Goal: Task Accomplishment & Management: Manage account settings

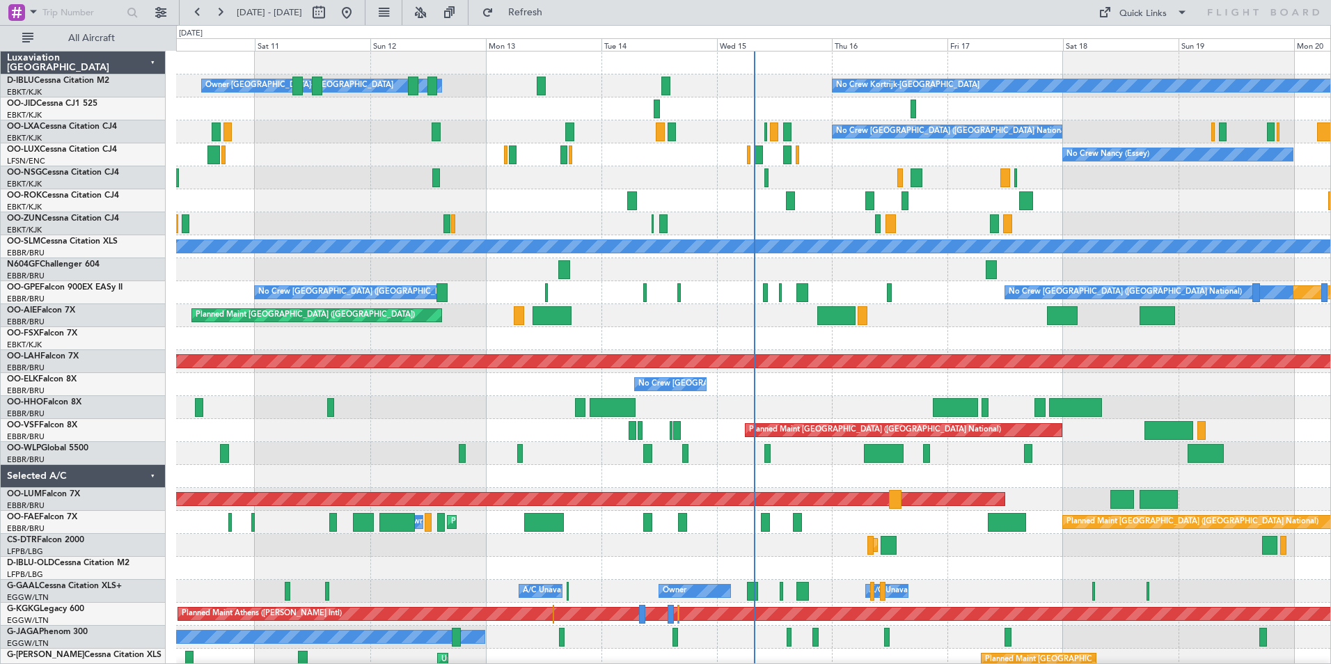
click at [581, 348] on div "No Crew Kortrijk-[GEOGRAPHIC_DATA] Owner [GEOGRAPHIC_DATA]-[GEOGRAPHIC_DATA] No…" at bounding box center [753, 545] width 1154 height 988
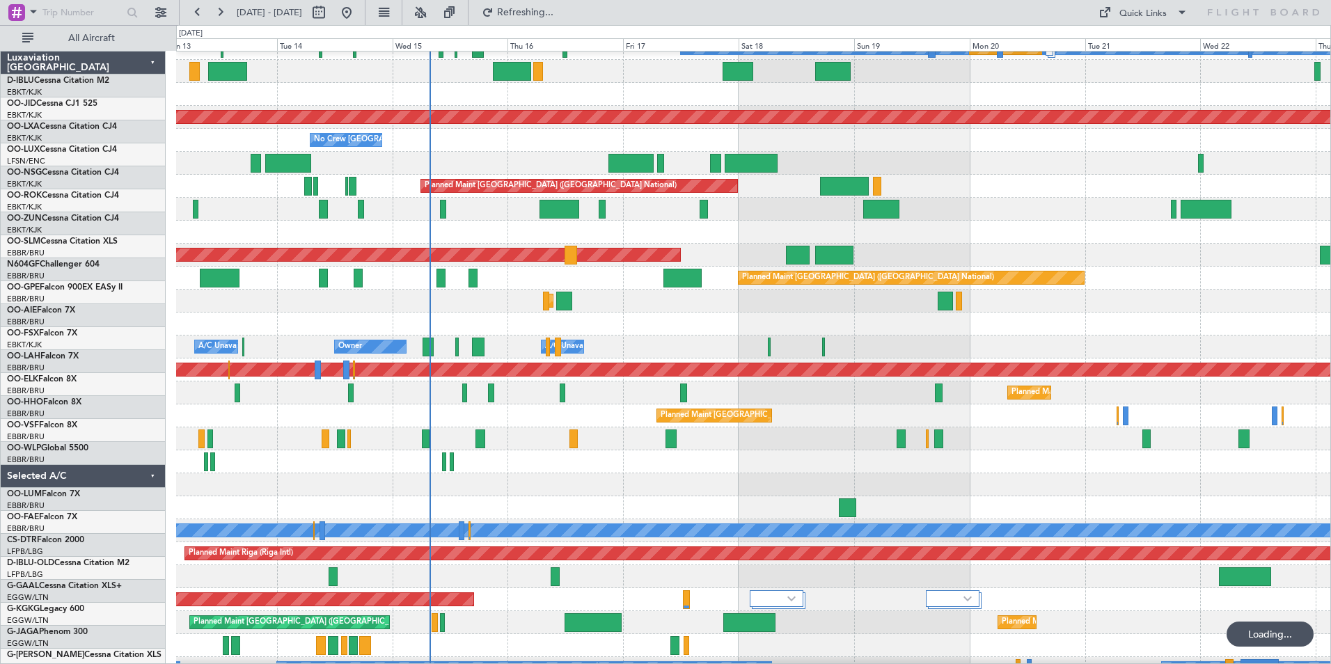
click at [608, 209] on div "Planned Maint Nurnberg No Crew [GEOGRAPHIC_DATA] (Brussels National) No Crew [G…" at bounding box center [753, 301] width 1154 height 988
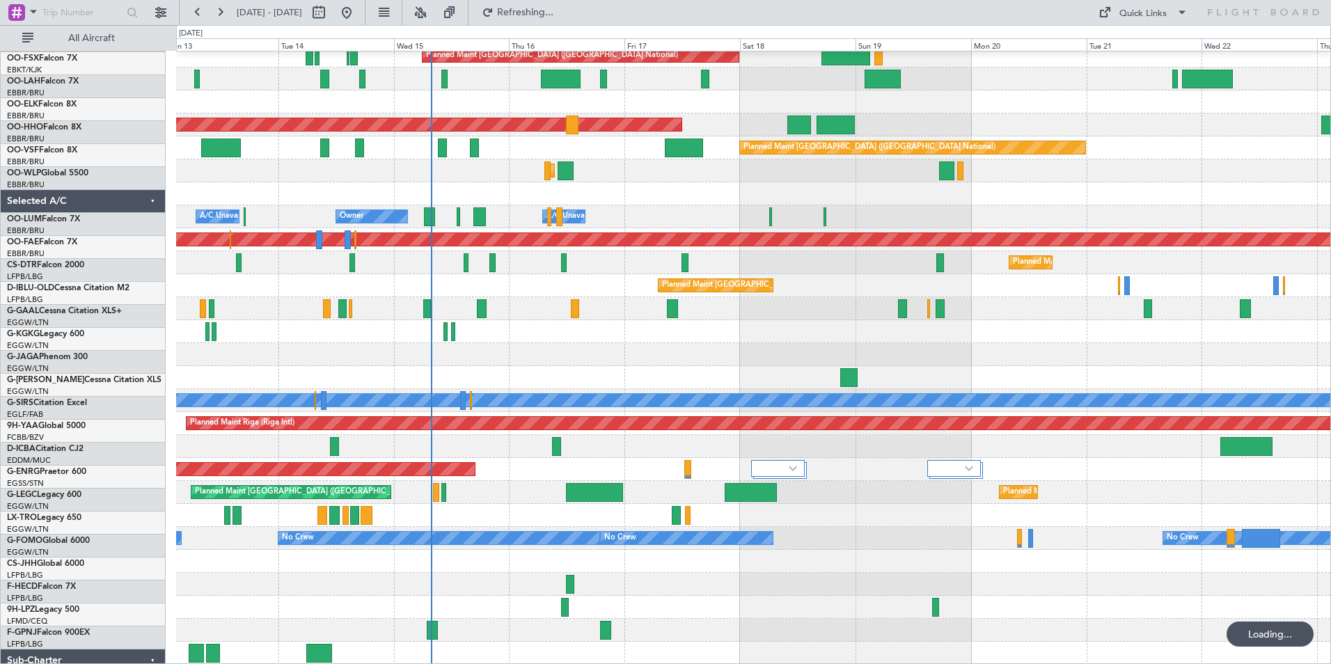
click at [631, 290] on div "Planned Maint [GEOGRAPHIC_DATA] ([GEOGRAPHIC_DATA] National) AOG Maint [GEOGRAP…" at bounding box center [753, 171] width 1154 height 988
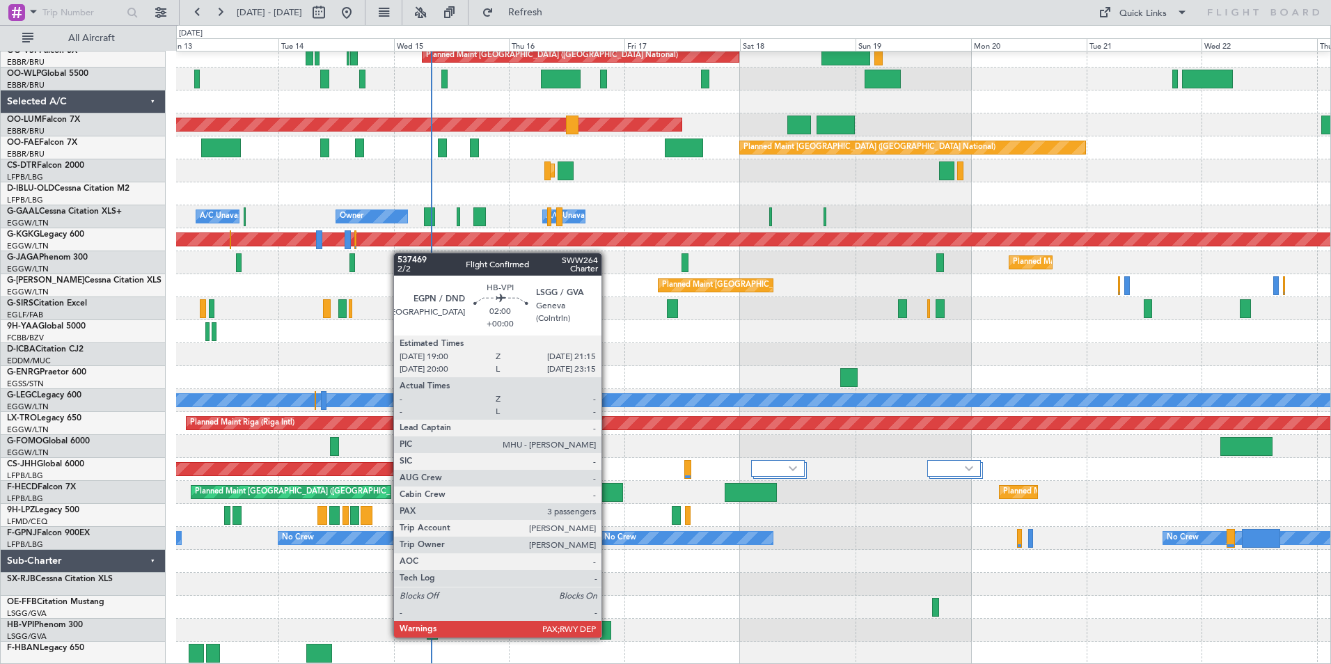
click at [608, 636] on div at bounding box center [605, 630] width 11 height 19
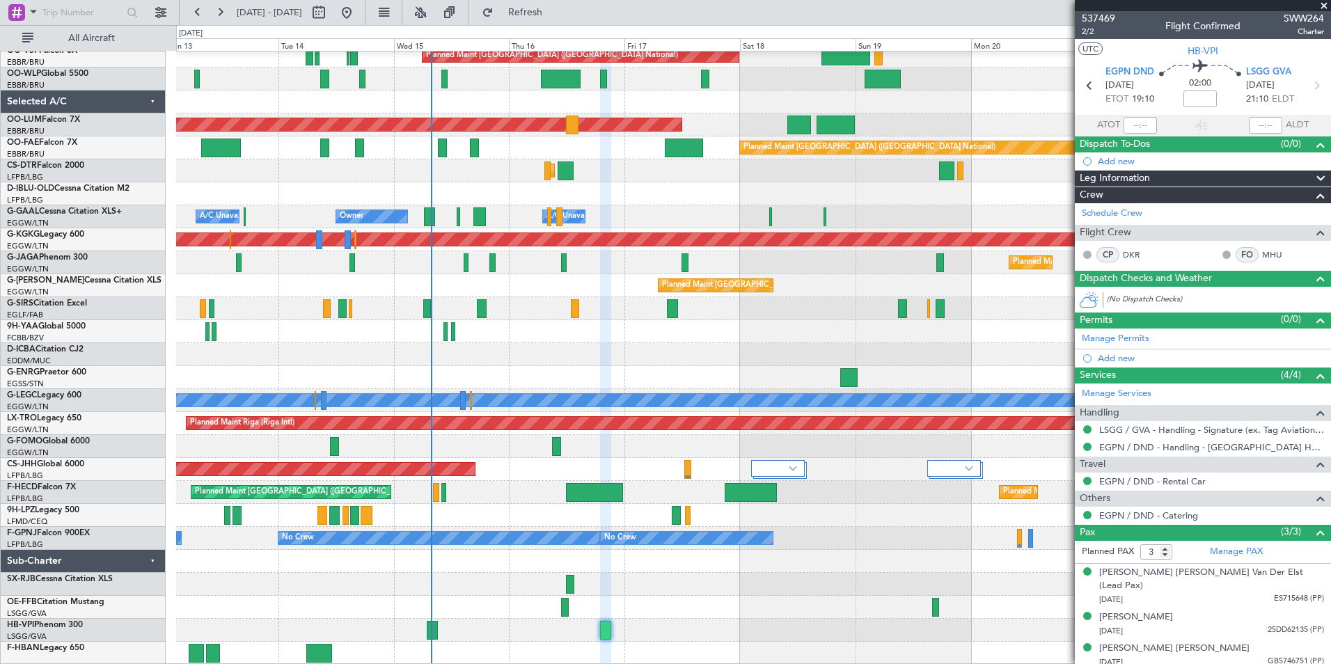
click at [777, 309] on div "Planned Maint [GEOGRAPHIC_DATA] ([GEOGRAPHIC_DATA] National) AOG Maint [GEOGRAP…" at bounding box center [753, 171] width 1154 height 988
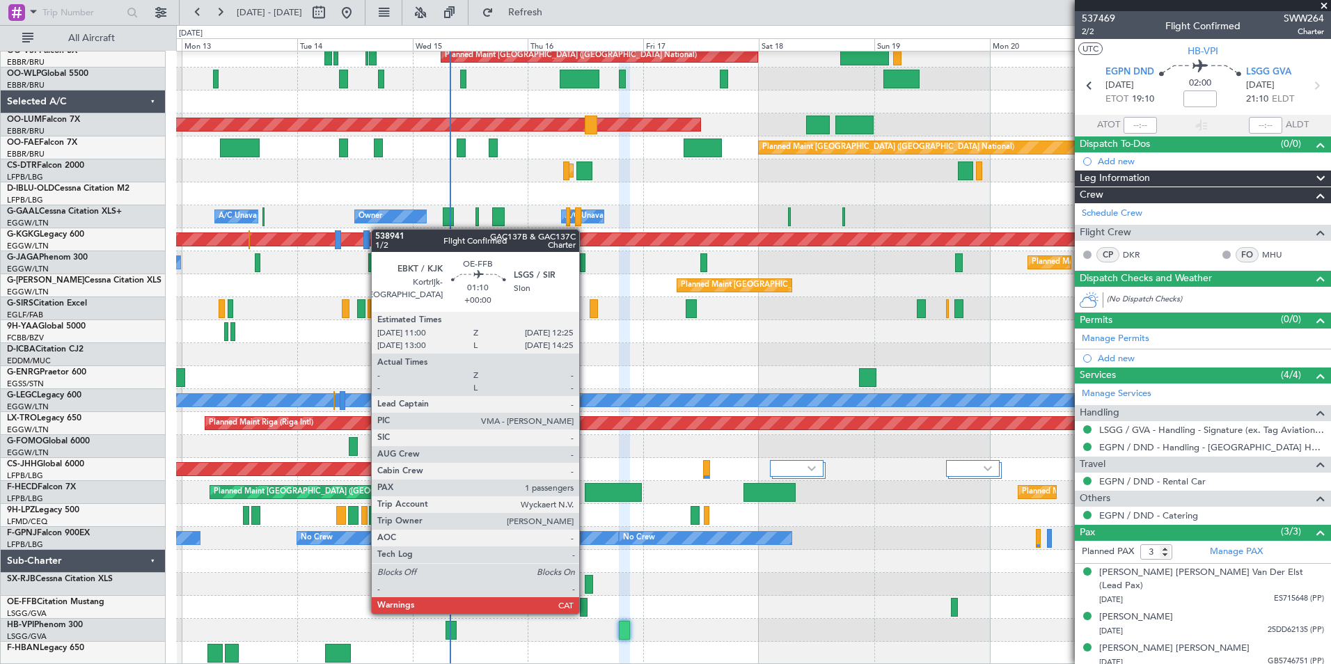
click at [585, 612] on div at bounding box center [583, 607] width 7 height 19
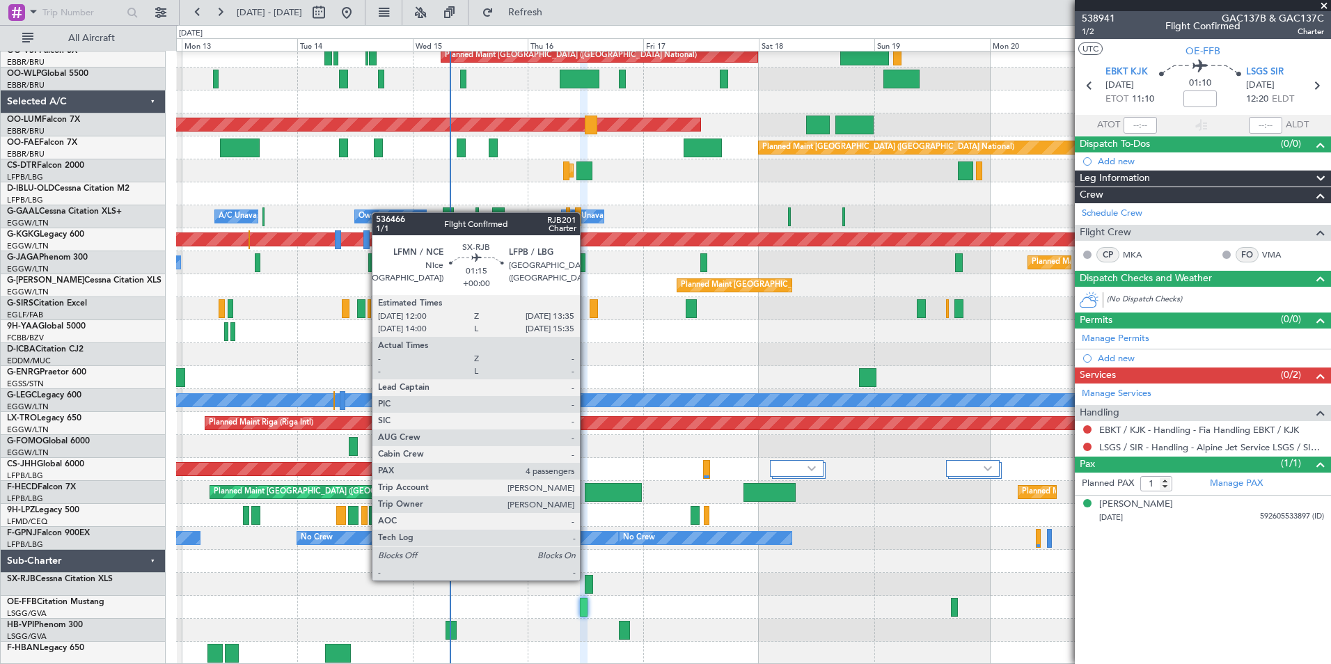
click at [586, 579] on div at bounding box center [589, 584] width 8 height 19
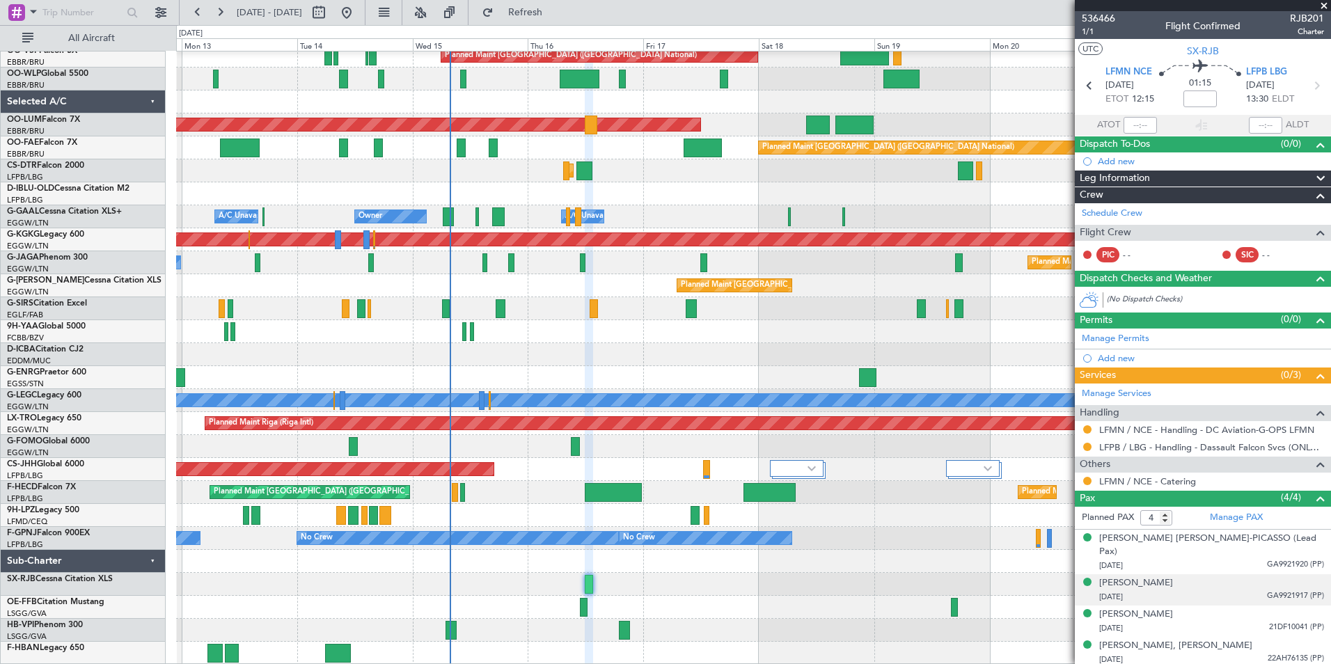
click at [1237, 590] on div "[DATE] GA9921917 (PP)" at bounding box center [1211, 597] width 225 height 14
click at [1233, 513] on link "Manage PAX" at bounding box center [1236, 518] width 53 height 14
click at [1326, 8] on span at bounding box center [1324, 6] width 14 height 13
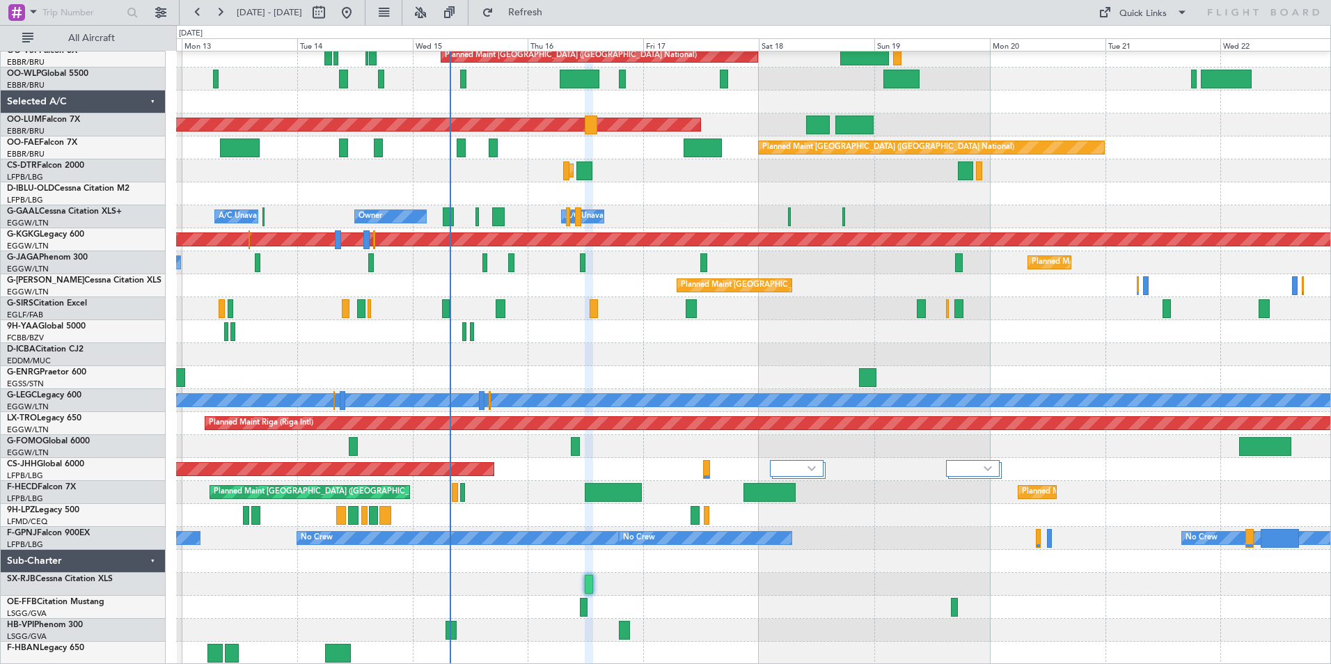
type input "0"
click at [1137, 8] on div "Quick Links" at bounding box center [1142, 14] width 47 height 14
click at [661, 585] on div at bounding box center [665, 332] width 1331 height 664
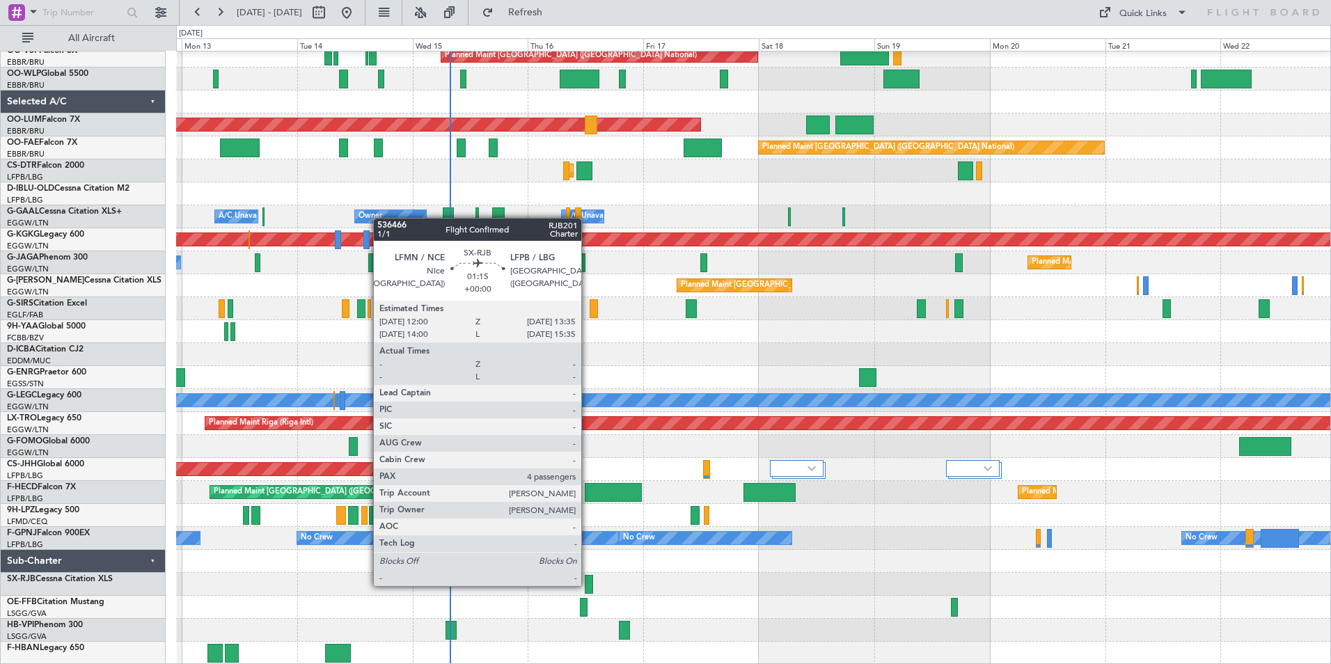
click at [587, 585] on div at bounding box center [589, 584] width 8 height 19
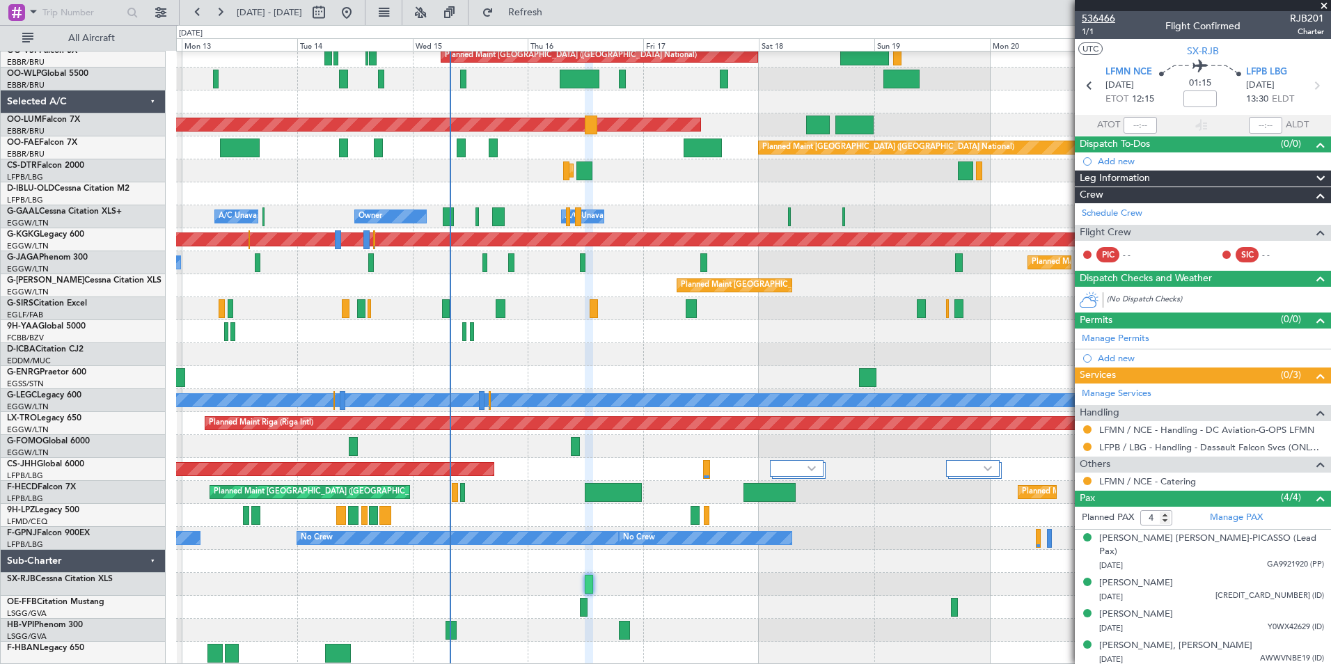
click at [1111, 17] on span "536466" at bounding box center [1097, 18] width 33 height 15
click at [1107, 16] on span "536466" at bounding box center [1097, 18] width 33 height 15
click at [1102, 18] on span "536466" at bounding box center [1097, 18] width 33 height 15
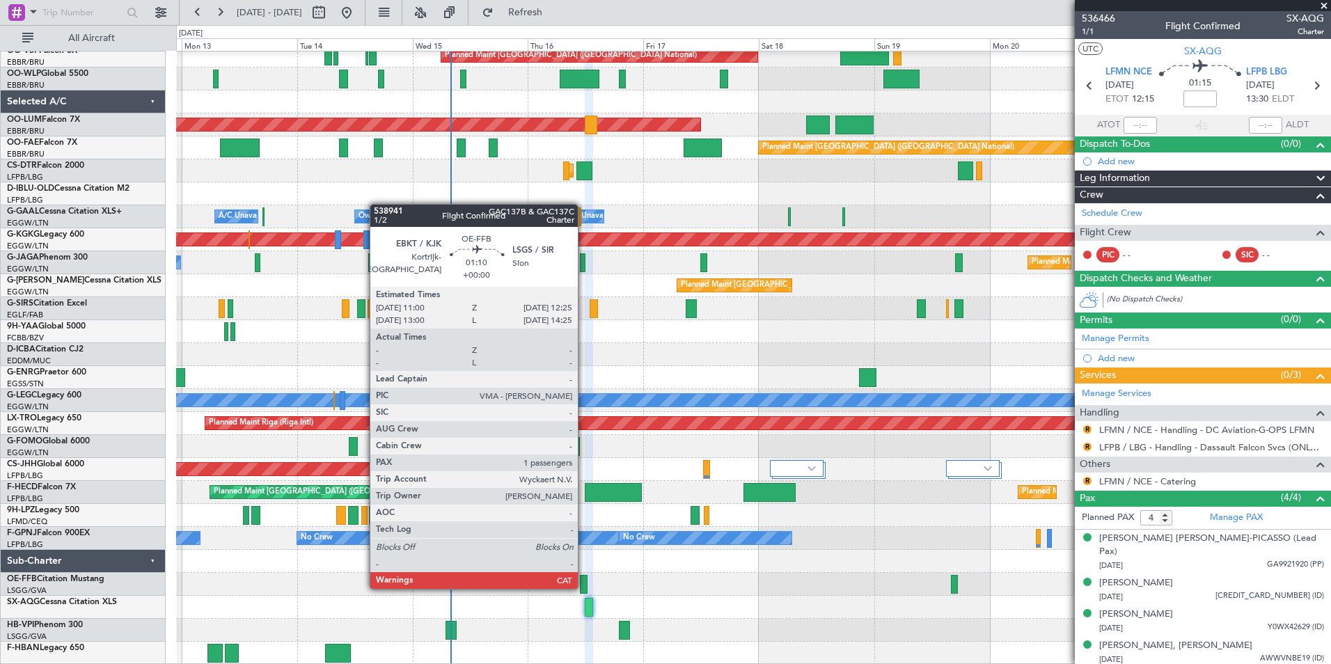
click at [584, 587] on div at bounding box center [583, 584] width 7 height 19
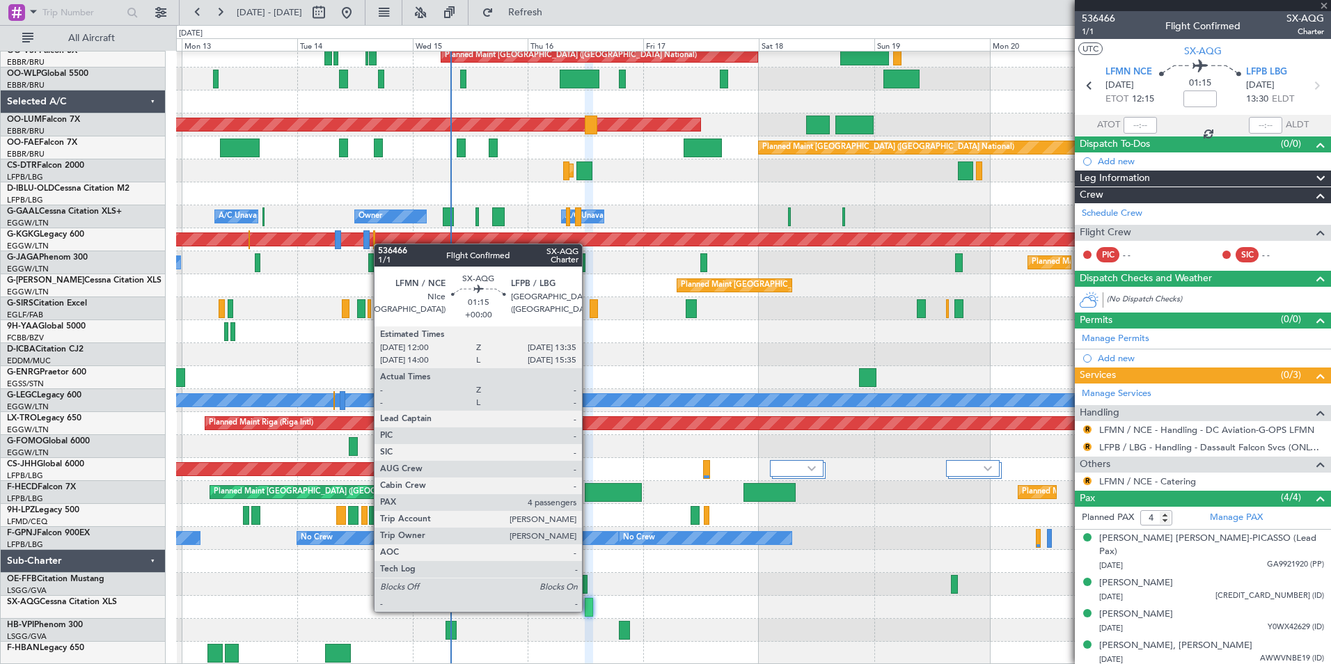
click at [588, 611] on div at bounding box center [589, 607] width 8 height 19
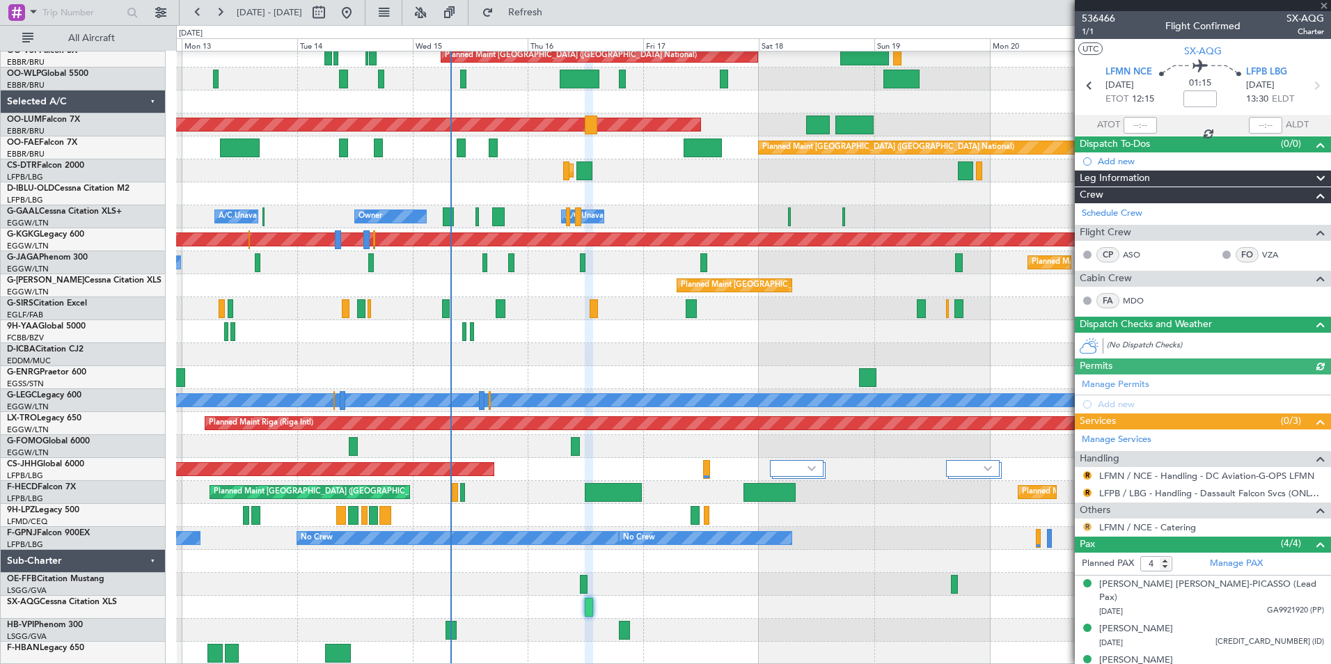
click at [1084, 525] on button "R" at bounding box center [1087, 527] width 8 height 8
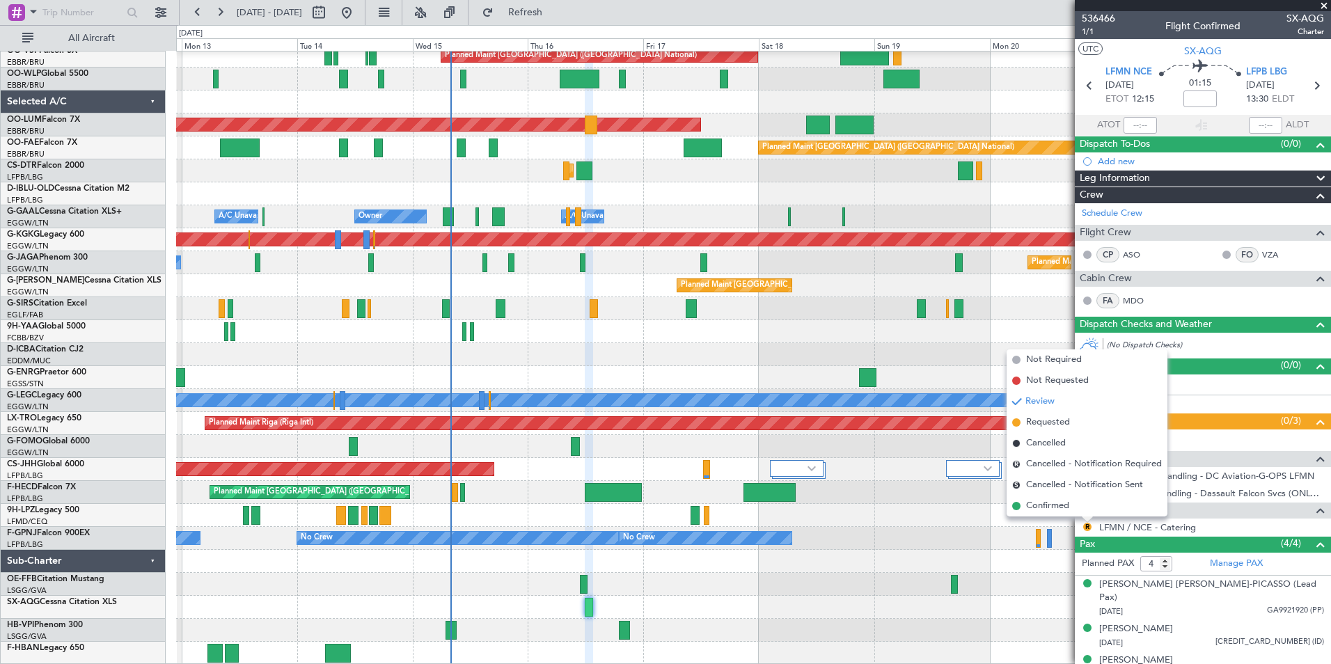
click at [1074, 523] on div "No Crew" at bounding box center [753, 515] width 1154 height 23
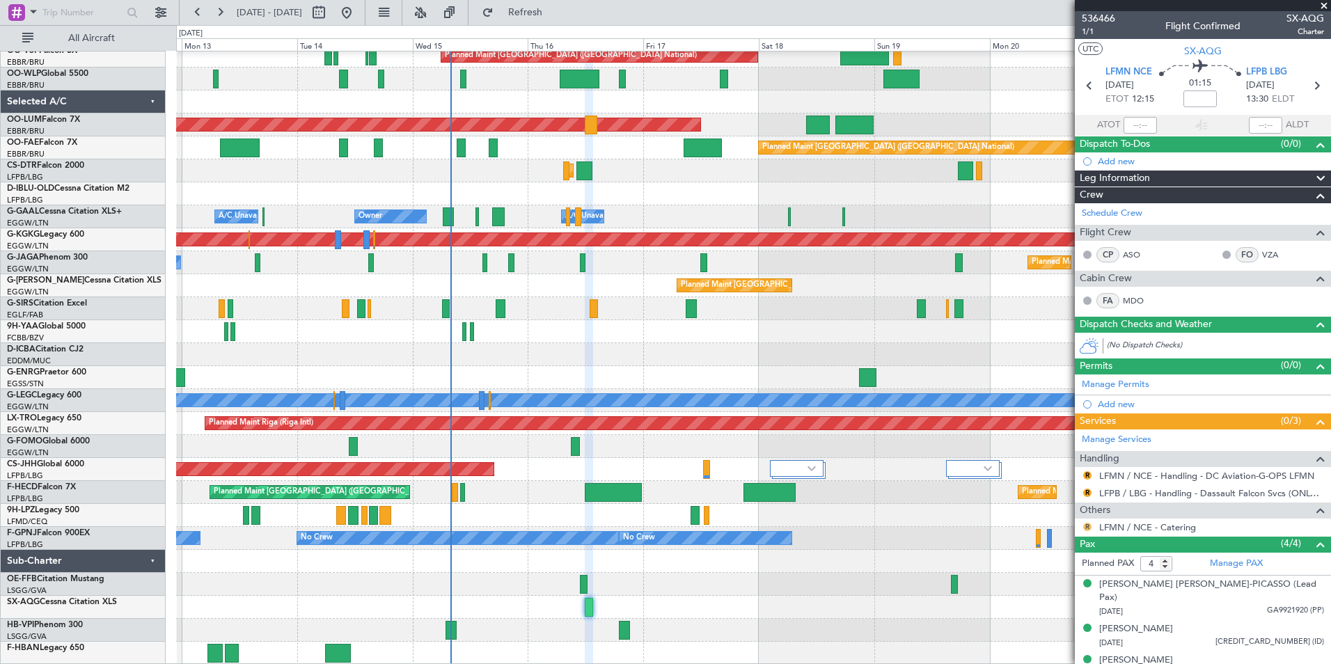
click at [1091, 523] on button "R" at bounding box center [1087, 527] width 8 height 8
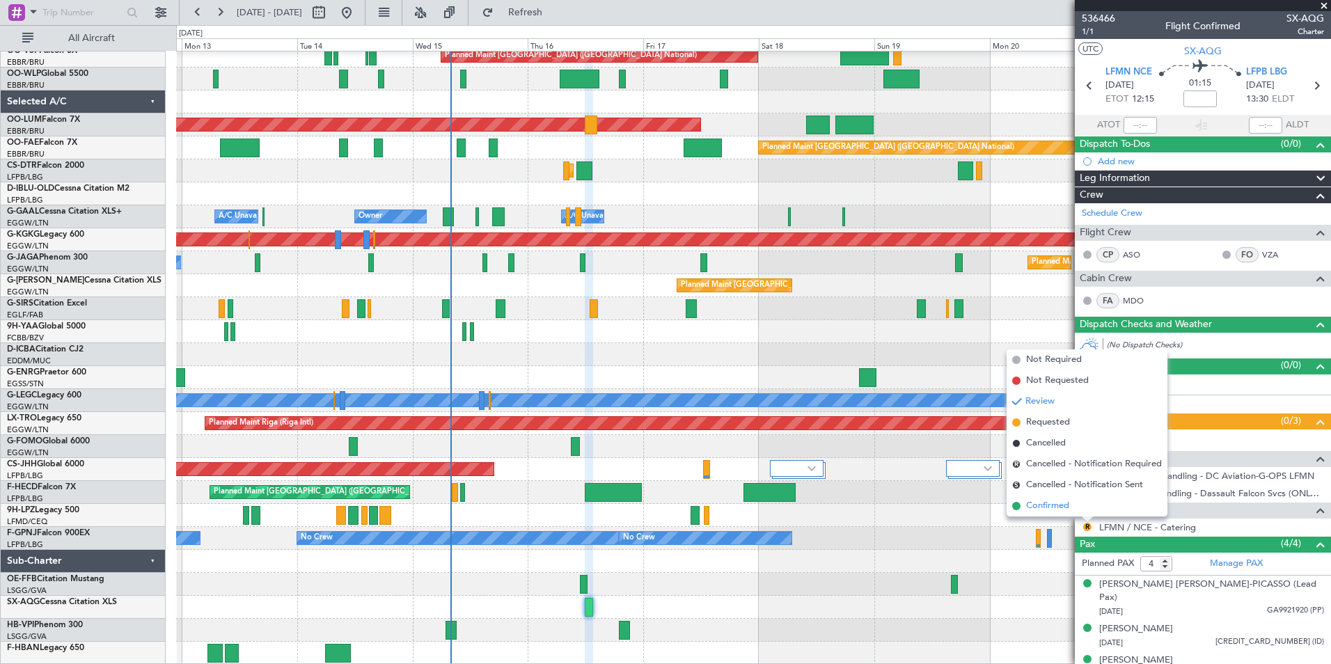
click at [1068, 502] on span "Confirmed" at bounding box center [1047, 506] width 43 height 14
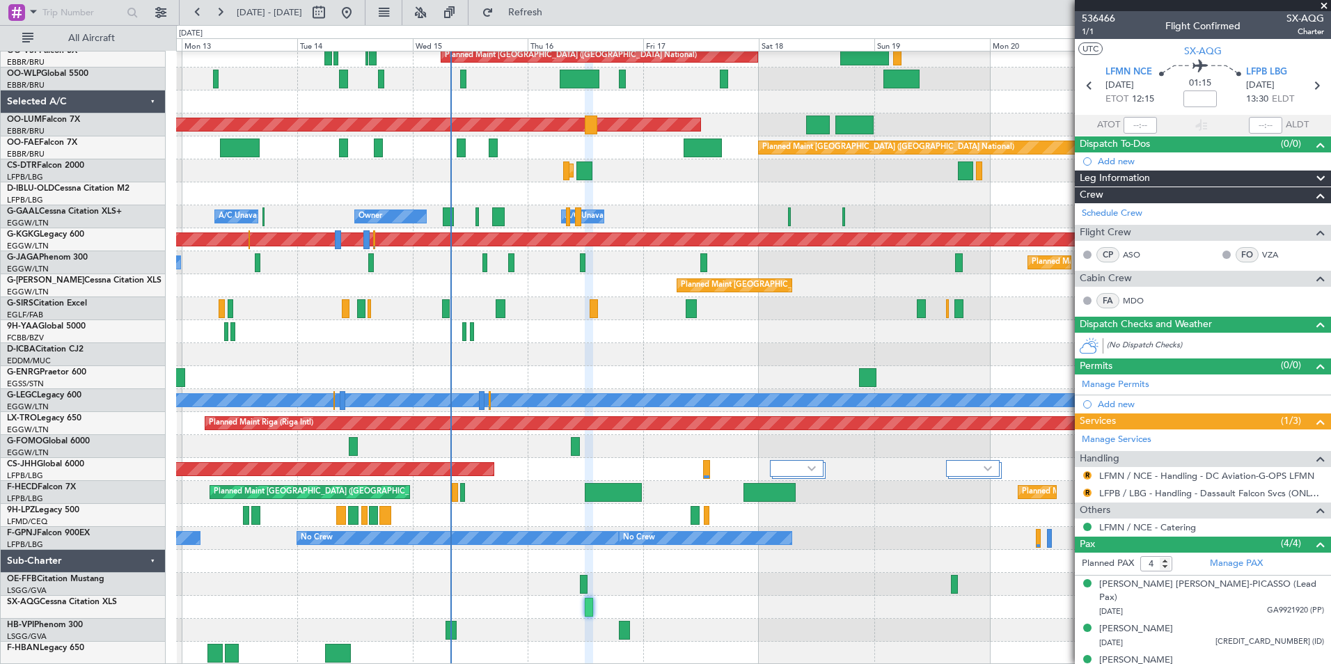
click at [1086, 492] on mat-tooltip-component "Review" at bounding box center [1087, 497] width 50 height 37
click at [1090, 492] on button "R" at bounding box center [1087, 493] width 8 height 8
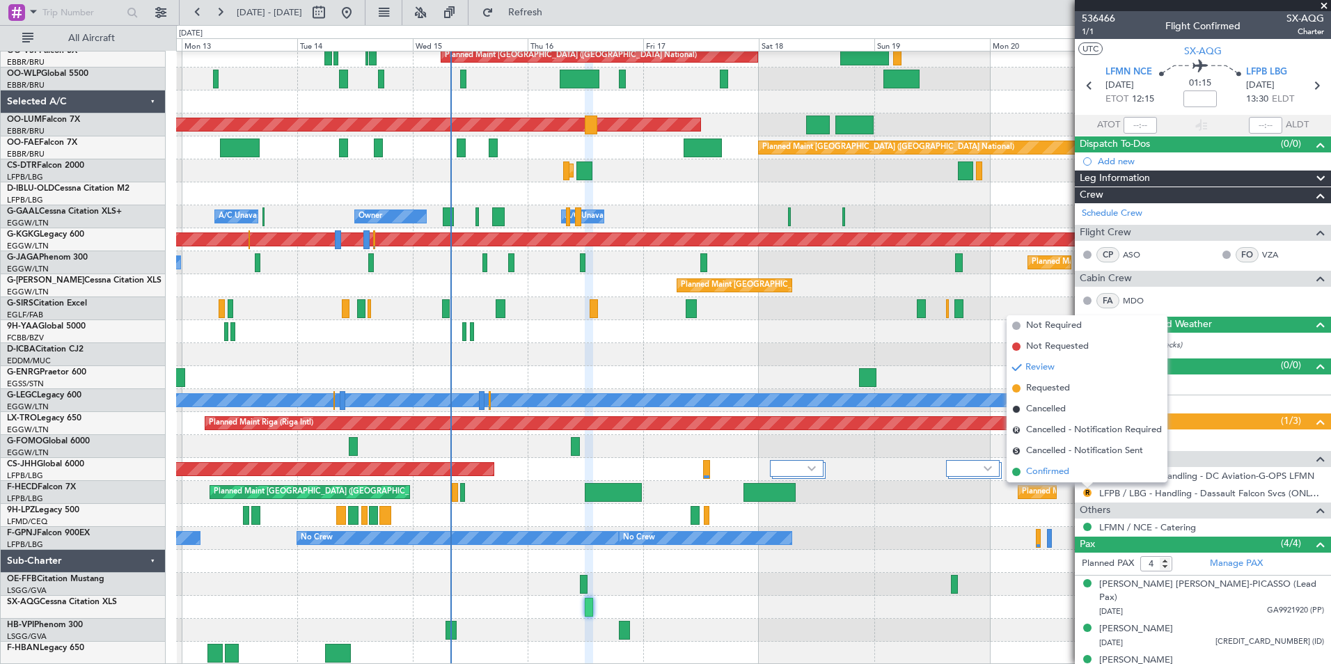
click at [1059, 475] on span "Confirmed" at bounding box center [1047, 472] width 43 height 14
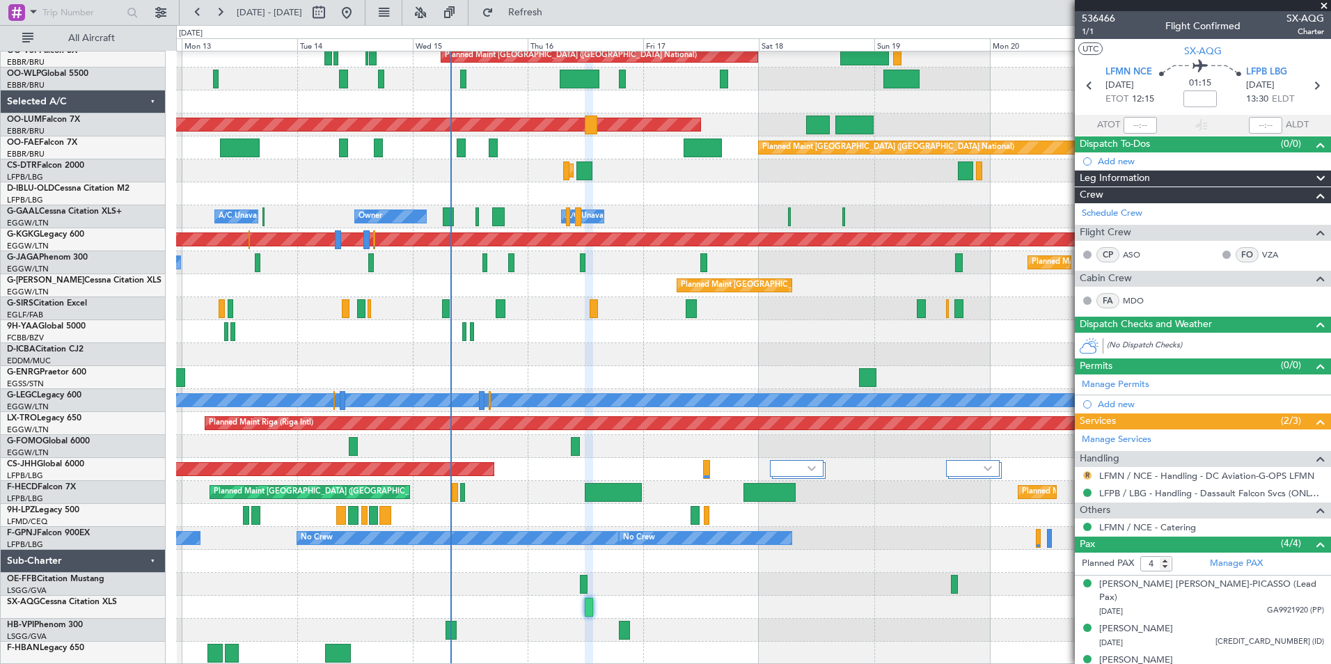
click at [1086, 472] on button "R" at bounding box center [1087, 475] width 8 height 8
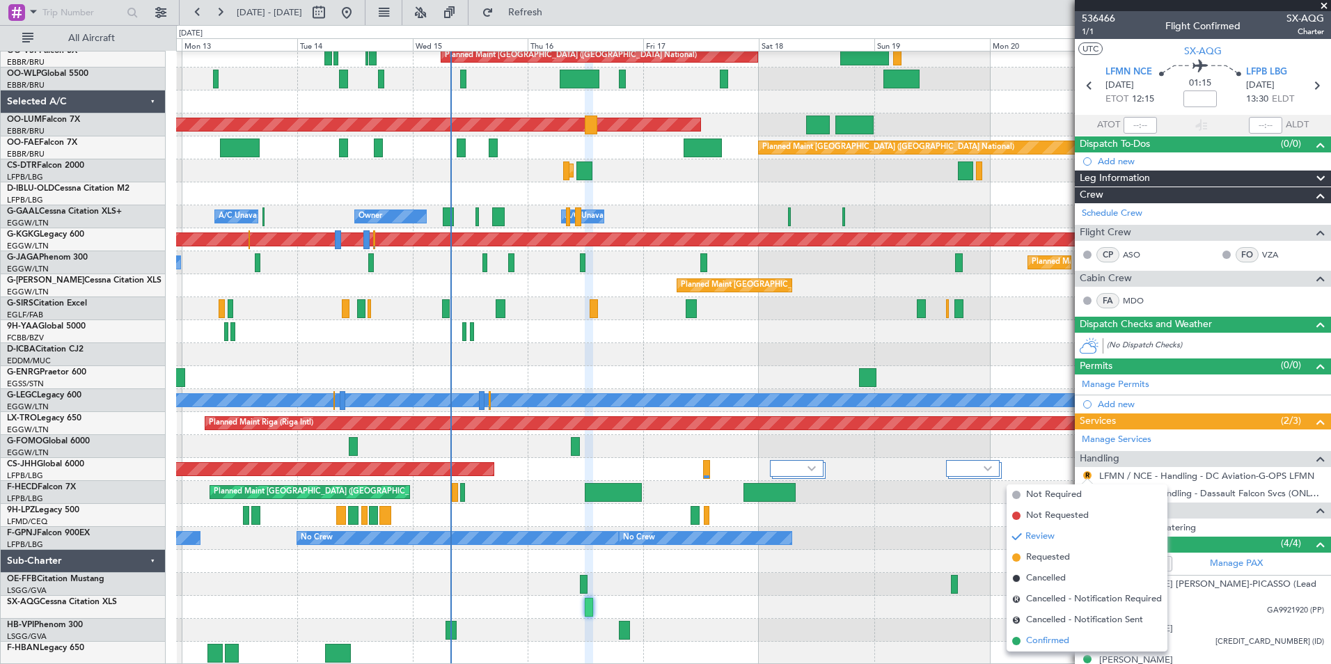
click at [1068, 642] on span "Confirmed" at bounding box center [1047, 641] width 43 height 14
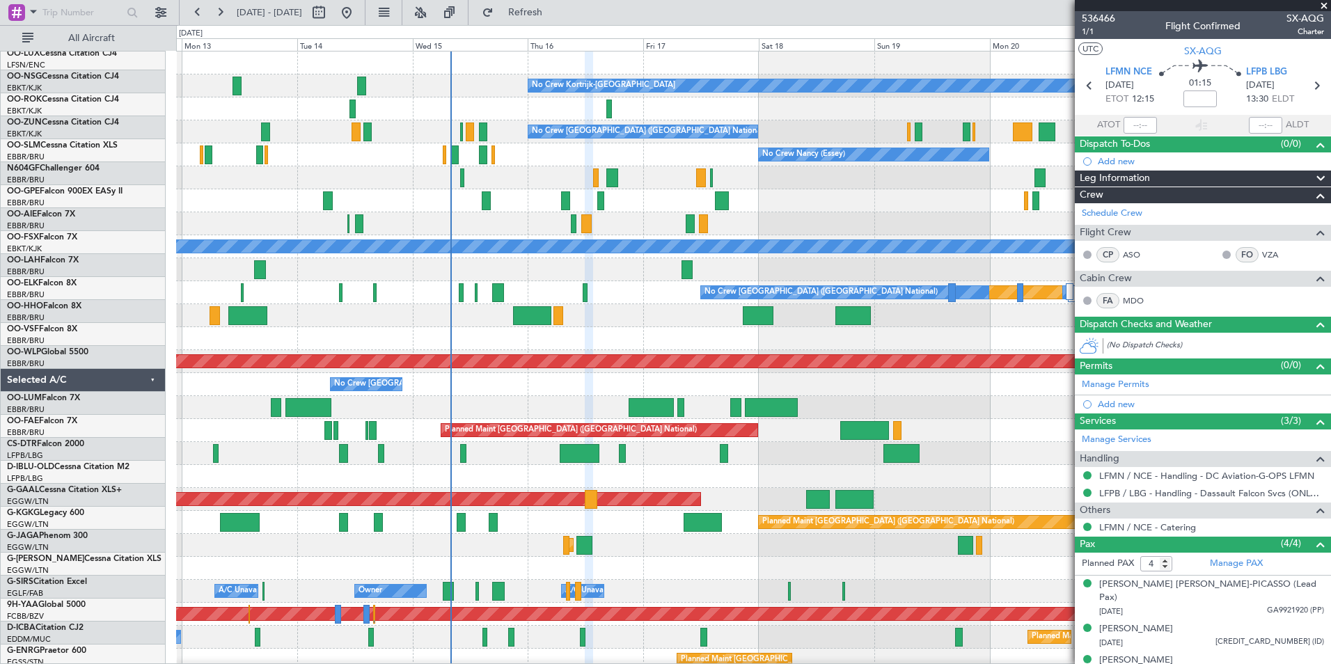
scroll to position [0, 0]
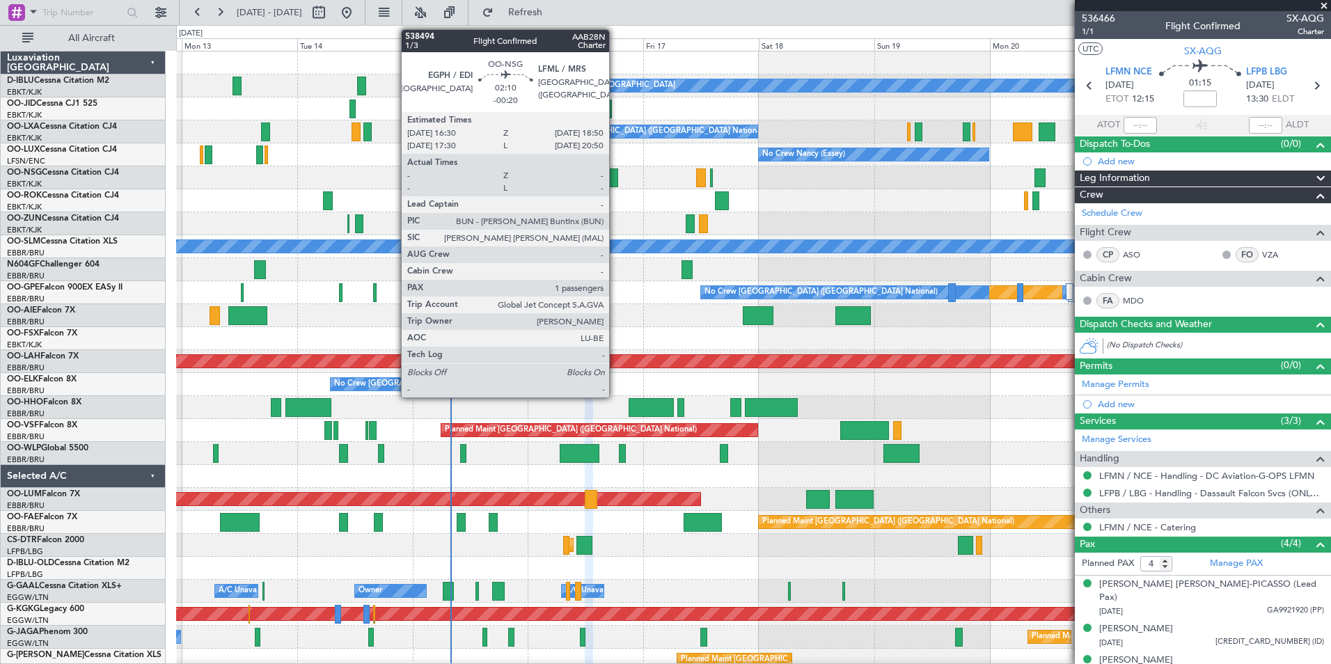
click at [615, 177] on div at bounding box center [612, 177] width 12 height 19
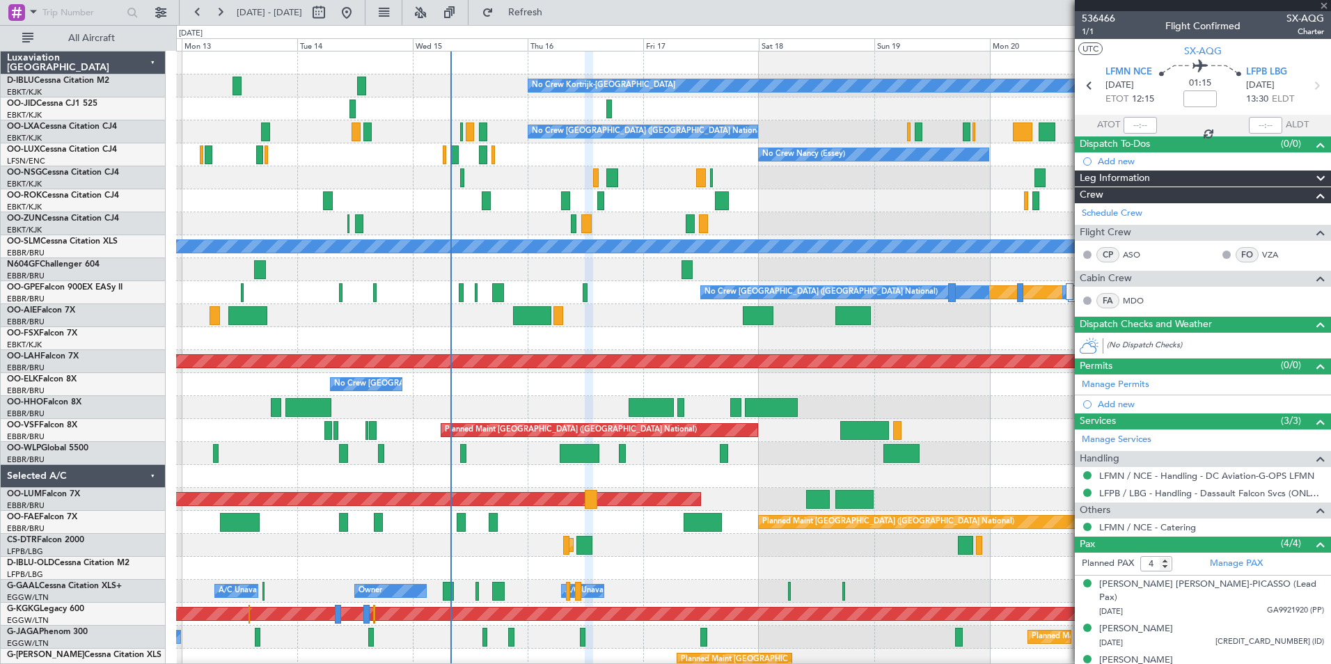
type input "-00:20"
type input "1"
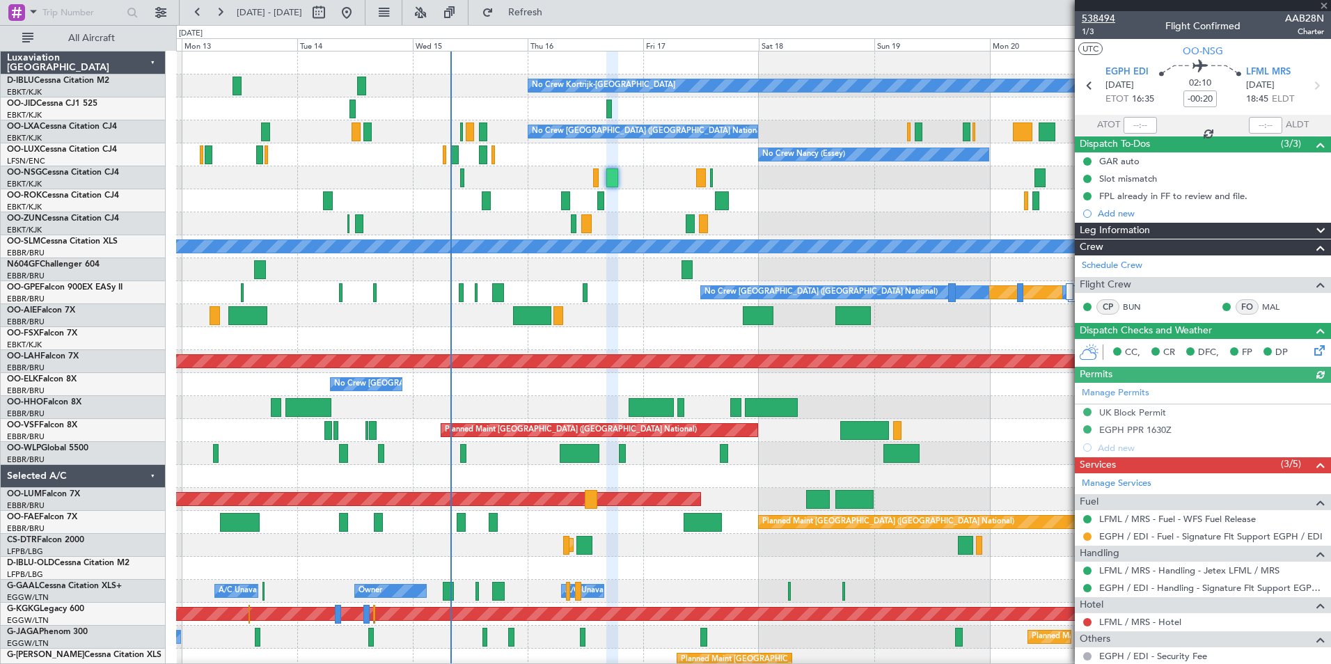
click at [1108, 16] on span "538494" at bounding box center [1097, 18] width 33 height 15
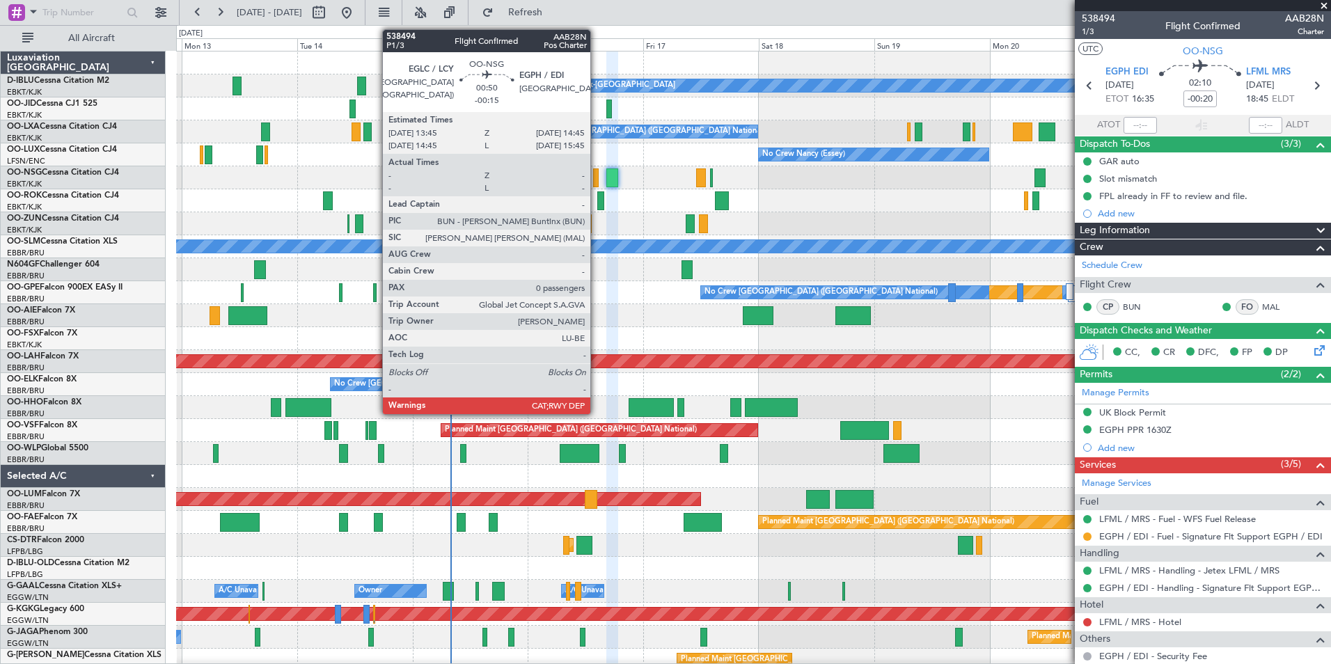
click at [596, 182] on div at bounding box center [595, 177] width 5 height 19
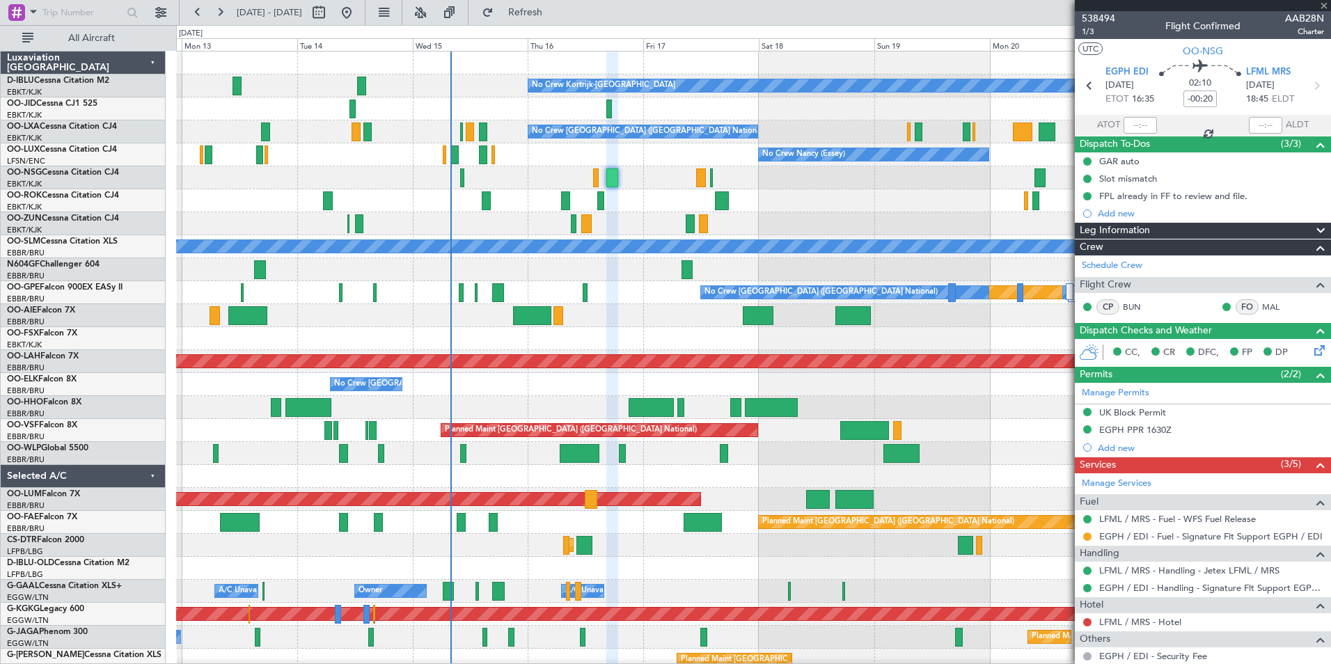
type input "-00:15"
type input "0"
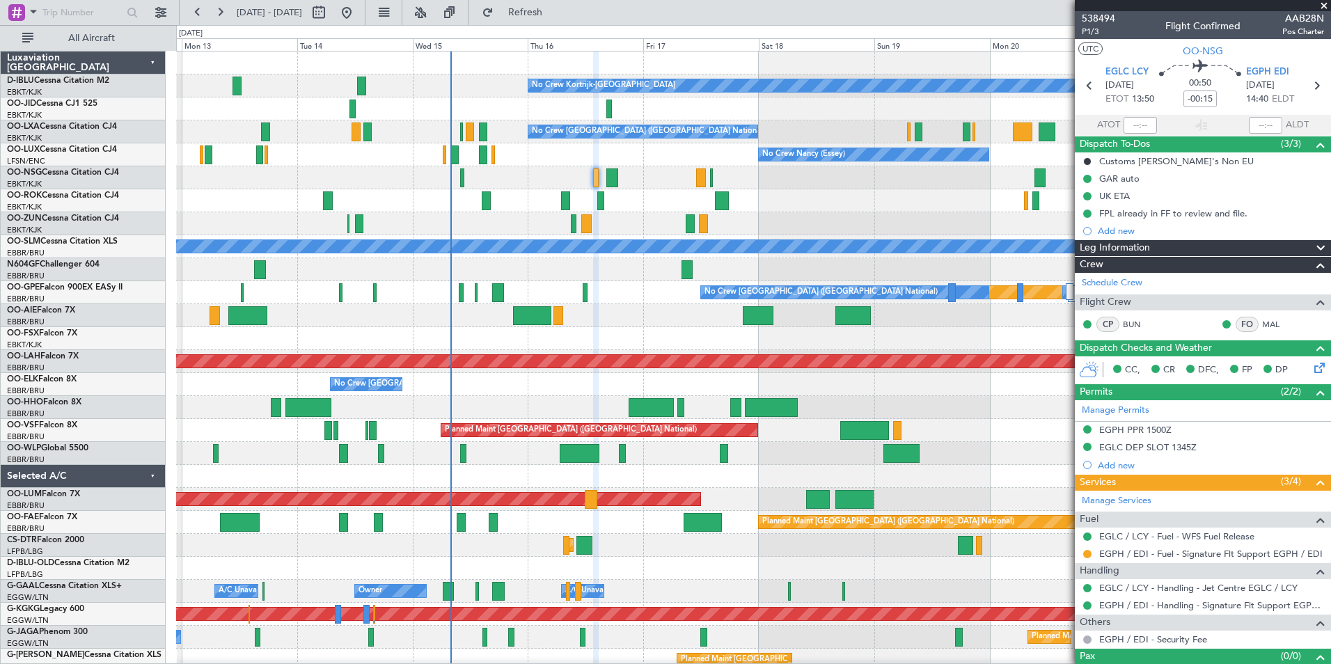
click at [756, 352] on div "No Crew Kortrijk-Wevelgem Owner Kortrijk-Wevelgem No Crew No Crew No Crew Bruss…" at bounding box center [753, 545] width 1154 height 988
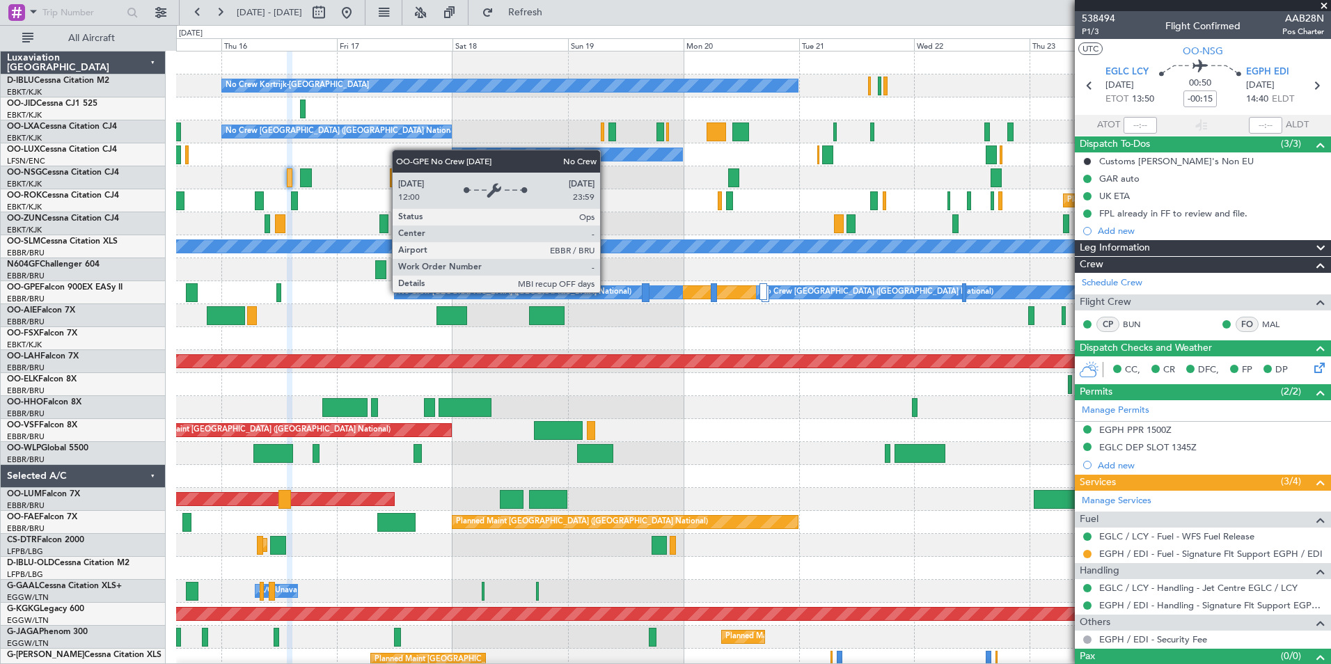
click at [606, 292] on div "No Crew [GEOGRAPHIC_DATA] ([GEOGRAPHIC_DATA] National)" at bounding box center [538, 292] width 287 height 13
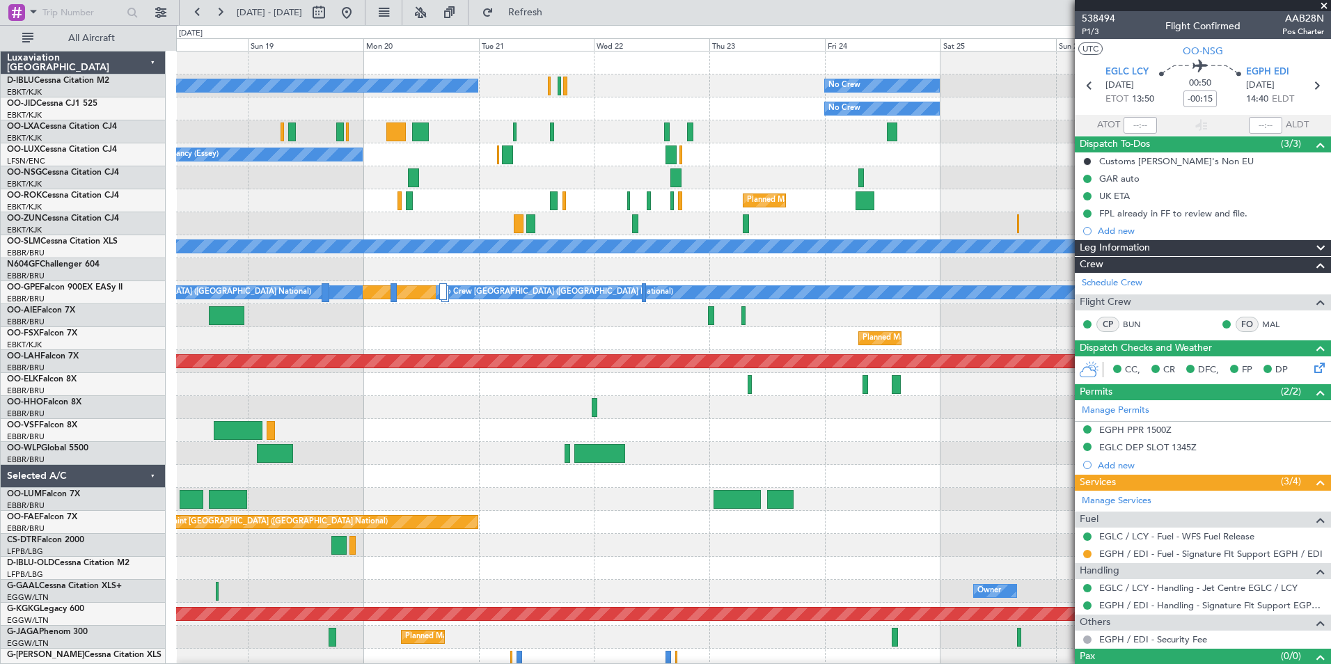
click at [433, 354] on div "No Crew Kortrijk-Wevelgem No Crew No Crew Planned Maint Kortrijk-Wevelgem No Cr…" at bounding box center [753, 533] width 1154 height 965
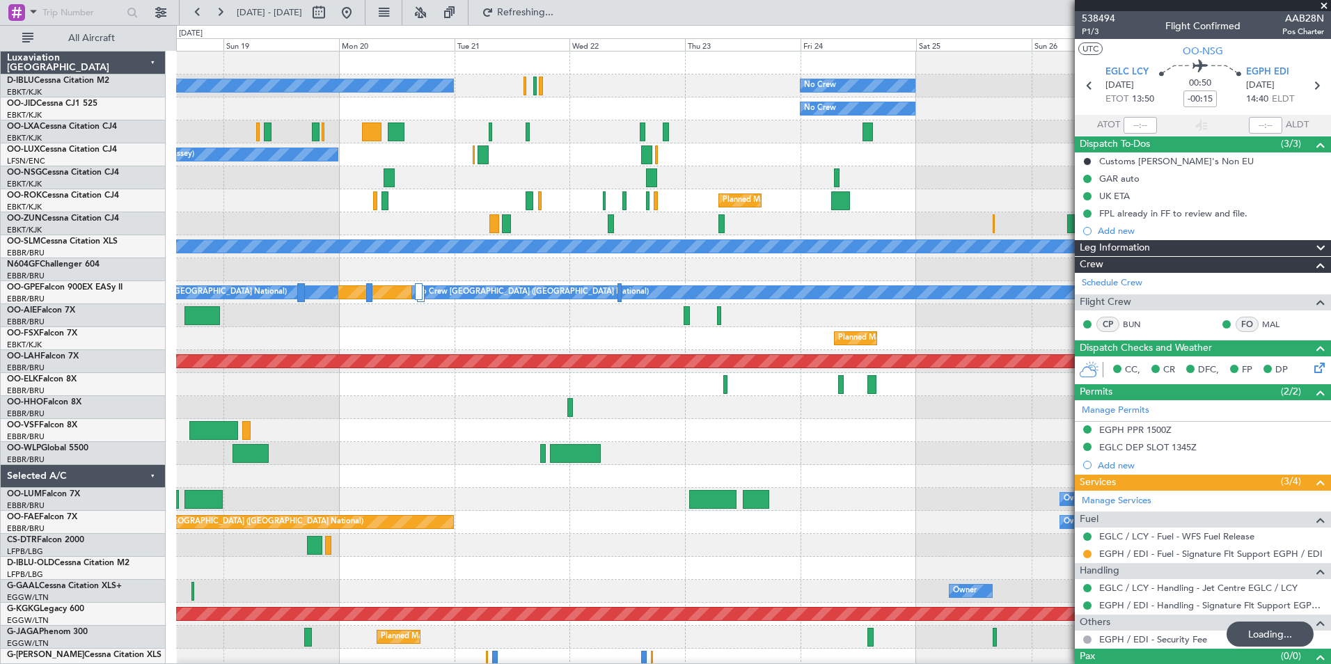
click at [610, 343] on div "No Crew Kortrijk-Wevelgem No Crew No Crew Planned Maint Kortrijk-Wevelgem No Cr…" at bounding box center [753, 510] width 1154 height 919
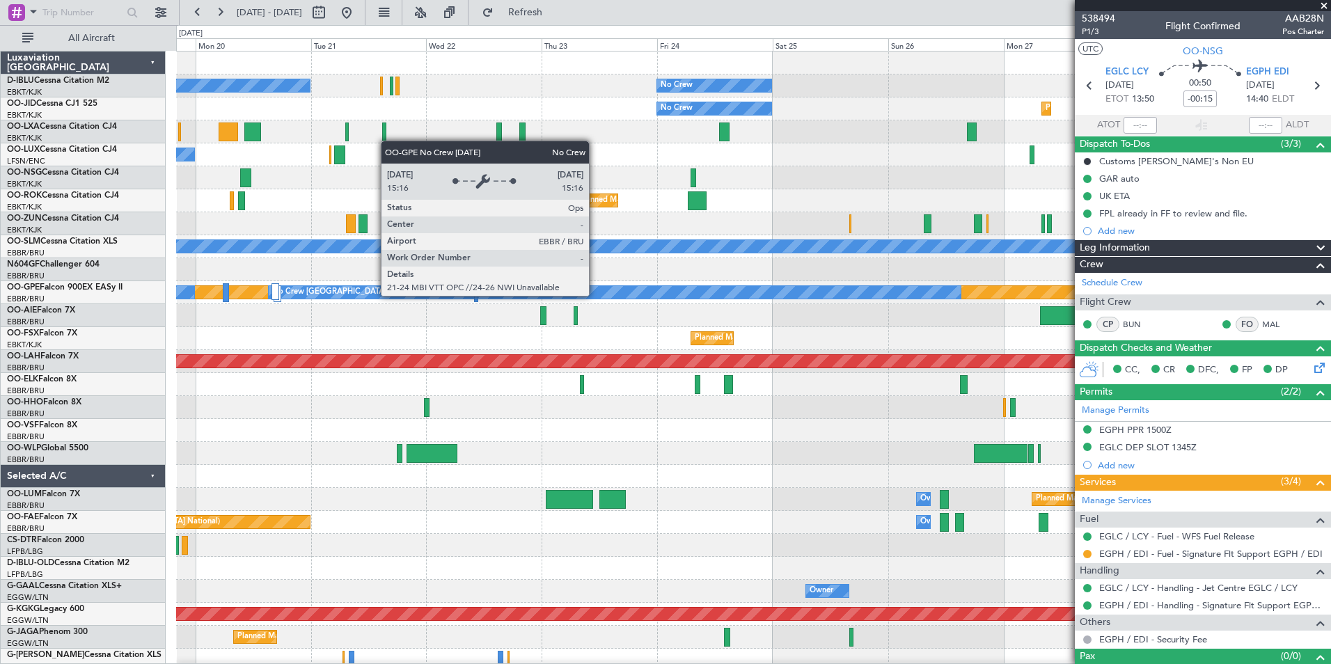
click at [595, 295] on div "No Crew [GEOGRAPHIC_DATA] ([GEOGRAPHIC_DATA] National)" at bounding box center [615, 292] width 692 height 13
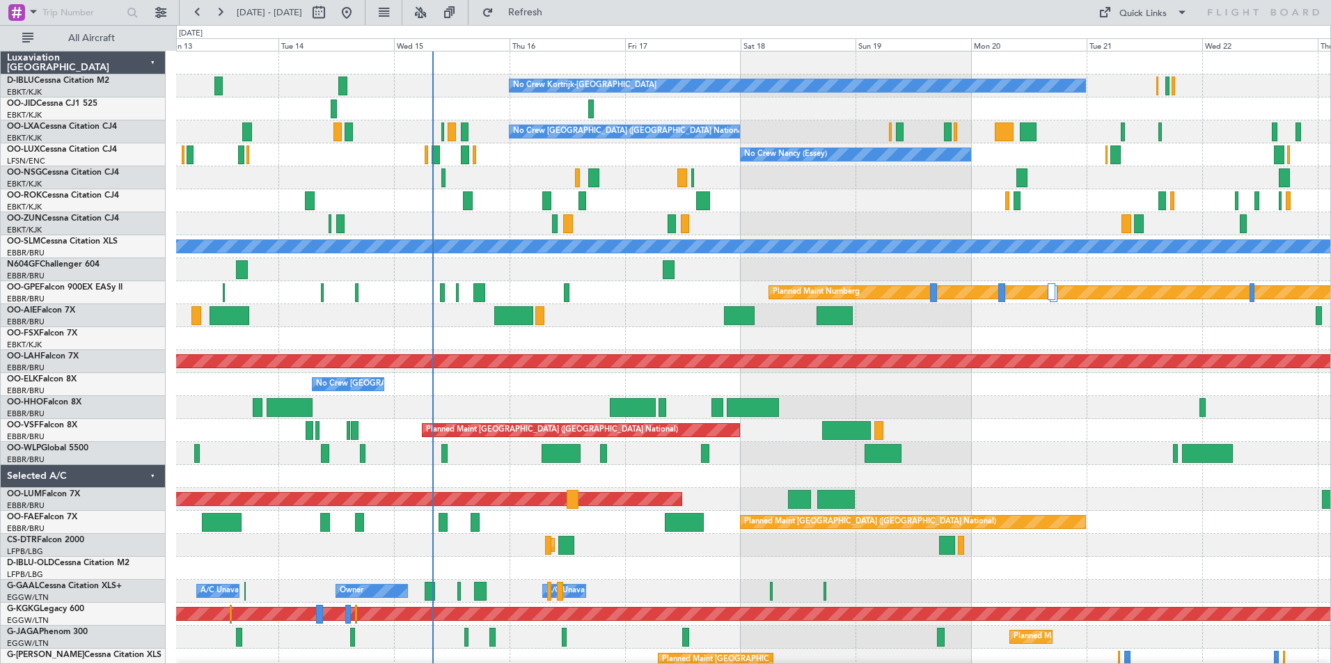
click at [907, 447] on div "No Crew Kortrijk-Wevelgem No Crew Owner Kortrijk-Wevelgem No Crew No Crew Bruss…" at bounding box center [753, 545] width 1154 height 988
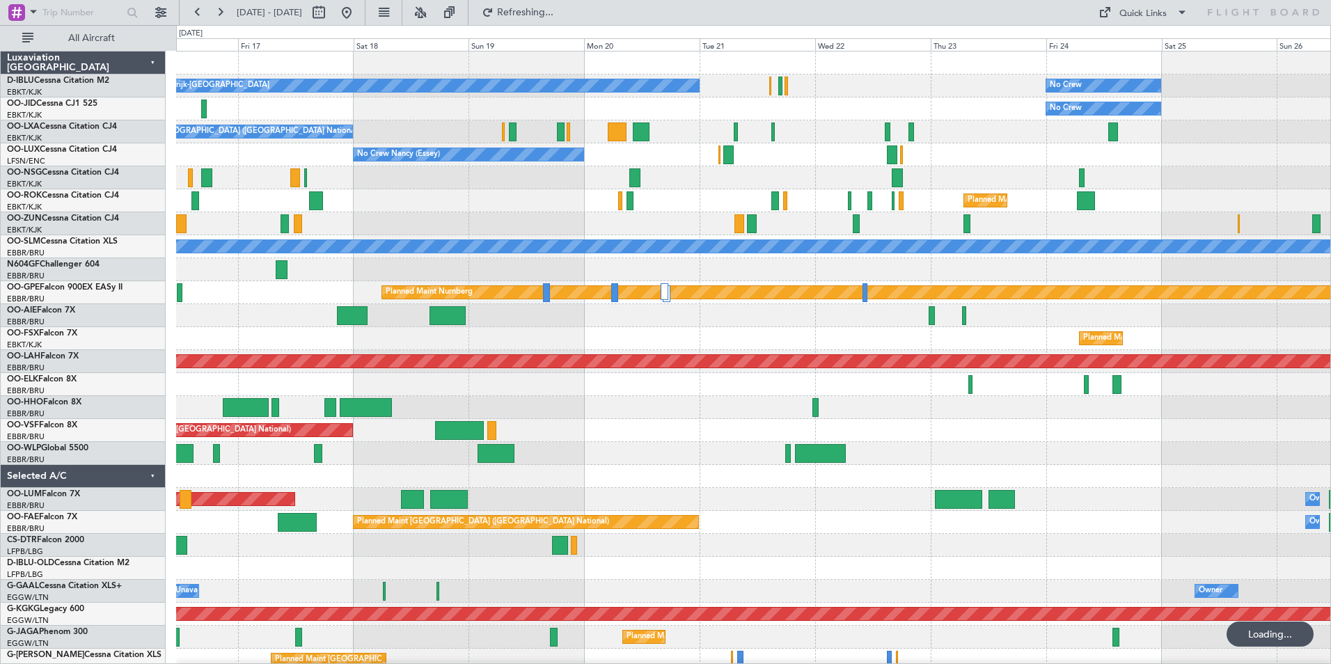
click at [657, 451] on div "No Crew Kortrijk-Wevelgem No Crew No Crew Planned Maint Kortrijk-Wevelgem No Cr…" at bounding box center [753, 545] width 1154 height 988
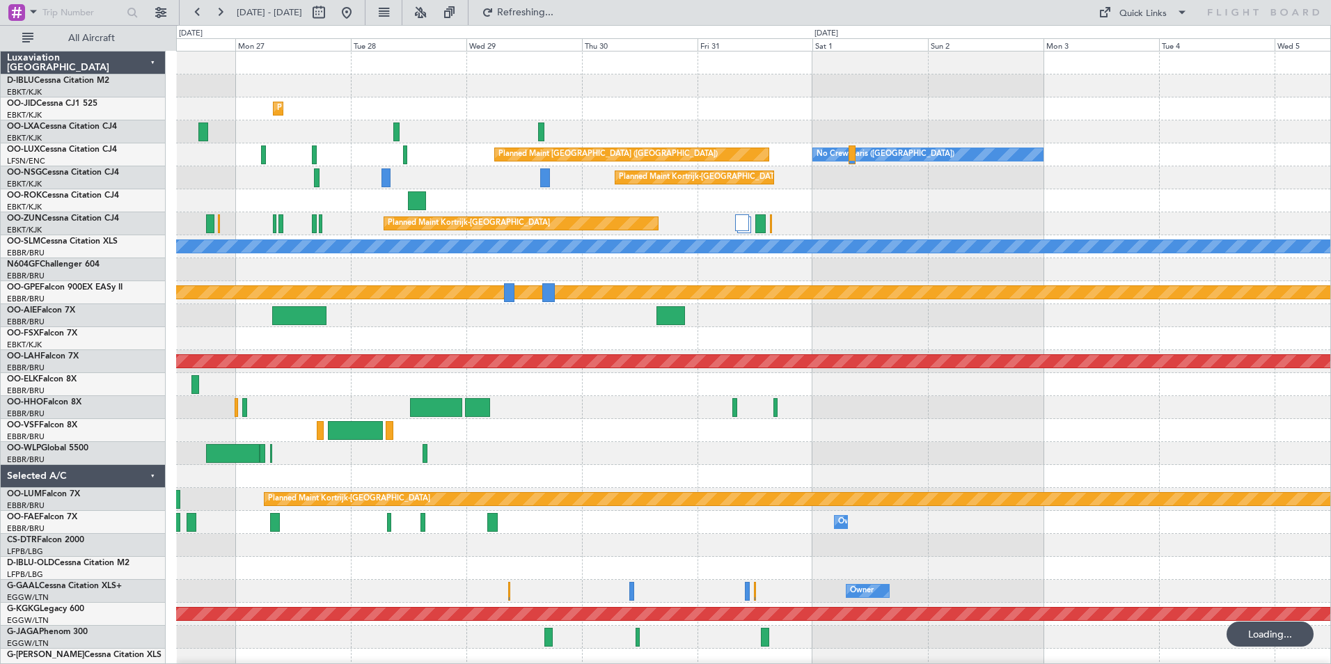
click at [639, 452] on div "No Crew Planned Maint Kortrijk-Wevelgem No Crew Planned Maint Paris (Le Bourget…" at bounding box center [753, 510] width 1154 height 919
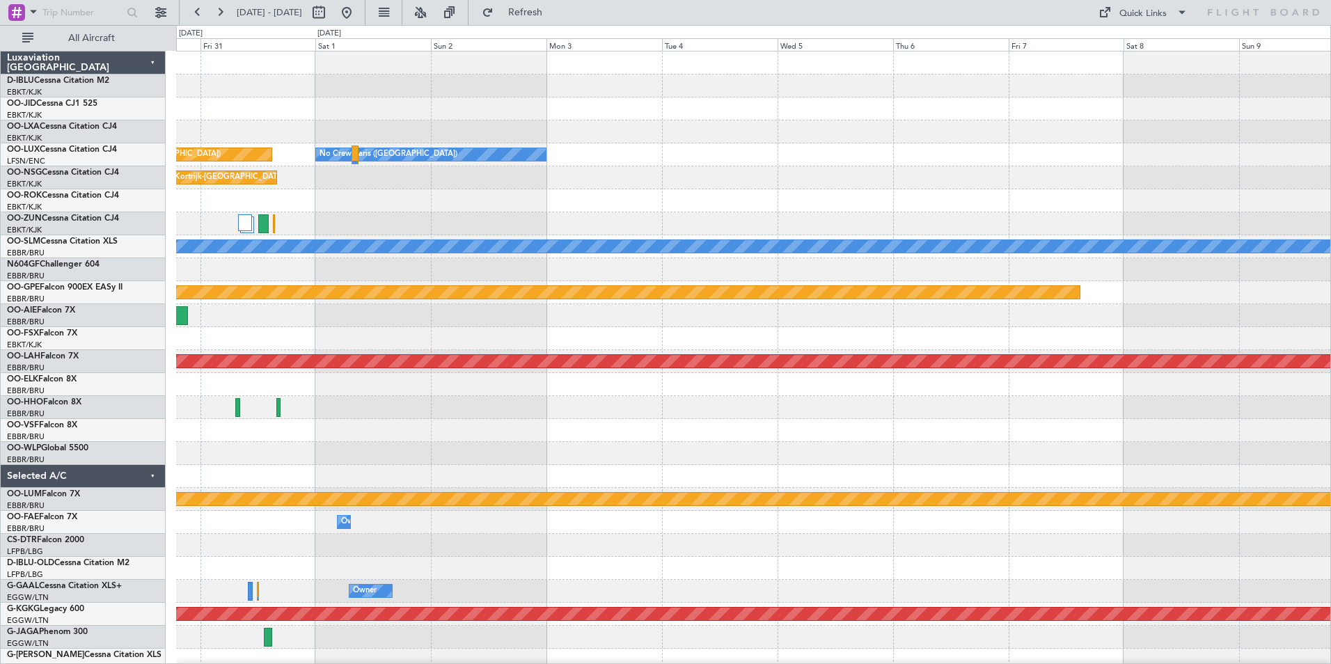
click at [537, 443] on div "Planned Maint Paris (Le Bourget) No Crew Paris (Le Bourget) Planned Maint Kortr…" at bounding box center [753, 510] width 1154 height 919
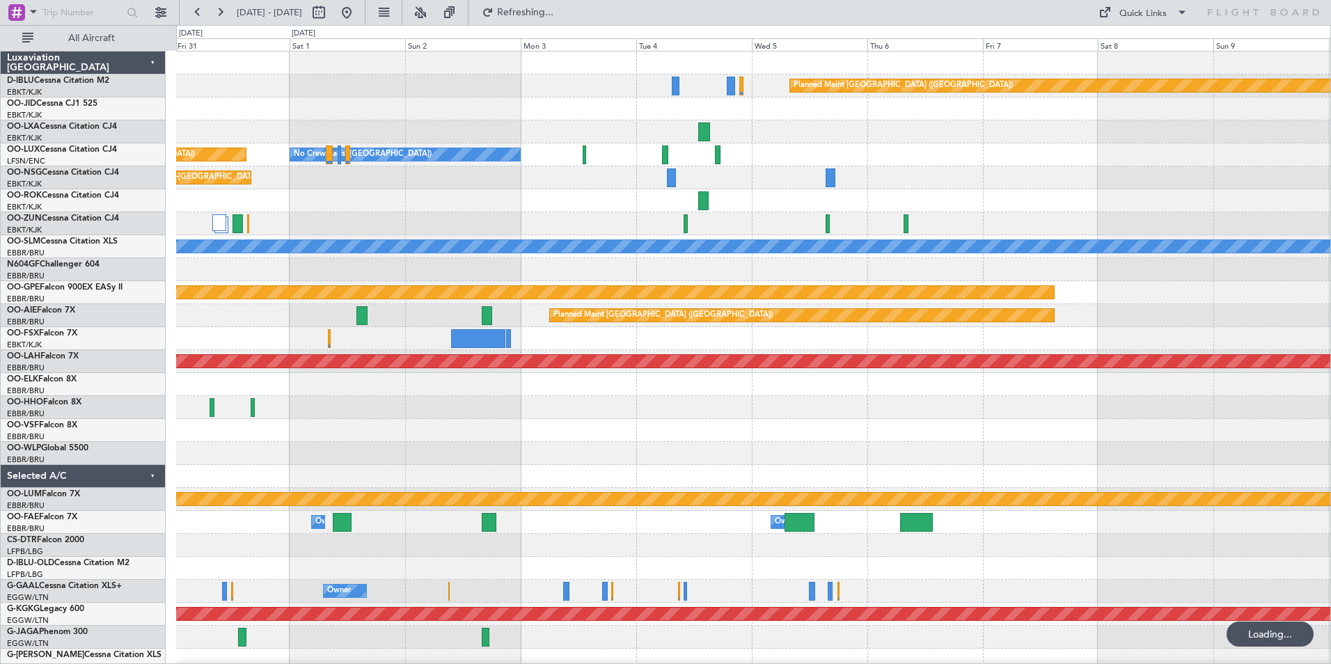
click at [873, 434] on div at bounding box center [753, 430] width 1154 height 23
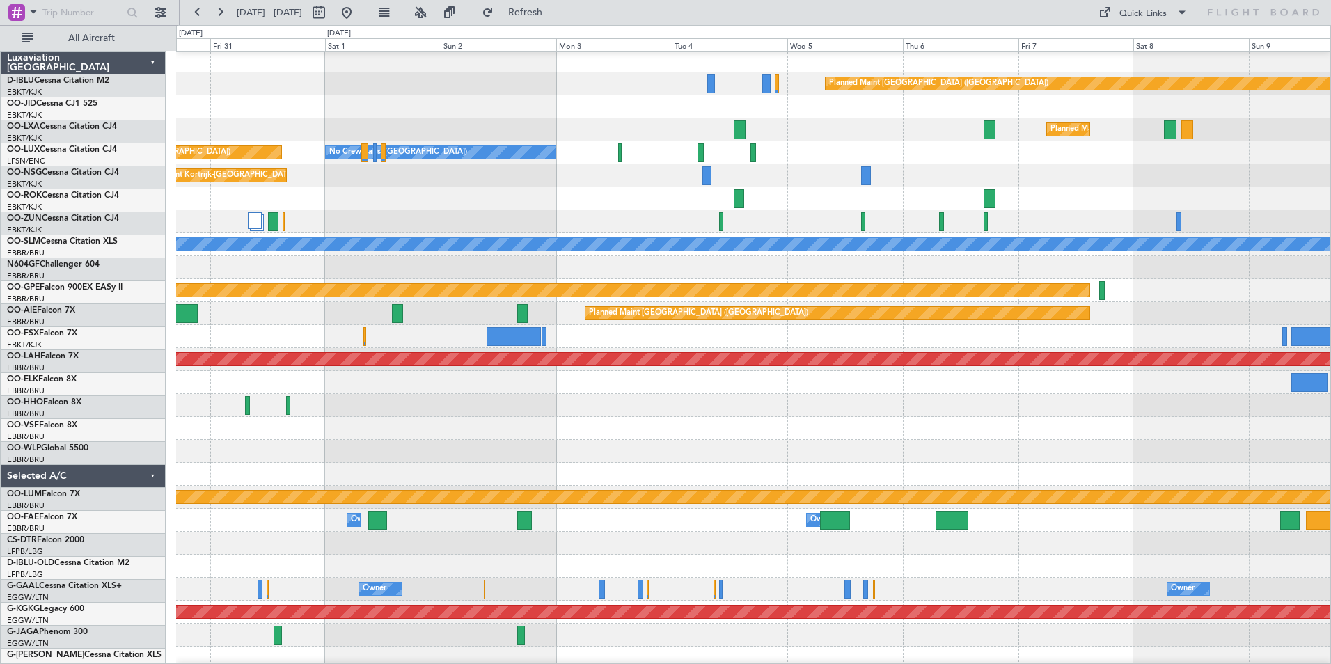
scroll to position [2, 0]
click at [1143, 479] on div at bounding box center [753, 474] width 1154 height 23
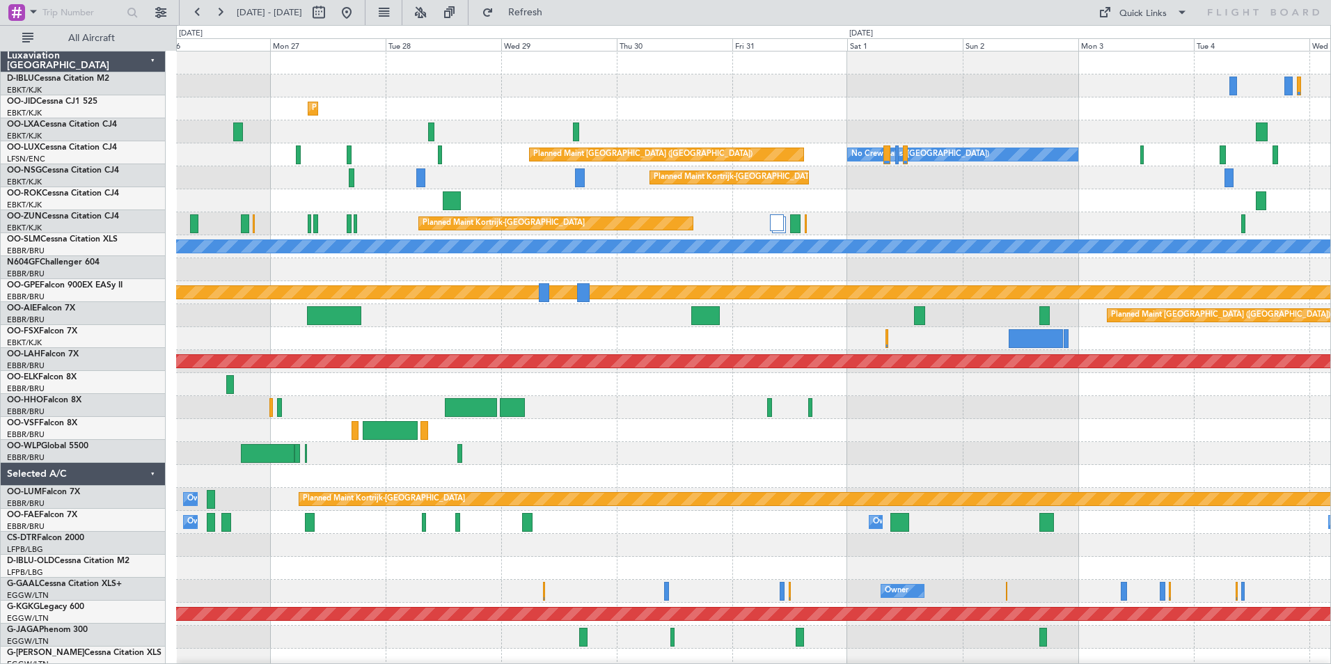
scroll to position [0, 0]
click at [1133, 459] on div at bounding box center [753, 453] width 1154 height 23
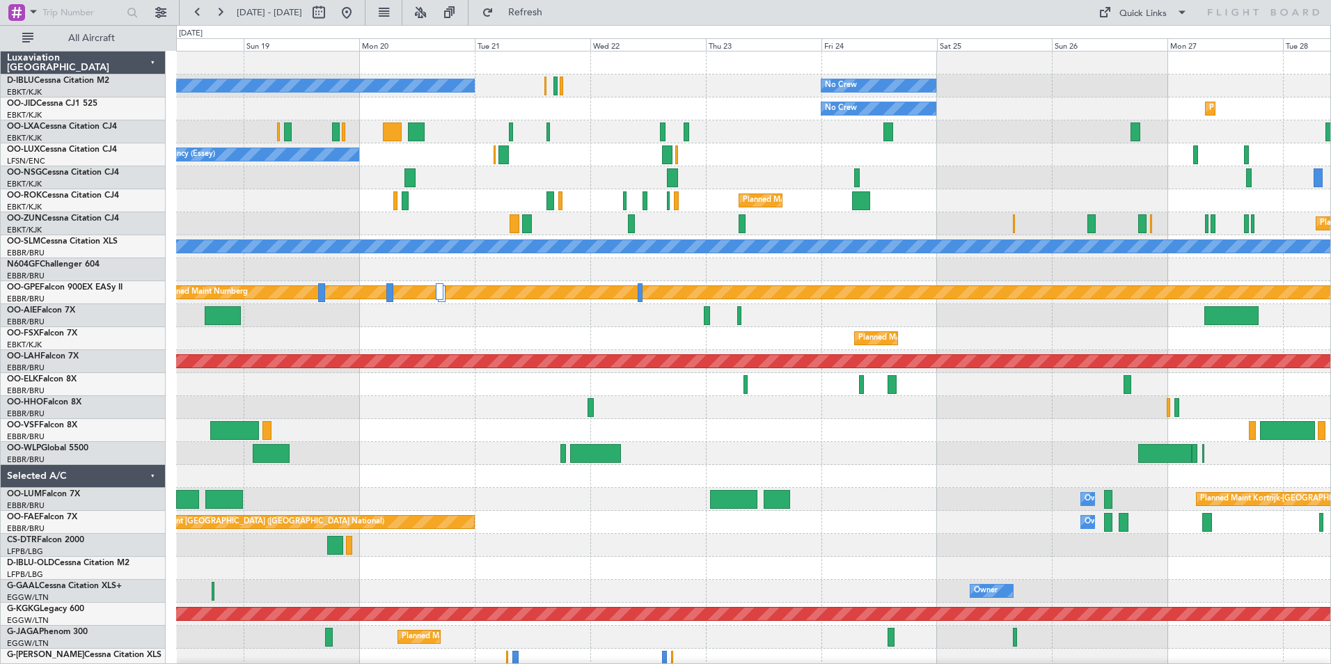
click at [1011, 475] on div "No Crew No Crew Kortrijk-Wevelgem Planned Maint Kortrijk-Wevelgem No Crew No Cr…" at bounding box center [753, 522] width 1154 height 942
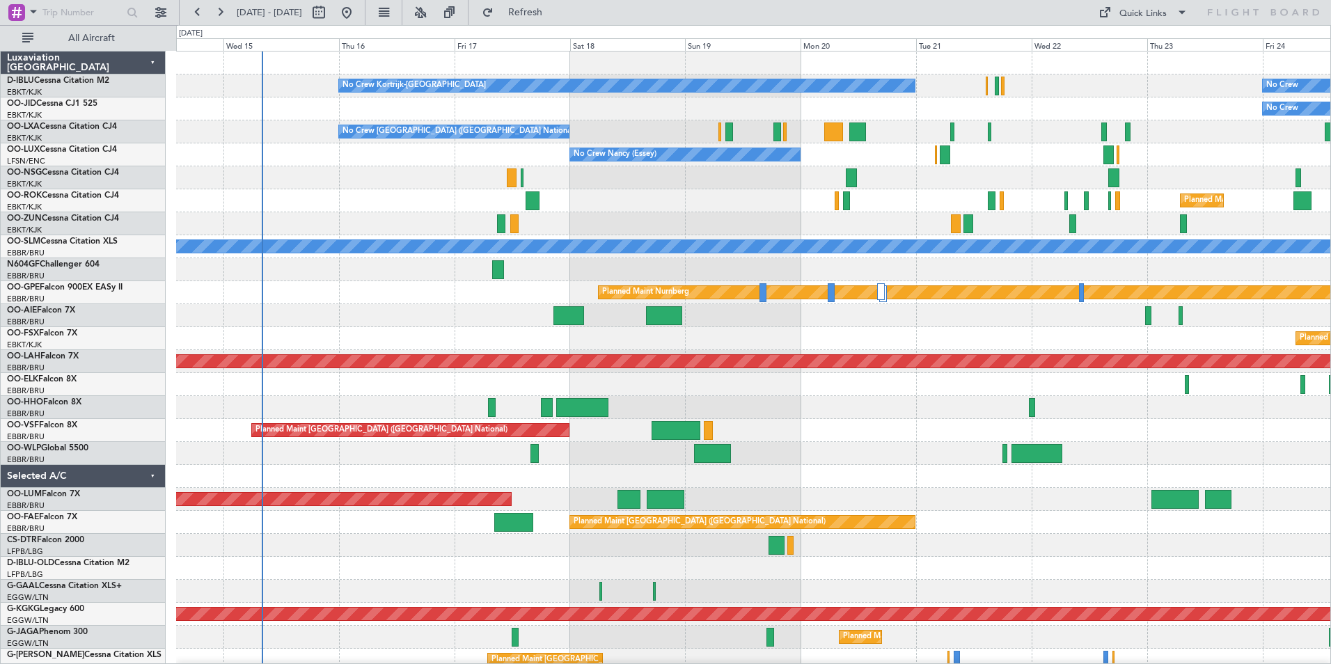
click at [1136, 480] on div "No Crew No Crew Kortrijk-Wevelgem Owner Kortrijk-Wevelgem No Crew No Crew Bruss…" at bounding box center [753, 522] width 1154 height 942
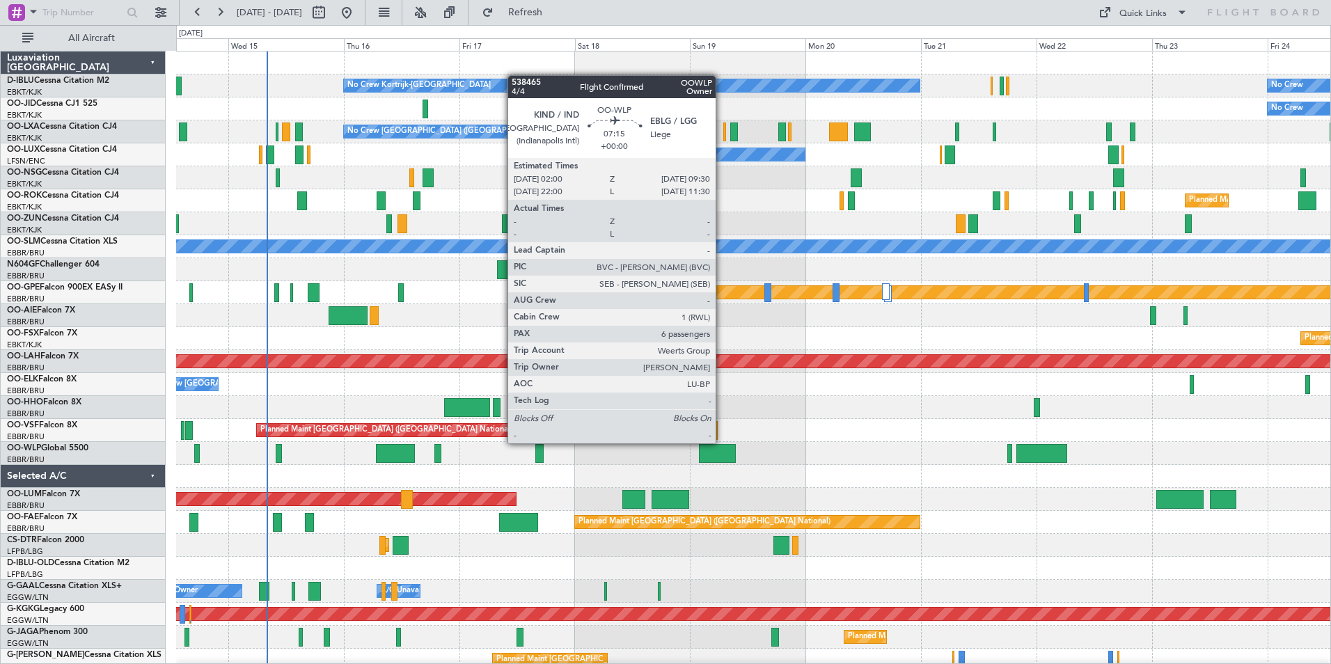
click at [837, 417] on div at bounding box center [753, 407] width 1154 height 23
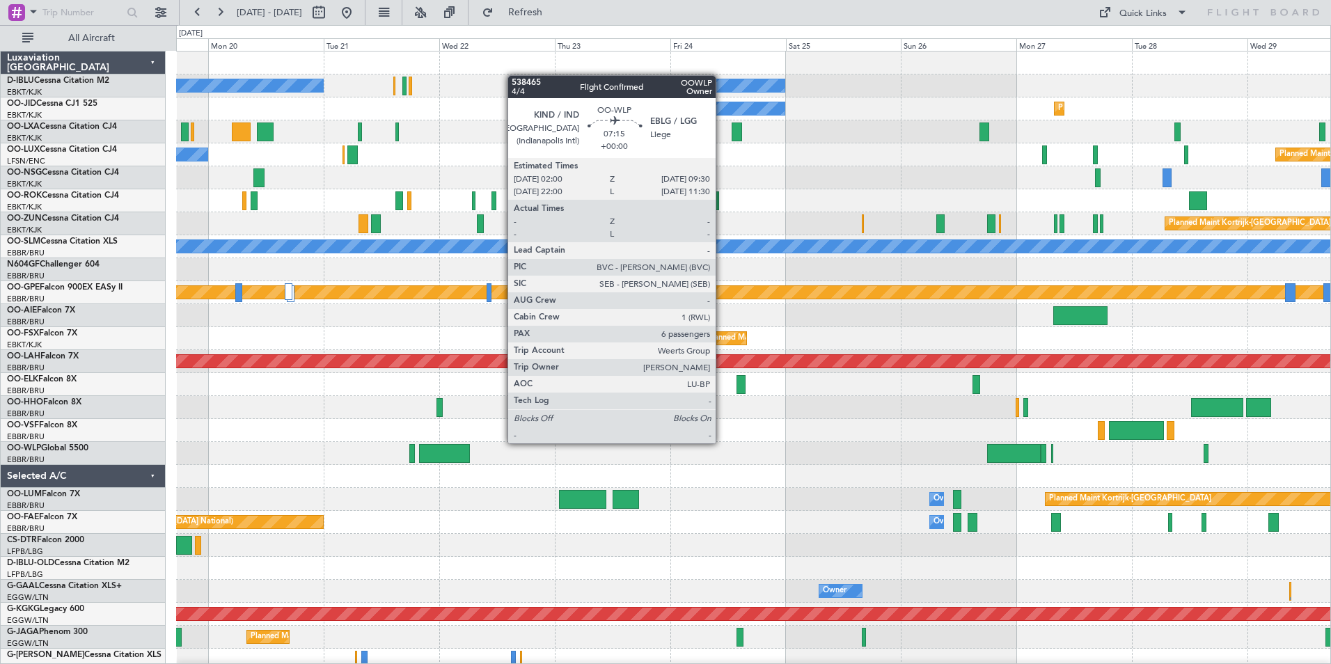
click at [356, 446] on div "No Crew No Crew Kortrijk-Wevelgem No Crew Planned Maint Kortrijk-Wevelgem No Cr…" at bounding box center [753, 533] width 1154 height 965
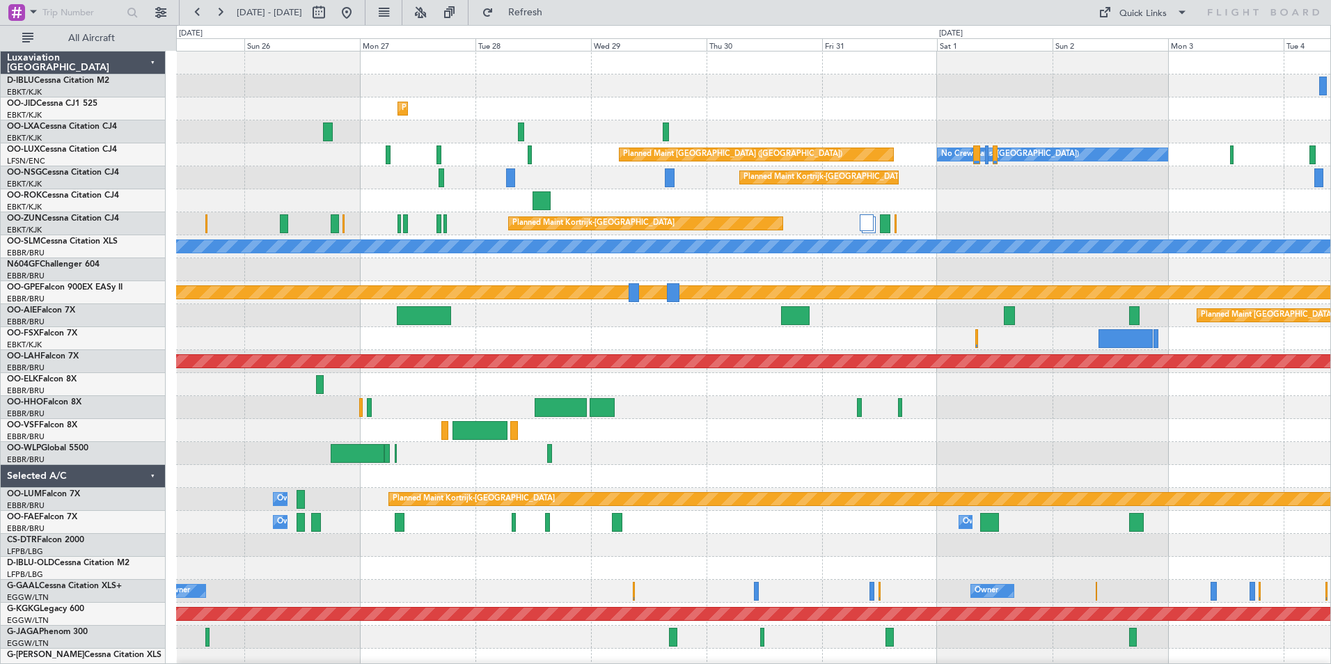
click at [303, 466] on div "No Crew Planned Maint Paris (Le Bourget) Planned Maint Kortrijk-Wevelgem No Cre…" at bounding box center [753, 533] width 1154 height 965
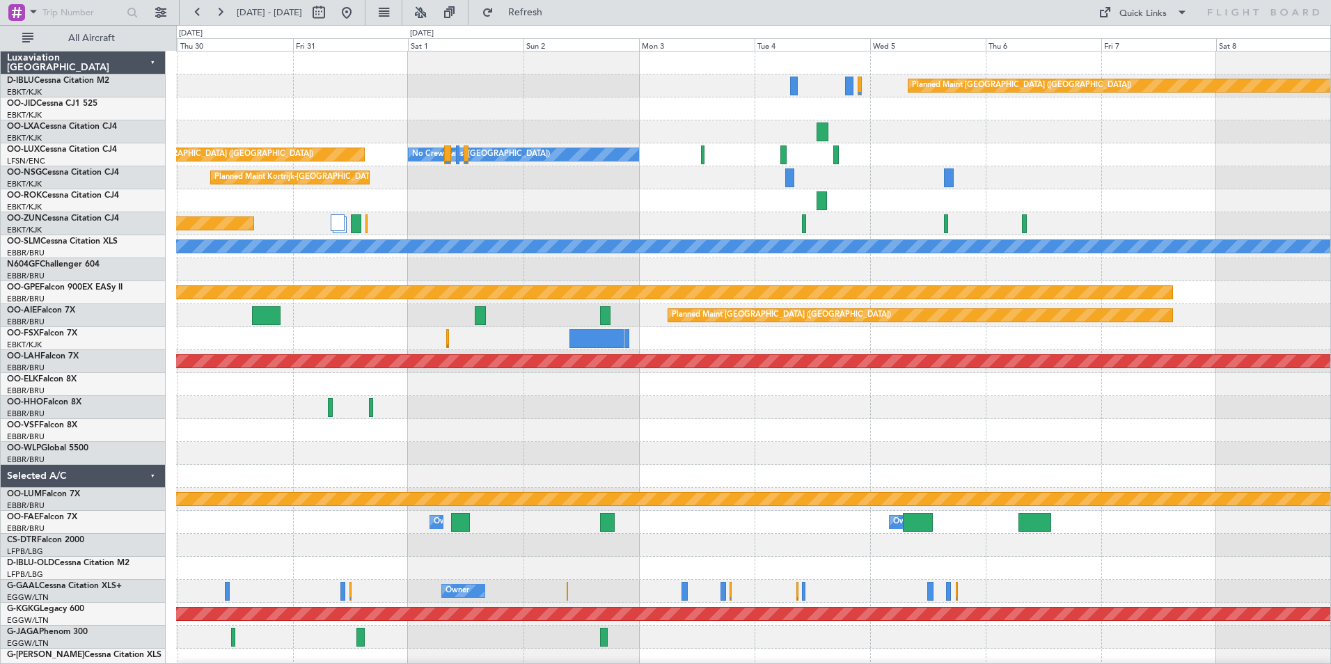
click at [433, 453] on div at bounding box center [753, 453] width 1154 height 23
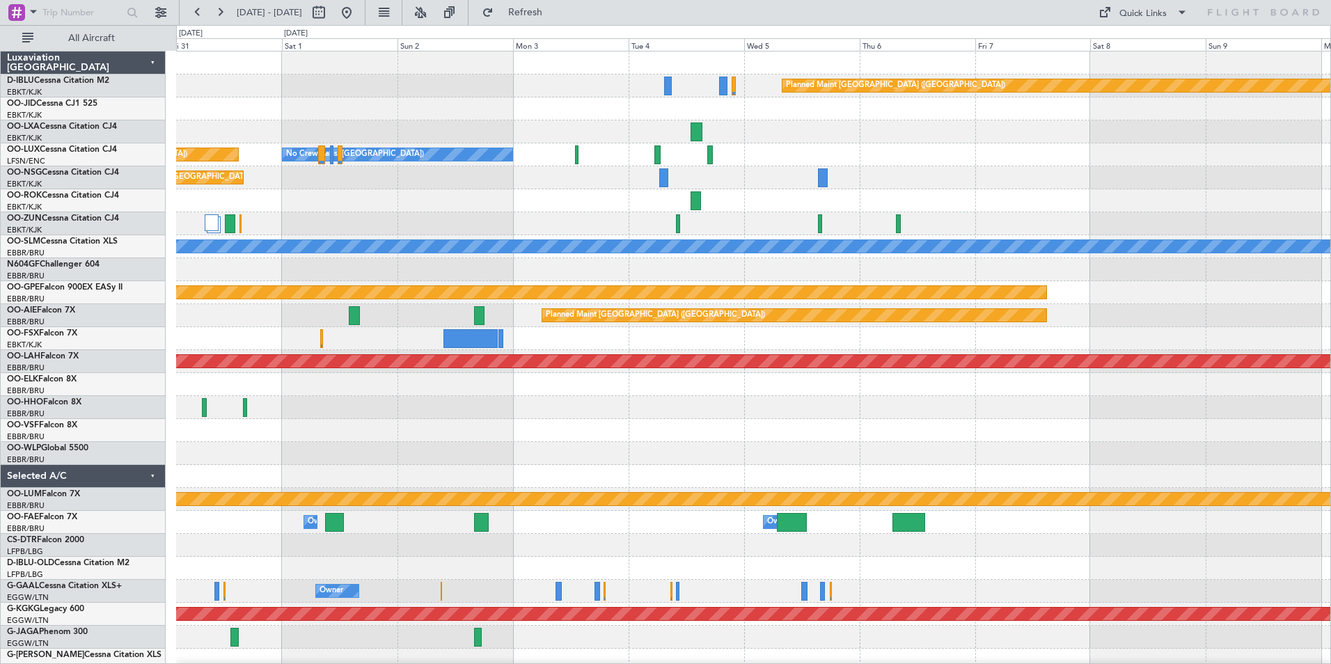
click at [862, 441] on div at bounding box center [753, 430] width 1154 height 23
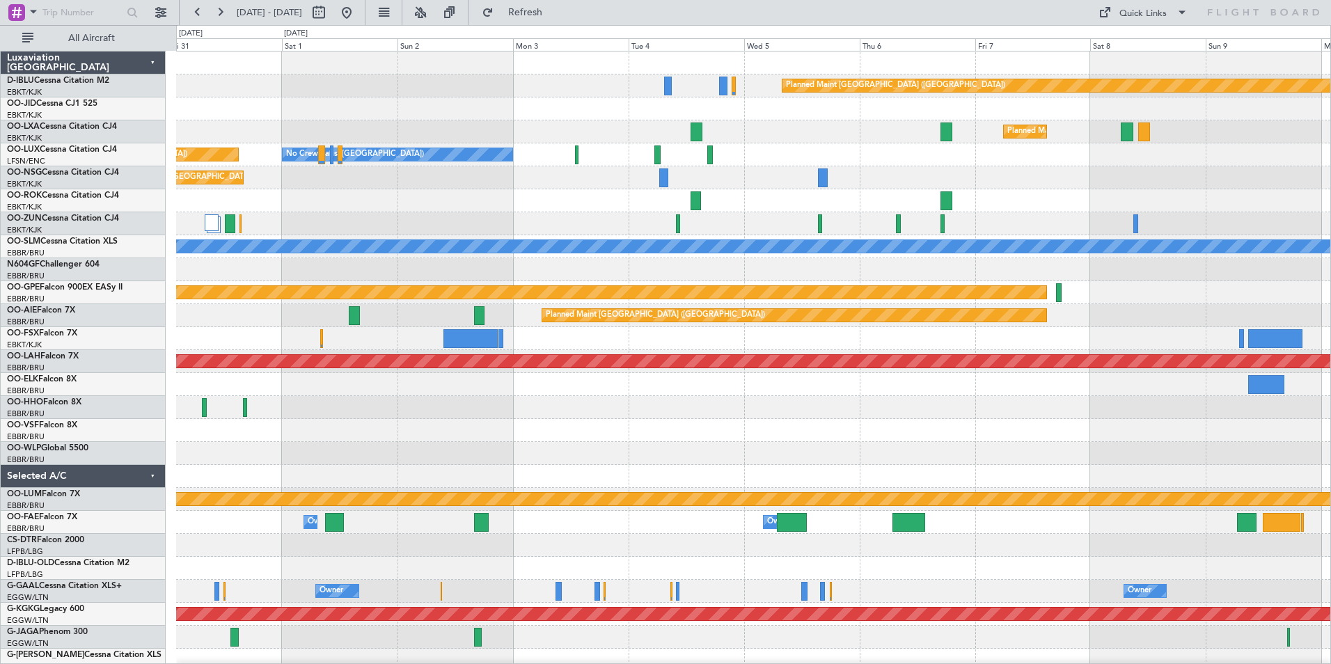
click at [988, 444] on div "Planned Maint Paris (Le Bourget) Planned Maint Kortrijk-Wevelgem Planned Maint …" at bounding box center [753, 522] width 1154 height 942
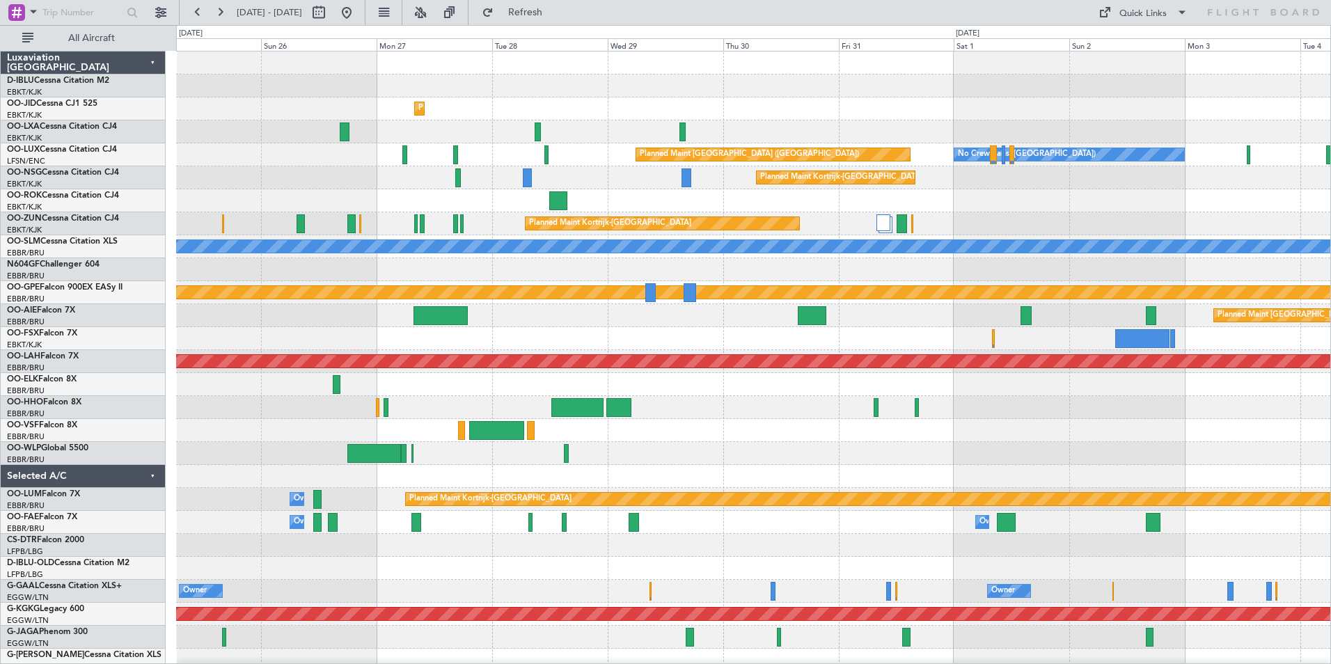
click at [1026, 425] on div "No Crew Planned Maint Paris (Le Bourget) Planned Maint Kortrijk-Wevelgem No Cre…" at bounding box center [753, 522] width 1154 height 942
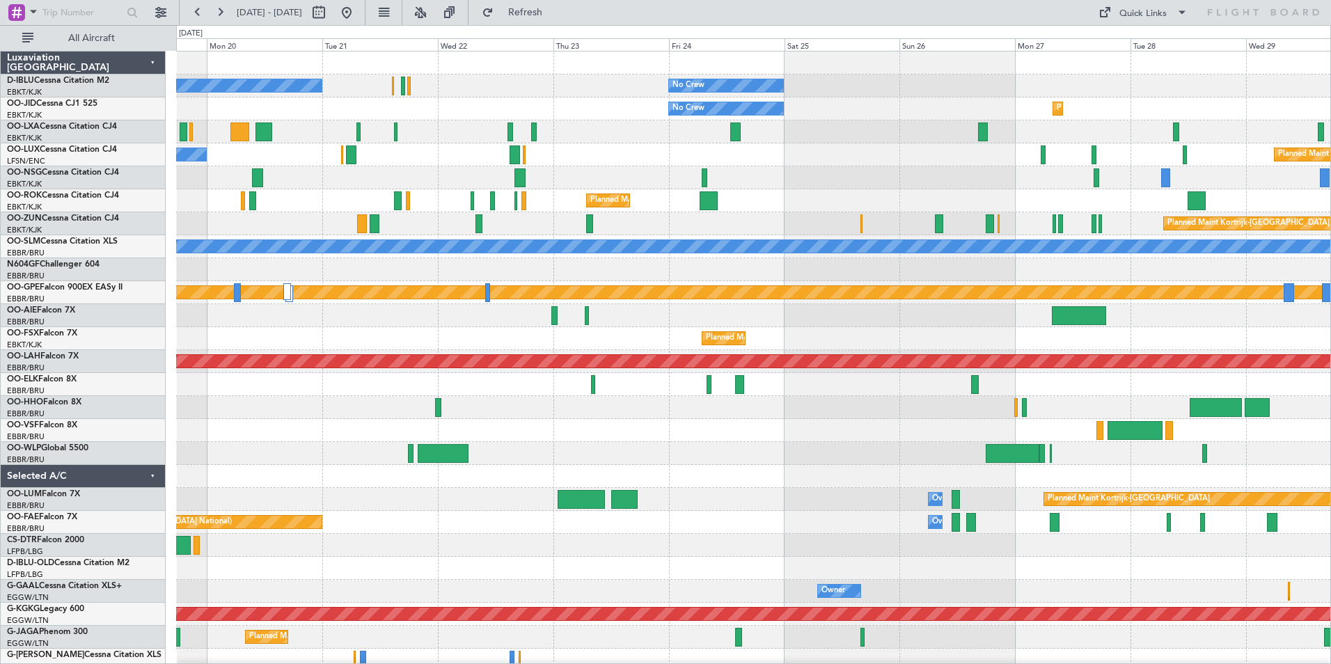
click at [1107, 445] on div "No Crew No Crew Kortrijk-Wevelgem Planned Maint Kortrijk-Wevelgem No Crew No Cr…" at bounding box center [753, 522] width 1154 height 942
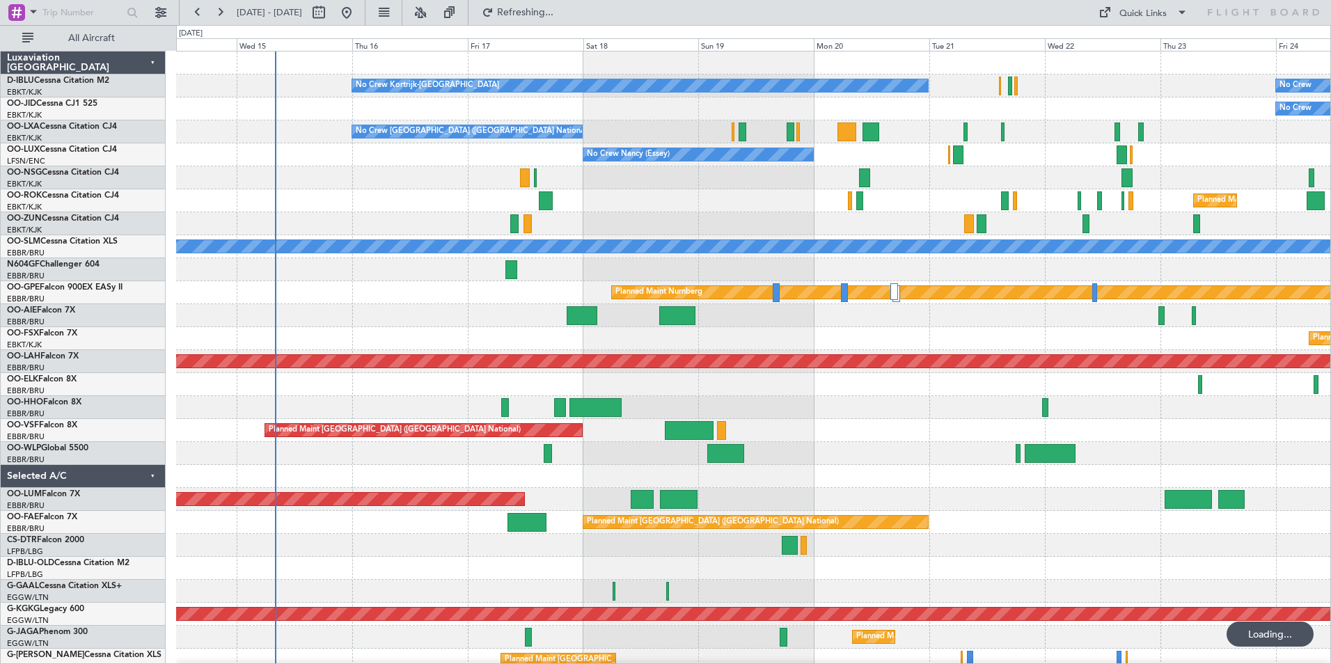
click at [619, 343] on div "No Crew No Crew Kortrijk-Wevelgem Owner Kortrijk-Wevelgem No Crew No Crew Bruss…" at bounding box center [753, 510] width 1154 height 919
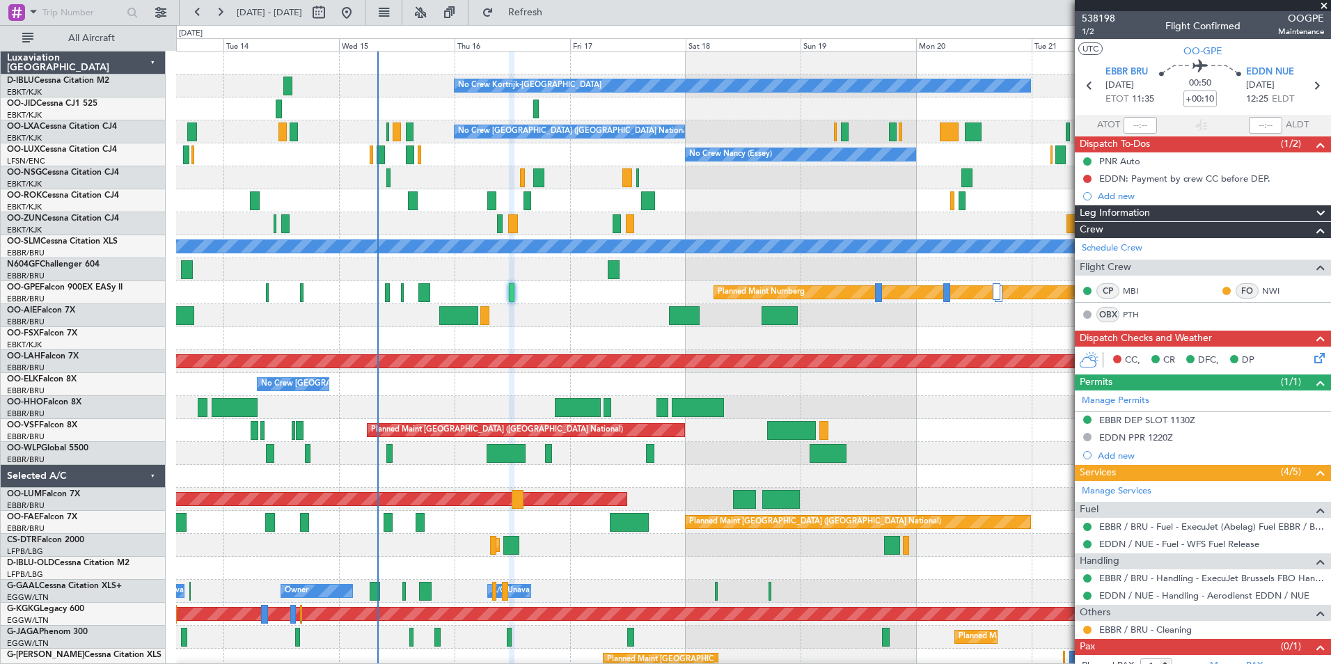
click at [662, 487] on div at bounding box center [753, 476] width 1154 height 23
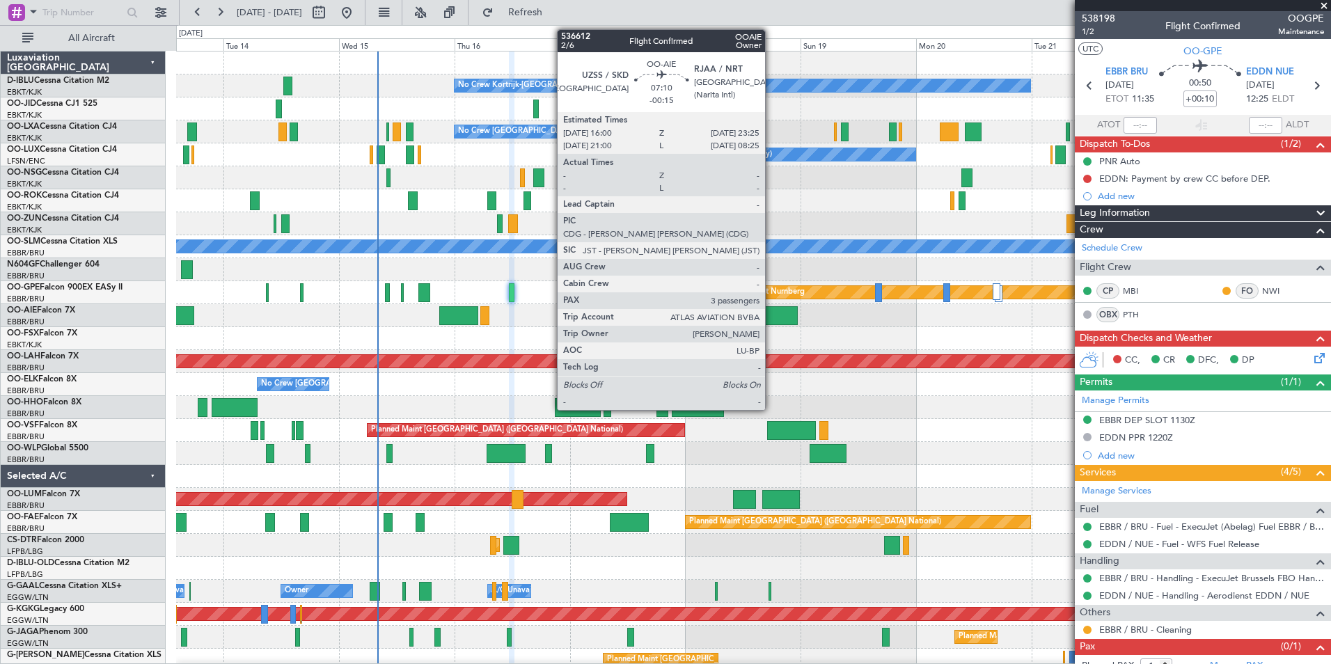
click at [771, 323] on div at bounding box center [779, 315] width 36 height 19
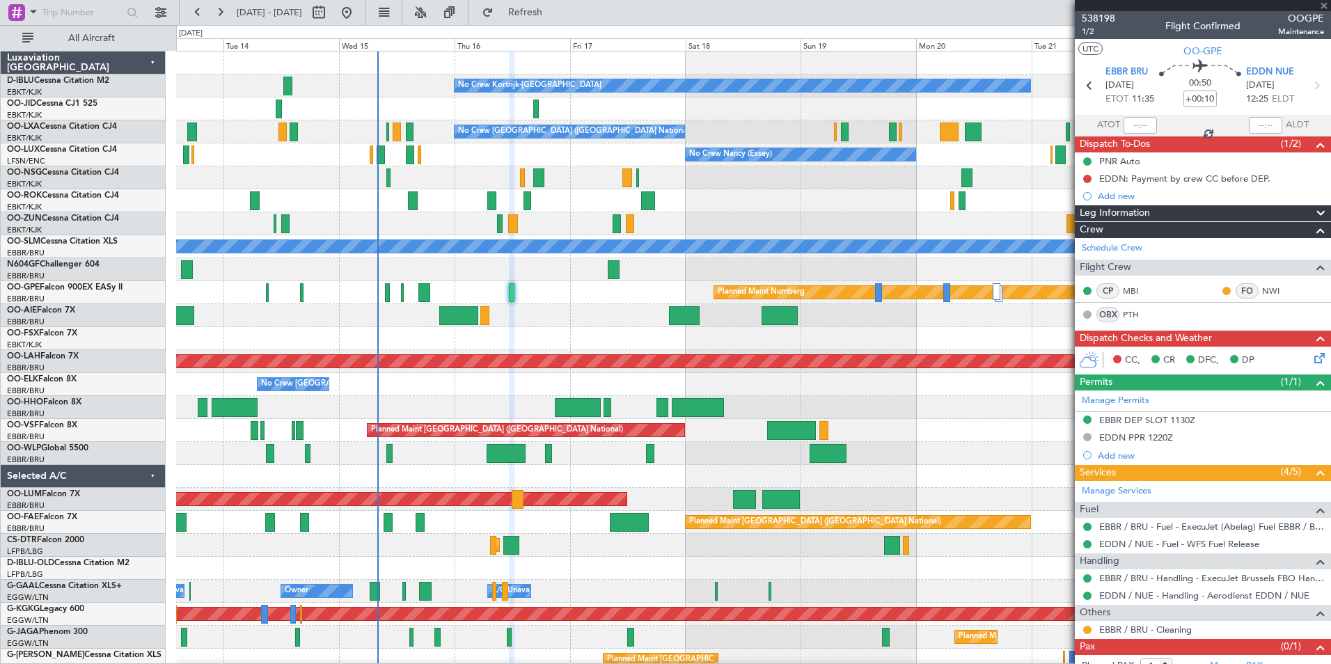
type input "-00:15"
type input "3"
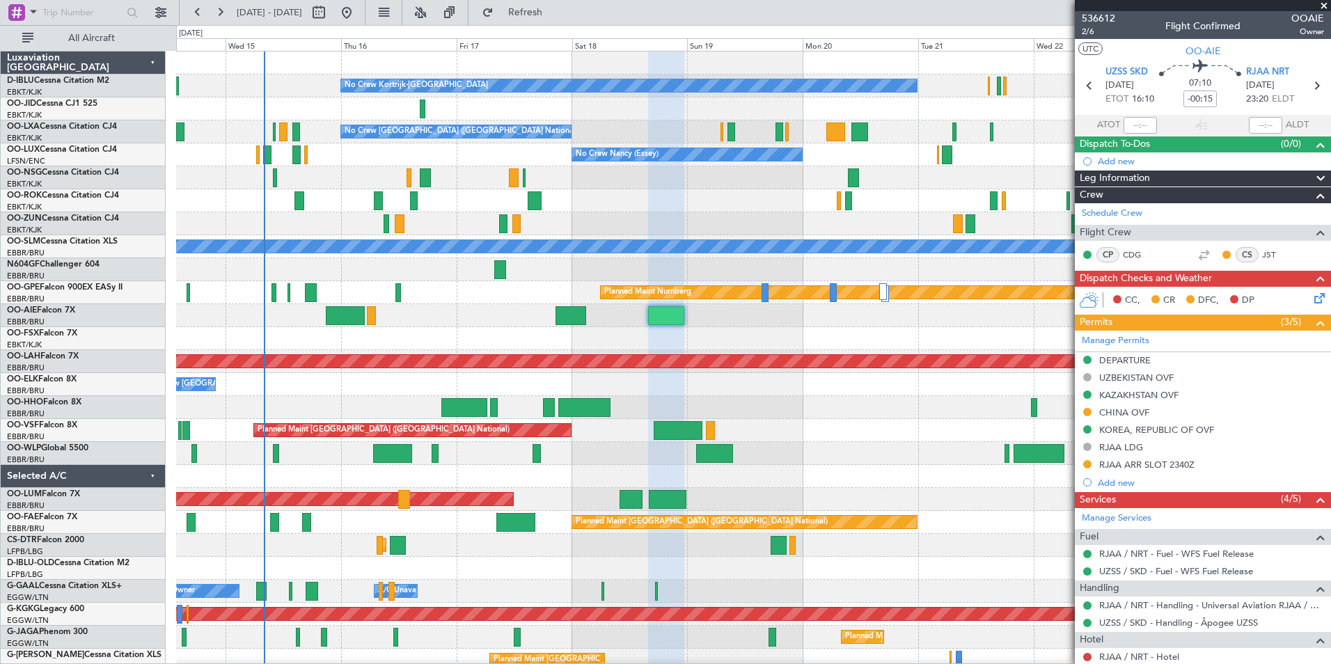
click at [873, 445] on div at bounding box center [753, 453] width 1154 height 23
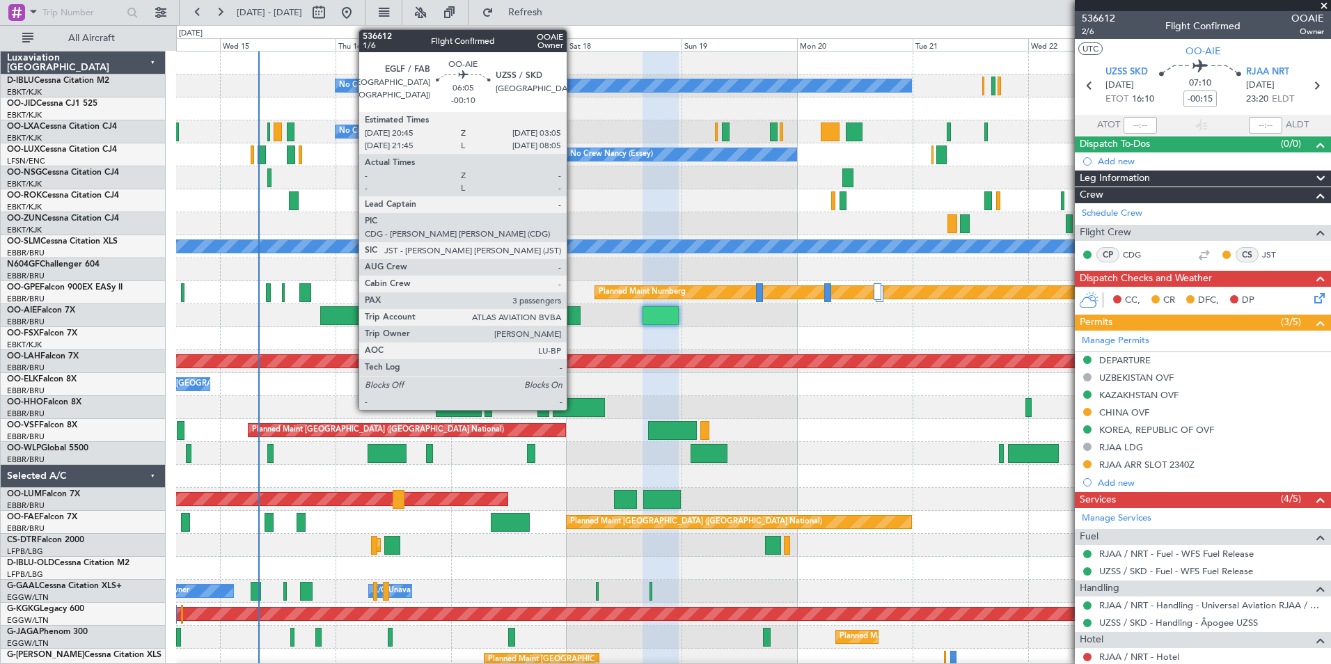
click at [573, 314] on div at bounding box center [565, 315] width 31 height 19
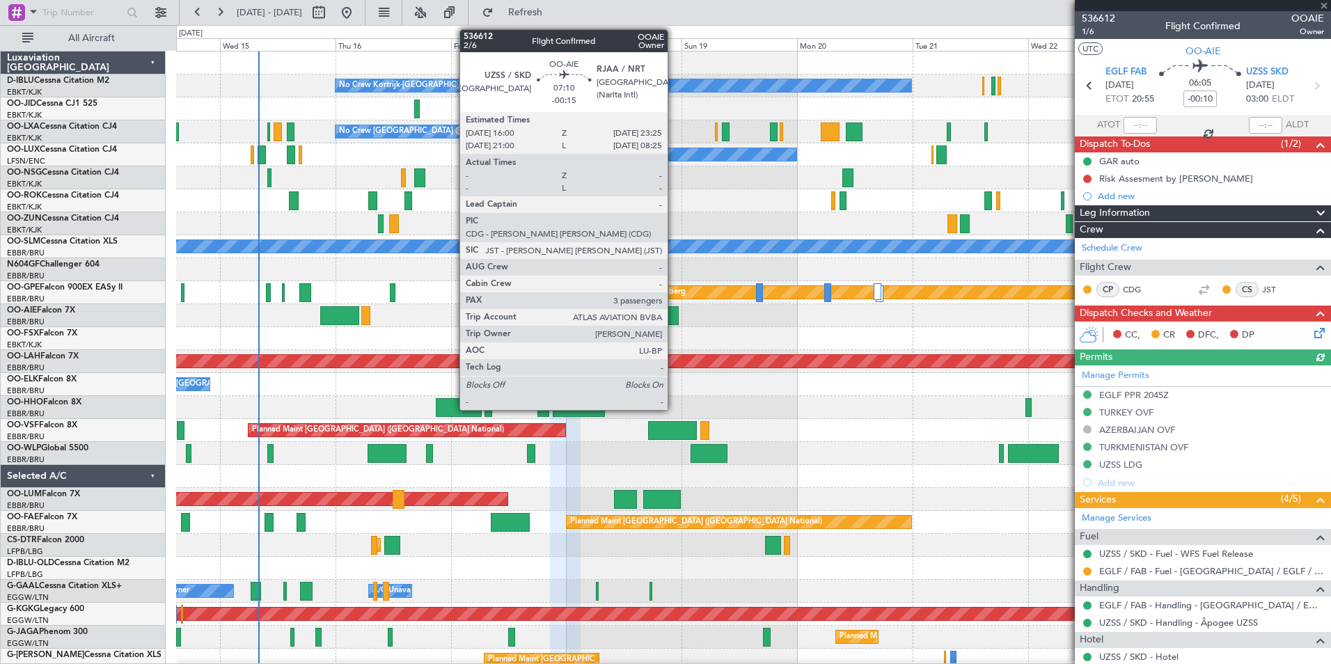
click at [674, 314] on div at bounding box center [660, 315] width 36 height 19
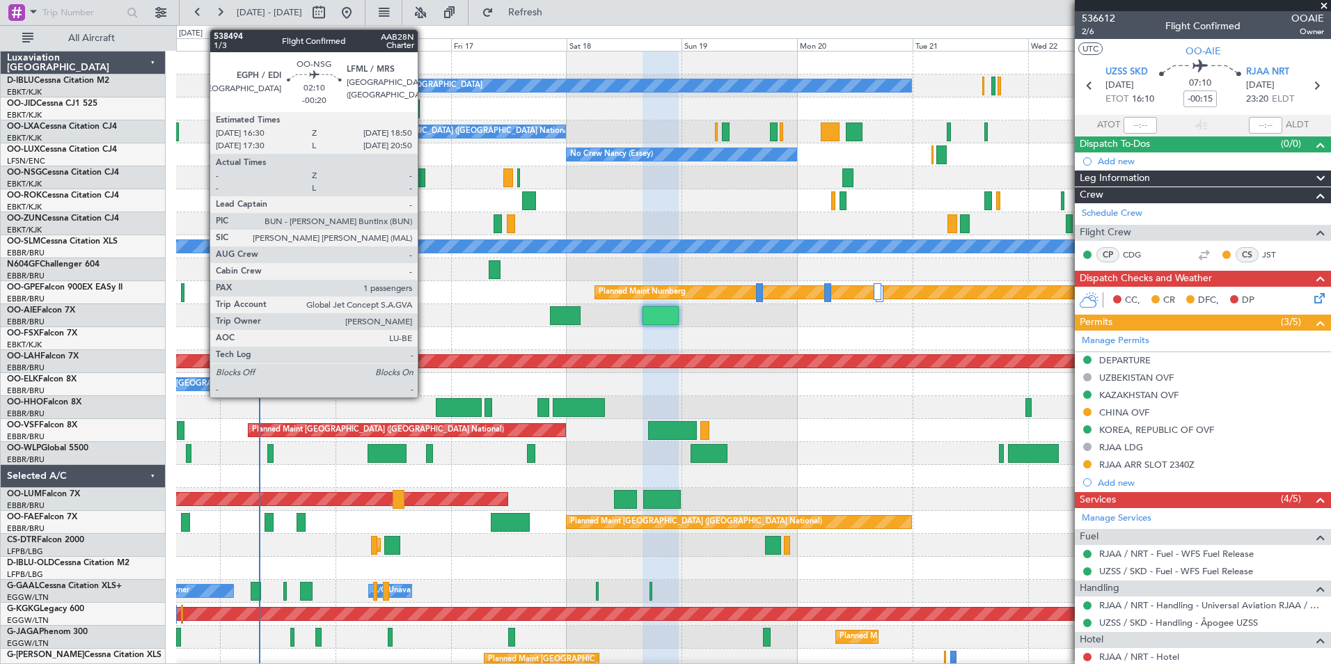
click at [424, 175] on div at bounding box center [420, 177] width 12 height 19
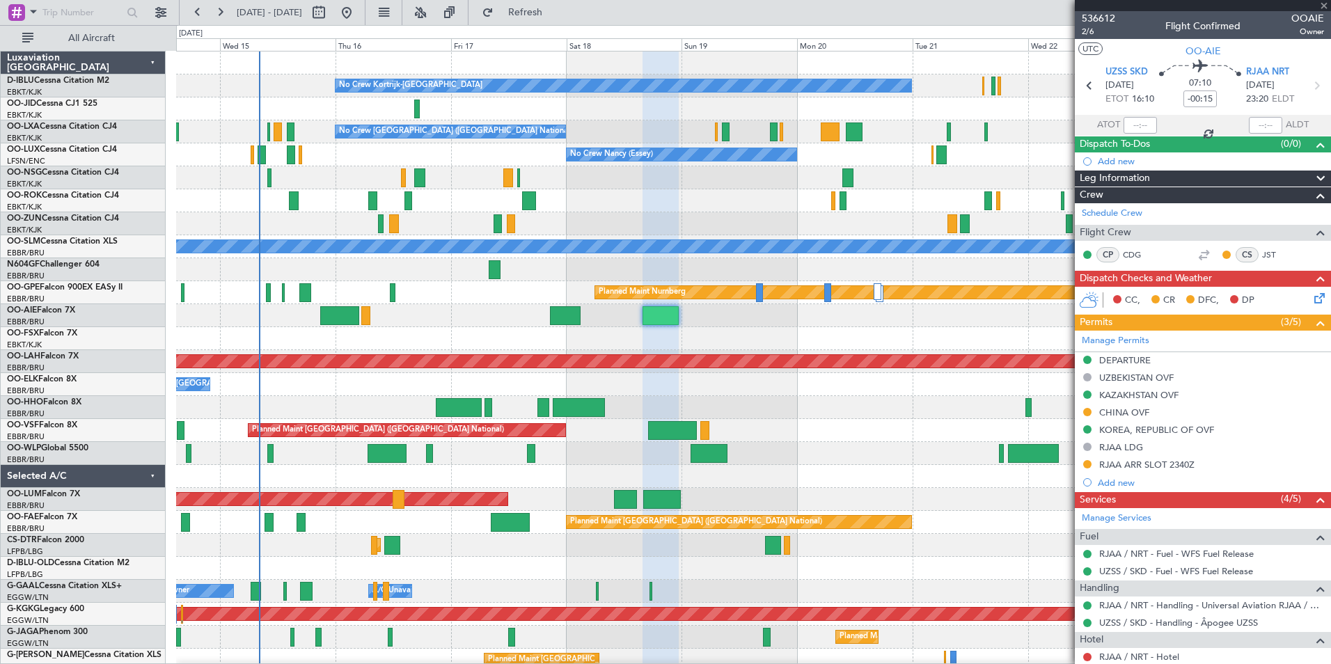
type input "-00:20"
type input "1"
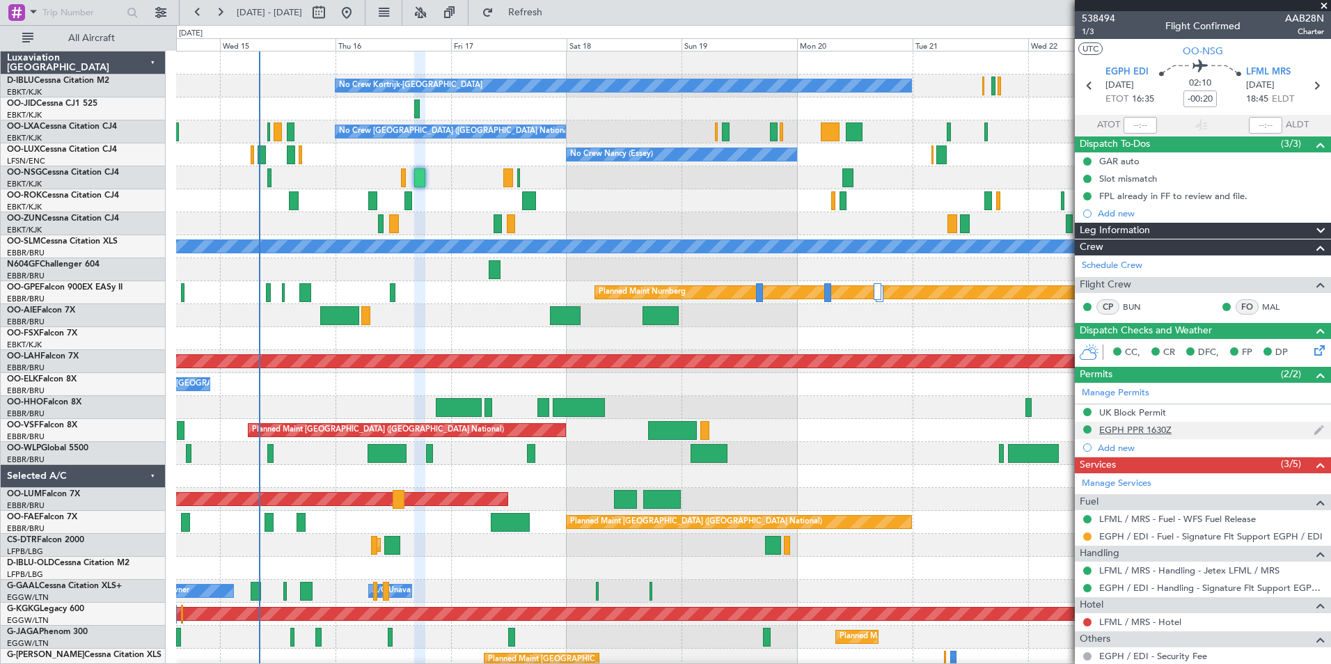
click at [1113, 429] on div "EGPH PPR 1630Z" at bounding box center [1135, 430] width 72 height 12
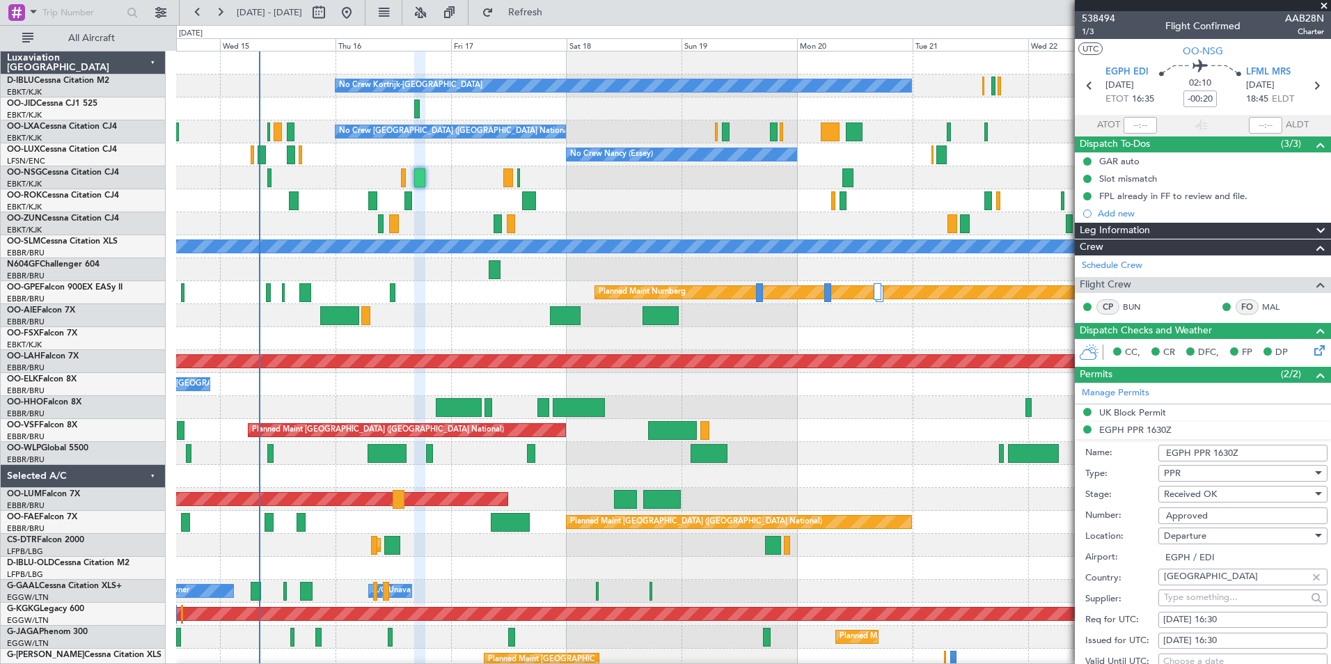
click at [957, 475] on div at bounding box center [753, 476] width 1154 height 23
click at [180, 477] on div "No Crew Kortrijk-Wevelgem No Crew Owner Kortrijk-Wevelgem No Crew No Crew Bruss…" at bounding box center [753, 533] width 1154 height 965
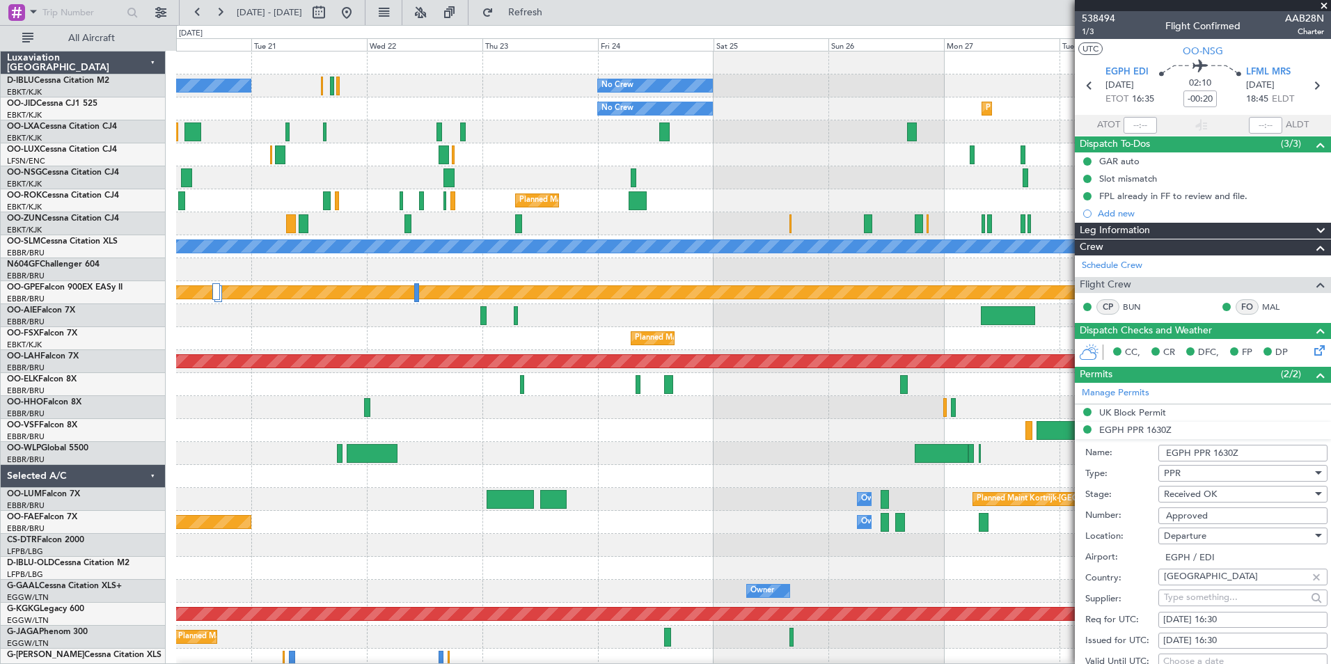
click at [174, 503] on div "No Crew Kortrijk-Wevelgem No Crew No Crew Planned Maint Kortrijk-Wevelgem No Cr…" at bounding box center [665, 344] width 1331 height 639
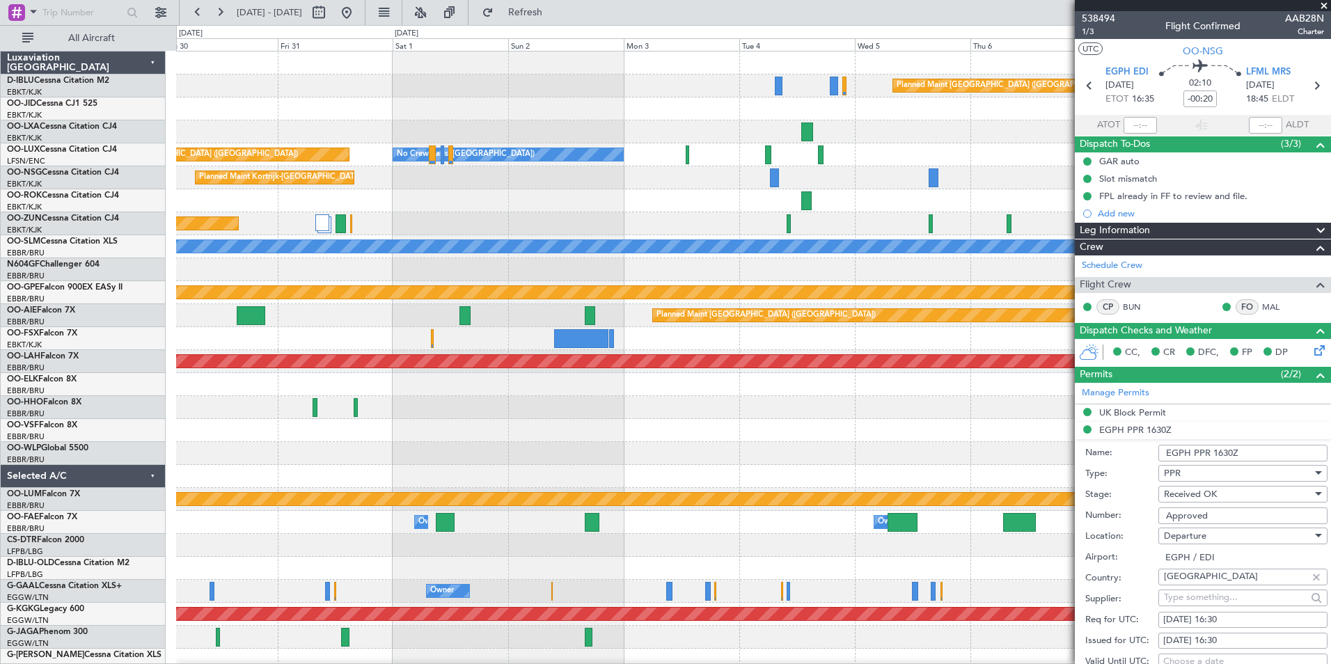
click at [134, 510] on div "Planned Maint Paris (Le Bourget) Planned Maint Paris (Le Bourget) No Crew Paris…" at bounding box center [665, 344] width 1331 height 639
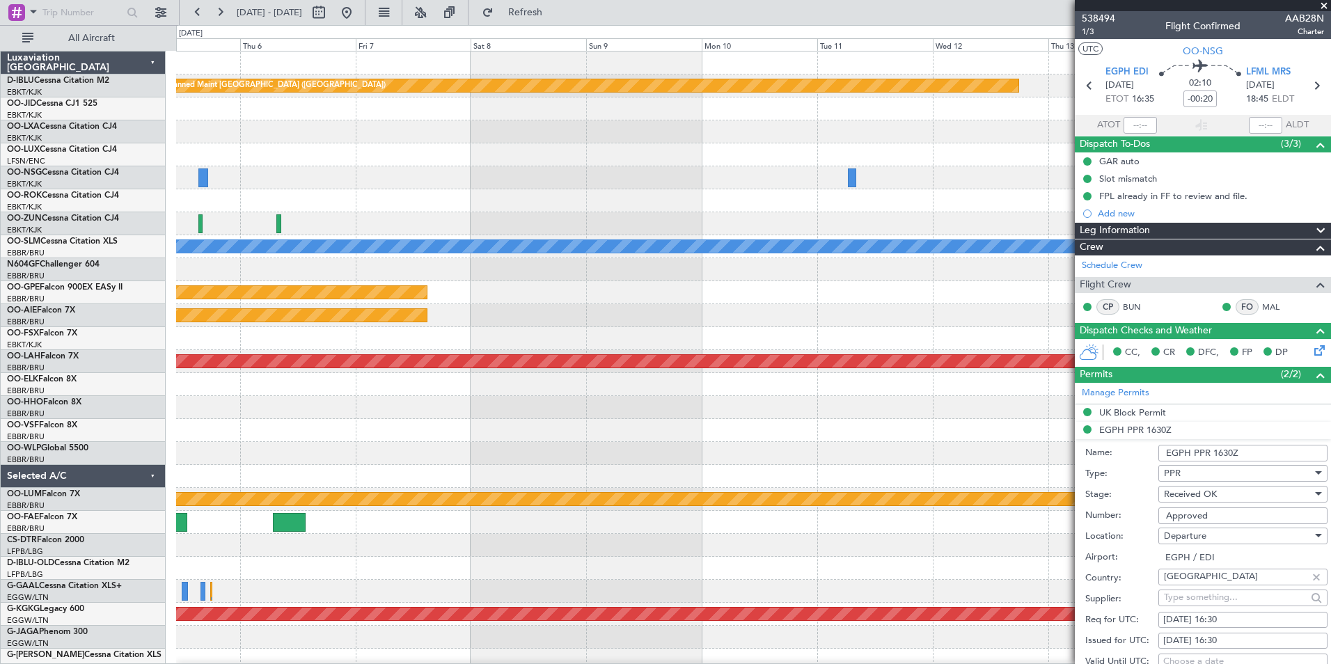
click at [40, 514] on div "Planned Maint Paris (Le Bourget) No Crew Paris (Le Bourget) A/C Unavailable Mon…" at bounding box center [665, 344] width 1331 height 639
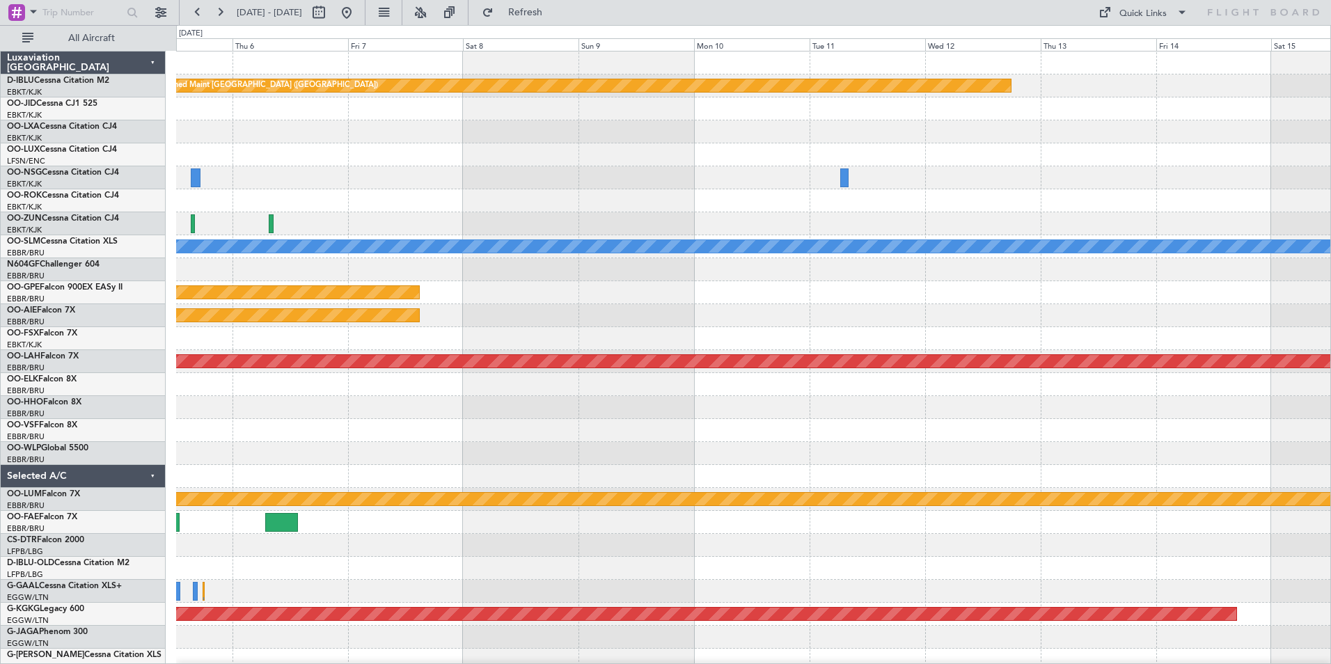
click at [649, 458] on div at bounding box center [753, 453] width 1154 height 23
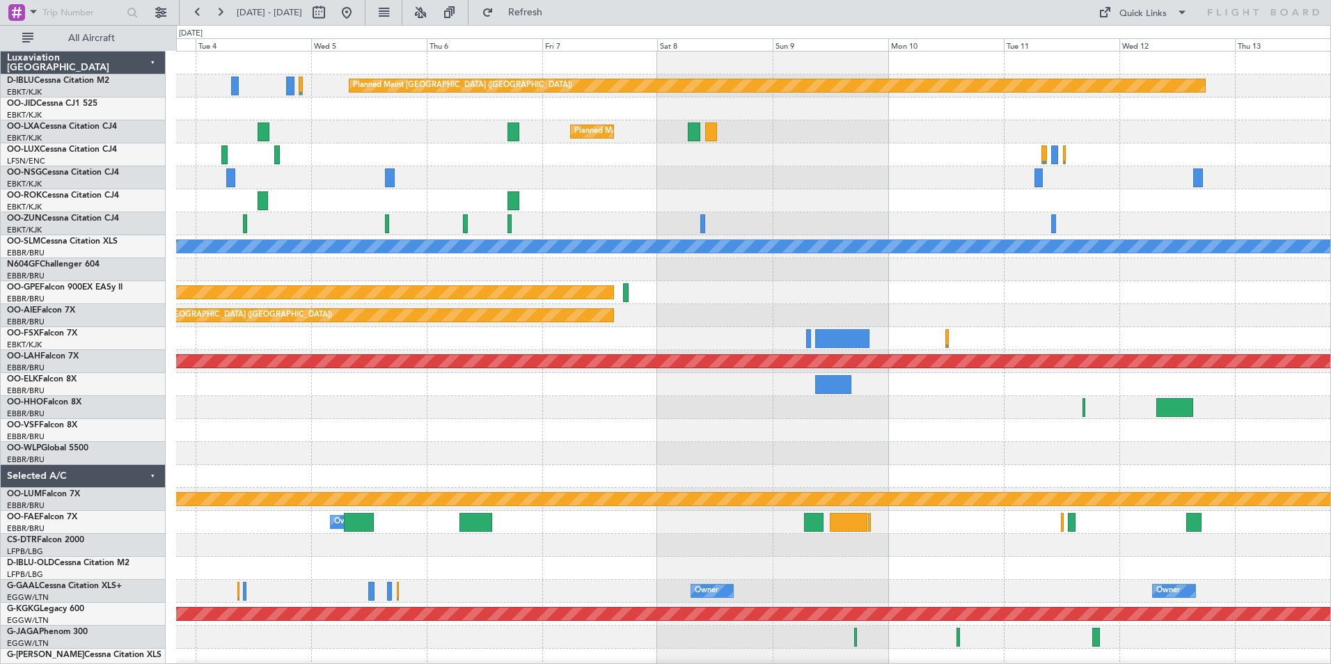
click at [1260, 445] on div "Planned Maint Paris (Le Bourget) Planned Maint Kortrijk-Wevelgem No Crew Paris …" at bounding box center [753, 510] width 1154 height 919
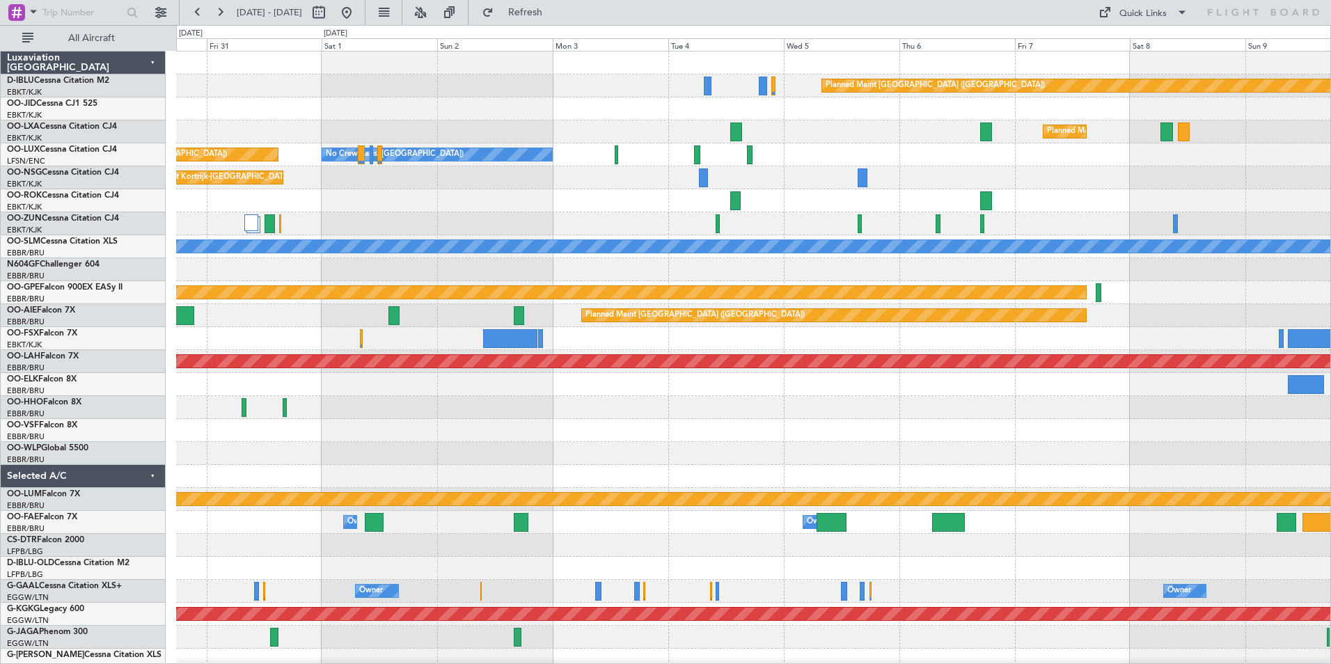
click at [1259, 449] on div "Planned Maint Paris (Le Bourget) Planned Maint Kortrijk-Wevelgem No Crew Paris …" at bounding box center [753, 510] width 1154 height 919
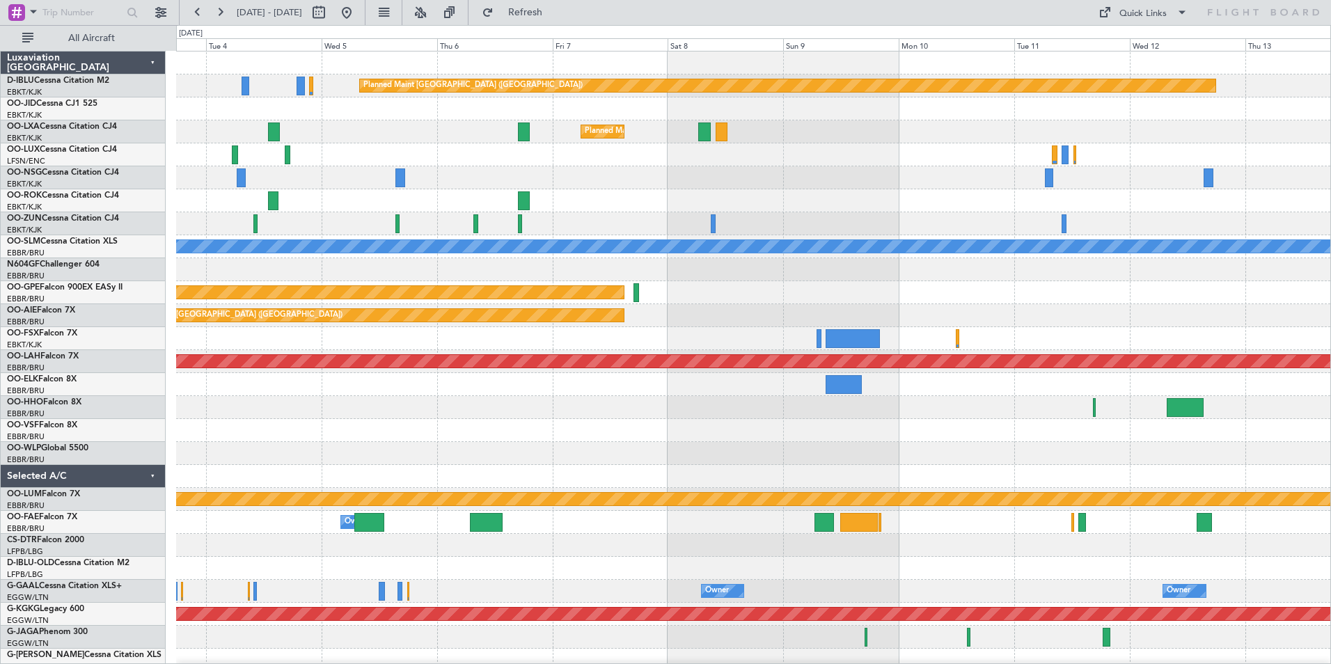
click at [633, 442] on div "Planned Maint Paris (Le Bourget) Planned Maint Kortrijk-Wevelgem No Crew Paris …" at bounding box center [753, 522] width 1154 height 942
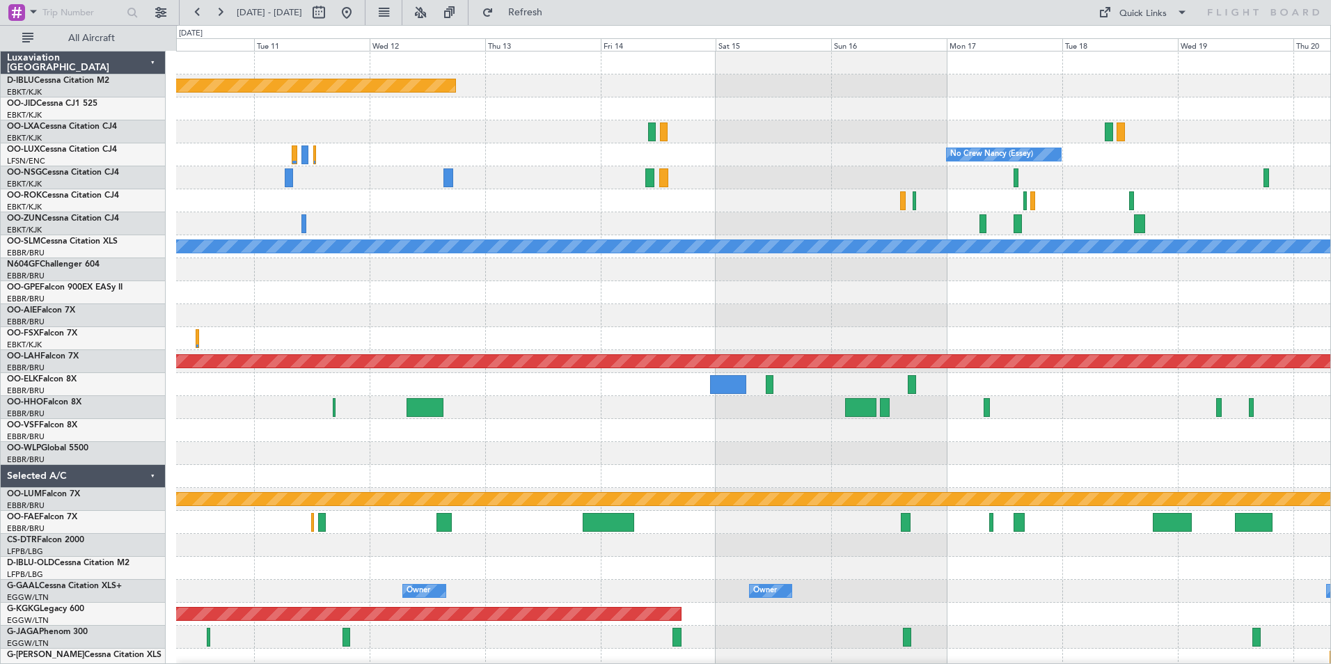
click at [292, 466] on div "Planned Maint Paris (Le Bourget) No Crew Nancy (Essey) A/C Unavailable Moncheng…" at bounding box center [753, 522] width 1154 height 942
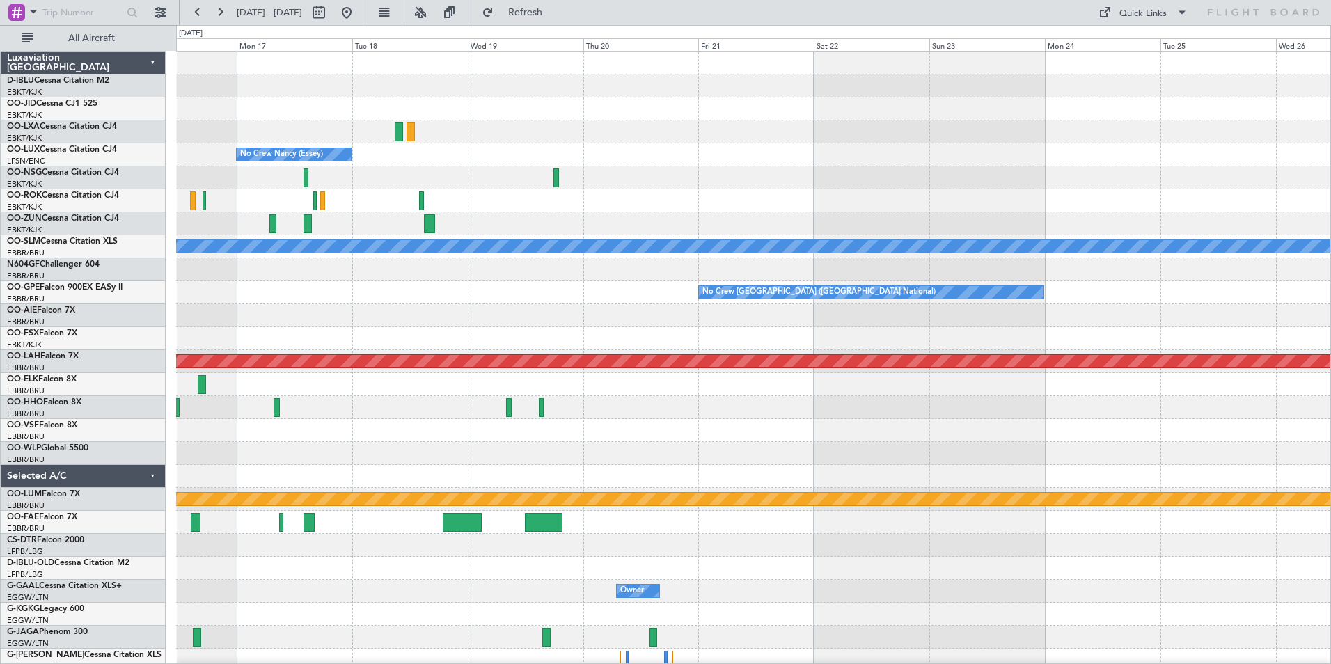
click at [205, 457] on div "No Crew Nancy (Essey) A/C Unavailable Monchengladbach No Crew Brussels (Brussel…" at bounding box center [753, 522] width 1154 height 942
click at [715, 460] on div at bounding box center [753, 453] width 1154 height 23
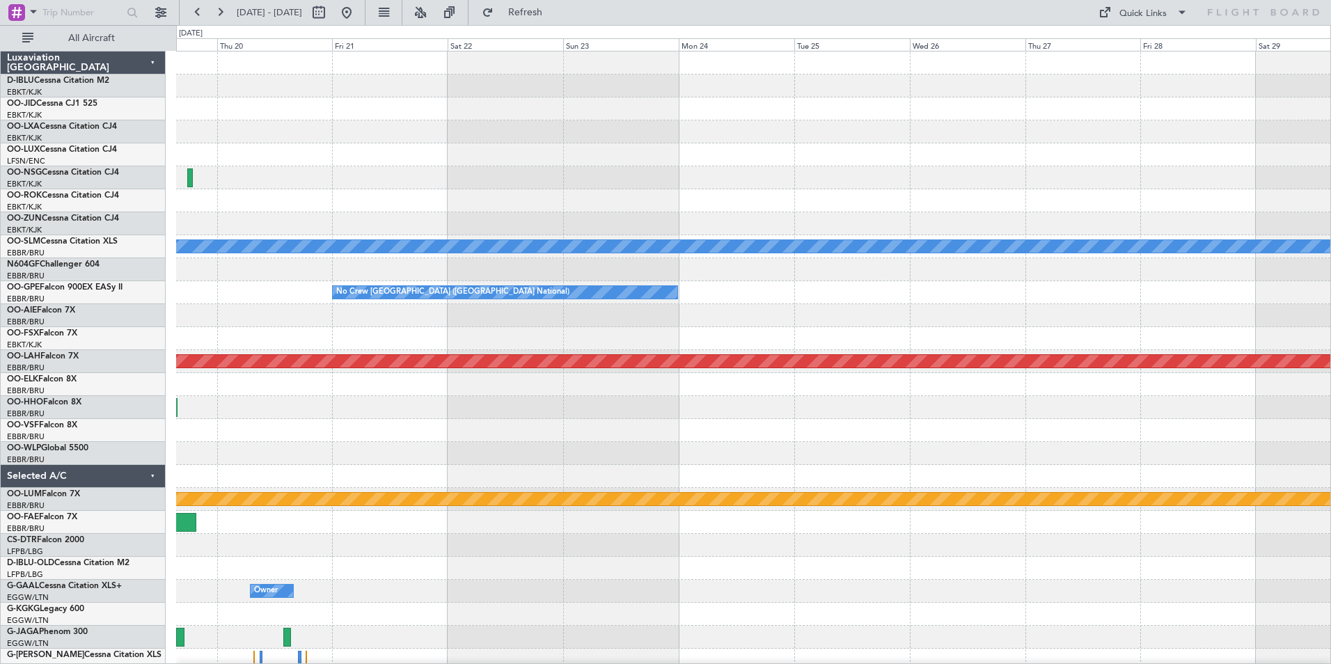
click at [635, 444] on div at bounding box center [753, 453] width 1154 height 23
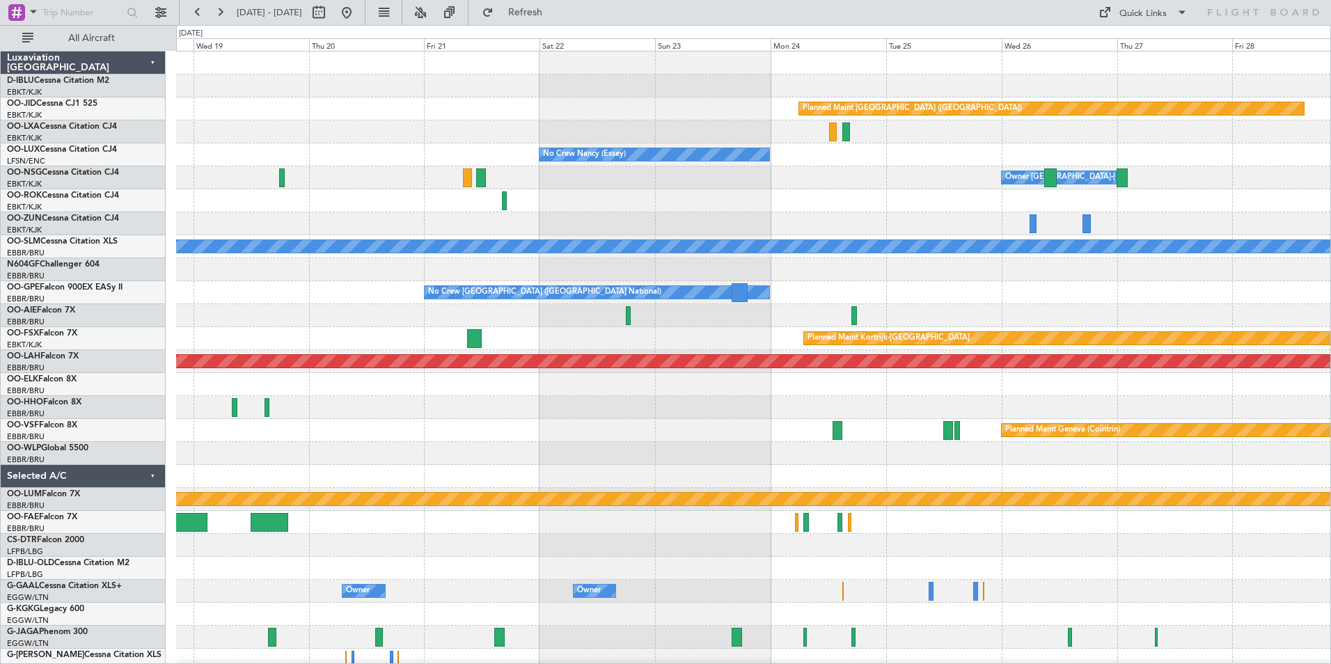
click at [1181, 386] on div at bounding box center [753, 384] width 1154 height 23
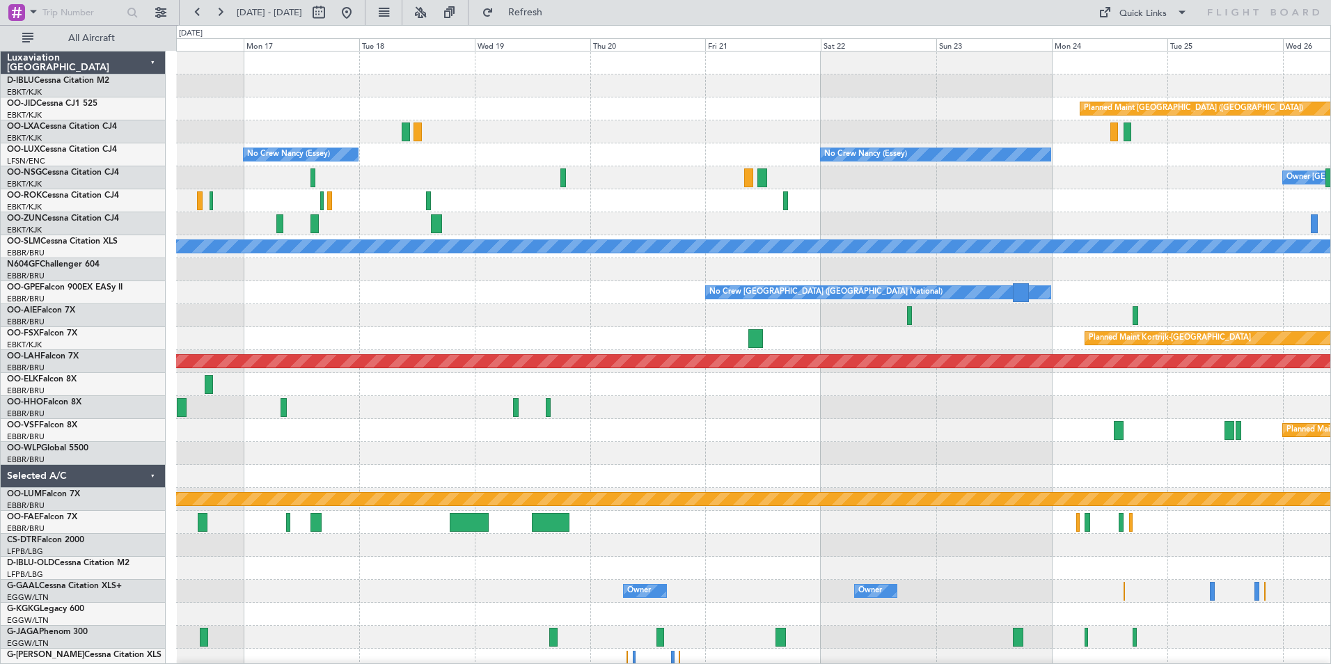
click at [718, 452] on div "Planned Maint Paris (Le Bourget) No Crew Nancy (Essey) No Crew Nancy (Essey) Ow…" at bounding box center [753, 487] width 1154 height 873
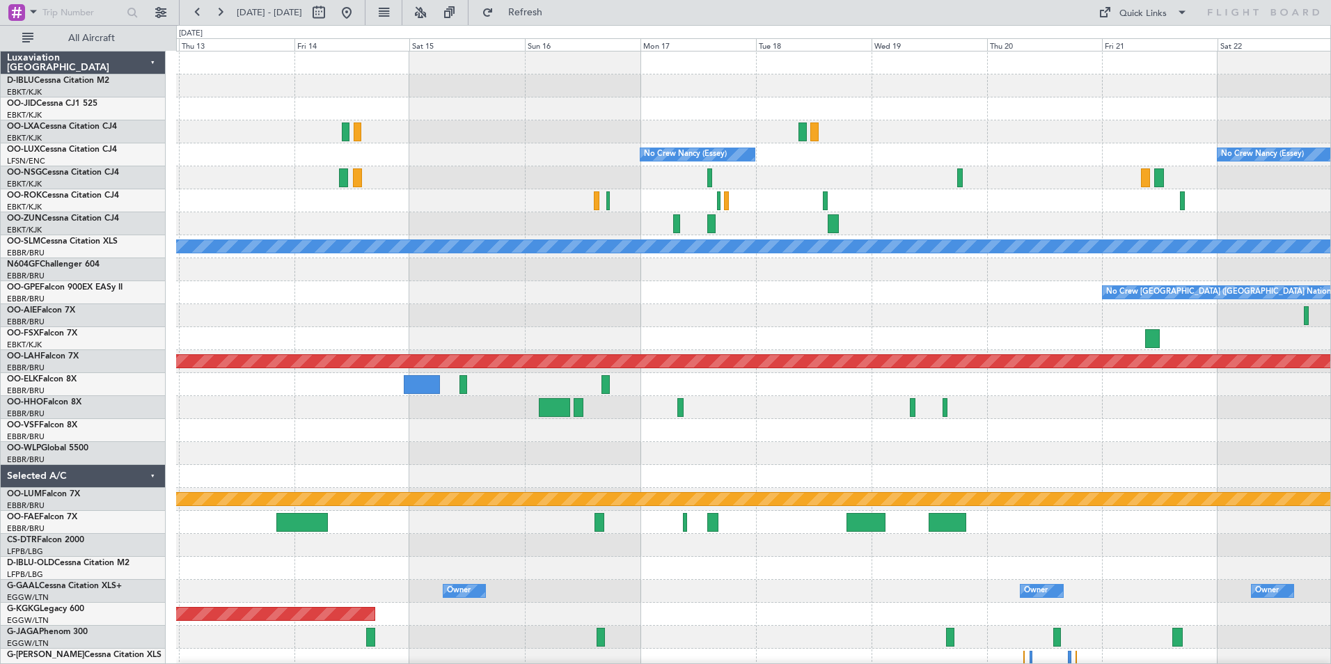
click at [1084, 461] on div at bounding box center [753, 453] width 1154 height 23
click at [1210, 477] on div "Planned Maint Paris (Le Bourget) Planned Maint Paris (Le Bourget) No Crew Nancy…" at bounding box center [753, 487] width 1154 height 873
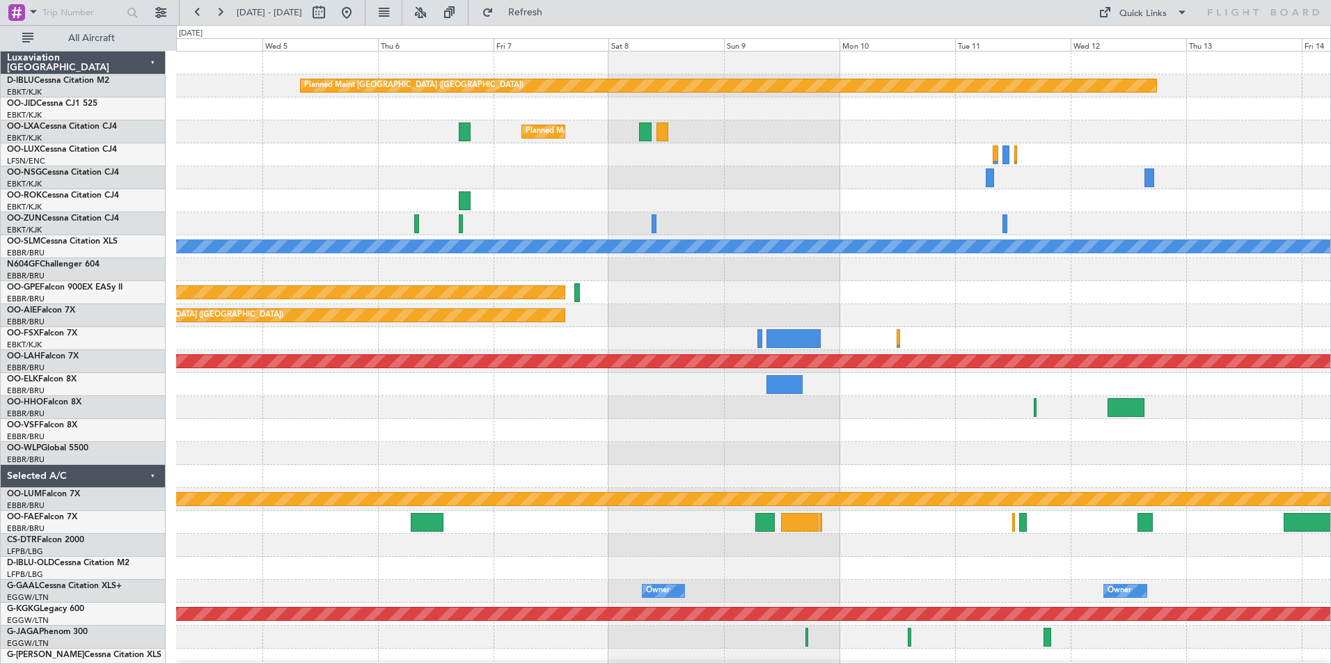
click at [1271, 508] on div "Planned Maint Paris (Le Bourget) Planned Maint Kortrijk-Wevelgem No Crew Paris …" at bounding box center [753, 487] width 1154 height 873
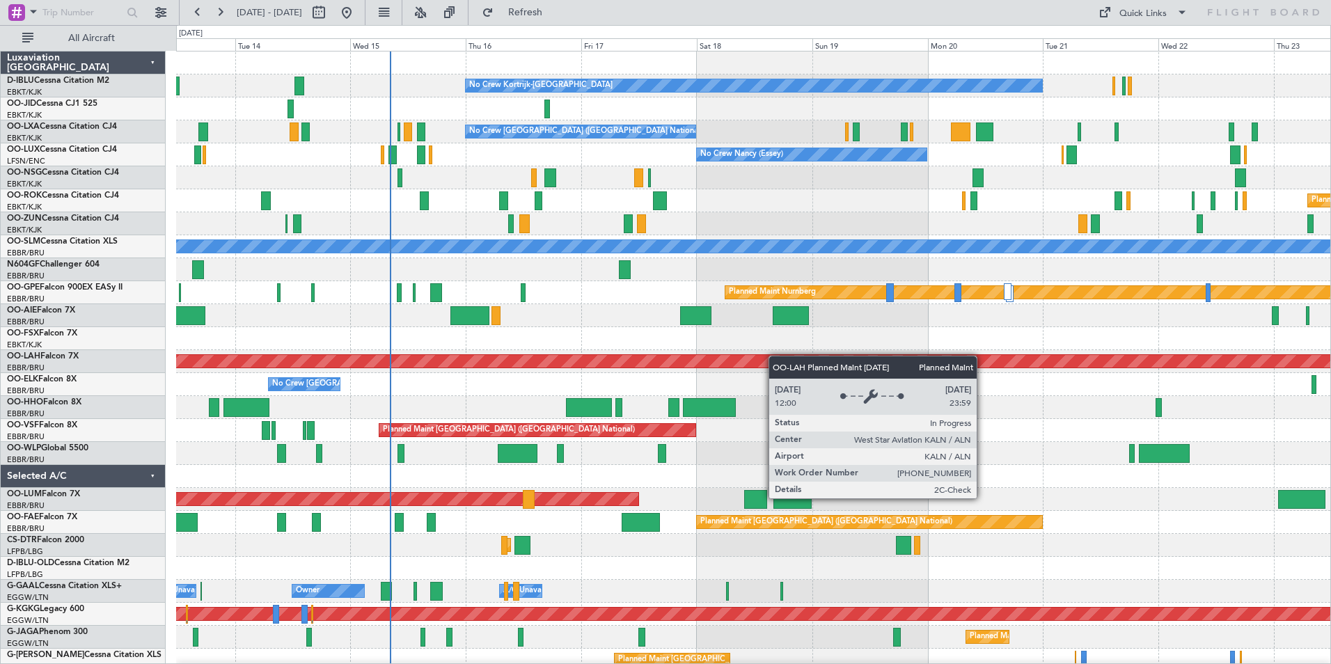
click at [695, 373] on div "No Crew Kortrijk-Wevelgem No Crew Owner Kortrijk-Wevelgem No Crew No Crew Bruss…" at bounding box center [753, 545] width 1154 height 988
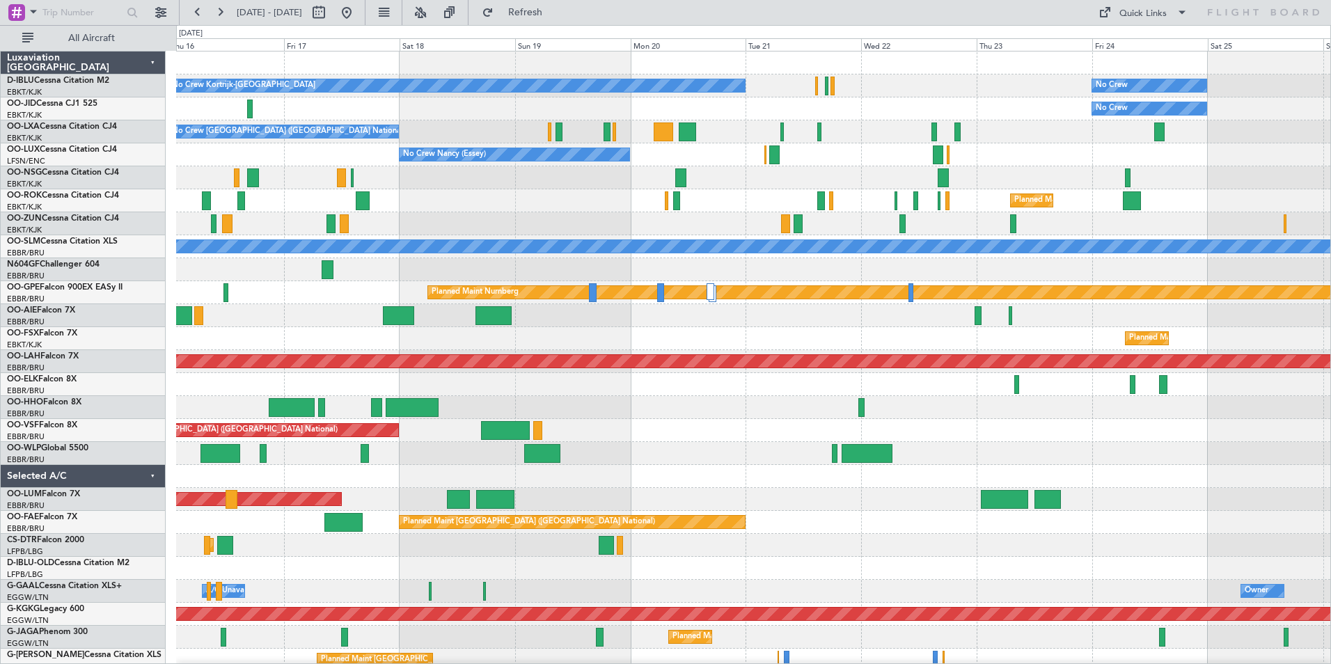
click at [708, 413] on div at bounding box center [753, 407] width 1154 height 23
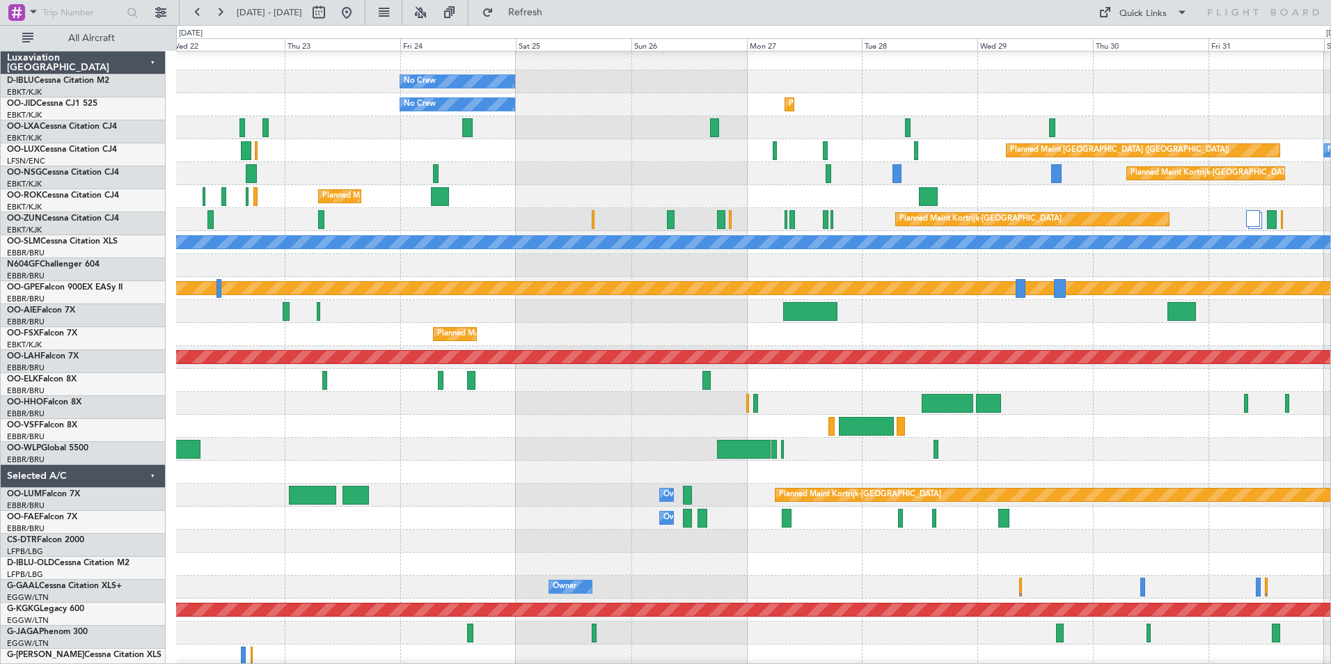
click at [485, 471] on div at bounding box center [753, 472] width 1154 height 23
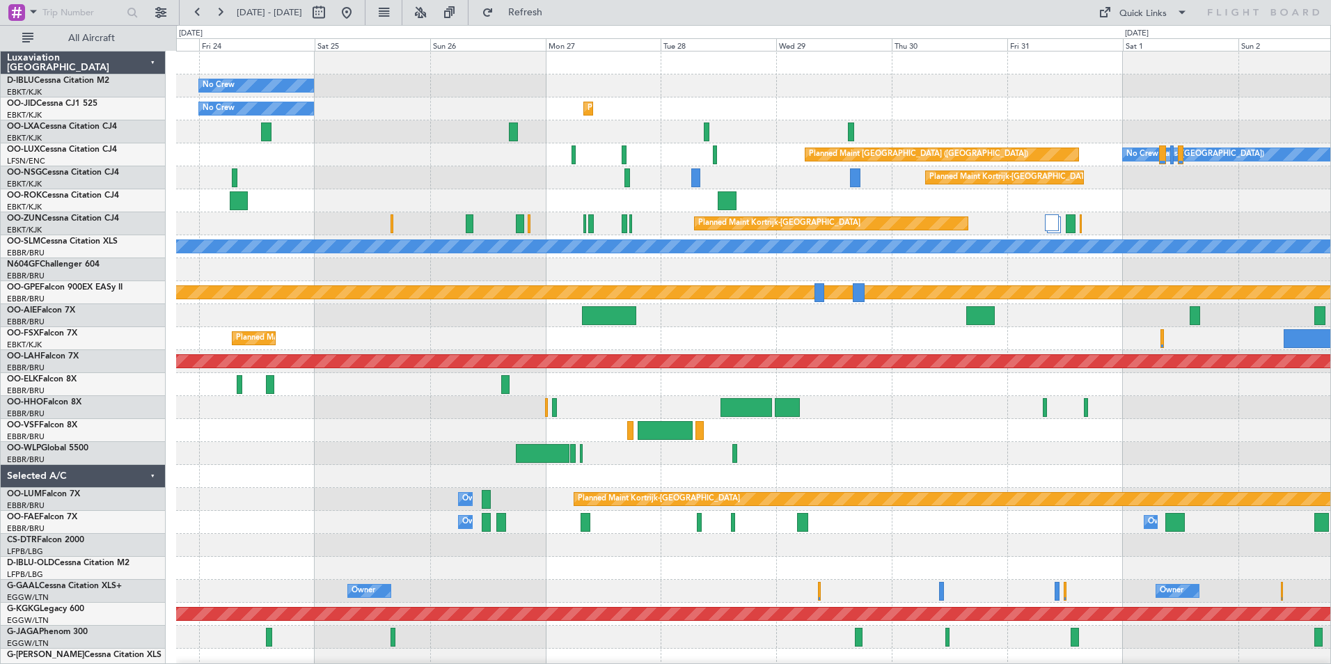
click at [965, 449] on div "No Crew Planned Maint Kortrijk-Wevelgem No Crew Planned Maint Paris (Le Bourget…" at bounding box center [753, 510] width 1154 height 919
click at [706, 469] on div "No Crew Planned Maint Kortrijk-Wevelgem No Crew Planned Maint Paris (Le Bourget…" at bounding box center [753, 510] width 1154 height 919
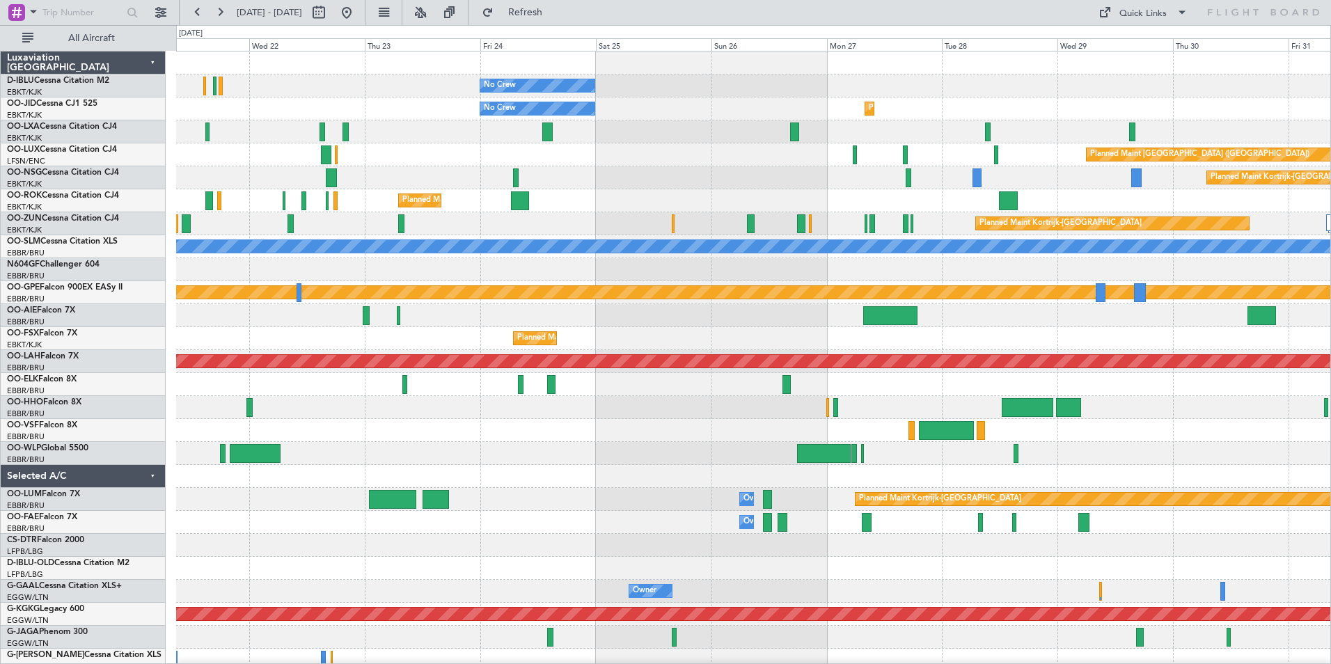
click at [1021, 473] on div "No Crew No Crew Kortrijk-Wevelgem Planned Maint Kortrijk-Wevelgem No Crew Plann…" at bounding box center [753, 510] width 1154 height 919
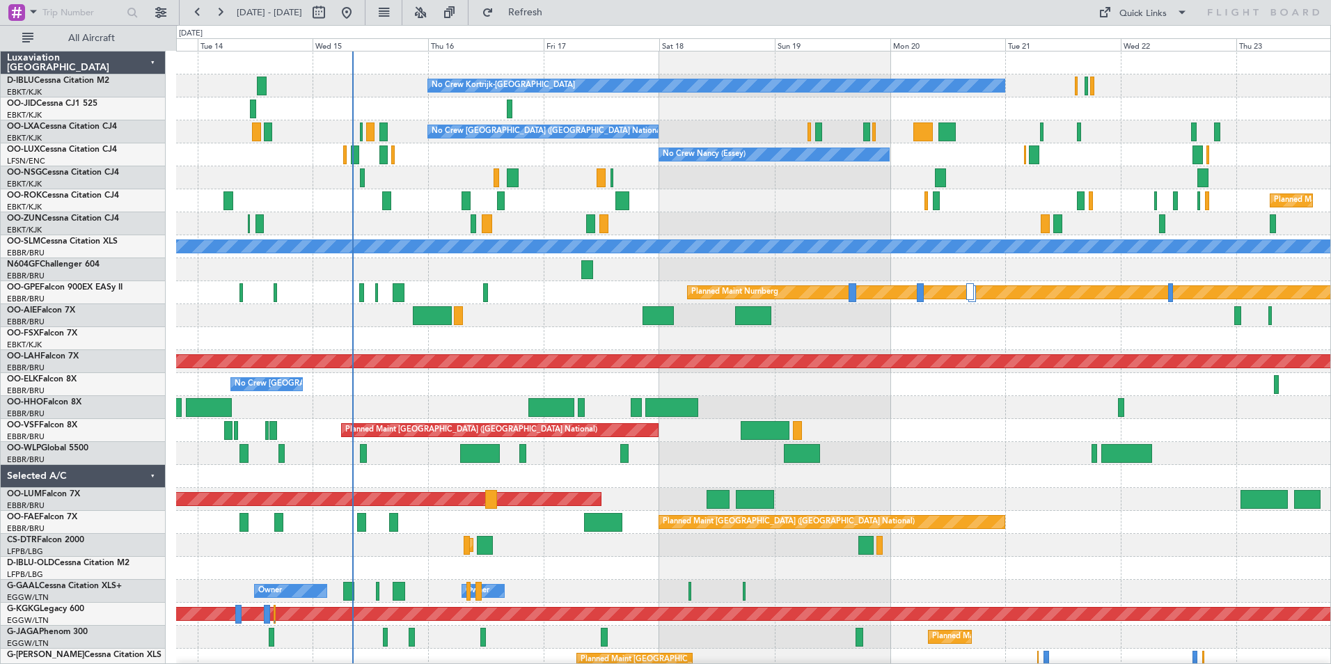
click at [1010, 518] on div "No Crew Kortrijk-Wevelgem No Crew Owner Kortrijk-Wevelgem No Crew No Crew Bruss…" at bounding box center [753, 522] width 1154 height 942
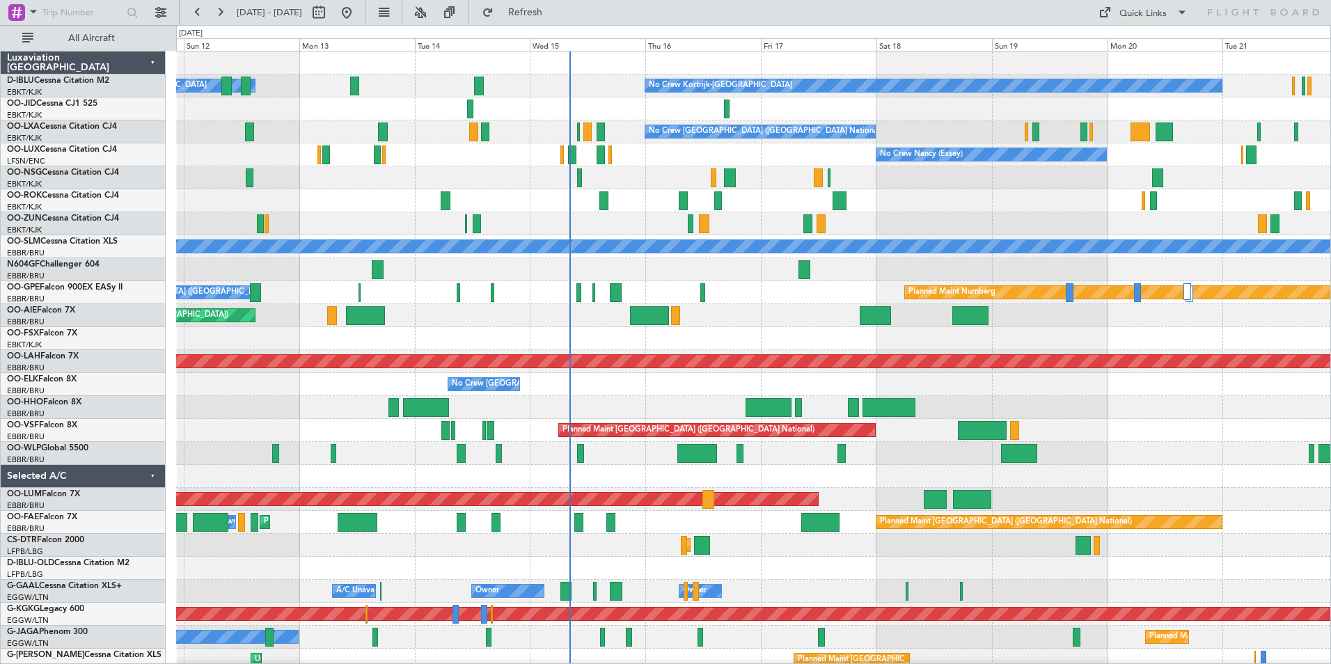
click at [1013, 420] on div "No Crew Kortrijk-Wevelgem Owner Kortrijk-Wevelgem No Crew No Crew No Crew Bruss…" at bounding box center [753, 522] width 1154 height 942
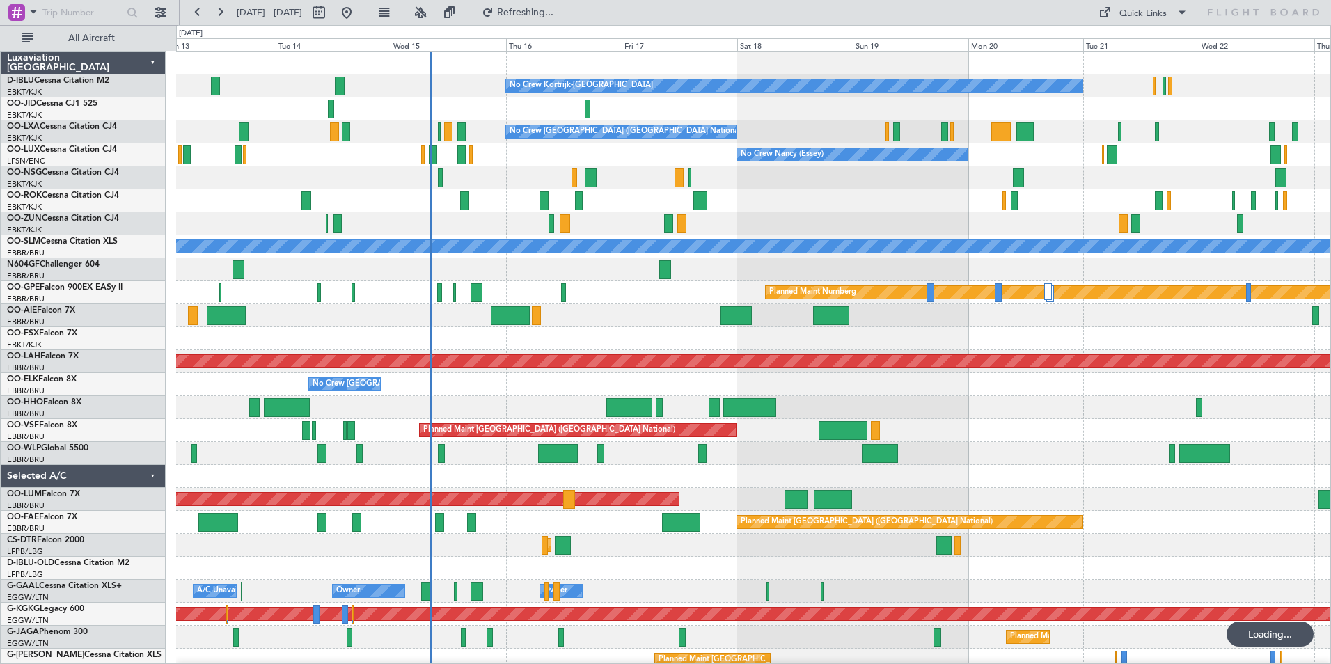
click at [944, 461] on div "No Crew Kortrijk-Wevelgem No Crew Owner Kortrijk-Wevelgem No Crew No Crew Bruss…" at bounding box center [753, 545] width 1154 height 988
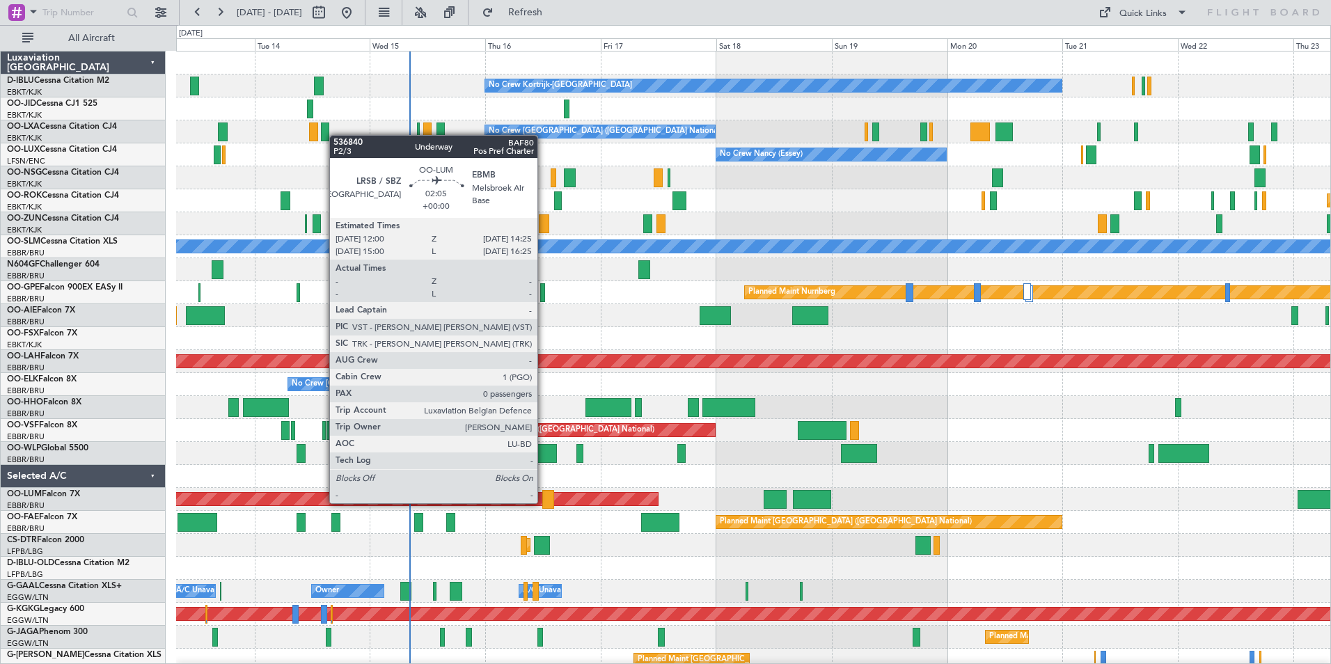
click at [544, 502] on div at bounding box center [548, 499] width 12 height 19
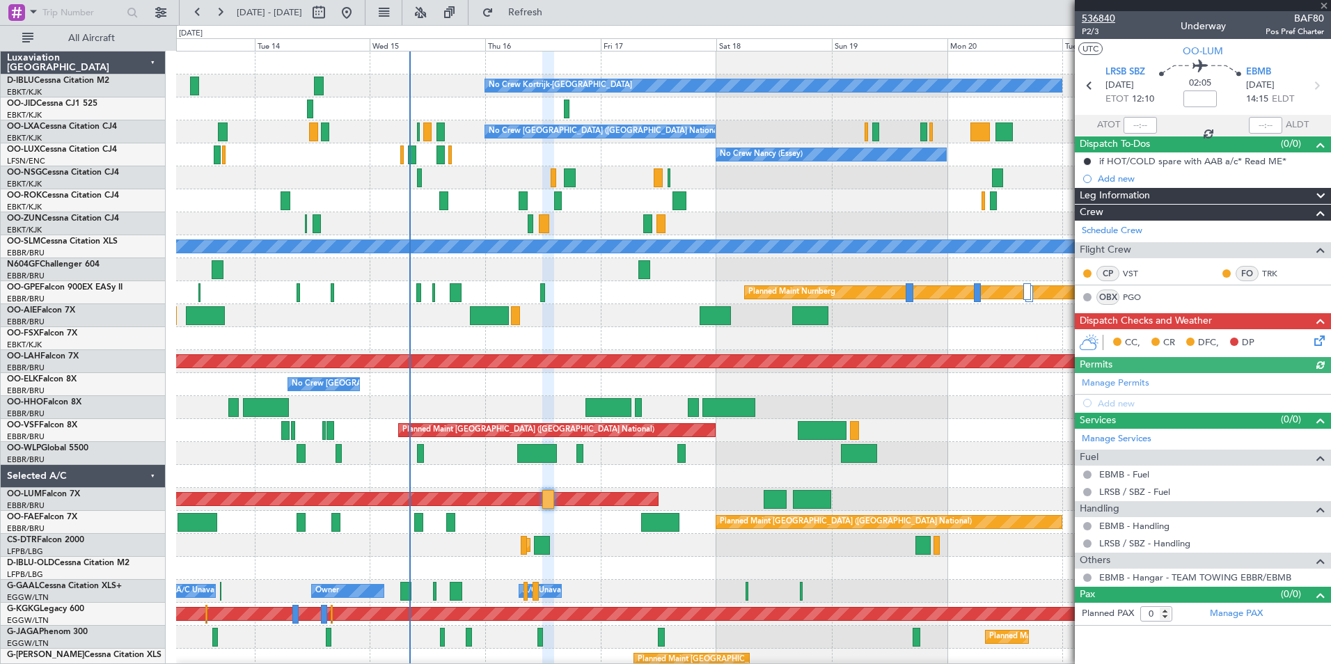
click at [1098, 15] on span "536840" at bounding box center [1097, 18] width 33 height 15
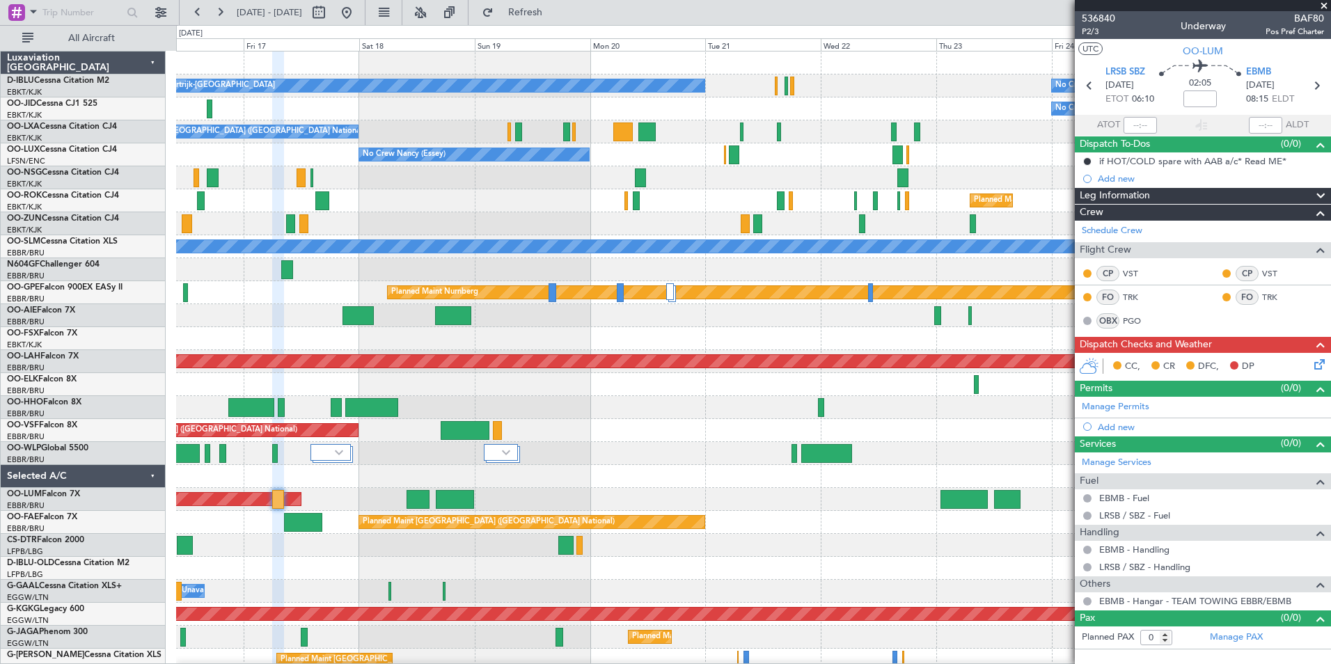
click at [619, 488] on div "No Crew Kortrijk-Wevelgem No Crew No Crew Planned Maint Kortrijk-Wevelgem No Cr…" at bounding box center [753, 545] width 1154 height 988
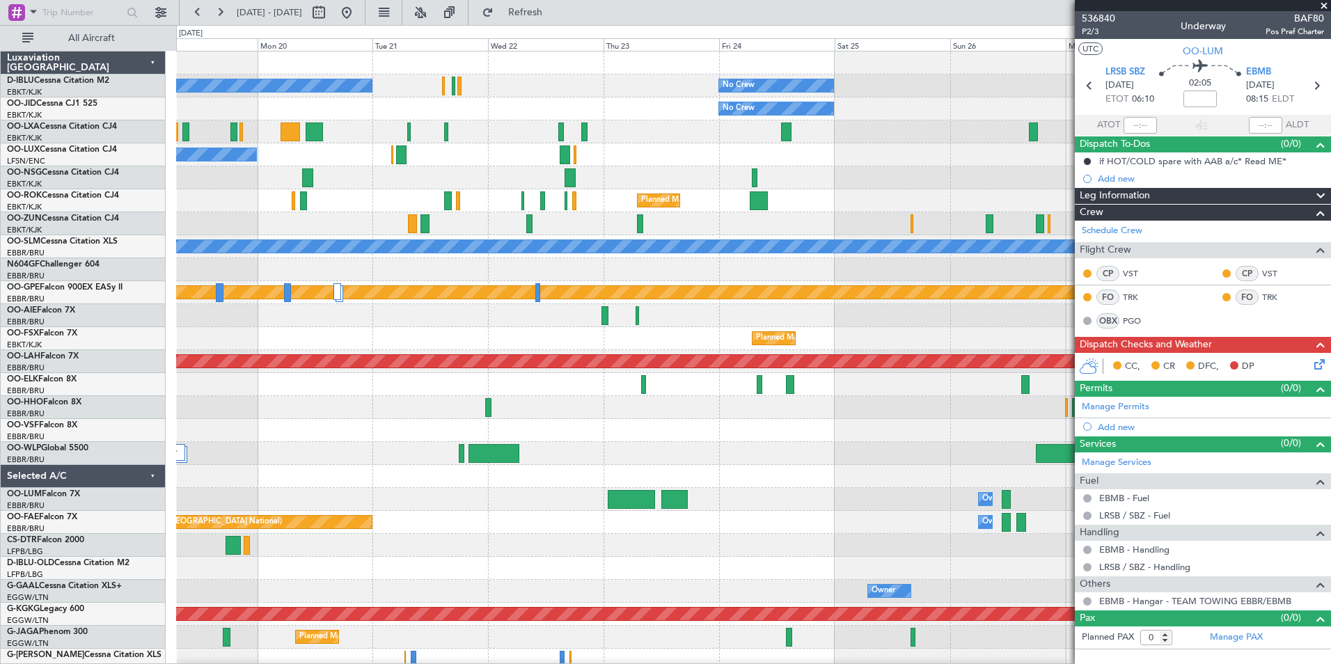
click at [544, 505] on div "No Crew Kortrijk-Wevelgem No Crew No Crew Planned Maint Kortrijk-Wevelgem No Cr…" at bounding box center [753, 545] width 1154 height 988
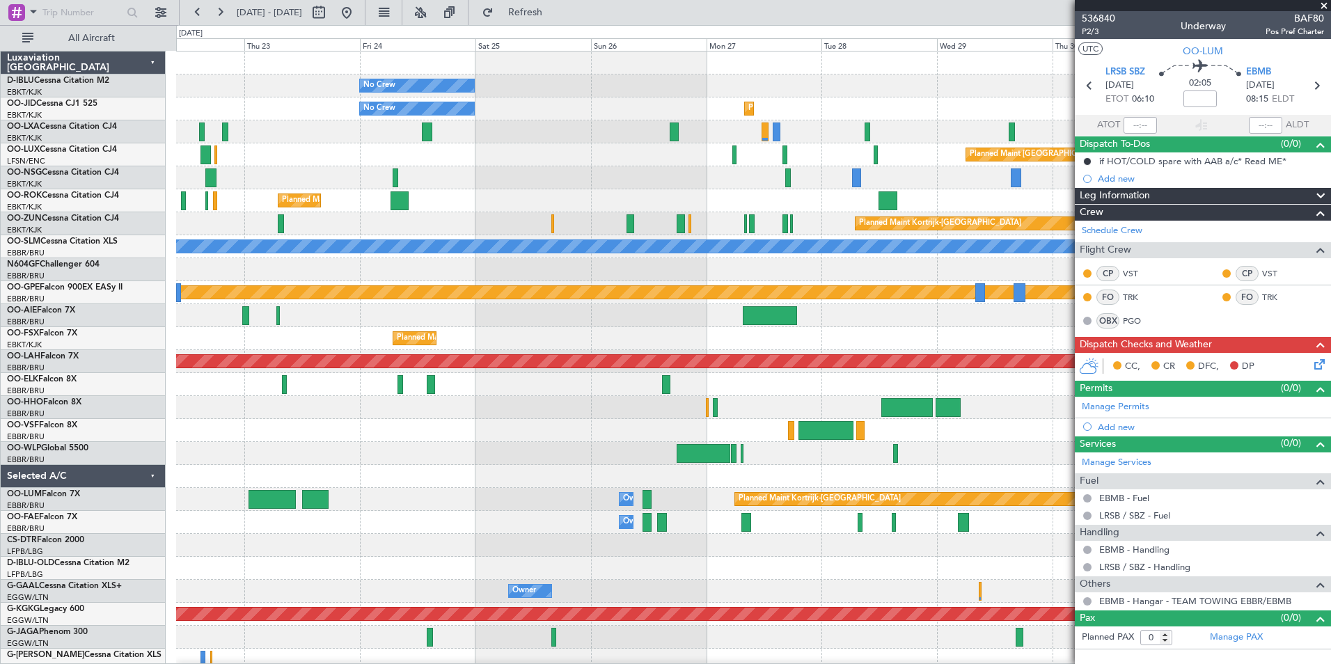
click at [504, 505] on div "No Crew No Crew Kortrijk-Wevelgem No Crew Planned Maint Kortrijk-Wevelgem Plann…" at bounding box center [753, 510] width 1154 height 919
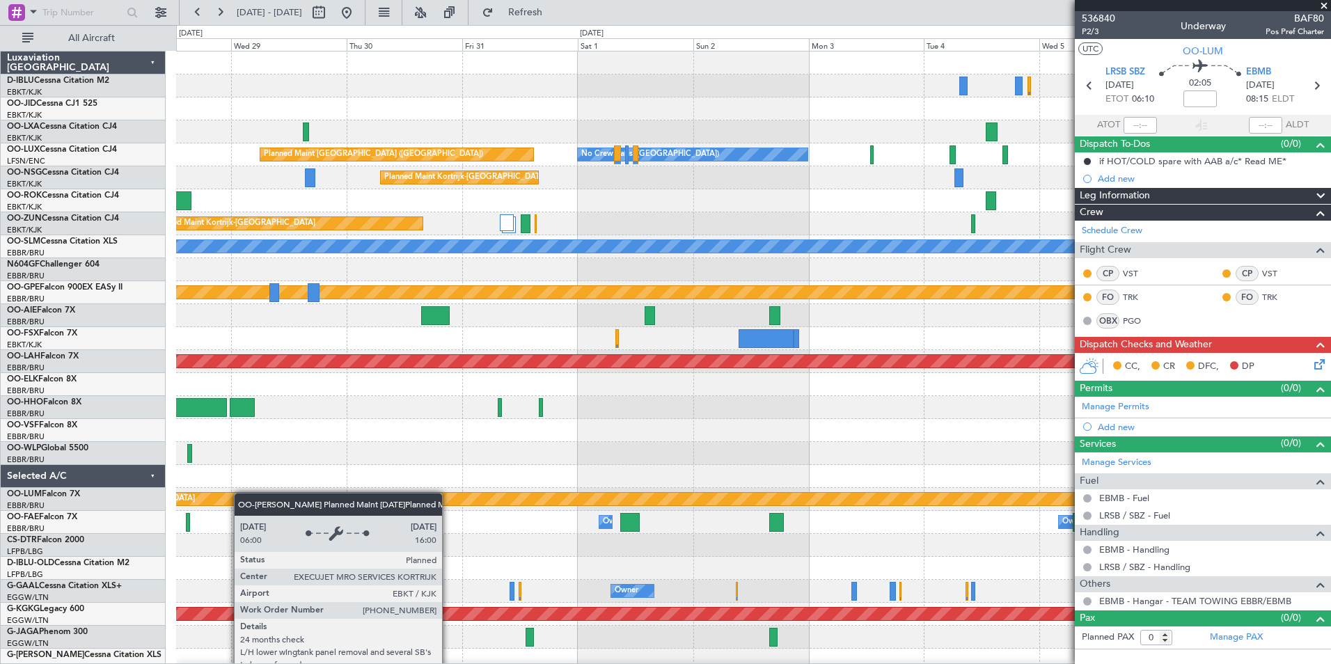
click at [189, 498] on div "Planned Maint Paris (Le Bourget) Planned Maint Kortrijk-Wevelgem Planned Maint …" at bounding box center [753, 510] width 1154 height 919
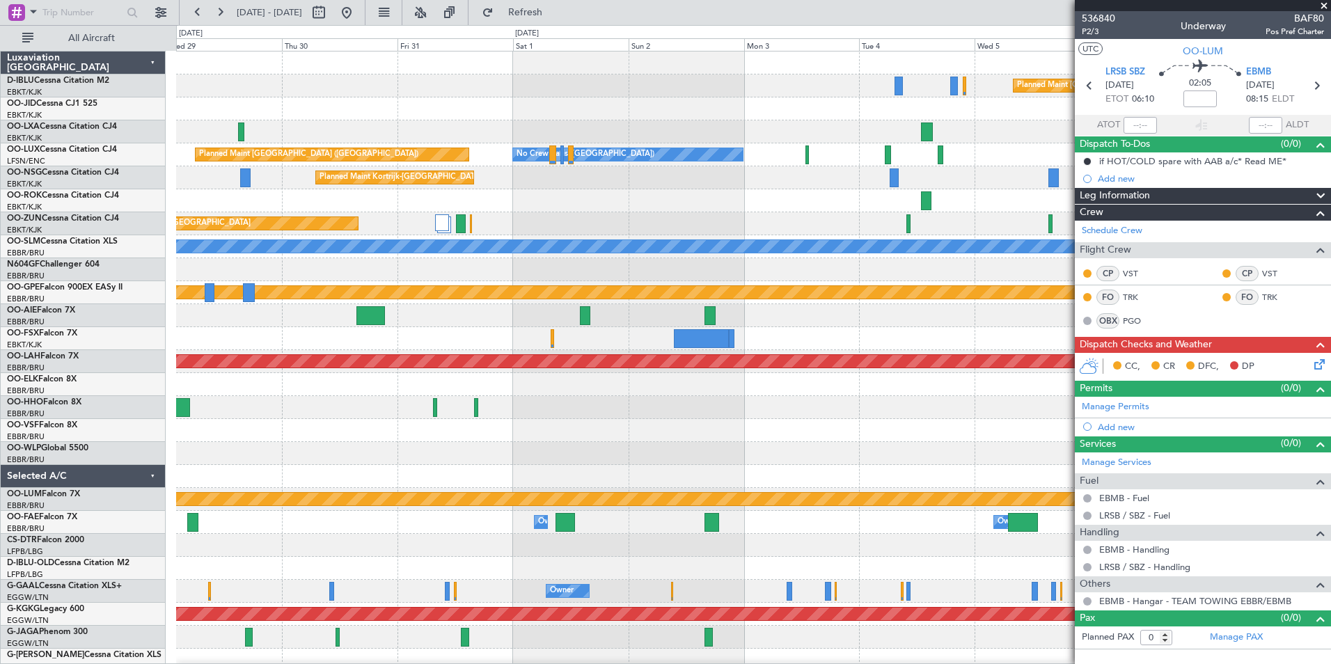
click at [665, 483] on div at bounding box center [753, 476] width 1154 height 23
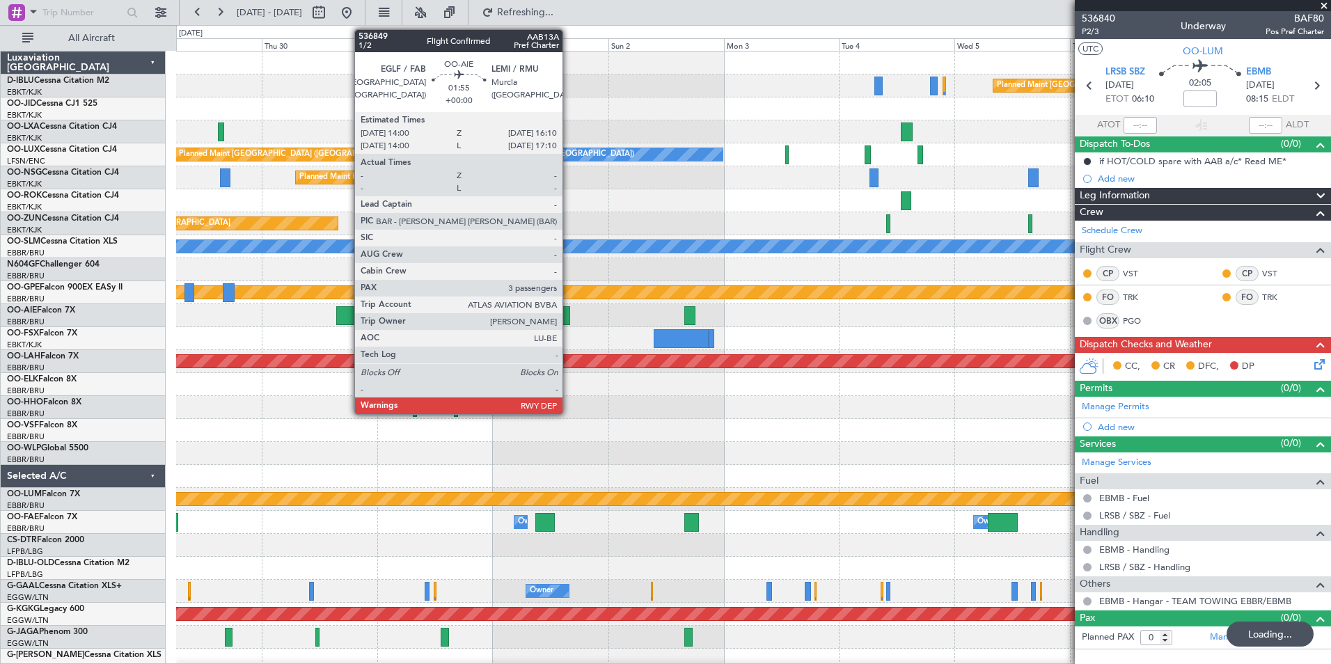
click at [569, 319] on div at bounding box center [565, 315] width 10 height 19
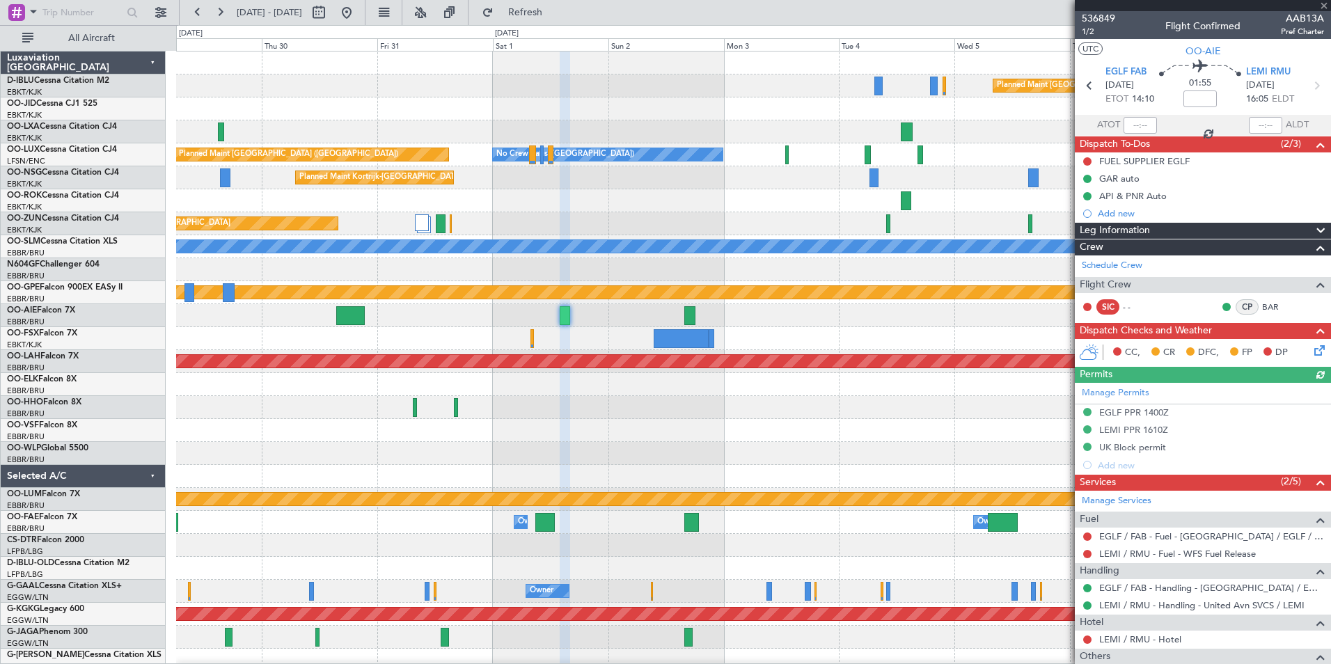
scroll to position [165, 0]
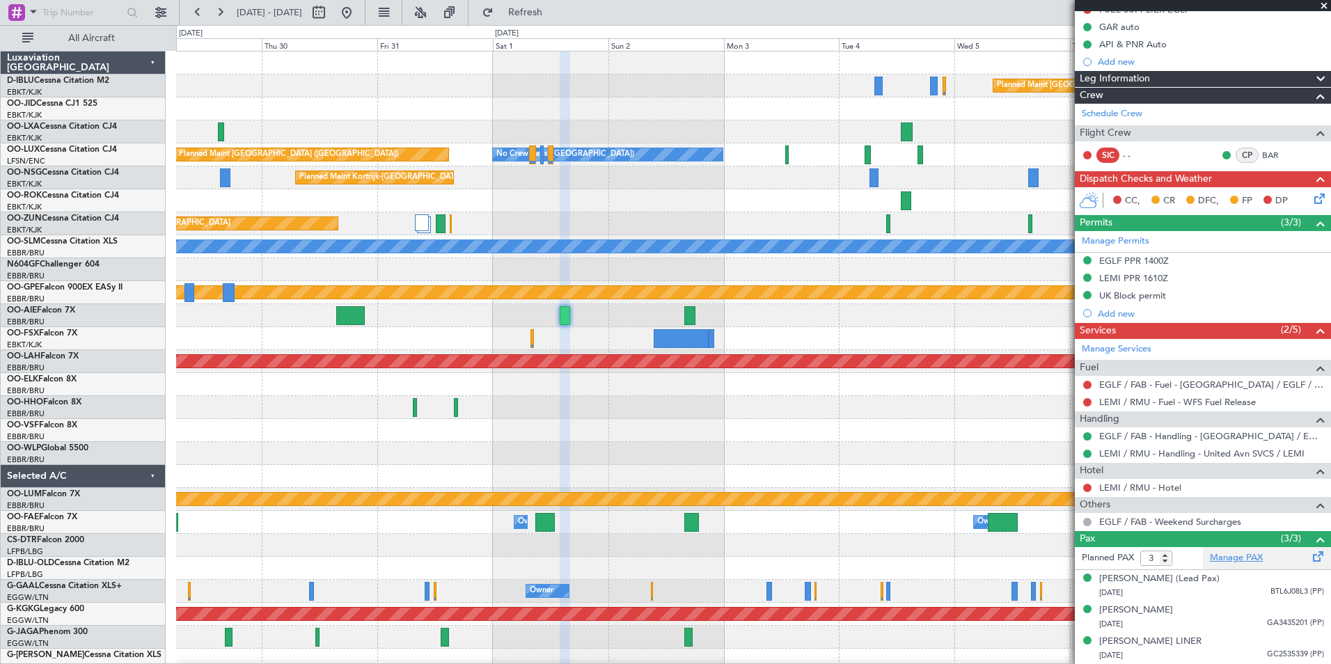
click at [1250, 551] on link "Manage PAX" at bounding box center [1236, 558] width 53 height 14
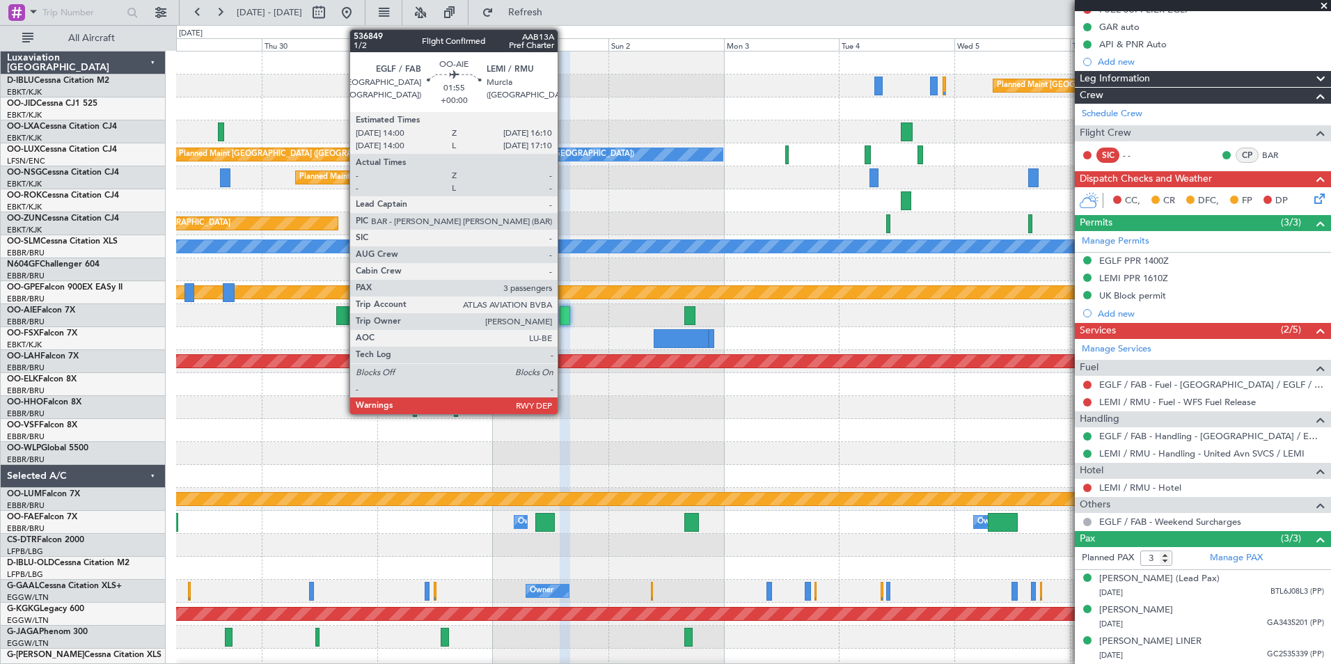
click at [564, 314] on div at bounding box center [565, 315] width 10 height 19
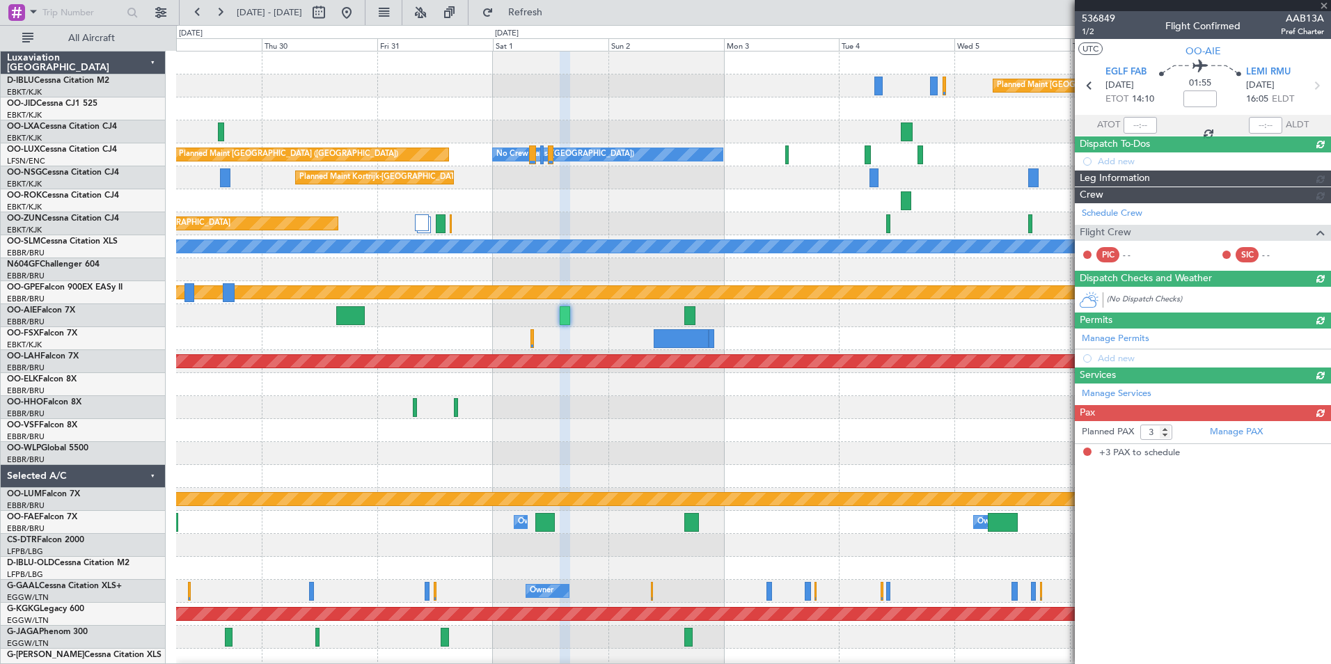
scroll to position [0, 0]
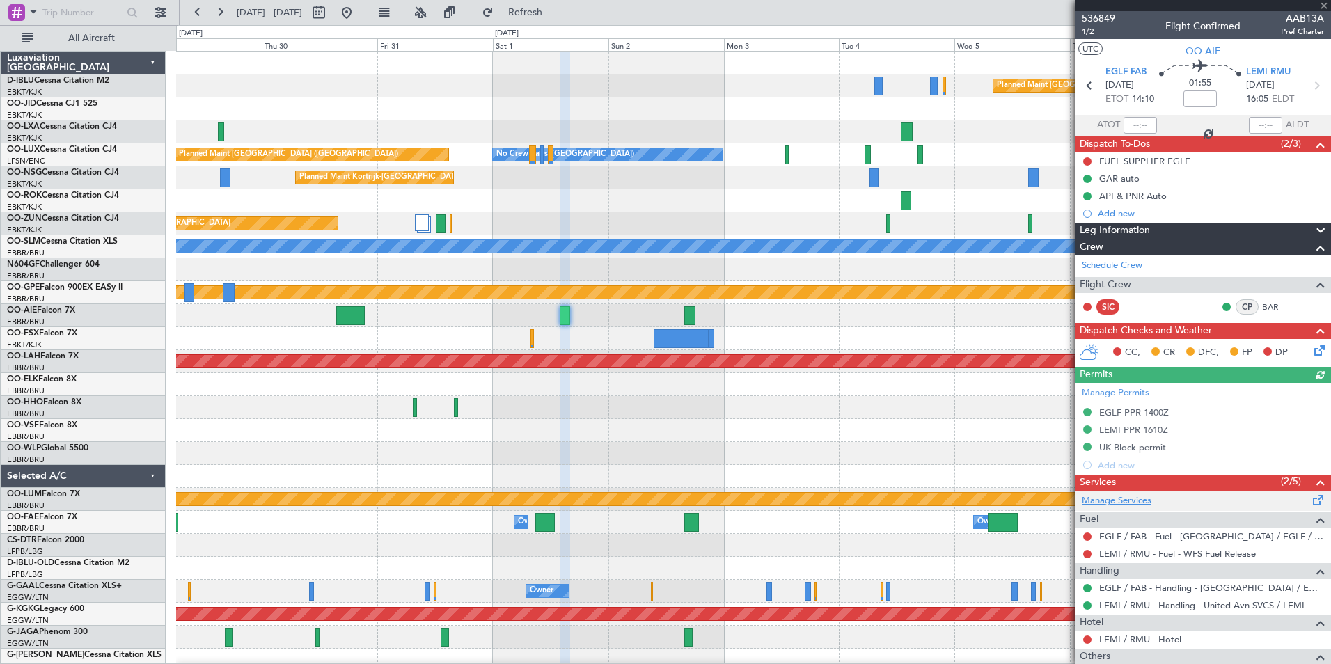
click at [1148, 502] on link "Manage Services" at bounding box center [1116, 501] width 70 height 14
click at [1104, 15] on span "536849" at bounding box center [1097, 18] width 33 height 15
click at [358, 11] on button at bounding box center [346, 12] width 22 height 22
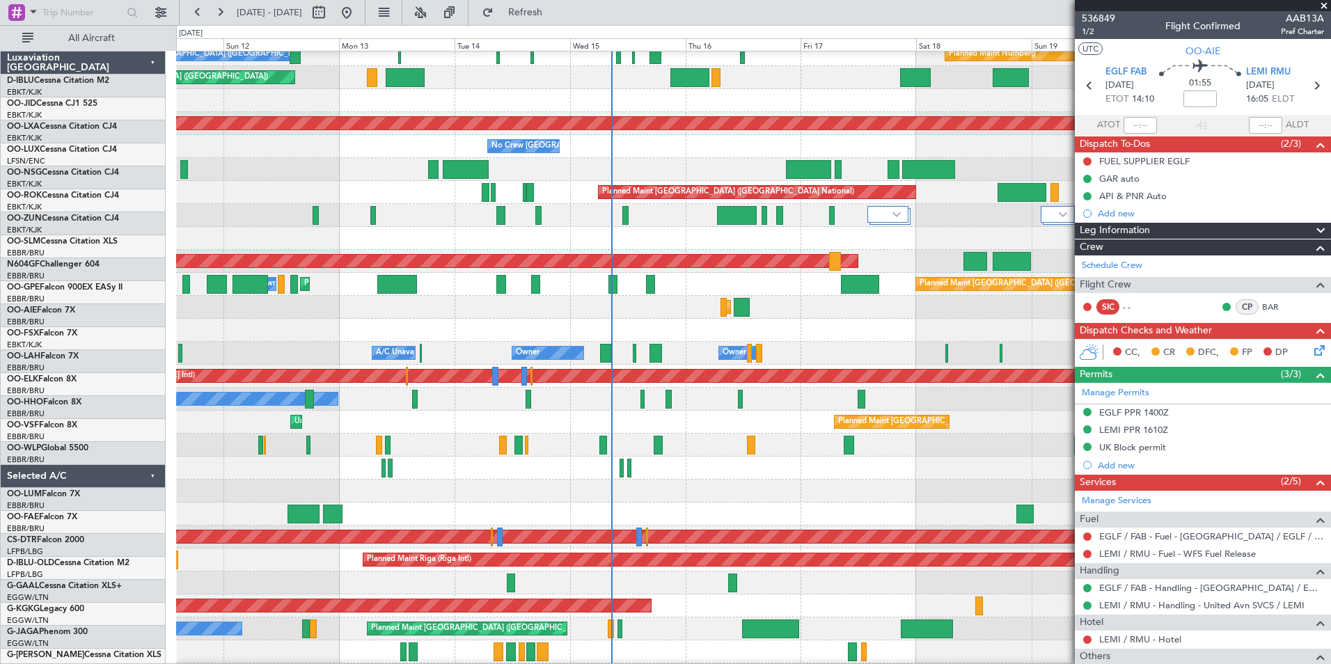
scroll to position [374, 0]
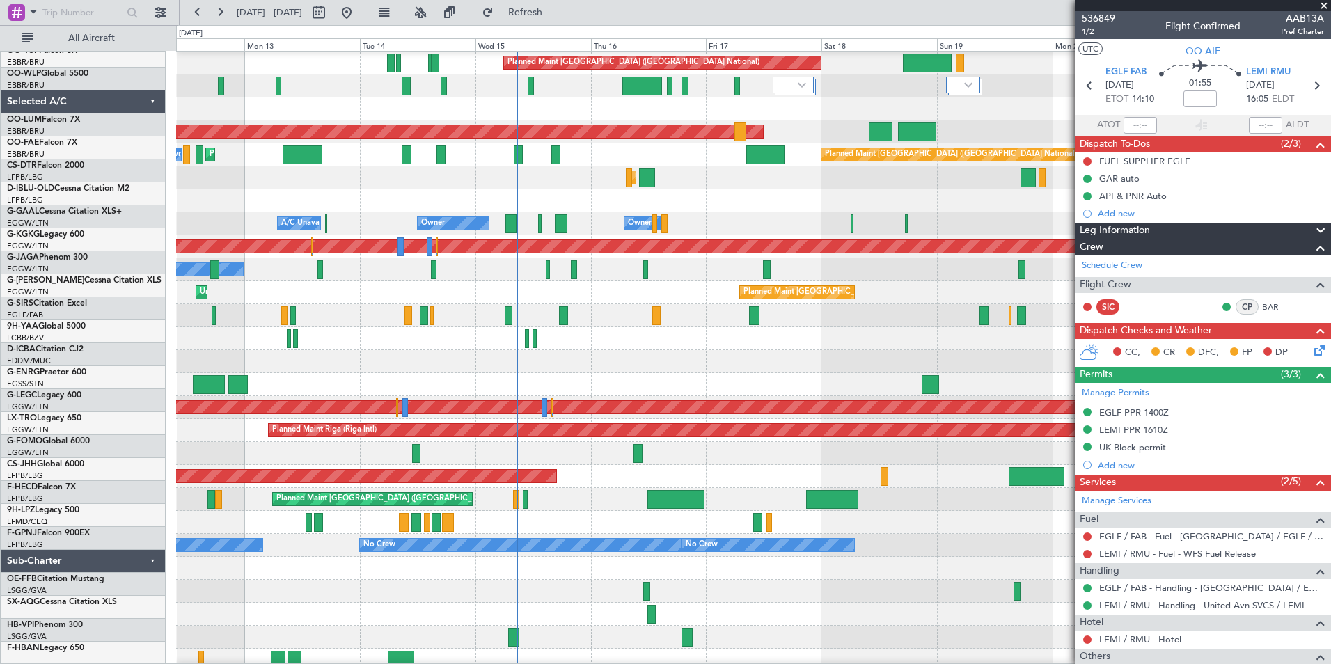
click at [413, 373] on div at bounding box center [753, 361] width 1154 height 23
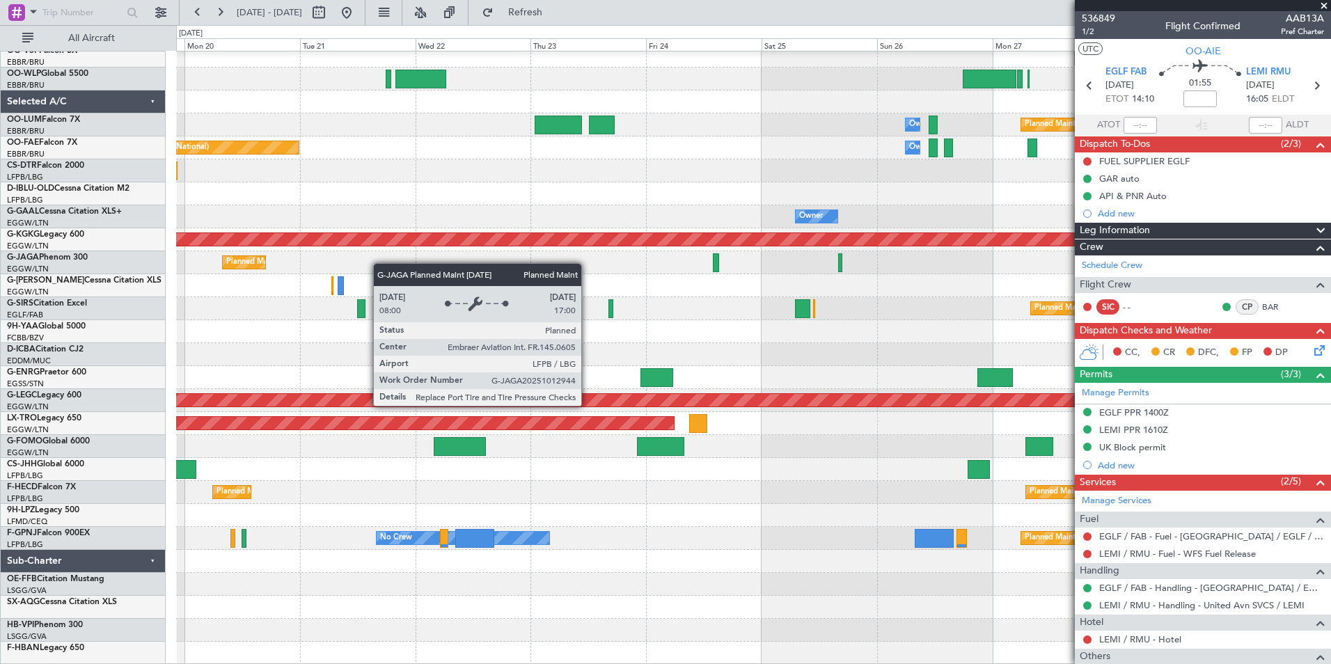
click at [318, 262] on div "Planned Maint Brussels (Brussels National) Owner Melsbroek Air Base Planned Mai…" at bounding box center [753, 171] width 1154 height 988
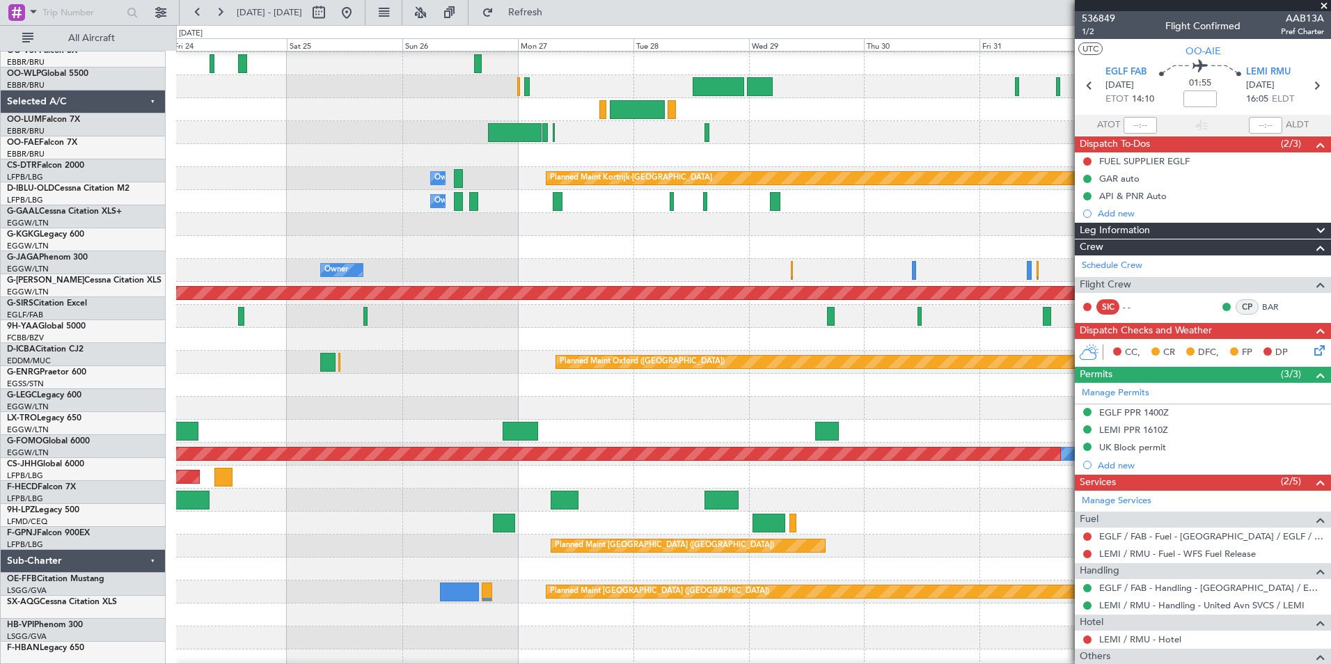
click at [325, 336] on div at bounding box center [753, 339] width 1154 height 23
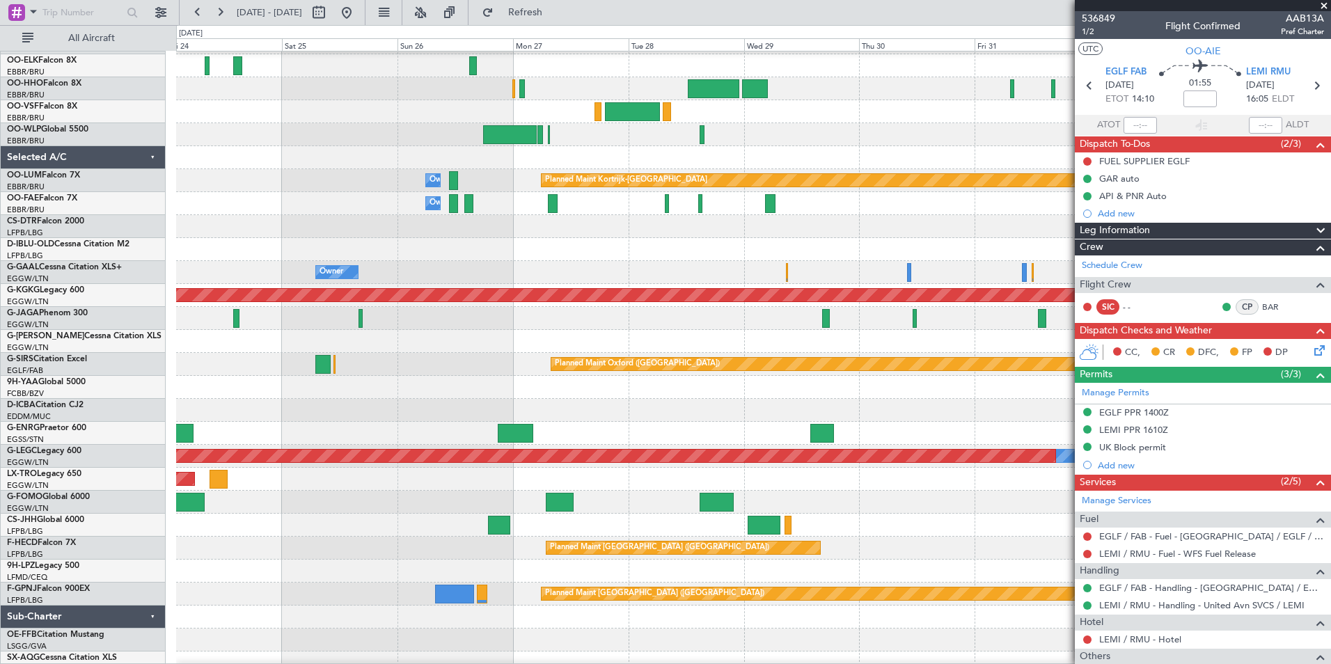
click at [427, 351] on div at bounding box center [753, 341] width 1154 height 23
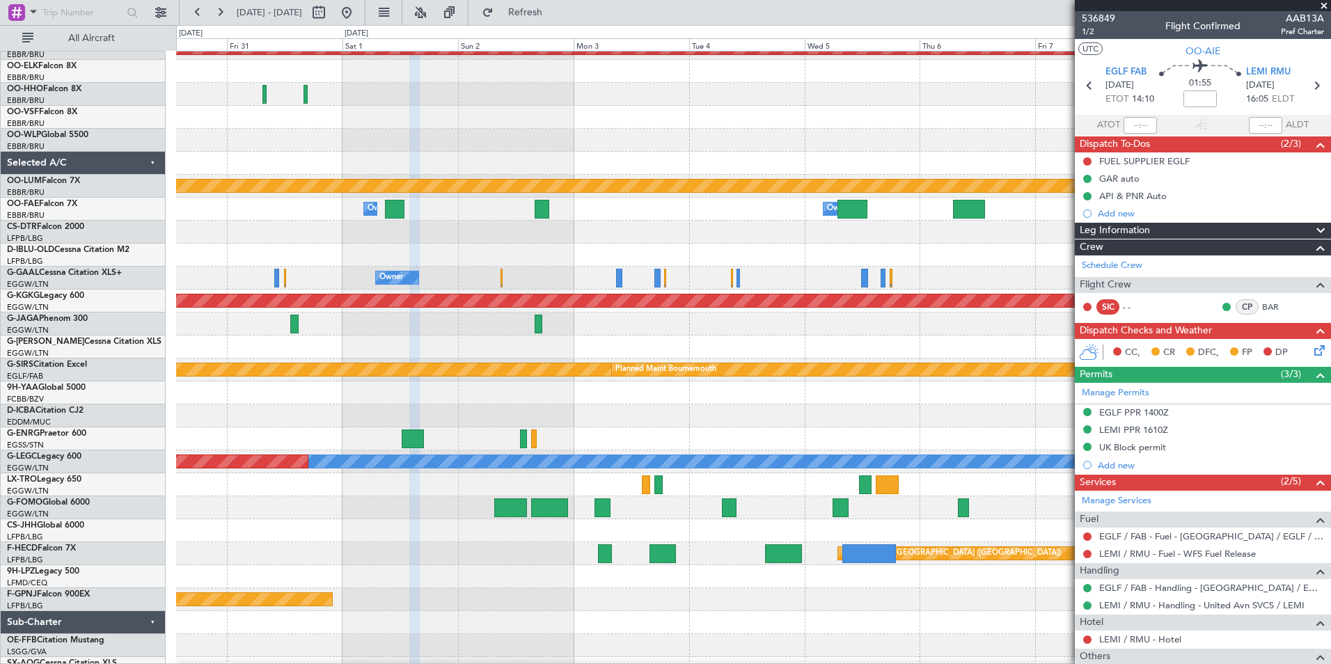
click at [366, 419] on div at bounding box center [753, 415] width 1154 height 23
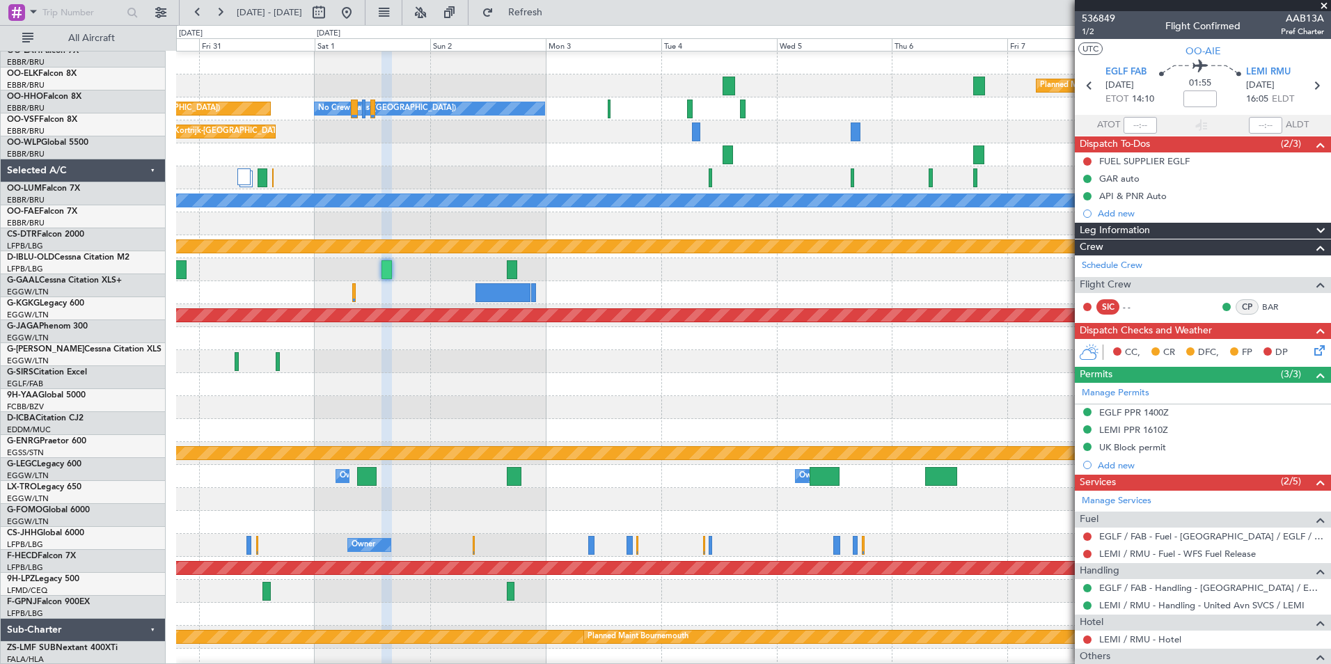
scroll to position [0, 0]
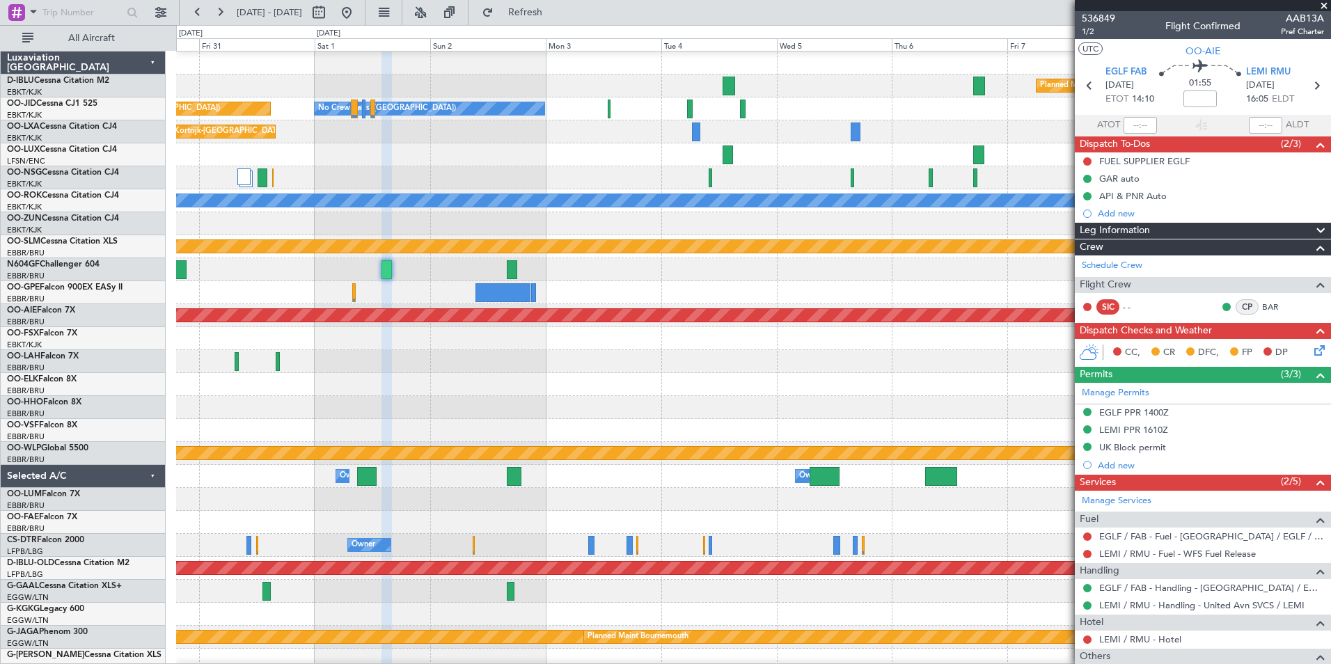
click at [578, 663] on html "30 Oct 2025 - 09 Nov 2025 Refresh Quick Links All Aircraft Planned Maint Paris …" at bounding box center [665, 332] width 1331 height 664
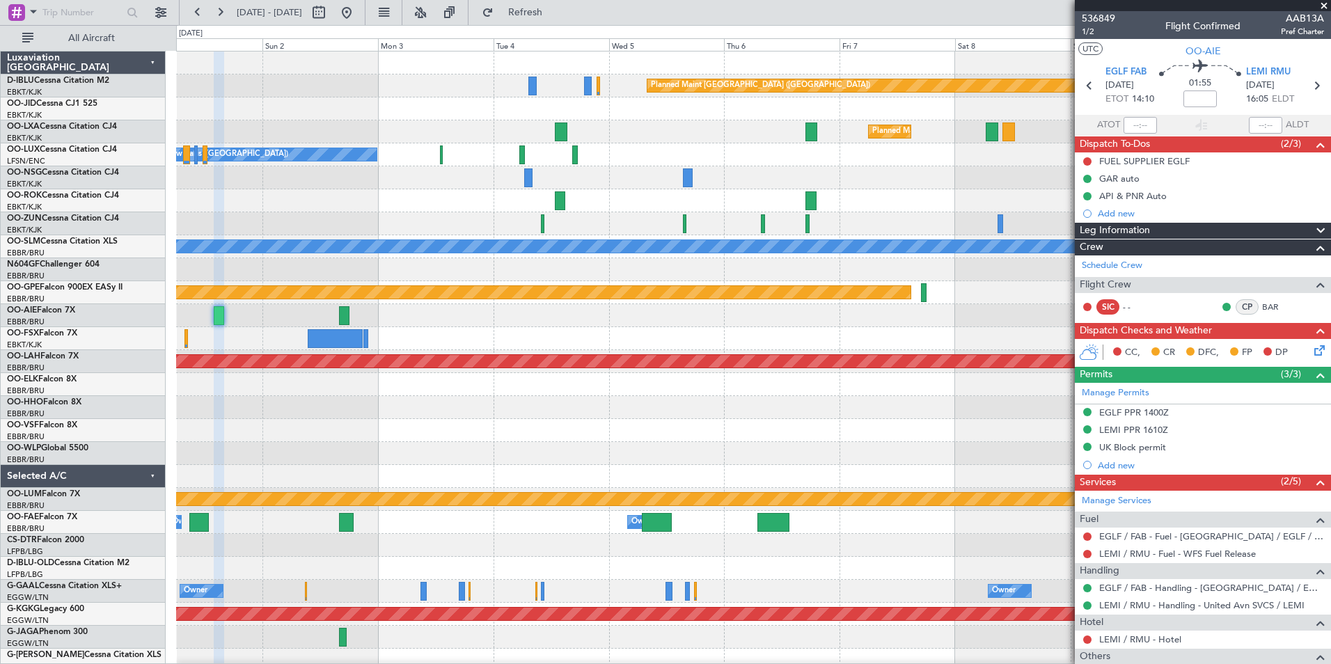
click at [1323, 3] on span at bounding box center [1324, 6] width 14 height 13
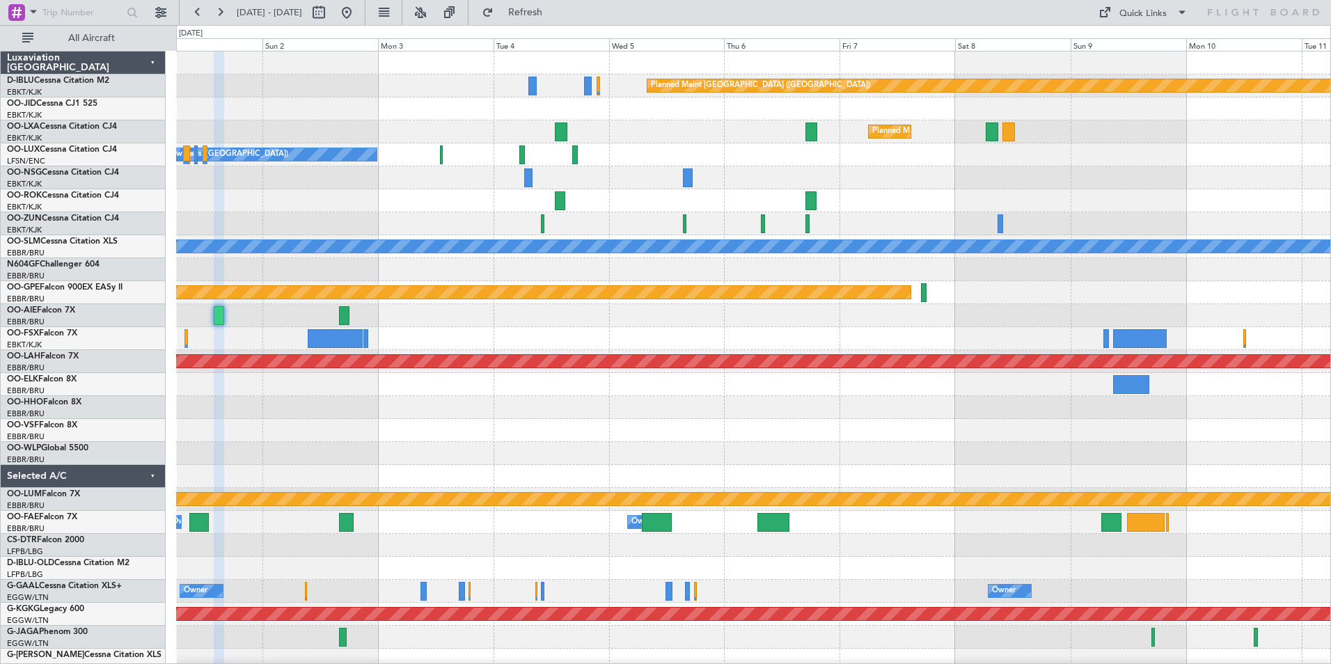
type input "0"
click at [1154, 8] on div "Quick Links" at bounding box center [1142, 14] width 47 height 14
click at [1155, 40] on button "Trip Builder" at bounding box center [1143, 45] width 104 height 33
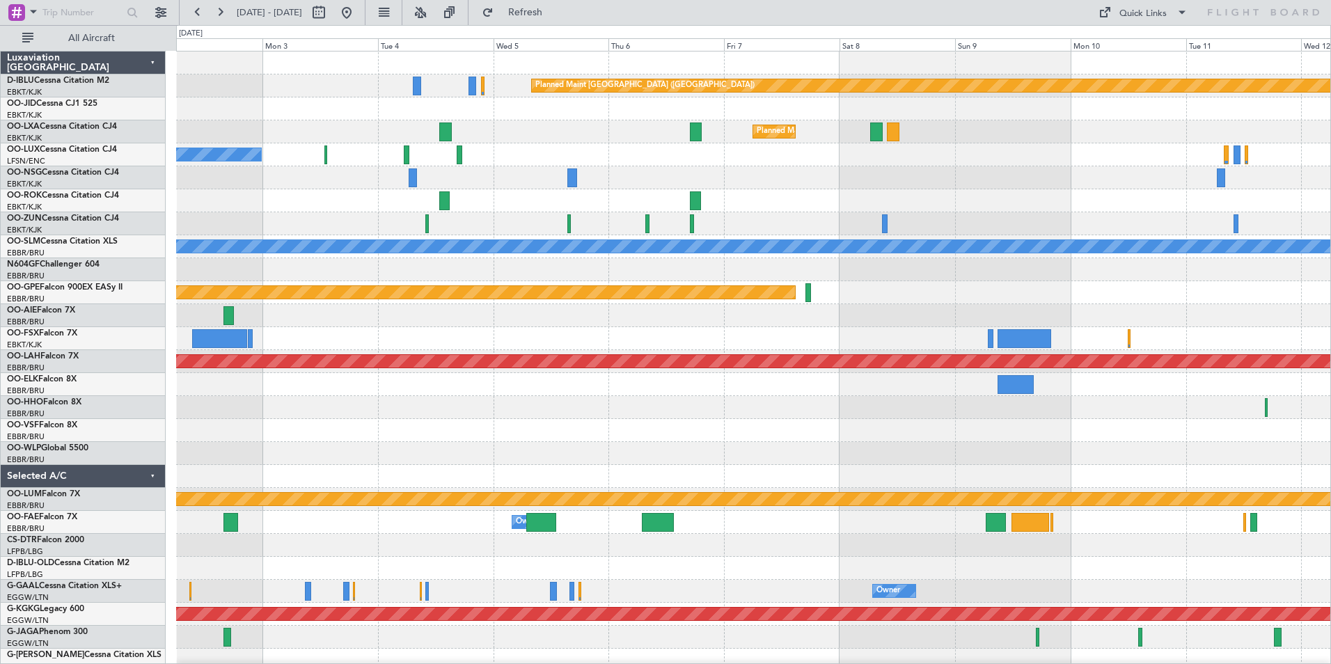
click at [663, 413] on div "Planned Maint Paris (Le Bourget) Planned Maint Kortrijk-Wevelgem No Crew Paris …" at bounding box center [753, 522] width 1154 height 942
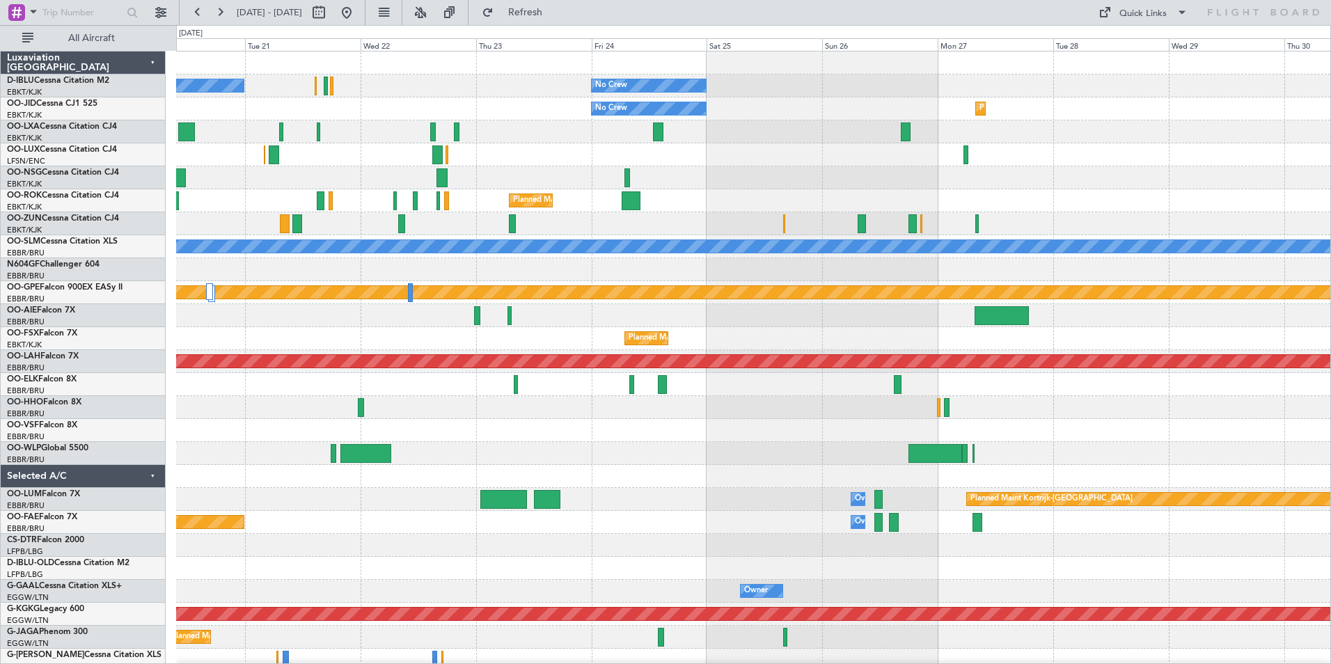
click at [0, 431] on html "[DATE] - [DATE] Refresh Quick Links All Aircraft No Crew Kortrijk-[GEOGRAPHIC_D…" at bounding box center [665, 332] width 1331 height 664
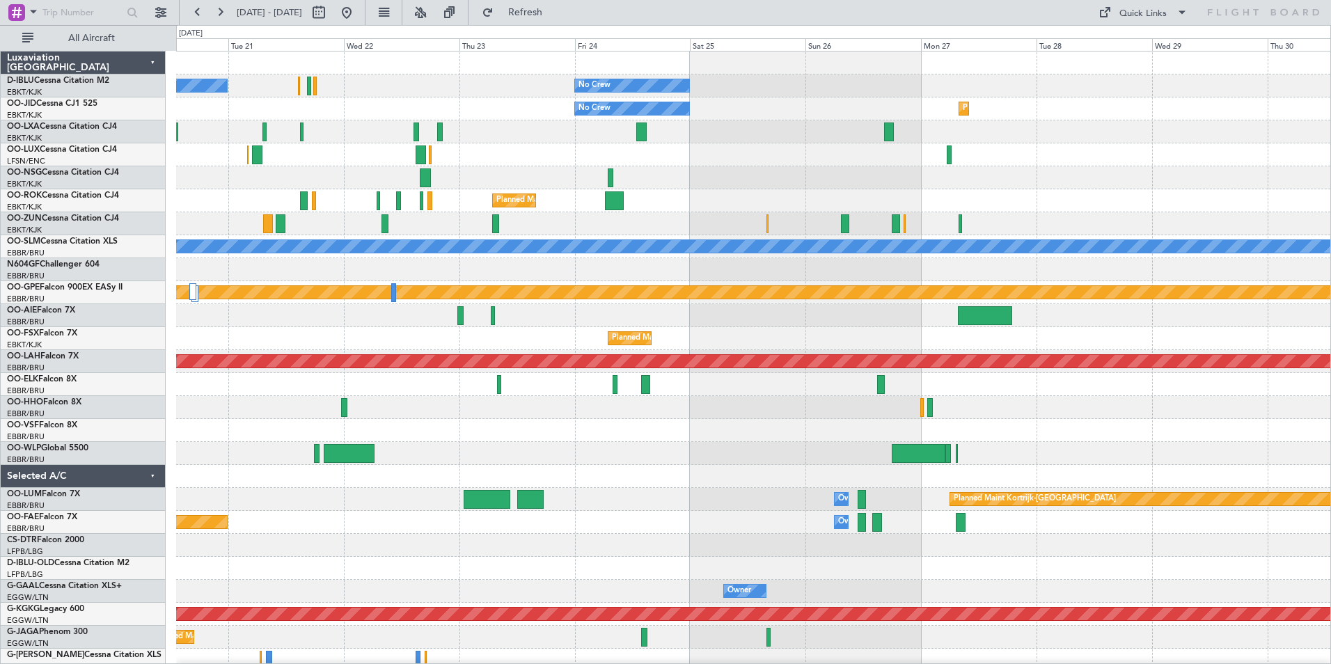
click at [0, 466] on html "[DATE] - [DATE] Refresh Quick Links All Aircraft No Crew Kortrijk-[GEOGRAPHIC_D…" at bounding box center [665, 332] width 1331 height 664
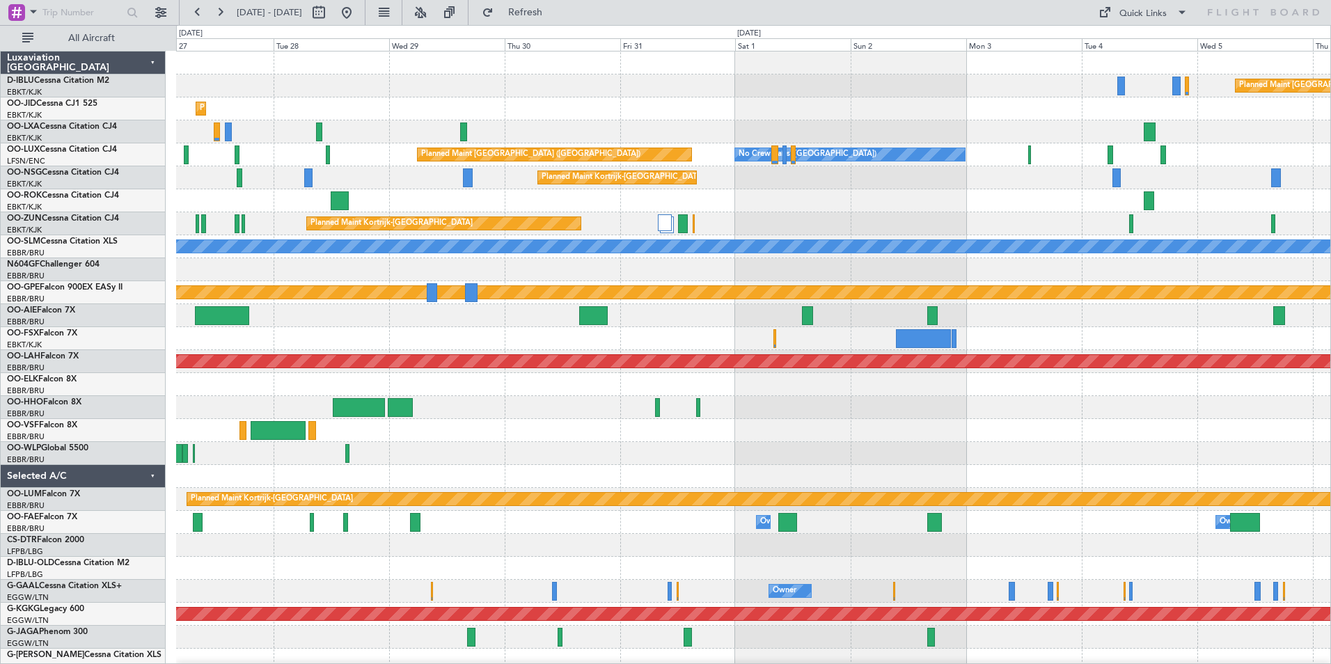
click at [758, 477] on div "Planned Maint [GEOGRAPHIC_DATA] ([GEOGRAPHIC_DATA]) No Crew Planned Maint [GEOG…" at bounding box center [753, 510] width 1154 height 919
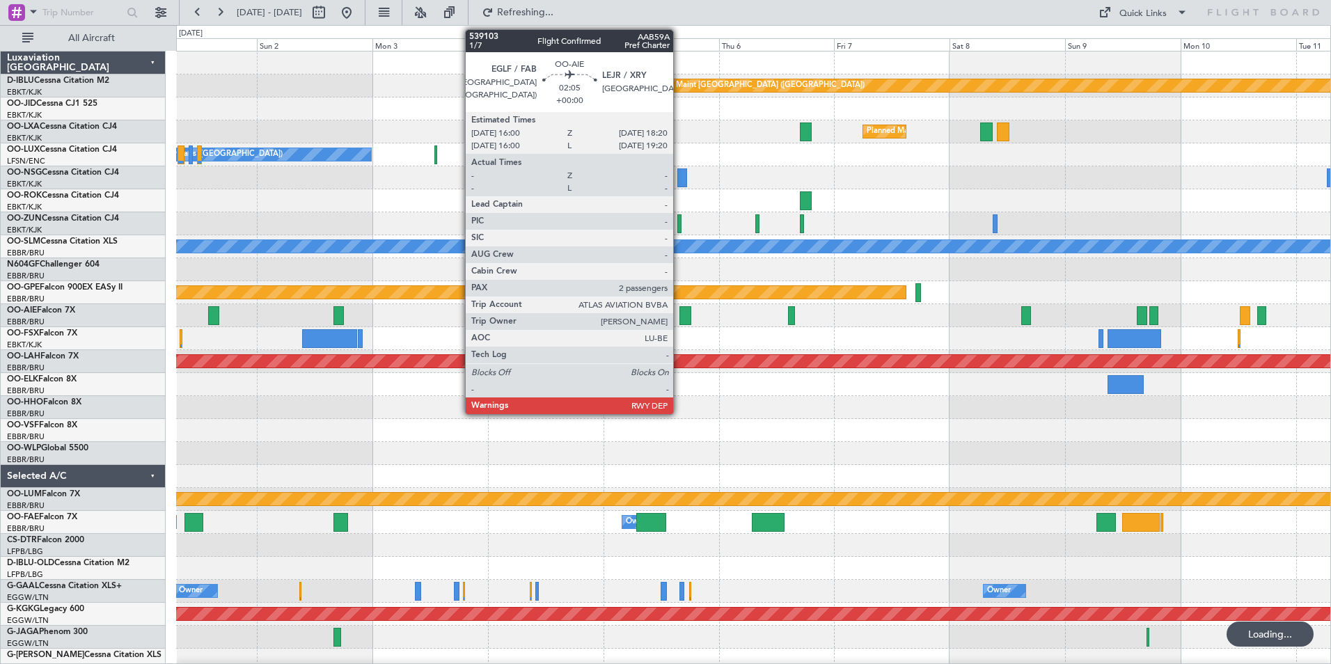
click at [680, 318] on div at bounding box center [685, 315] width 12 height 19
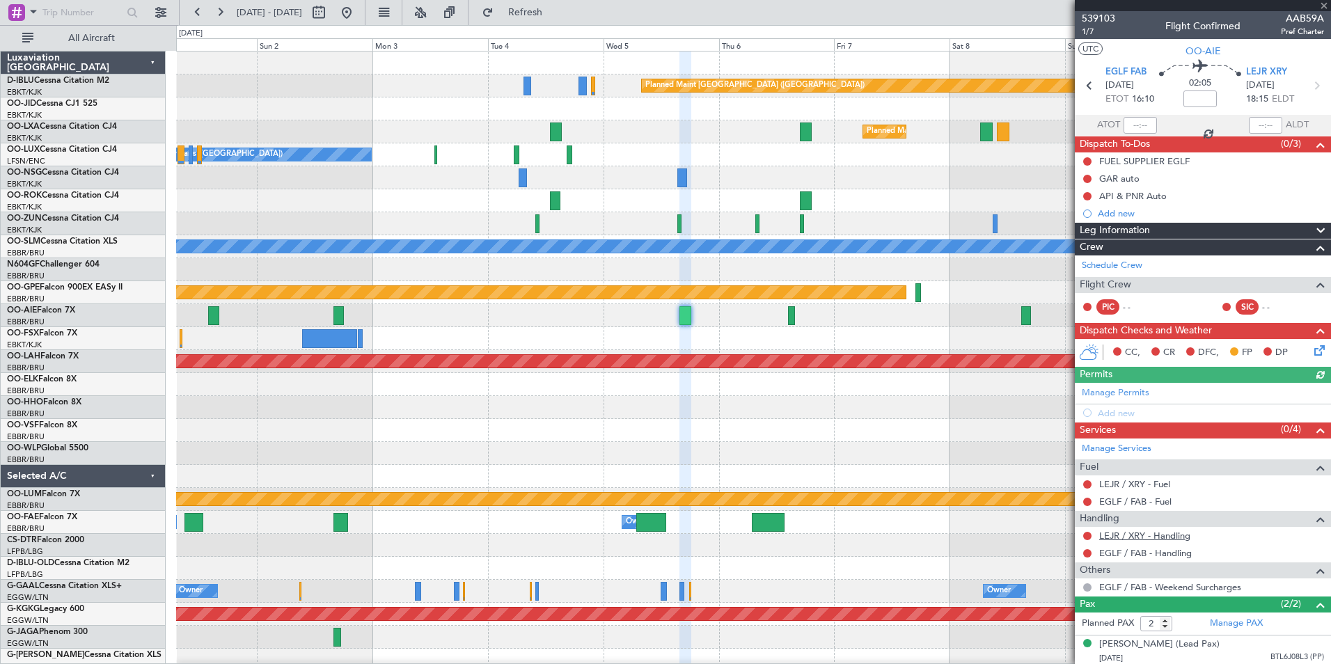
click at [1105, 534] on link "LEJR / XRY - Handling" at bounding box center [1144, 536] width 91 height 12
click at [1120, 553] on link "EGLF / FAB - Handling" at bounding box center [1145, 553] width 93 height 12
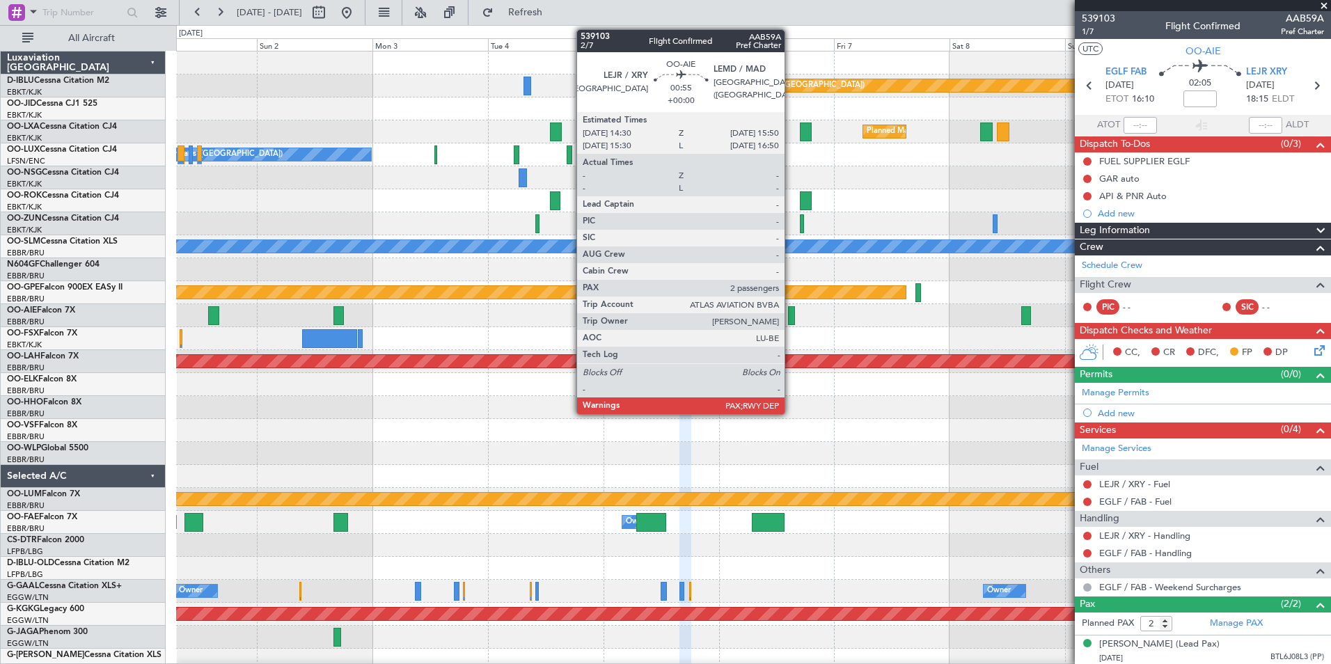
click at [791, 313] on div at bounding box center [791, 315] width 7 height 19
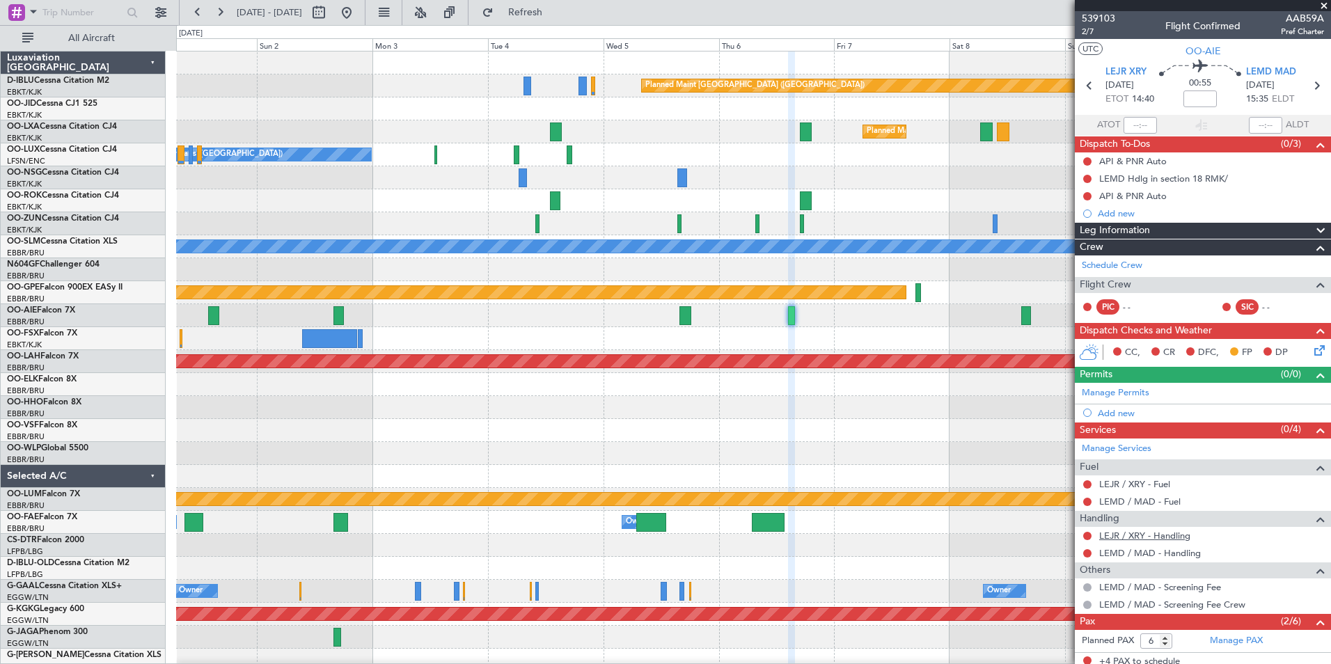
click at [1125, 535] on link "LEJR / XRY - Handling" at bounding box center [1144, 536] width 91 height 12
click at [1147, 553] on link "LEMD / MAD - Handling" at bounding box center [1150, 553] width 102 height 12
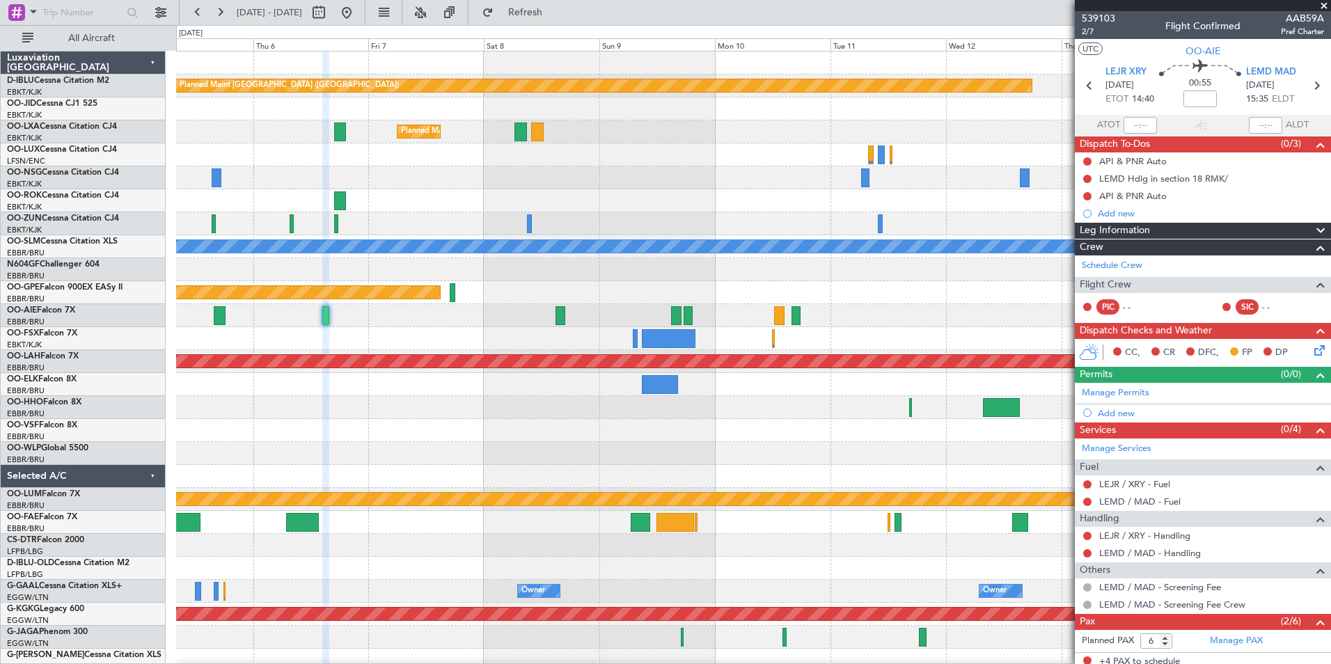
click at [388, 410] on div "Planned Maint Paris (Le Bourget) Planned Maint Kortrijk-Wevelgem No Crew Paris …" at bounding box center [753, 522] width 1154 height 942
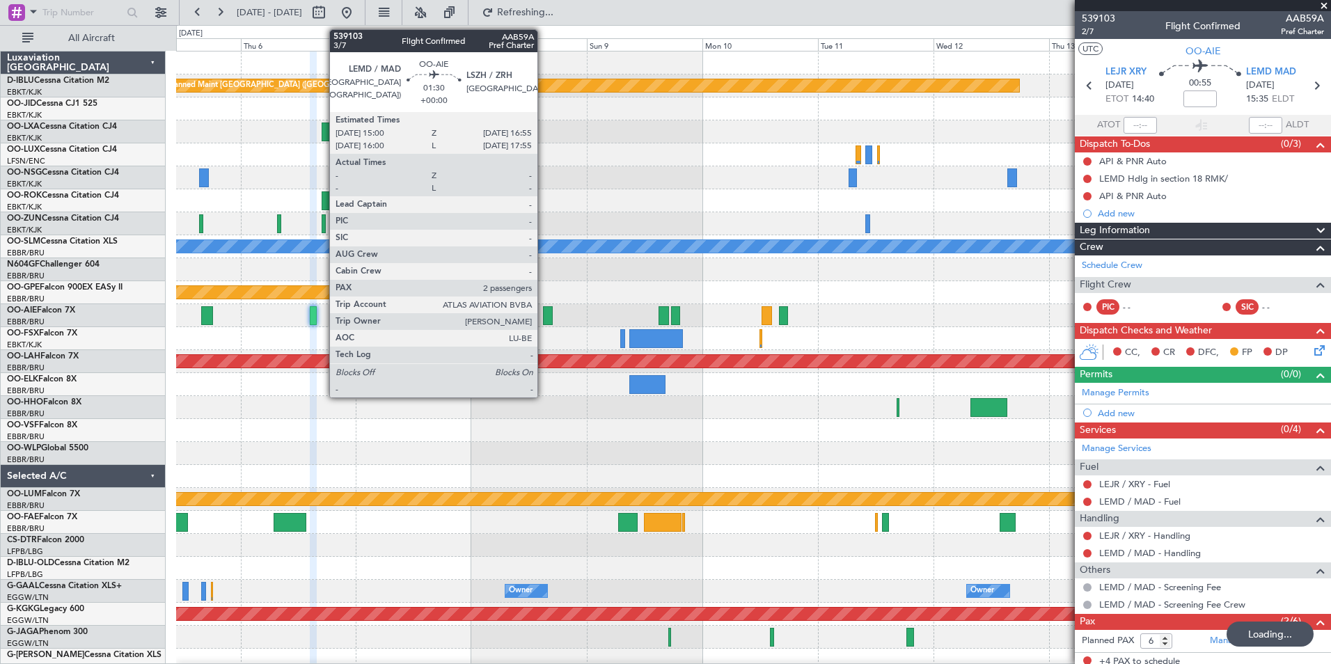
click at [544, 308] on div at bounding box center [548, 315] width 10 height 19
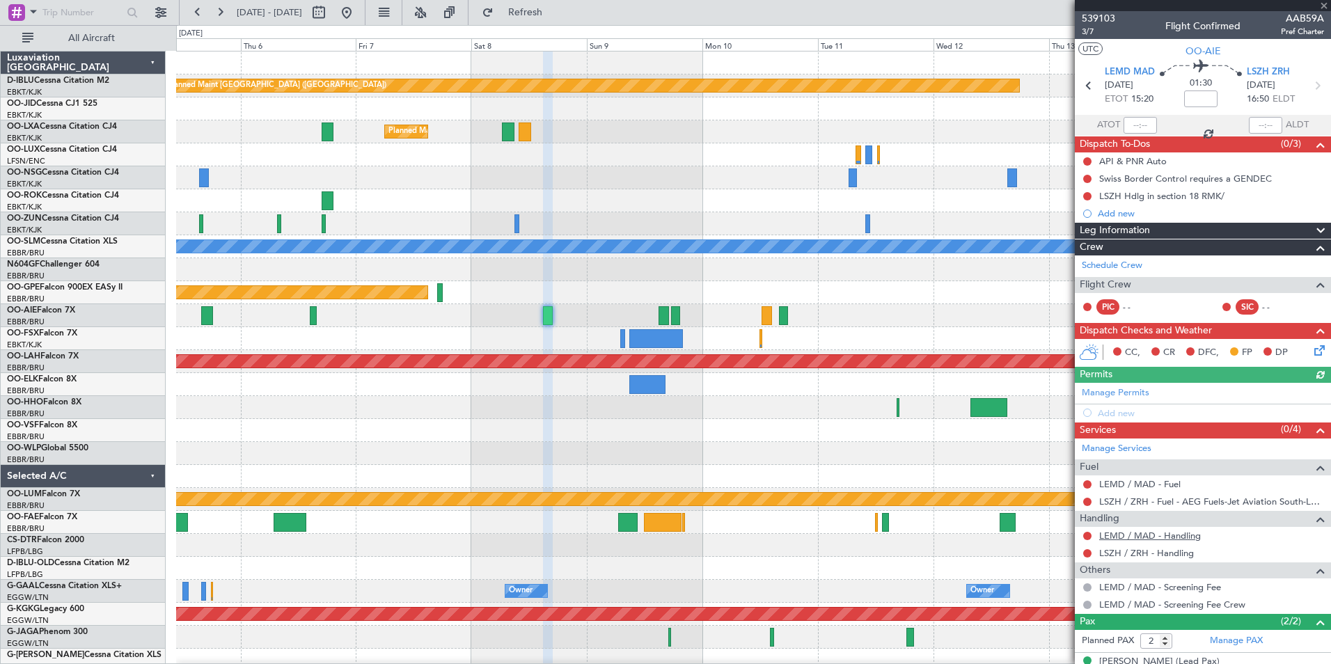
click at [1140, 533] on link "LEMD / MAD - Handling" at bounding box center [1150, 536] width 102 height 12
click at [1125, 548] on link "LSZH / ZRH - Handling" at bounding box center [1146, 553] width 95 height 12
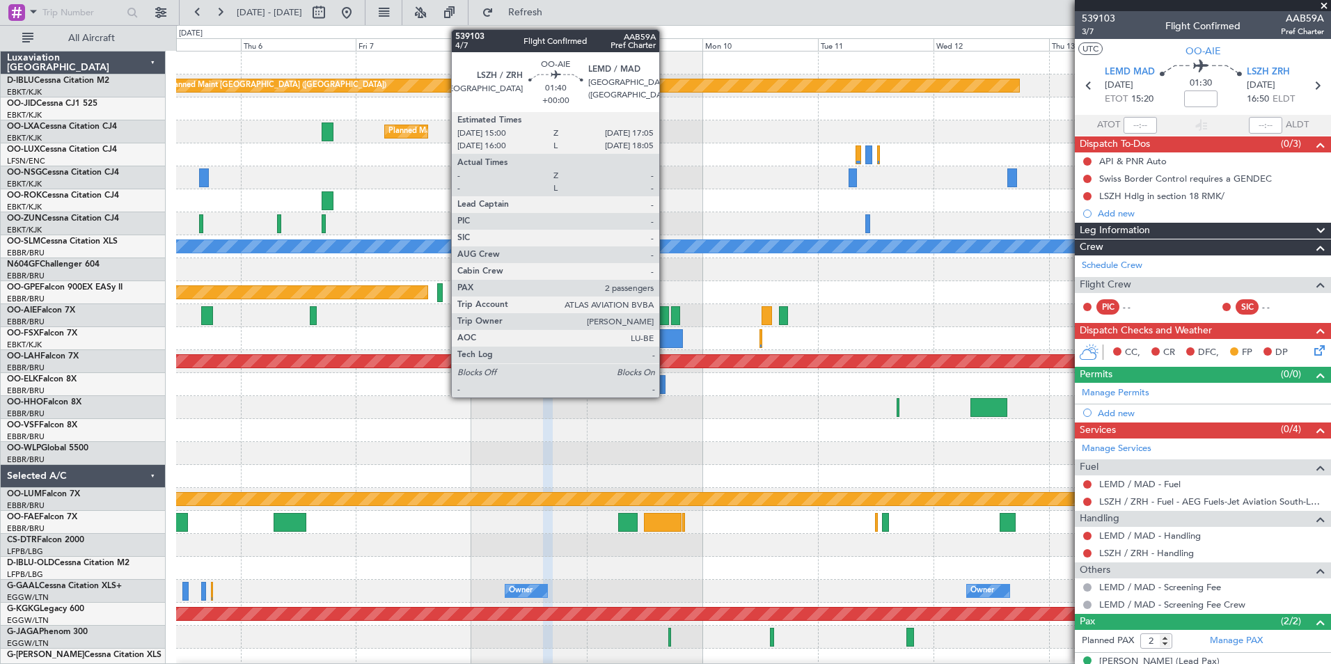
click at [666, 319] on div at bounding box center [663, 315] width 10 height 19
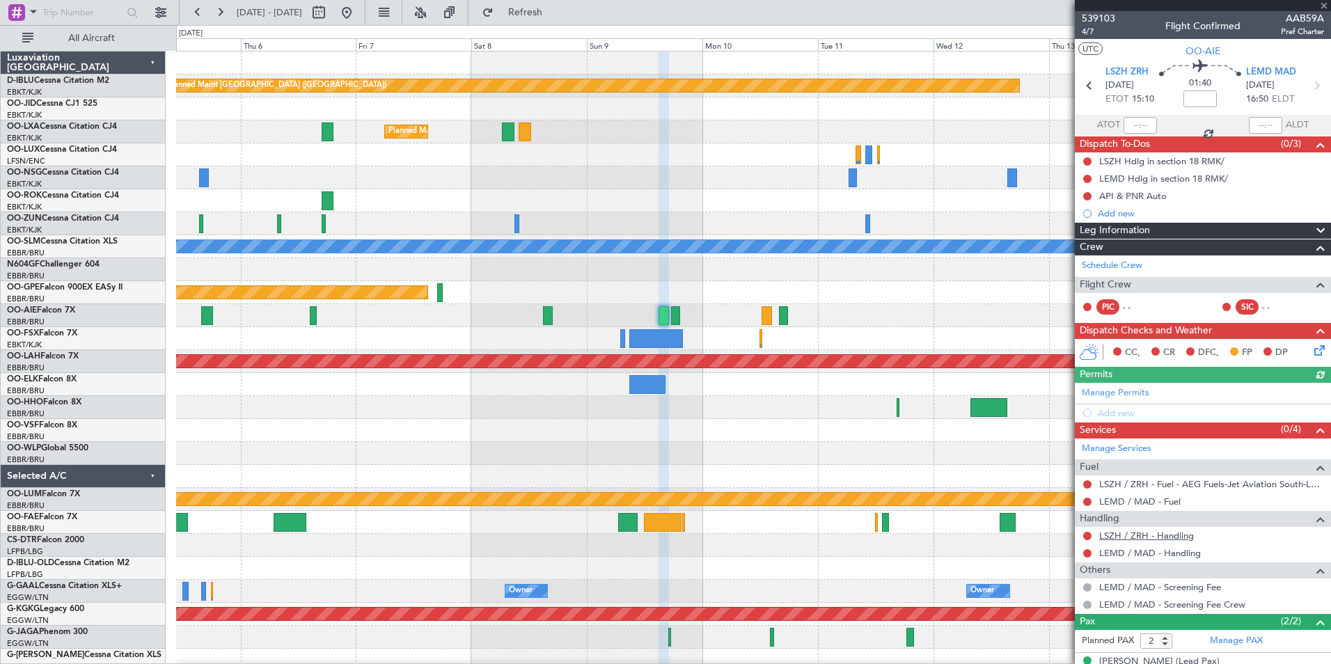
click at [1133, 531] on link "LSZH / ZRH - Handling" at bounding box center [1146, 536] width 95 height 12
click at [1162, 548] on link "LEMD / MAD - Handling" at bounding box center [1150, 553] width 102 height 12
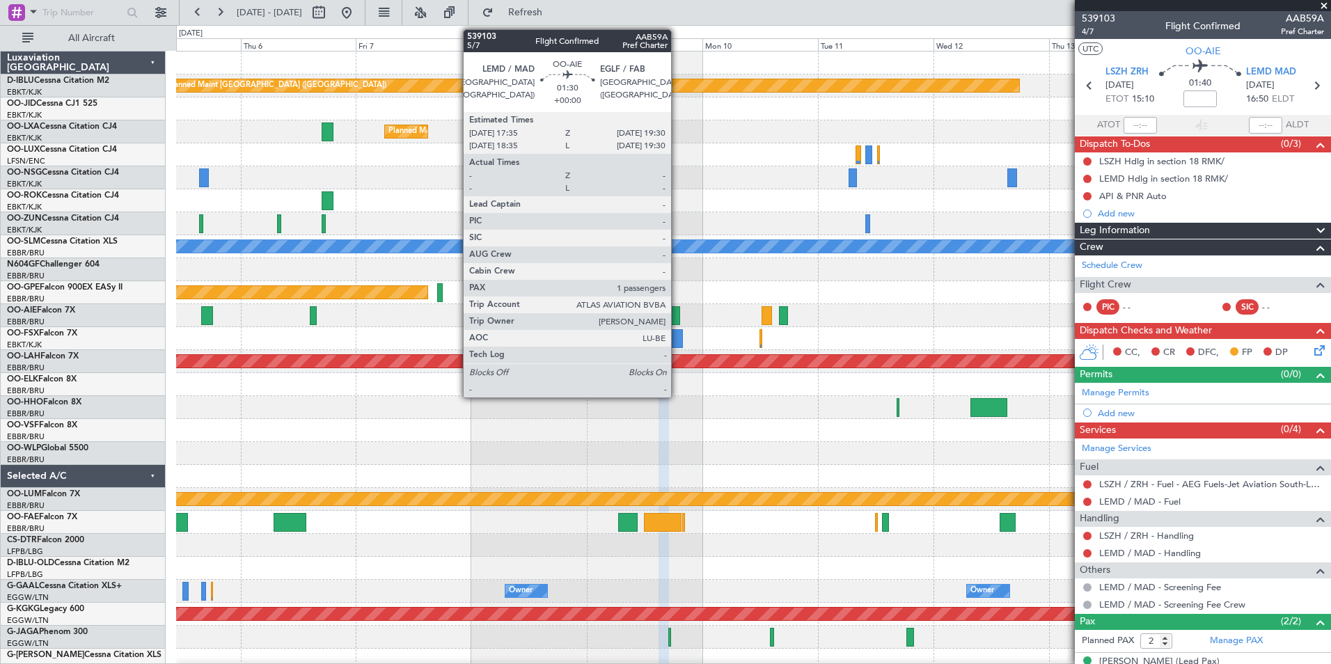
click at [677, 312] on div at bounding box center [676, 315] width 10 height 19
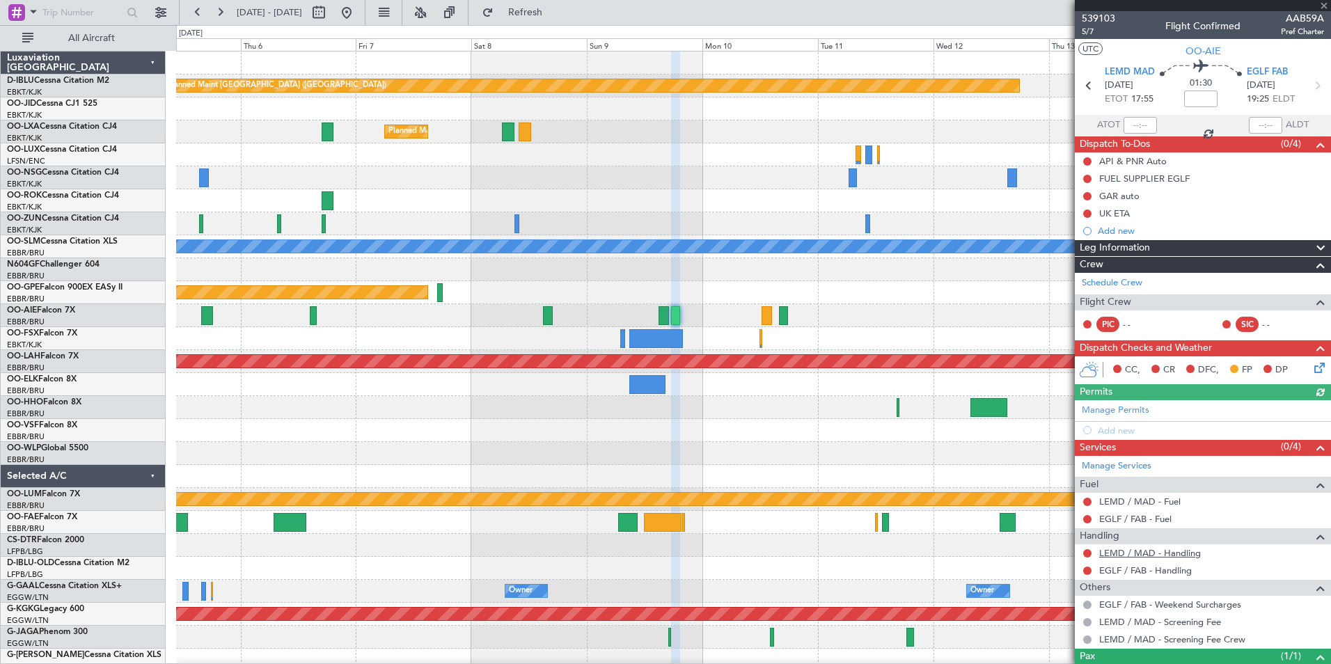
click at [1149, 550] on link "LEMD / MAD - Handling" at bounding box center [1150, 553] width 102 height 12
click at [1109, 570] on link "EGLF / FAB - Handling" at bounding box center [1145, 570] width 93 height 12
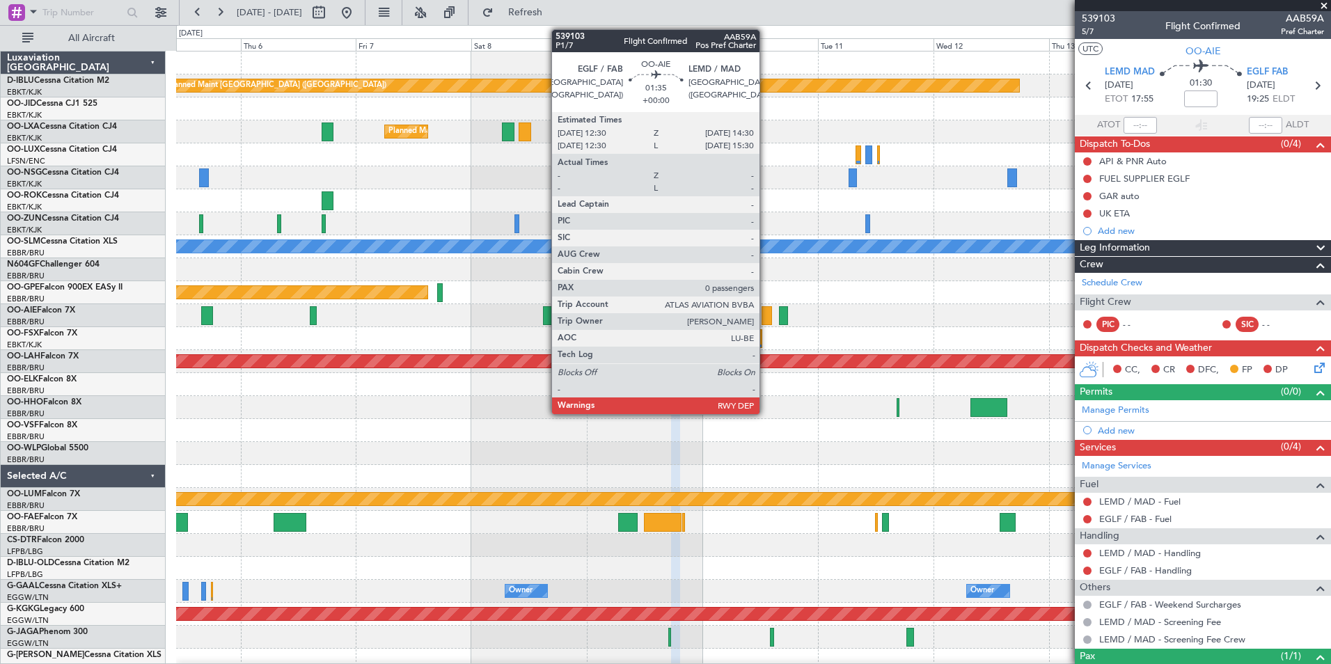
click at [766, 318] on div at bounding box center [766, 315] width 10 height 19
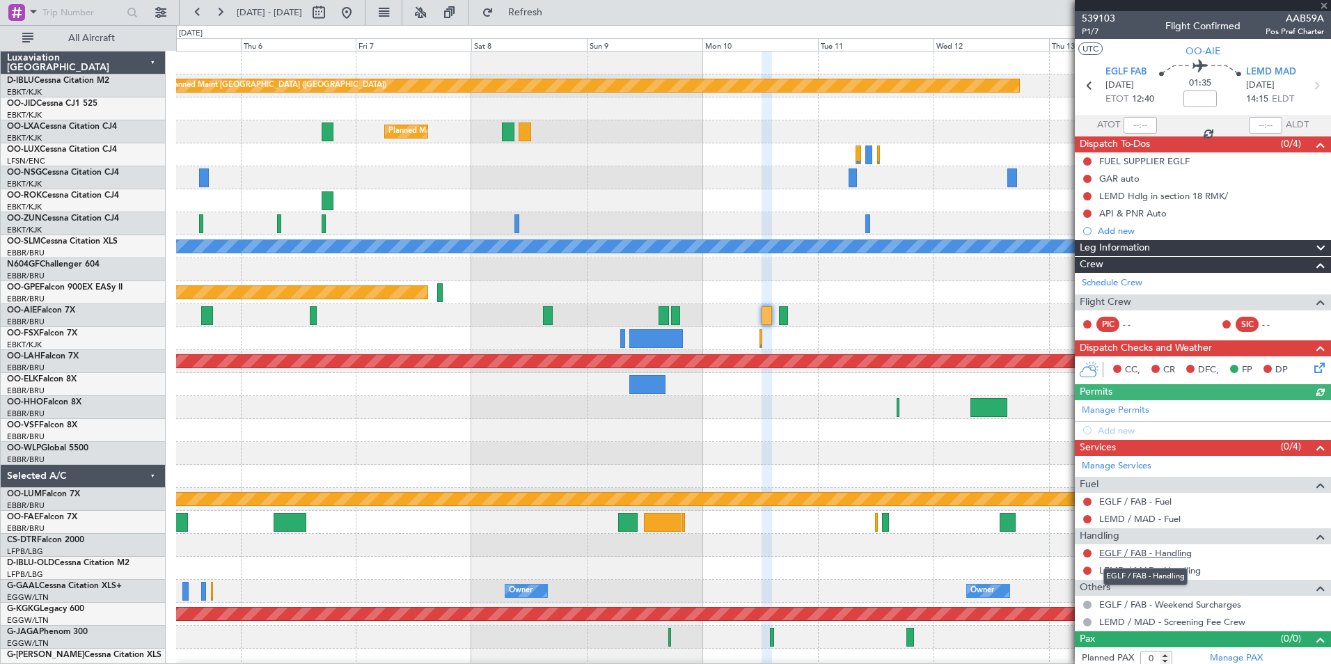
click at [1127, 550] on link "EGLF / FAB - Handling" at bounding box center [1145, 553] width 93 height 12
click at [1145, 571] on link "LEMD / MAD - Handling" at bounding box center [1150, 570] width 102 height 12
click at [787, 321] on div "Planned Maint [GEOGRAPHIC_DATA] ([GEOGRAPHIC_DATA])" at bounding box center [753, 315] width 1154 height 23
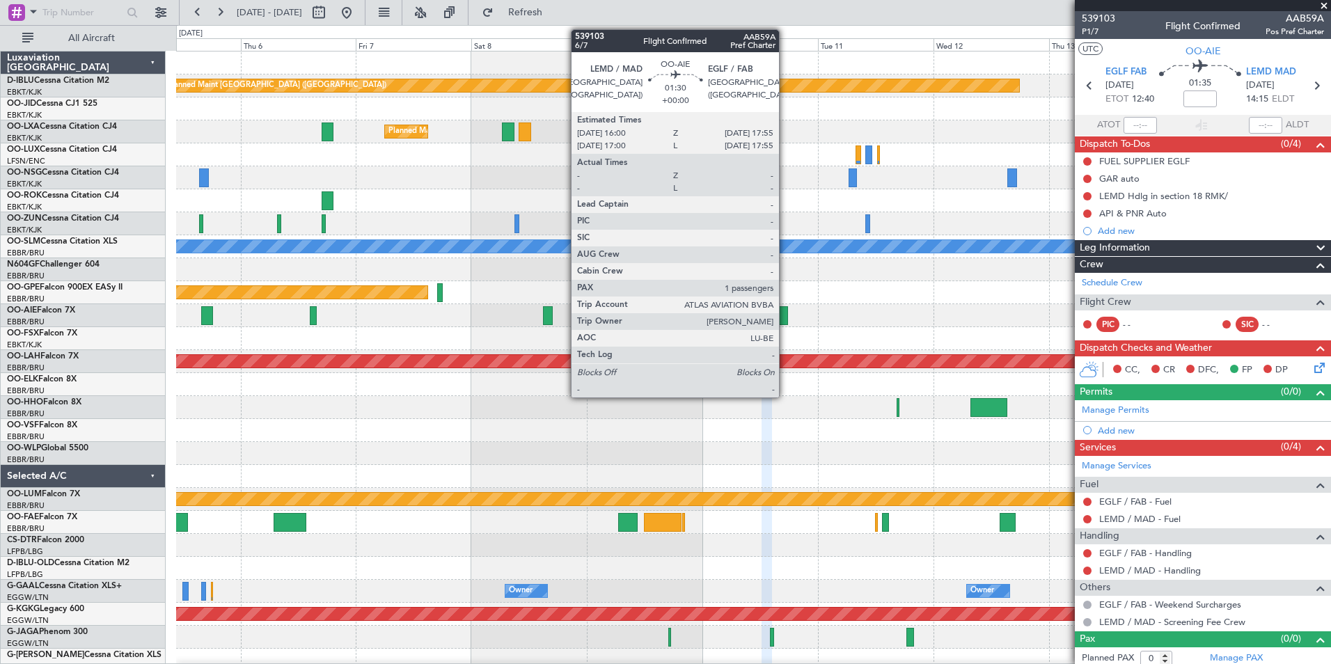
click at [785, 319] on div at bounding box center [784, 315] width 10 height 19
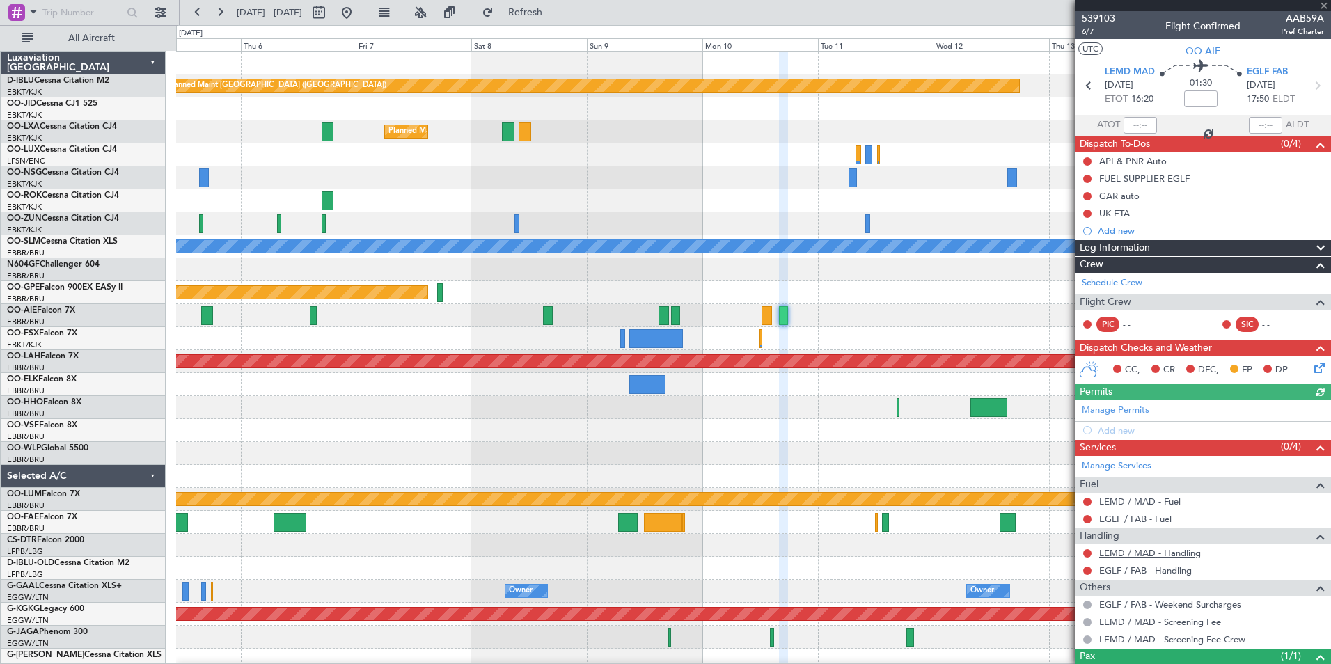
click at [1182, 549] on link "LEMD / MAD - Handling" at bounding box center [1150, 553] width 102 height 12
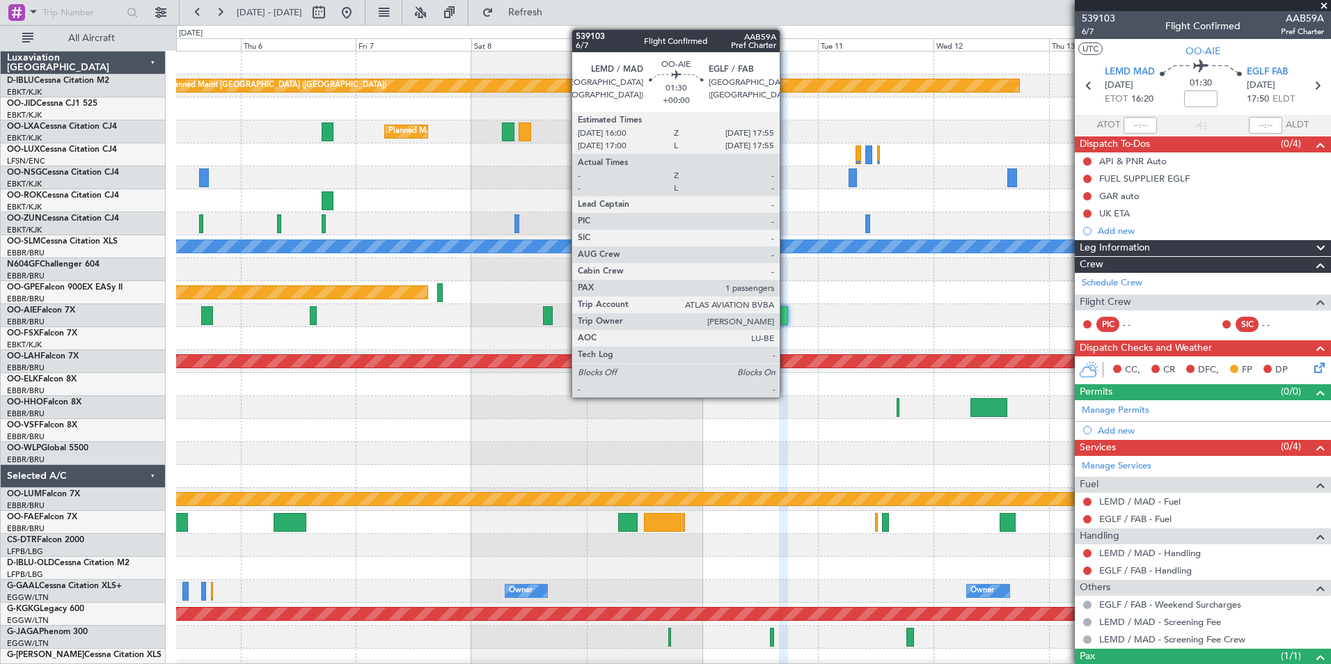
click at [786, 312] on div at bounding box center [784, 315] width 10 height 19
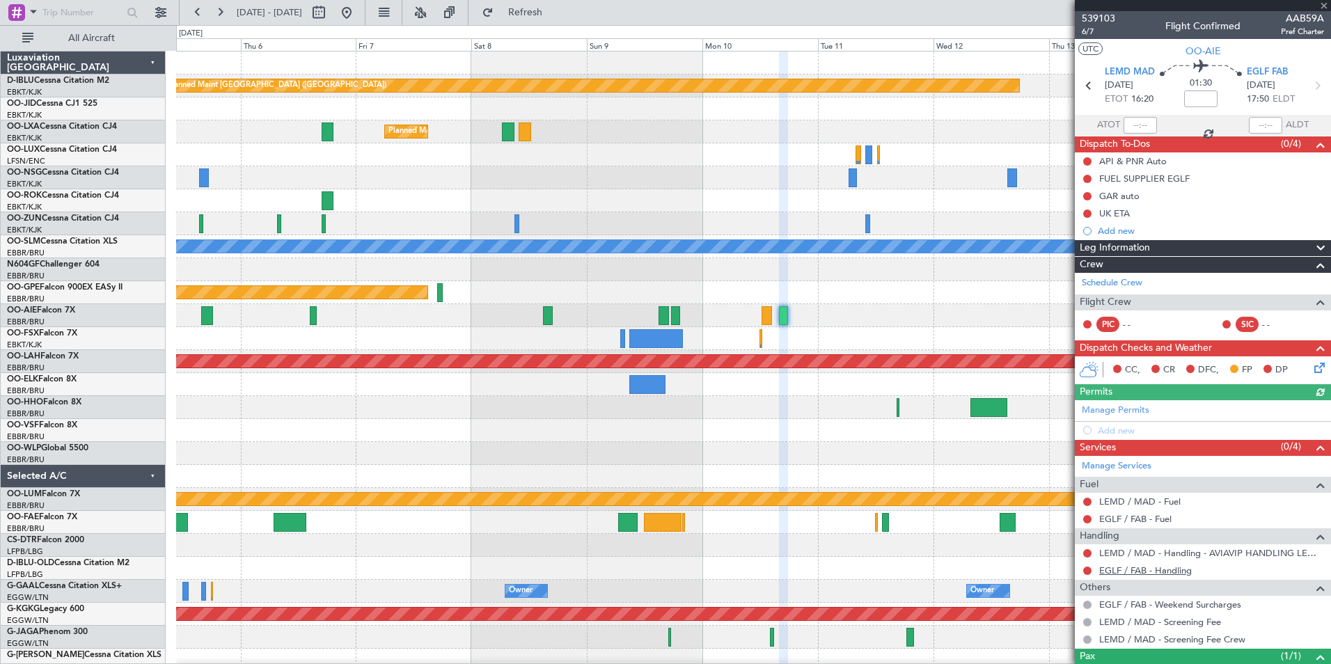
click at [1118, 570] on link "EGLF / FAB - Handling" at bounding box center [1145, 570] width 93 height 12
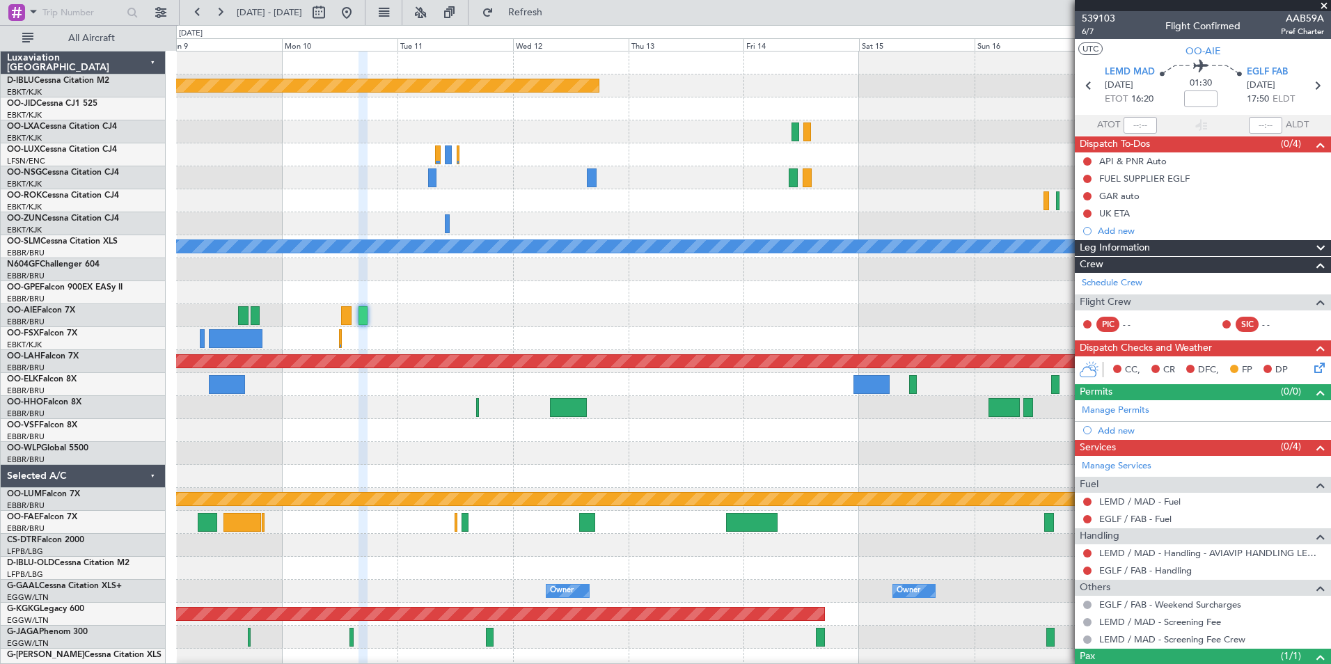
click at [436, 325] on div "Planned Maint Paris (Le Bourget) Planned Maint Kortrijk-Wevelgem No Crew Nancy …" at bounding box center [753, 510] width 1154 height 919
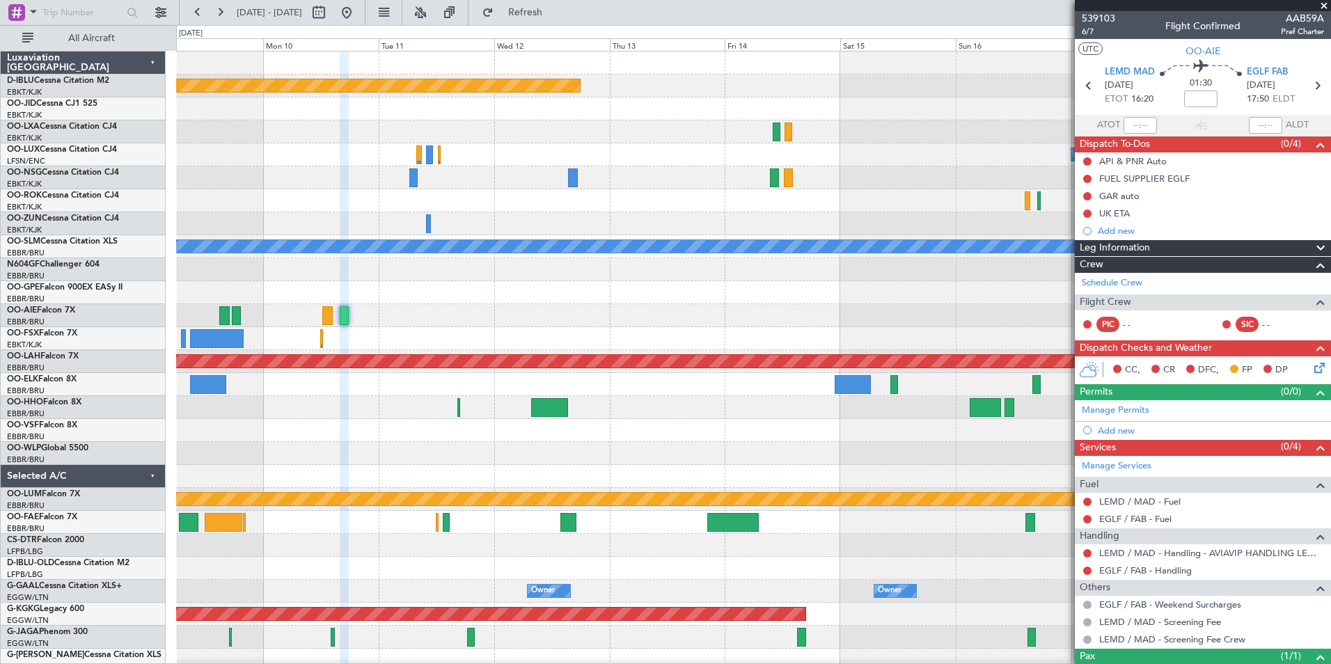
click at [1323, 4] on span at bounding box center [1324, 6] width 14 height 13
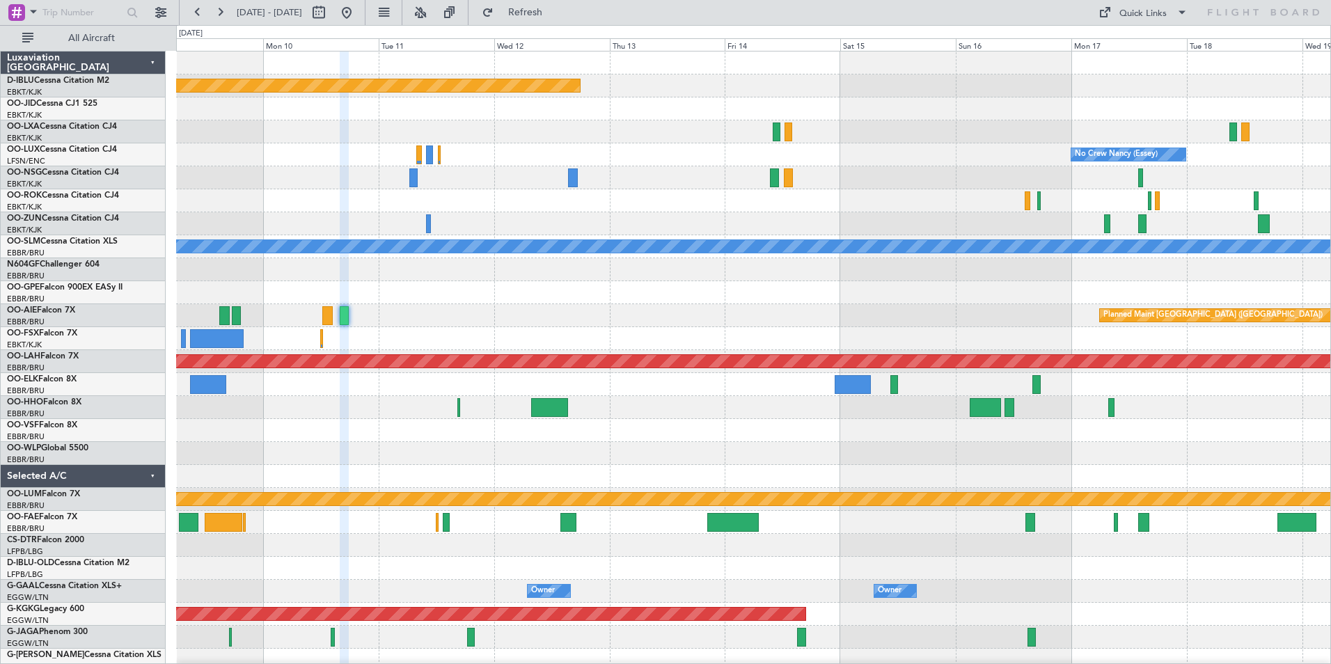
type input "0"
click at [1116, 17] on button "Quick Links" at bounding box center [1142, 12] width 103 height 22
click at [1128, 38] on button "Trip Builder" at bounding box center [1143, 45] width 104 height 33
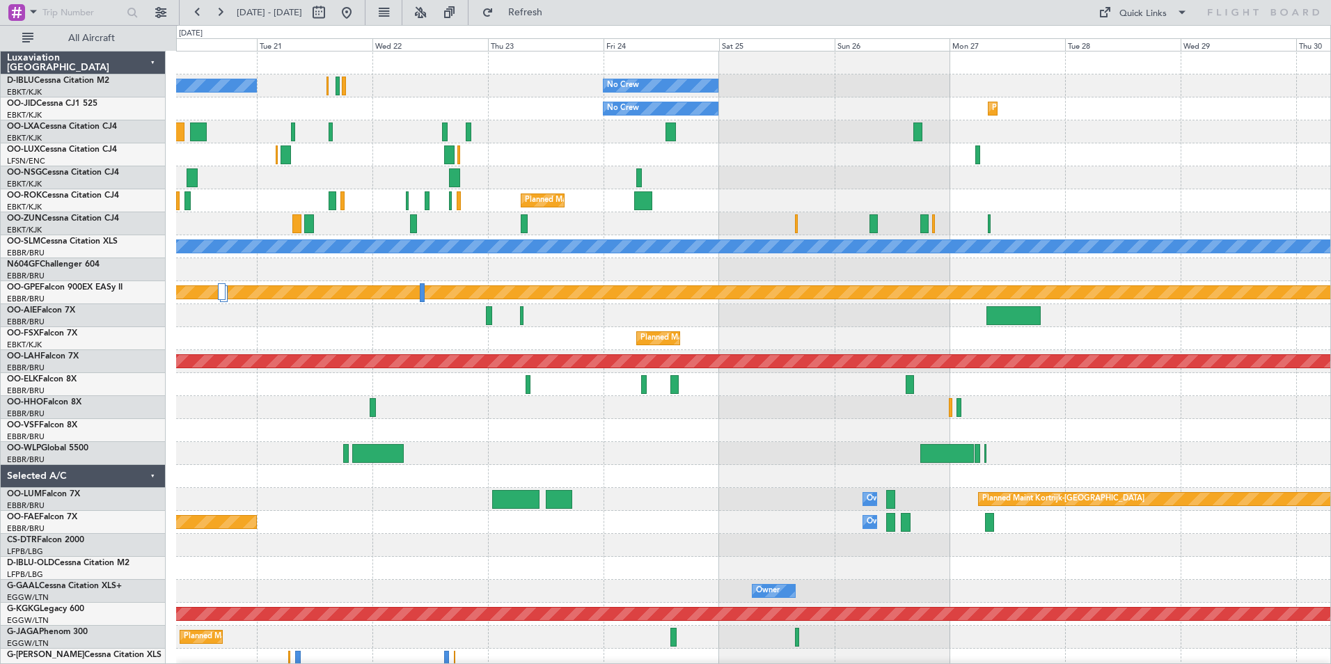
click at [47, 416] on div "No Crew Kortrijk-[GEOGRAPHIC_DATA] No Crew No Crew Planned Maint [GEOGRAPHIC_DA…" at bounding box center [665, 344] width 1331 height 639
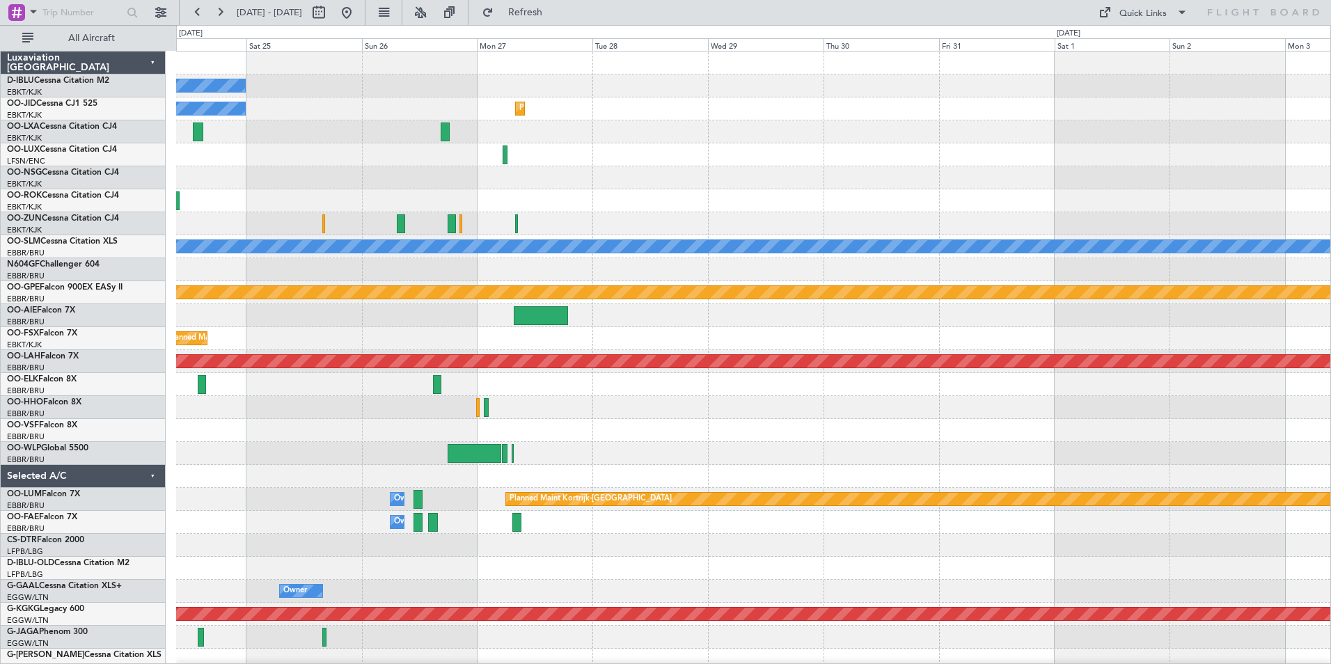
click at [0, 429] on html "[DATE] - [DATE] Refresh Quick Links All Aircraft No Crew No Crew Planned Maint …" at bounding box center [665, 332] width 1331 height 664
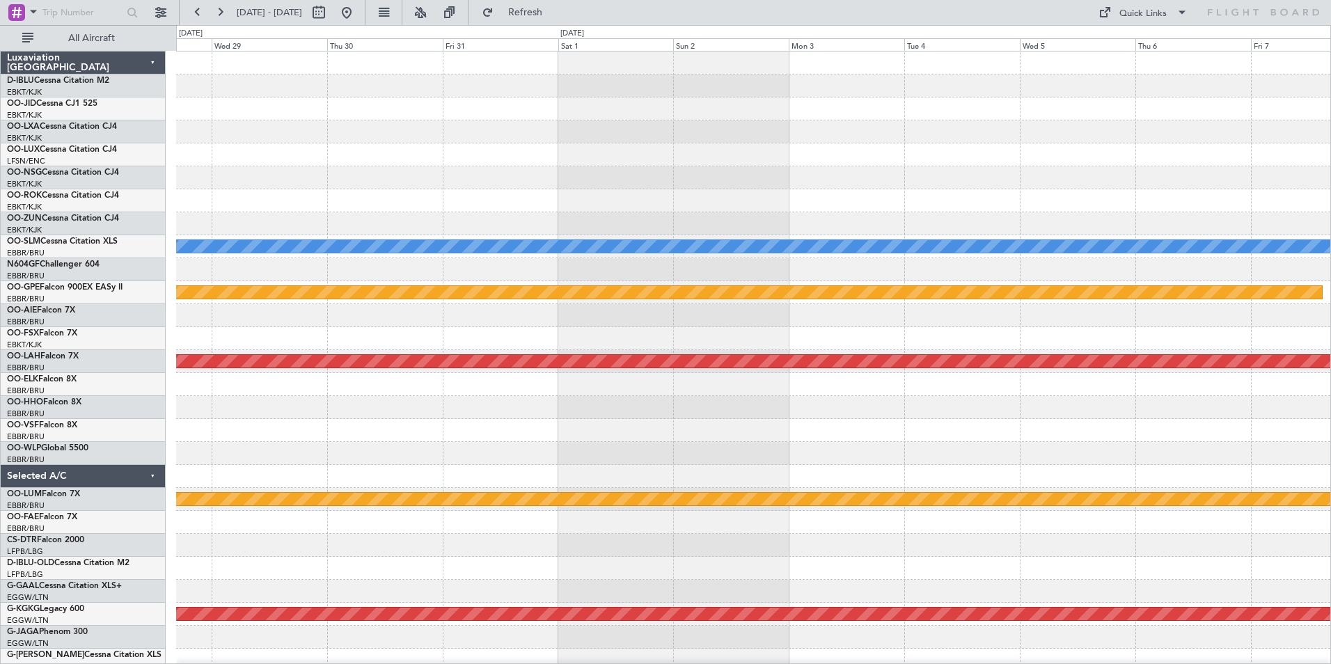
click at [324, 457] on div "Planned Maint Kortrijk-[GEOGRAPHIC_DATA] A/C Unavailable [GEOGRAPHIC_DATA] Plan…" at bounding box center [753, 545] width 1154 height 988
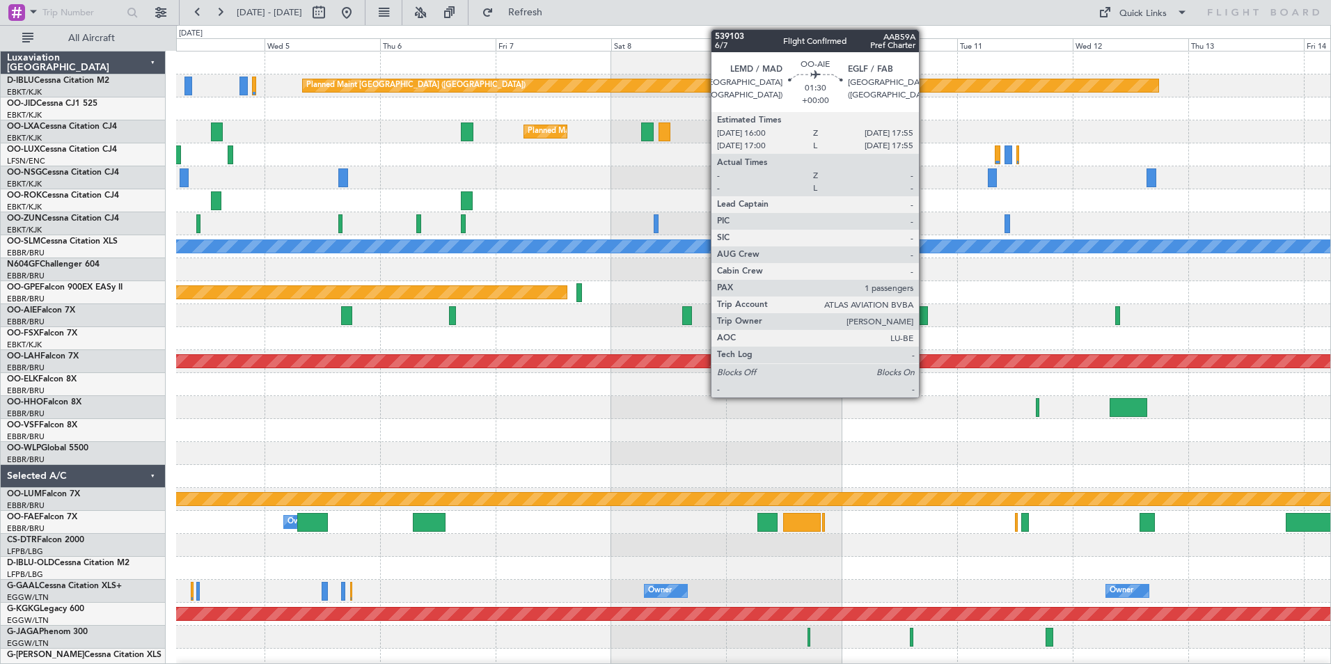
click at [925, 322] on div at bounding box center [923, 315] width 10 height 19
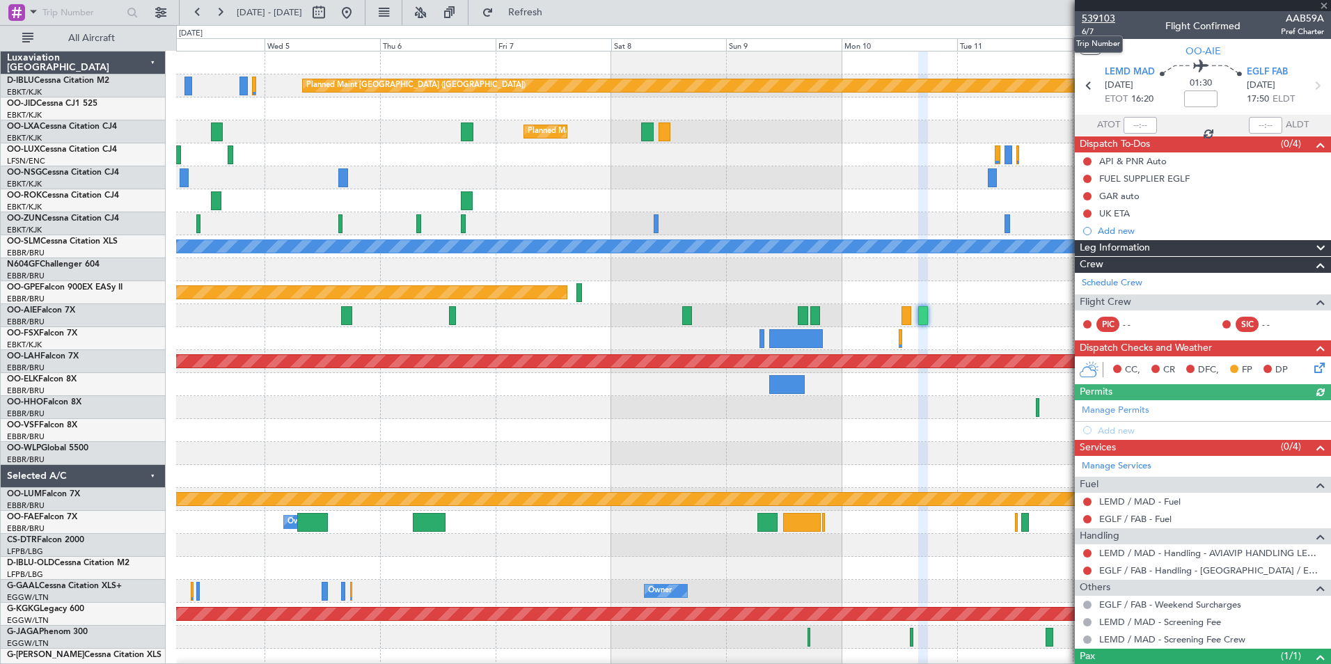
click at [1100, 15] on span "539103" at bounding box center [1097, 18] width 33 height 15
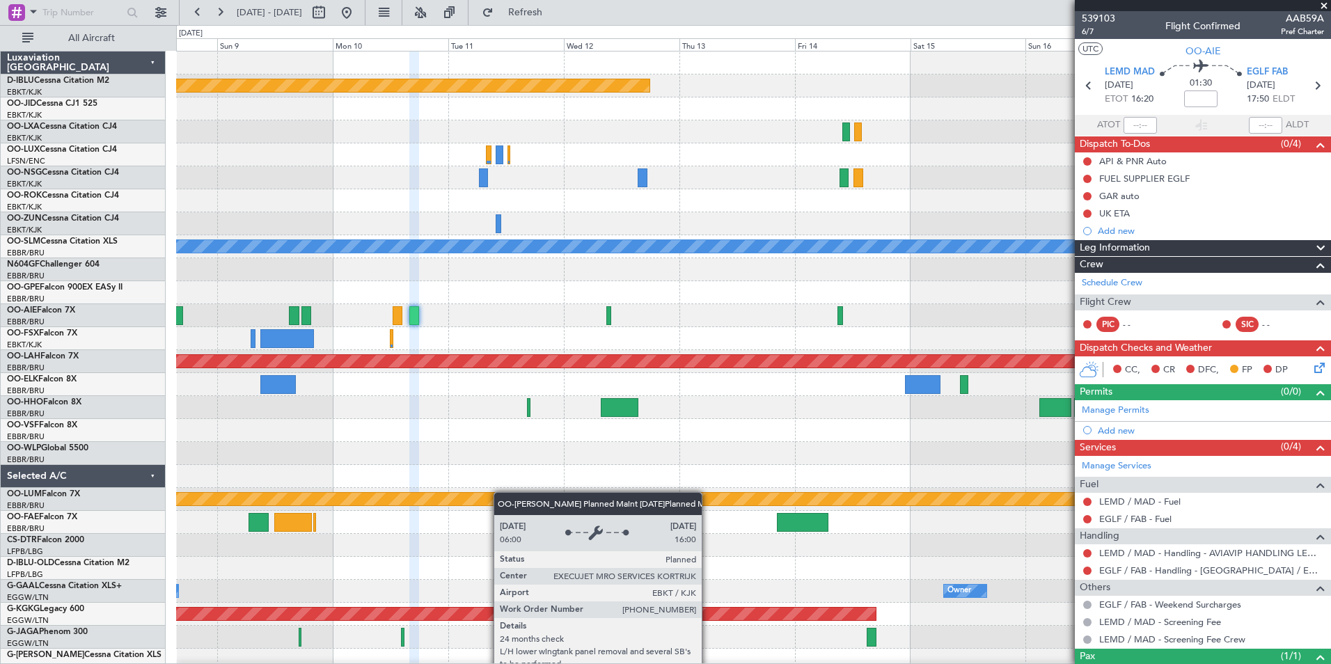
click at [461, 493] on div "Planned Maint [GEOGRAPHIC_DATA] ([GEOGRAPHIC_DATA]) Planned Maint [GEOGRAPHIC_D…" at bounding box center [753, 510] width 1154 height 919
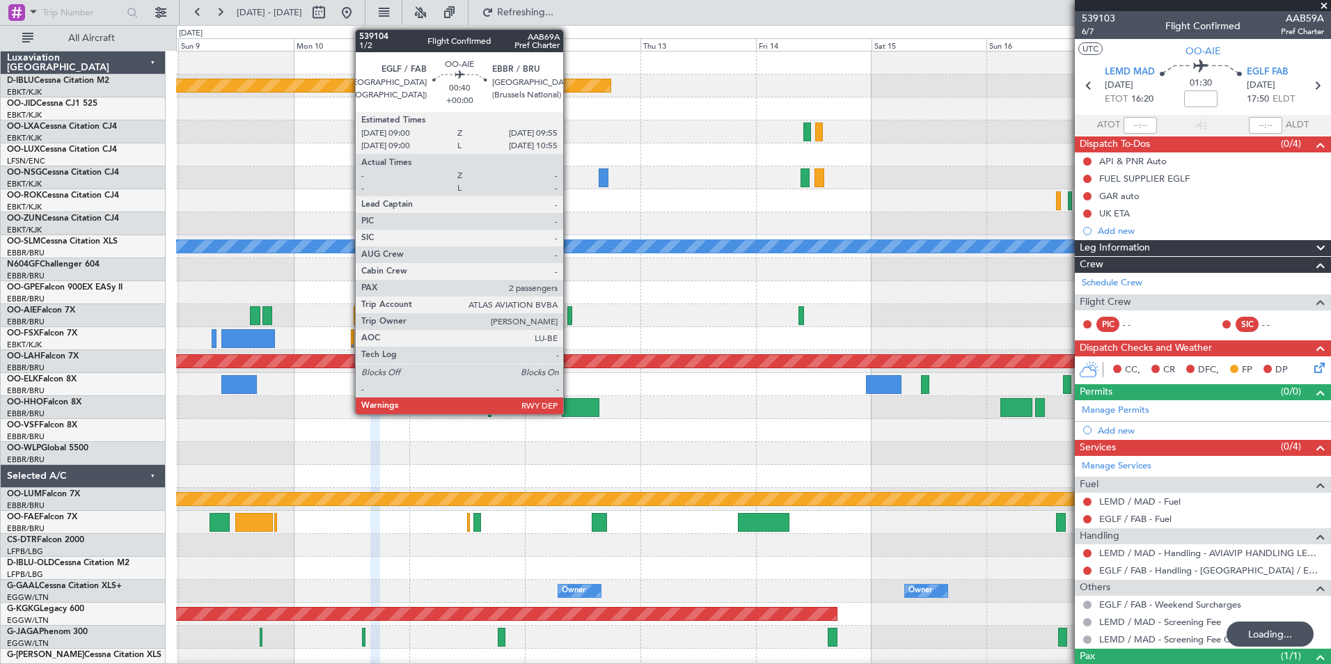
click at [569, 318] on div at bounding box center [569, 315] width 5 height 19
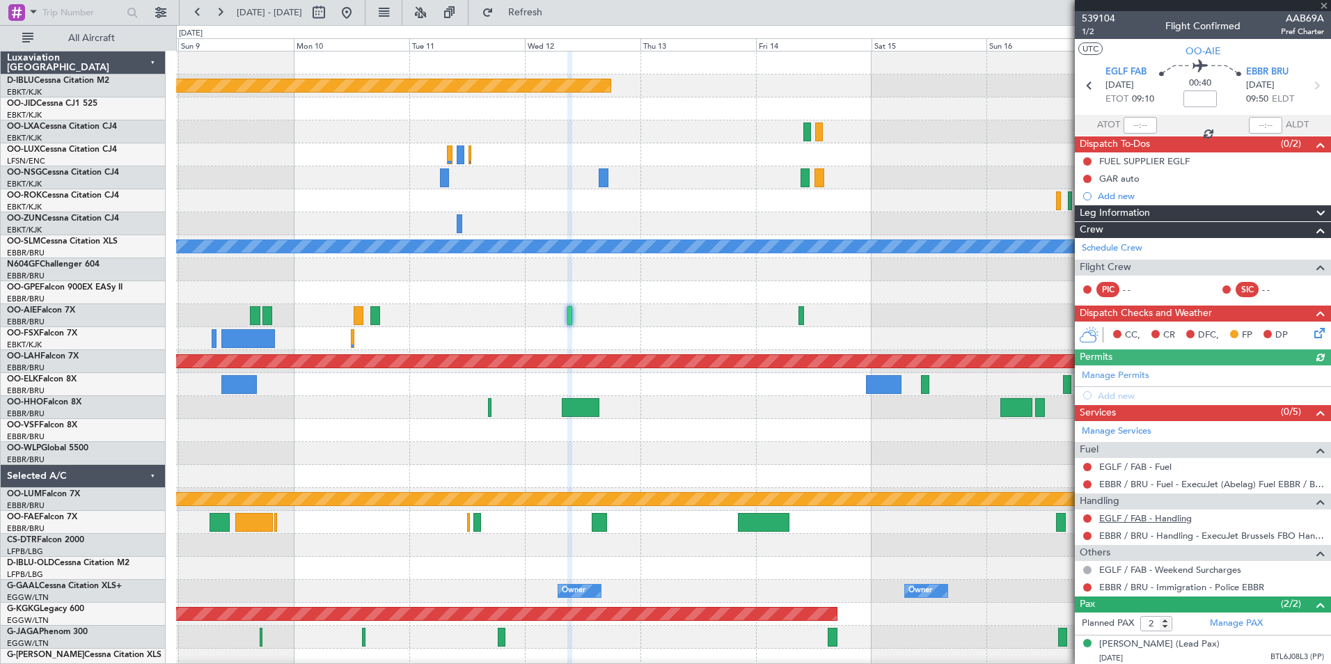
click at [1154, 521] on link "EGLF / FAB - Handling" at bounding box center [1145, 518] width 93 height 12
click at [866, 290] on div "No Crew [GEOGRAPHIC_DATA] ([GEOGRAPHIC_DATA] National) Planned Maint Nurnberg" at bounding box center [753, 292] width 1154 height 23
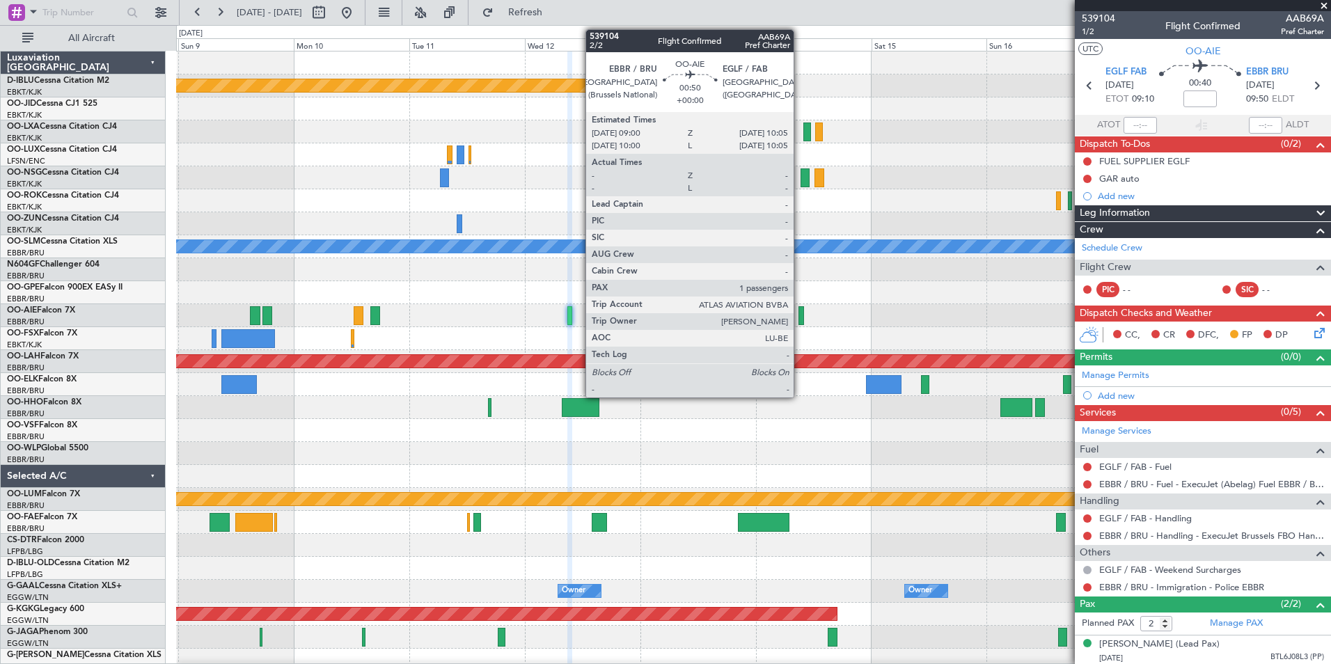
click at [800, 313] on div at bounding box center [801, 315] width 6 height 19
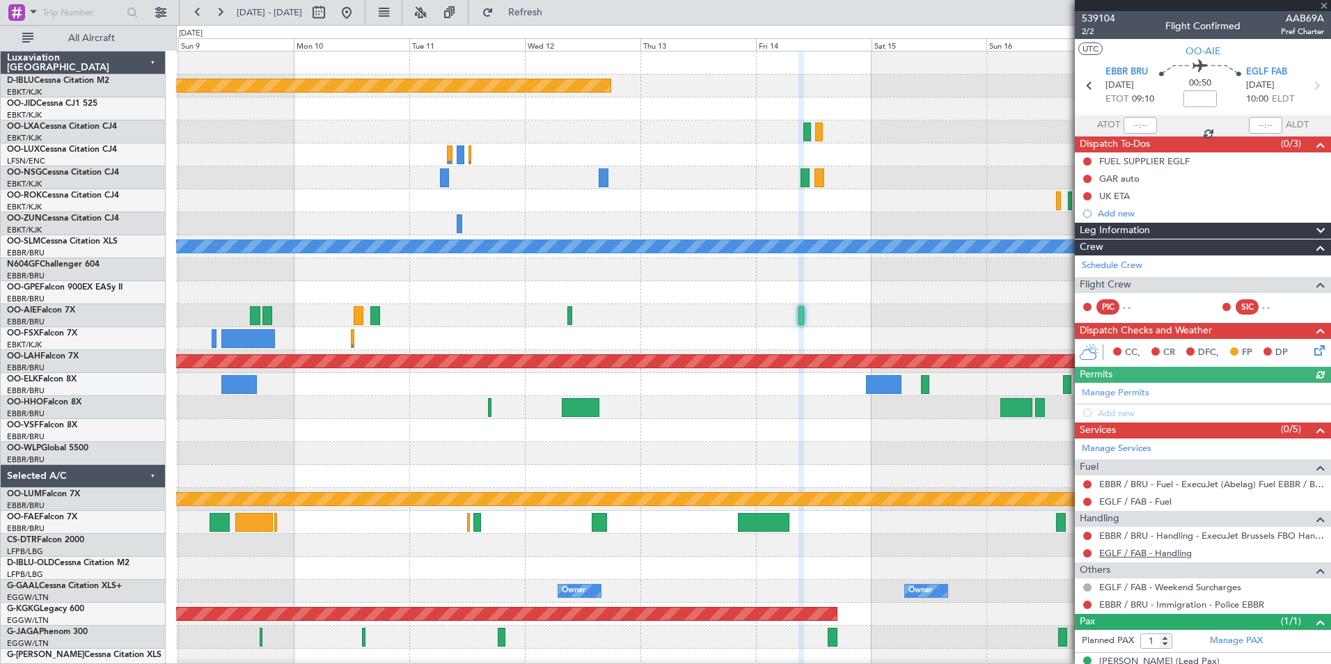
click at [1132, 550] on link "EGLF / FAB - Handling" at bounding box center [1145, 553] width 93 height 12
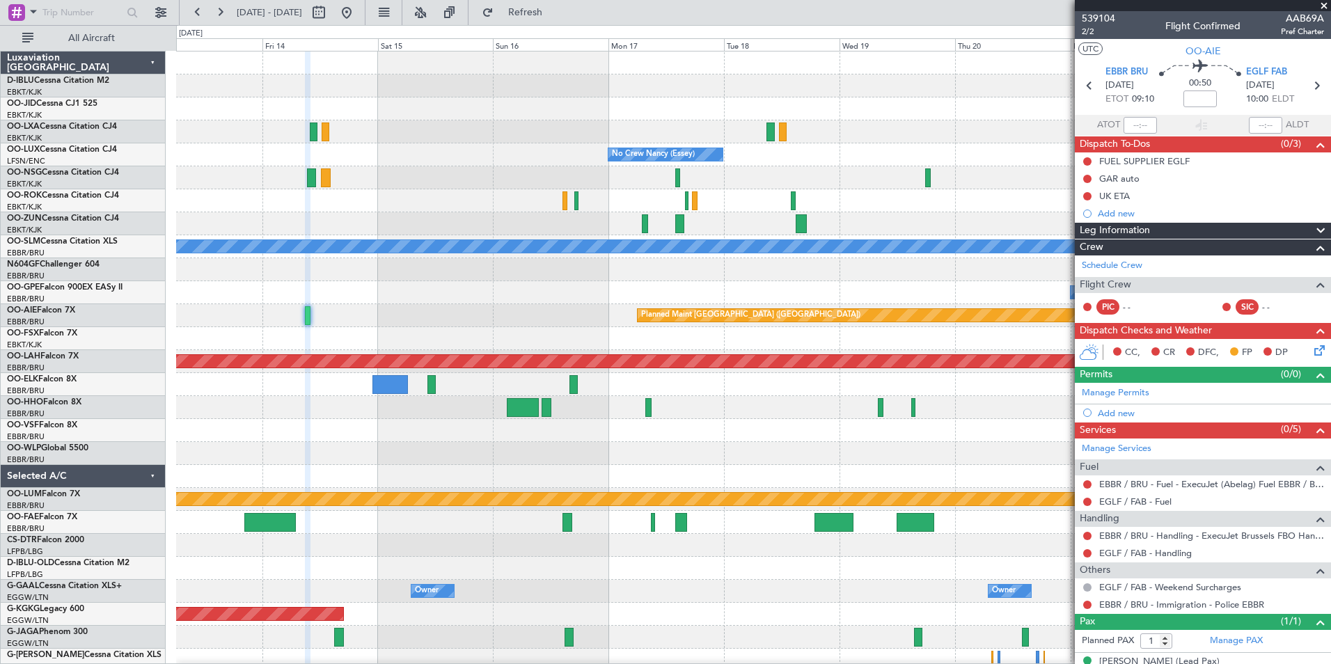
click at [451, 321] on div "Planned Maint [GEOGRAPHIC_DATA] ([GEOGRAPHIC_DATA]) Planned Maint [GEOGRAPHIC_D…" at bounding box center [753, 487] width 1154 height 873
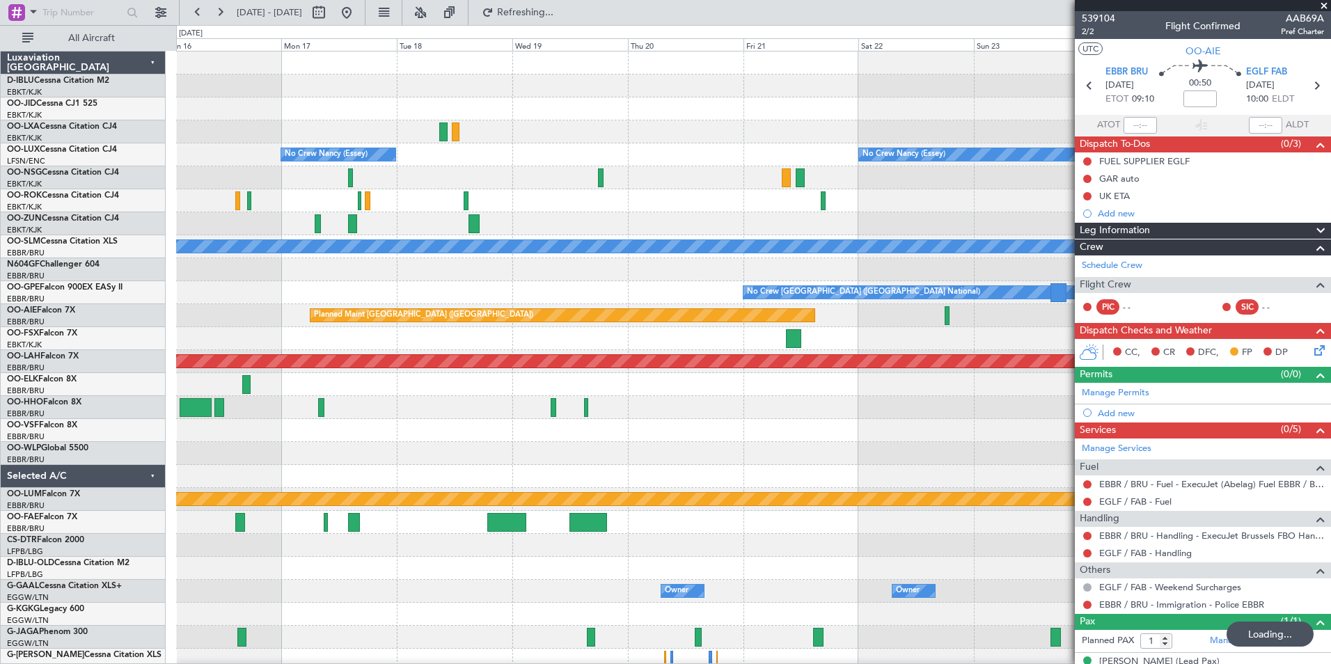
click at [148, 349] on div "Planned Maint [GEOGRAPHIC_DATA] ([GEOGRAPHIC_DATA]) No Crew [PERSON_NAME] ([PER…" at bounding box center [665, 344] width 1331 height 639
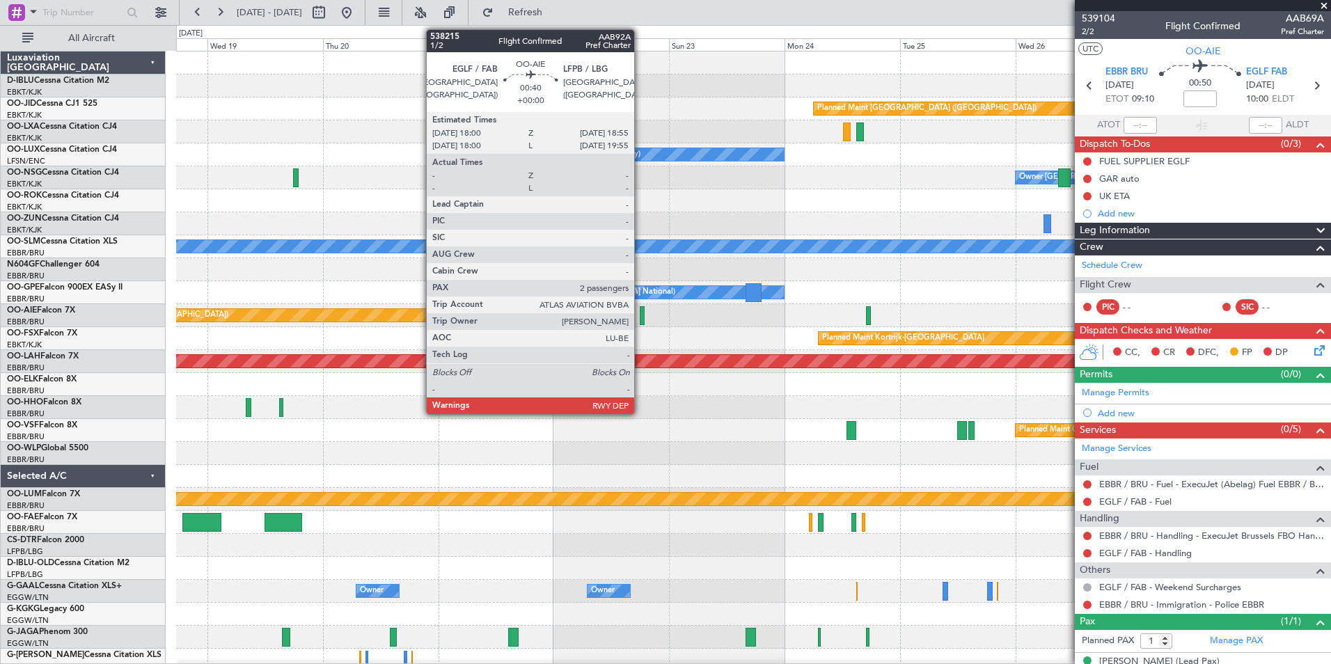
click at [640, 317] on div at bounding box center [642, 315] width 5 height 19
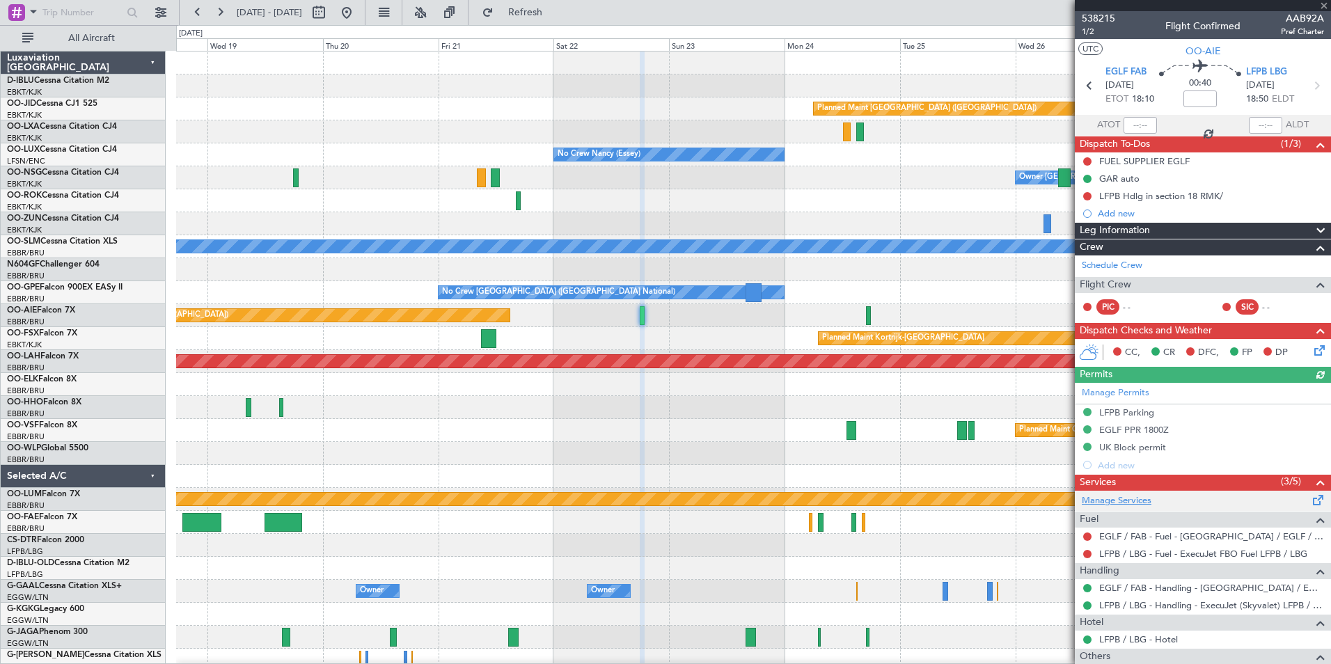
click at [1129, 500] on link "Manage Services" at bounding box center [1116, 501] width 70 height 14
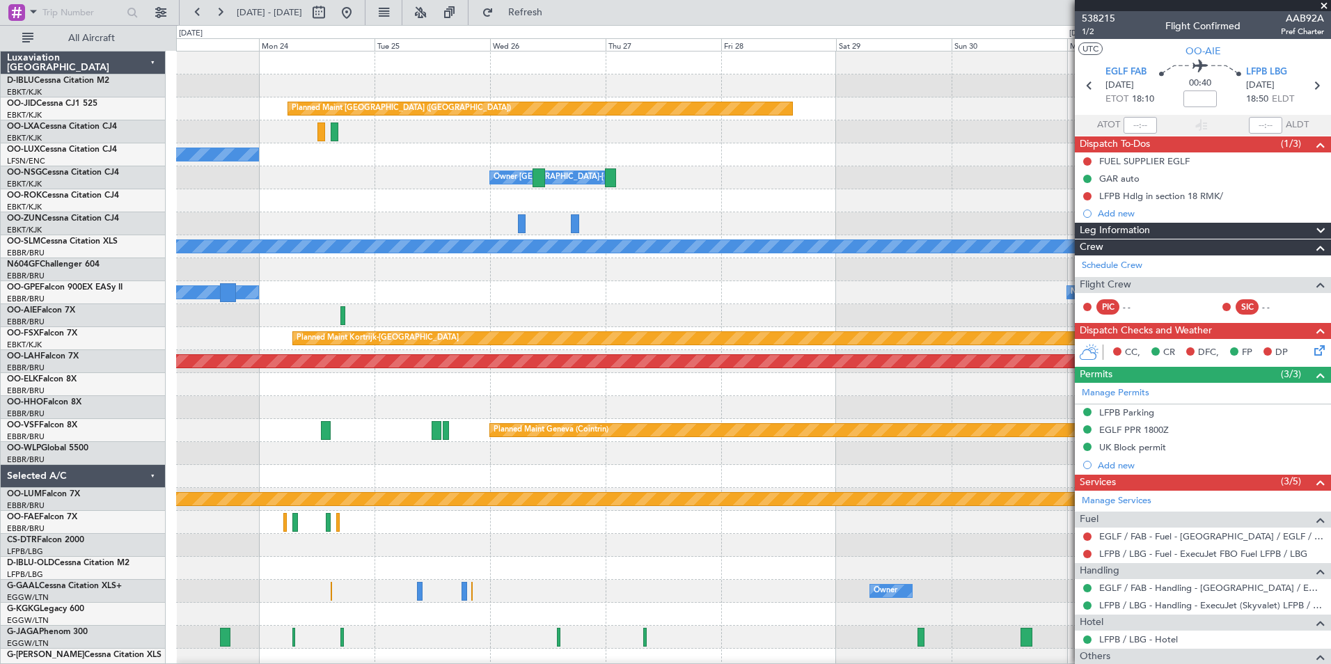
click at [102, 492] on div "Planned Maint [GEOGRAPHIC_DATA] ([GEOGRAPHIC_DATA]) Planned Maint [GEOGRAPHIC_D…" at bounding box center [665, 344] width 1331 height 639
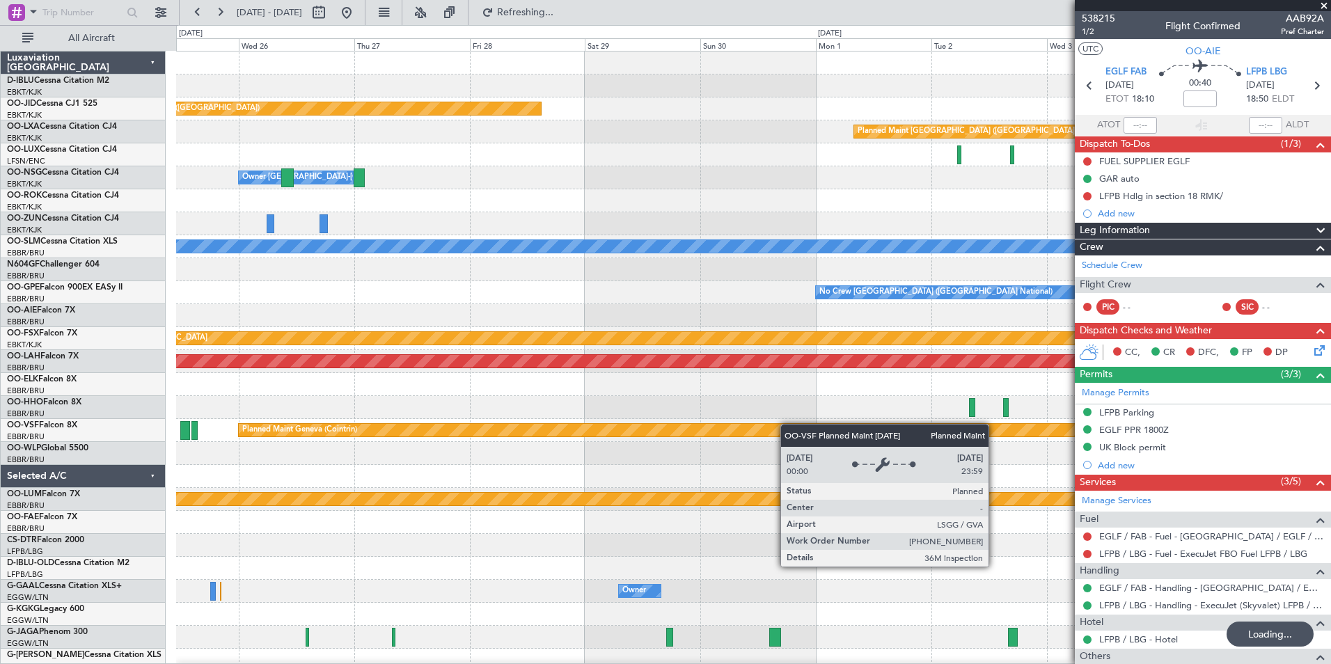
click at [808, 426] on div "Planned Maint [GEOGRAPHIC_DATA] ([GEOGRAPHIC_DATA]) Planned Maint [GEOGRAPHIC_D…" at bounding box center [753, 487] width 1154 height 873
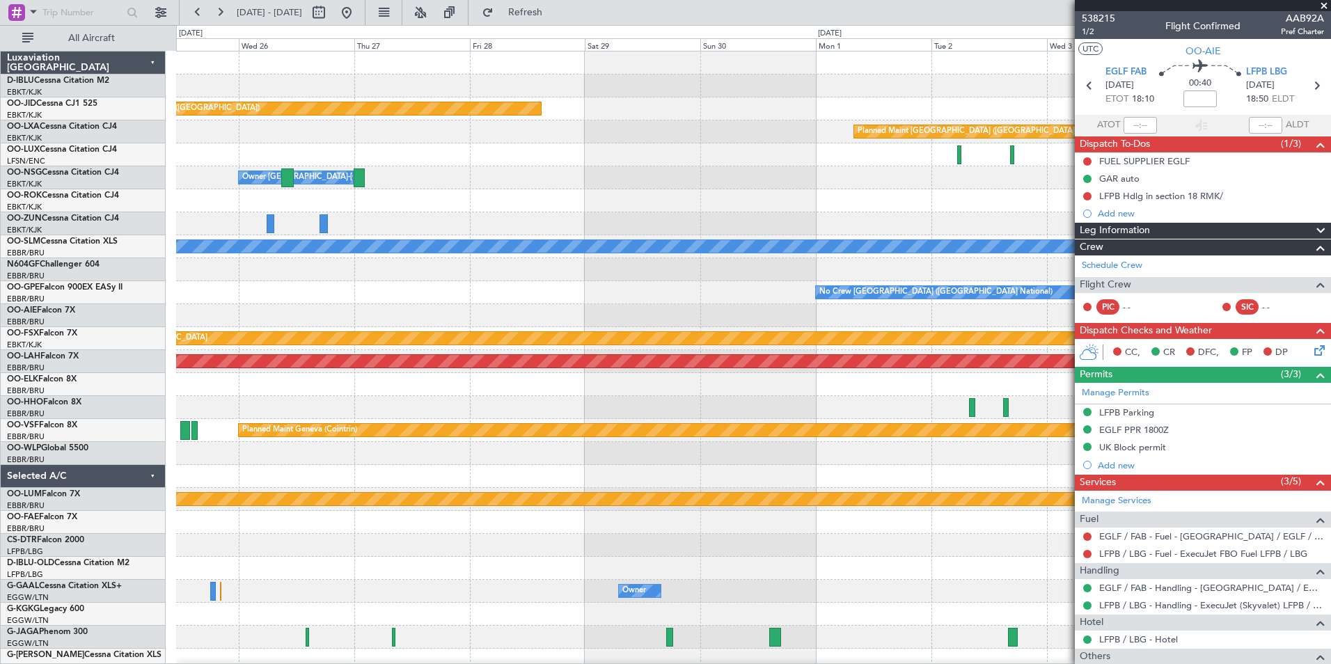
click at [1324, 6] on span at bounding box center [1324, 6] width 14 height 13
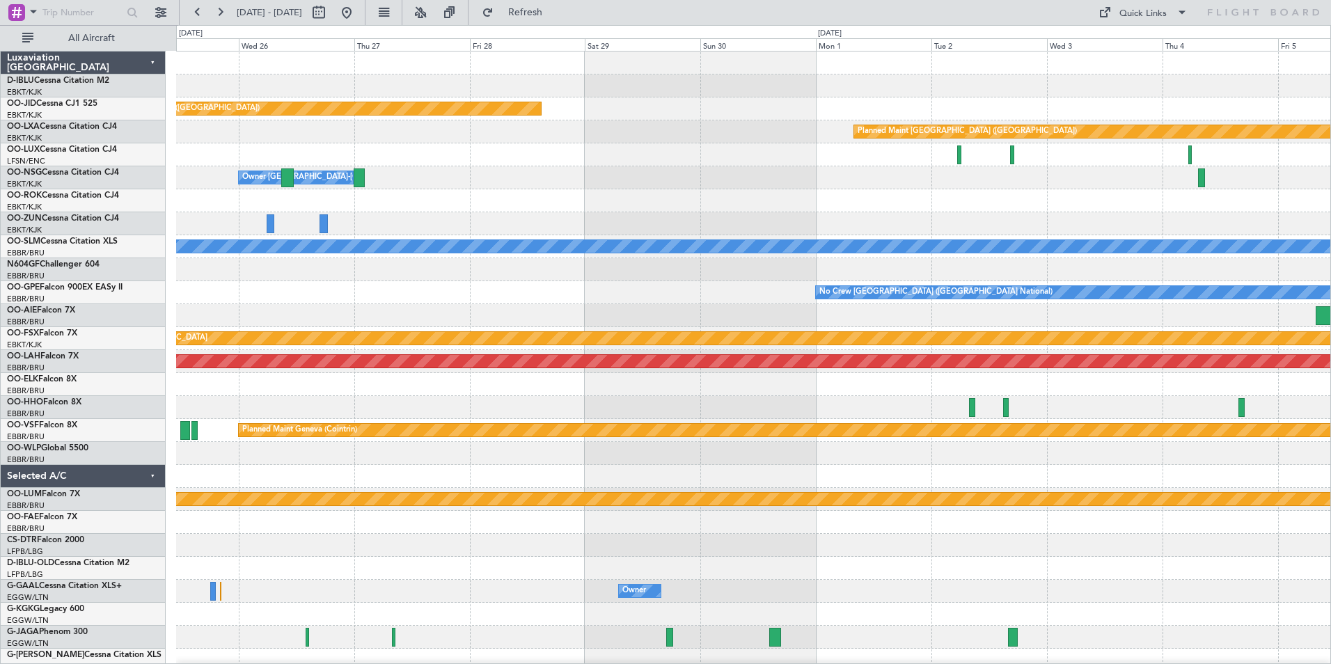
type input "0"
click at [1125, 10] on div "Quick Links" at bounding box center [1142, 14] width 47 height 14
click at [1148, 40] on button "Trip Builder" at bounding box center [1143, 45] width 104 height 33
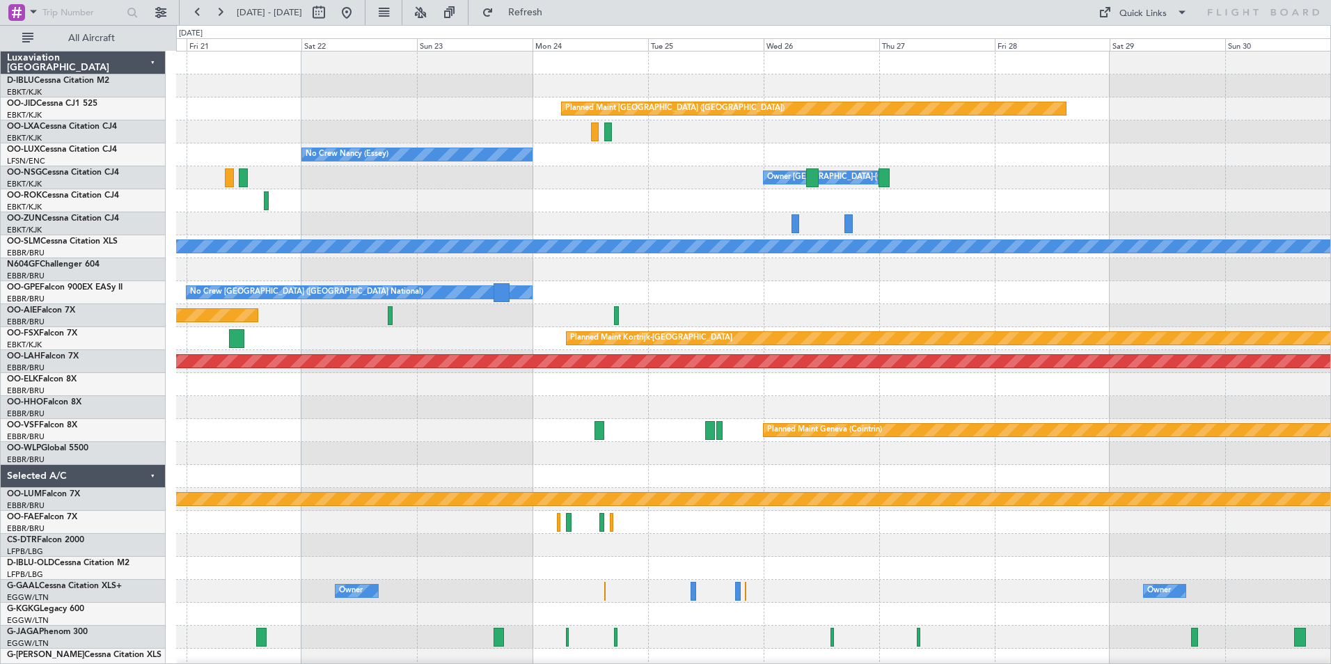
click at [1326, 334] on div "Planned Maint [GEOGRAPHIC_DATA] ([GEOGRAPHIC_DATA]) Planned Maint [GEOGRAPHIC_D…" at bounding box center [753, 487] width 1154 height 873
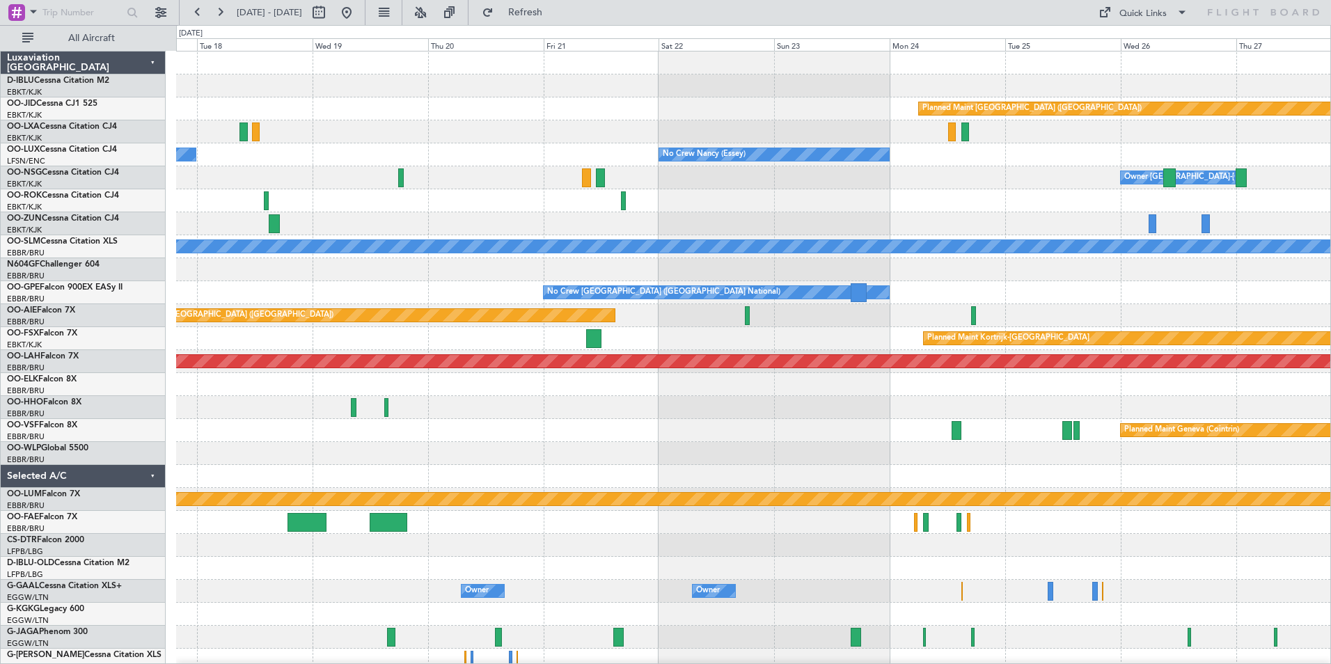
click at [1330, 415] on html "[DATE] - [DATE] Refresh Quick Links All Aircraft Planned Maint [GEOGRAPHIC_DATA…" at bounding box center [665, 332] width 1331 height 664
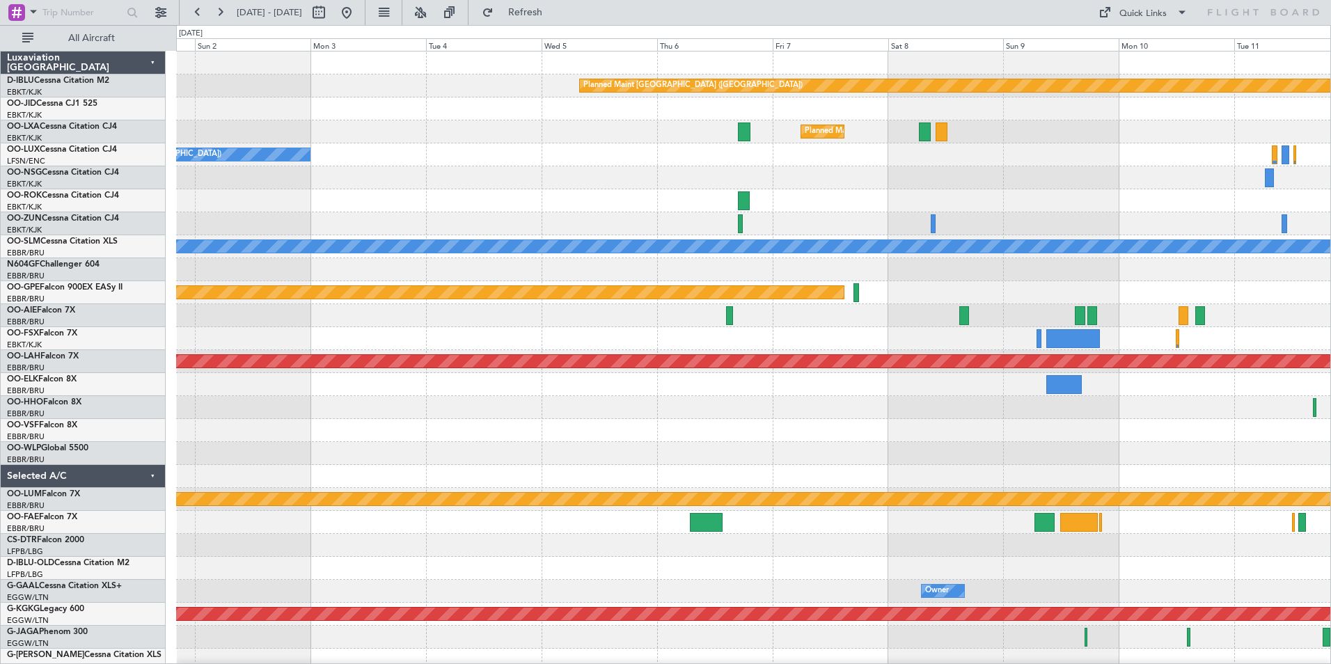
click at [1330, 448] on html "[DATE] - [DATE] Refresh Quick Links All Aircraft Planned Maint [GEOGRAPHIC_DATA…" at bounding box center [665, 332] width 1331 height 664
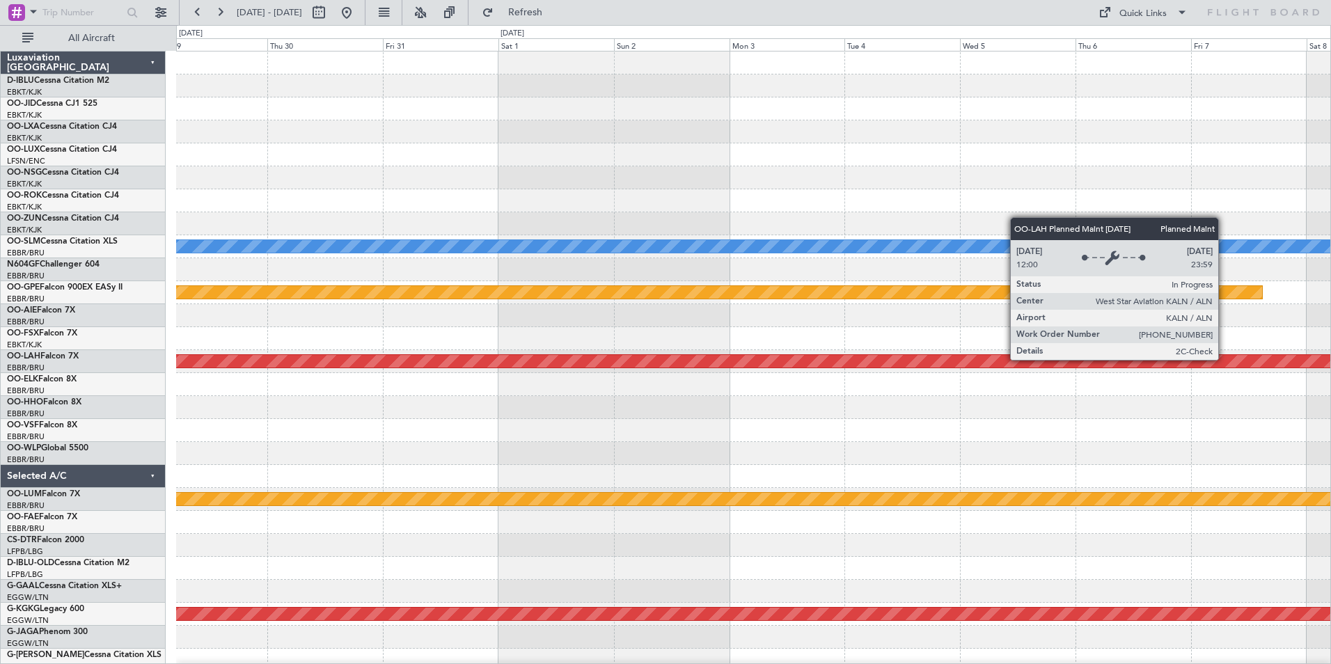
click at [0, 407] on html "10 Oct 2025 - 20 Oct 2025 Refresh Quick Links All Aircraft Planned Maint Kortri…" at bounding box center [665, 332] width 1331 height 664
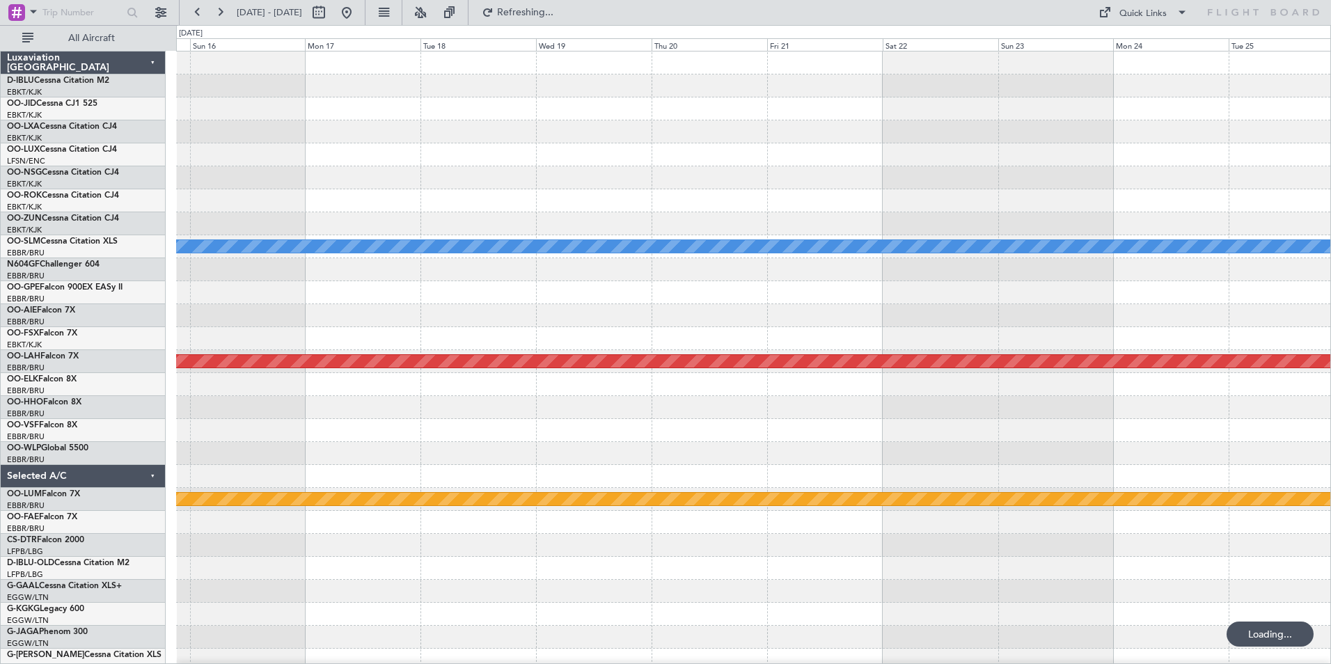
scroll to position [2, 0]
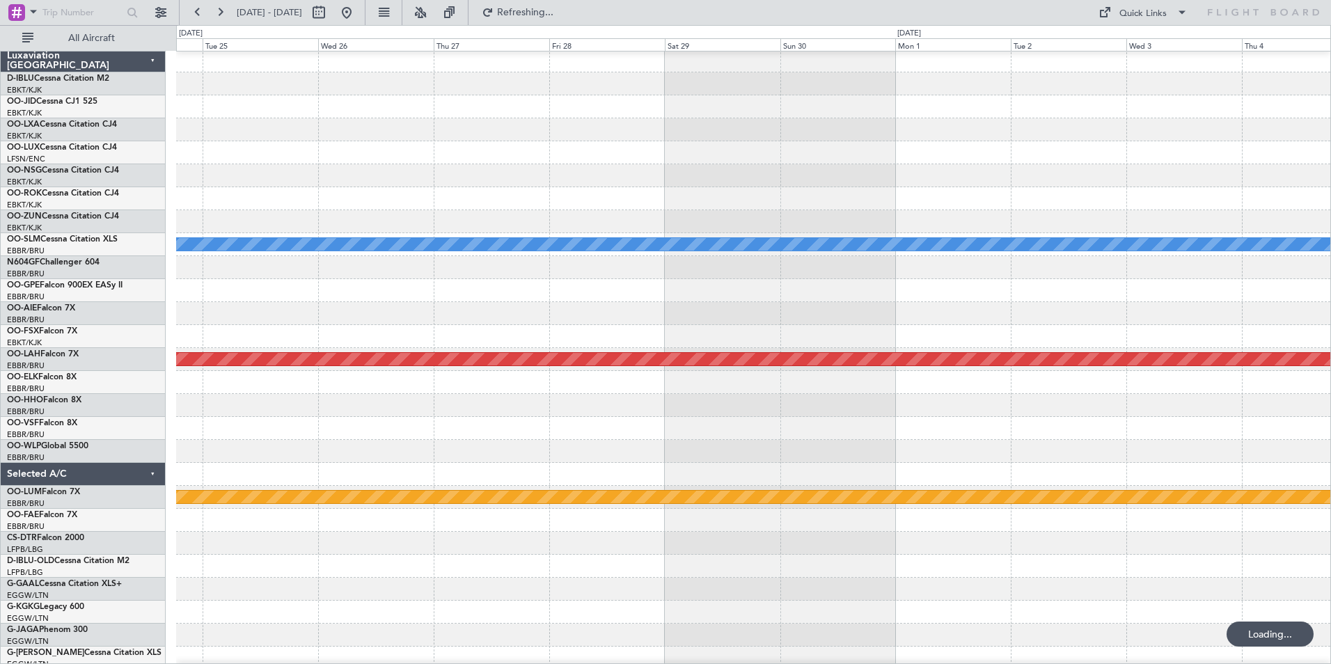
click at [0, 432] on html "08 Nov 2025 - 18 Nov 2025 Refreshing... Quick Links All Aircraft A/C Unavailabl…" at bounding box center [665, 332] width 1331 height 664
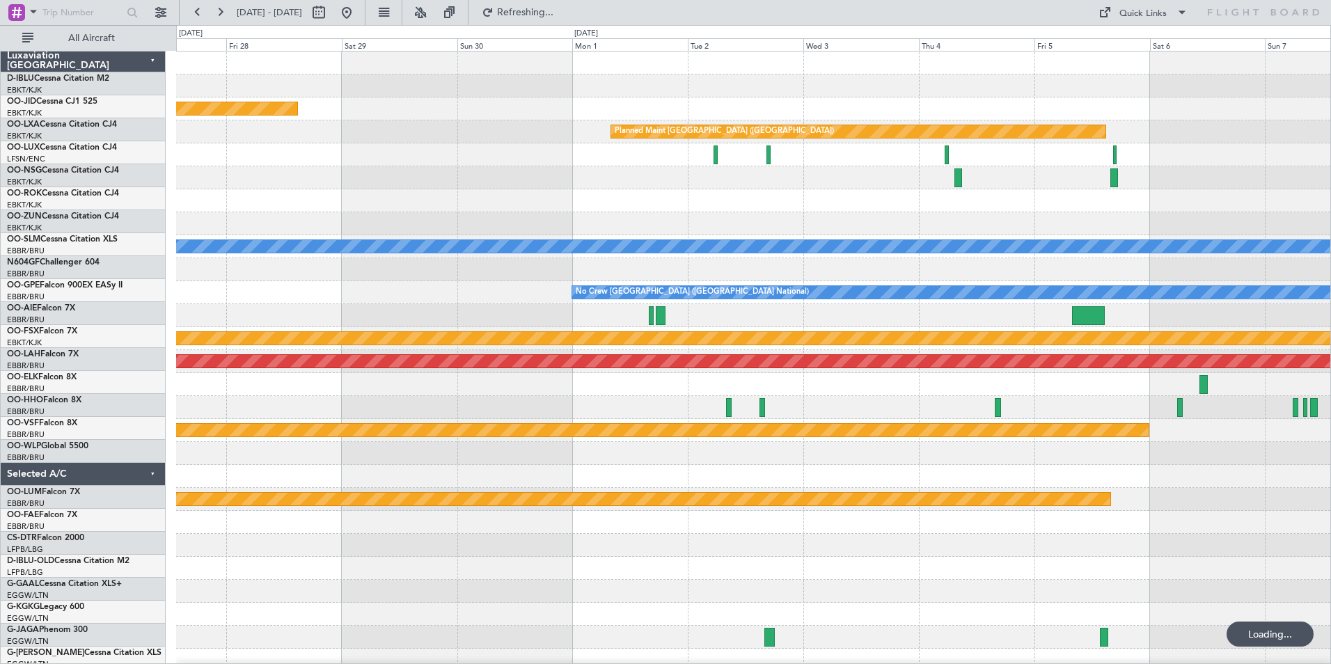
scroll to position [0, 0]
click at [690, 408] on div "Planned Maint Paris (Le Bourget) Planned Maint Paris (Le Bourget) Owner Kortrij…" at bounding box center [753, 487] width 1154 height 873
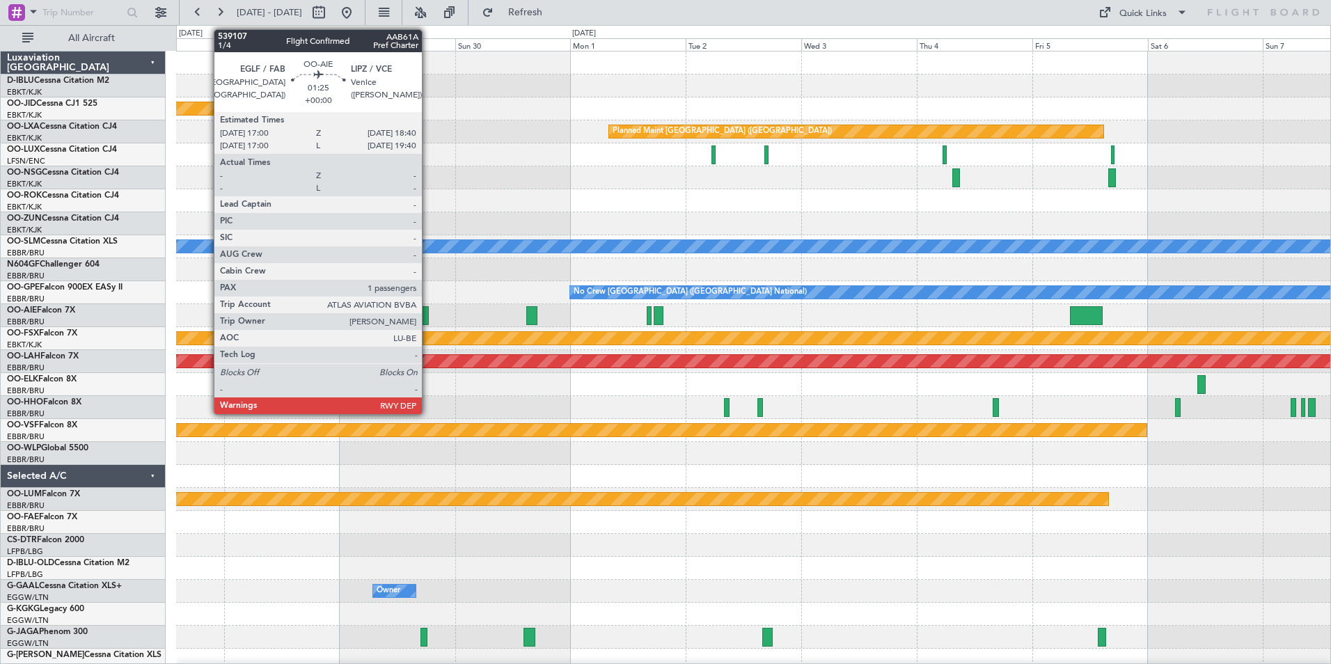
click at [428, 318] on div at bounding box center [424, 315] width 8 height 19
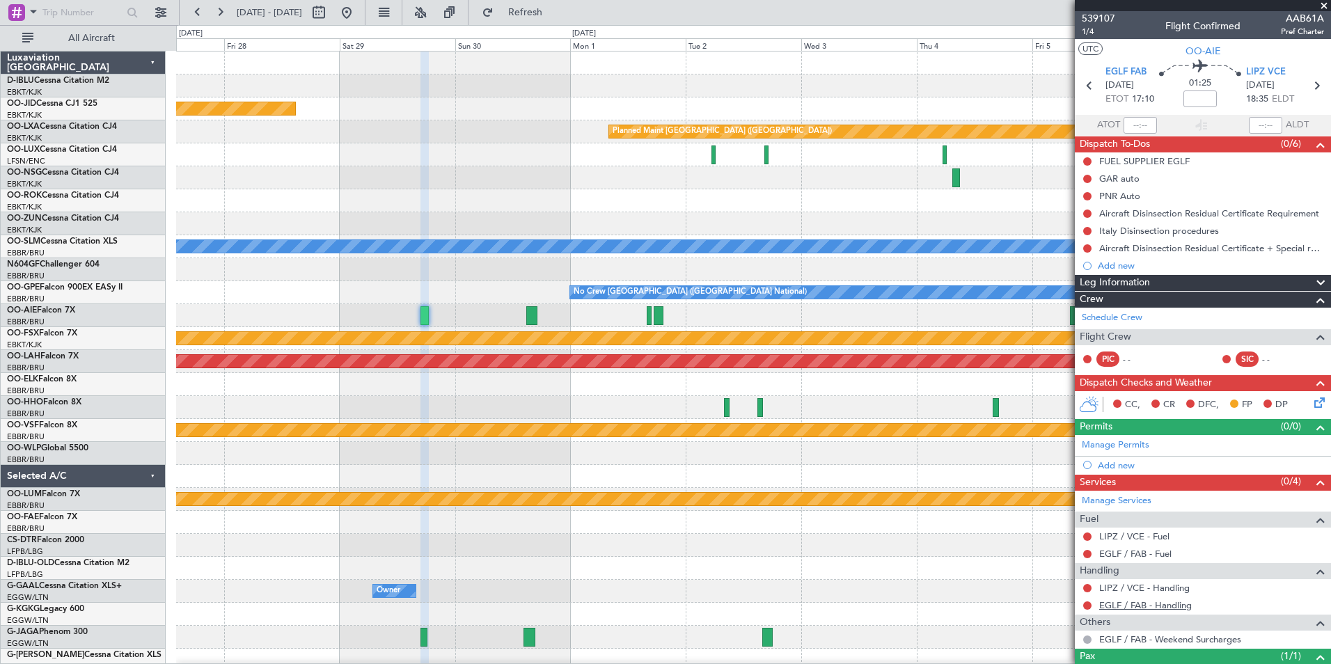
click at [1135, 601] on link "EGLF / FAB - Handling" at bounding box center [1145, 605] width 93 height 12
click at [1159, 587] on link "LIPZ / VCE - Handling" at bounding box center [1144, 588] width 90 height 12
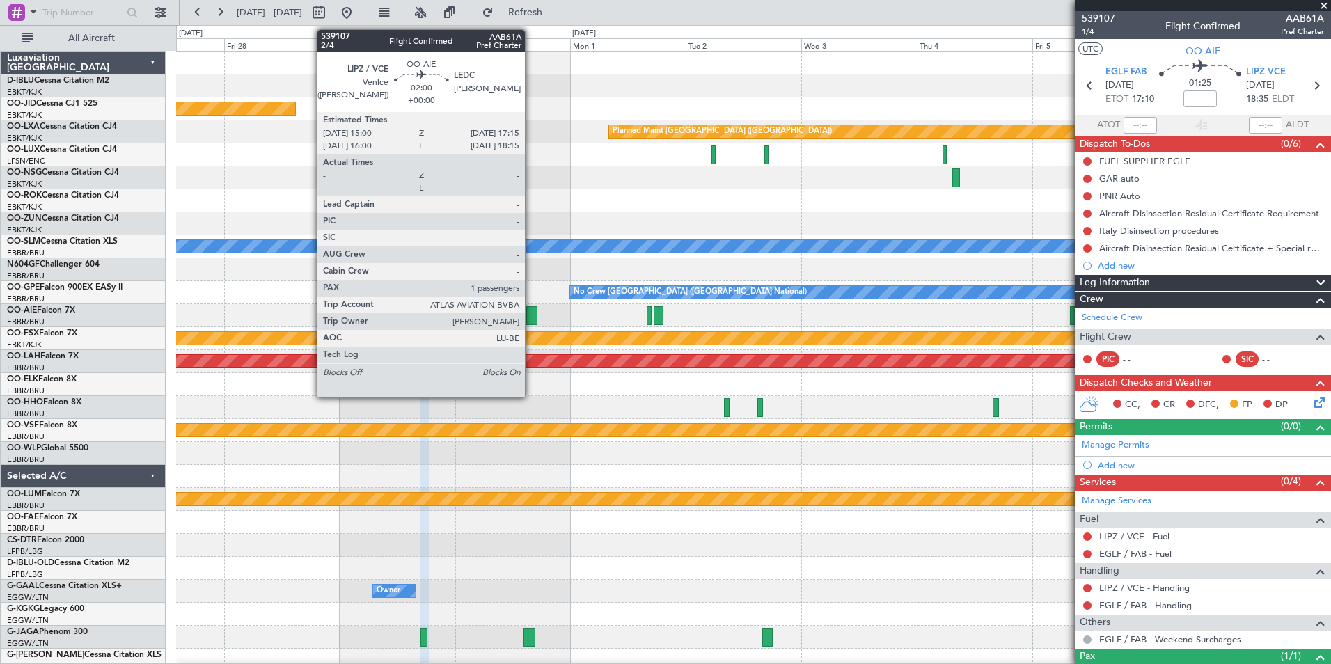
click at [531, 317] on div at bounding box center [531, 315] width 11 height 19
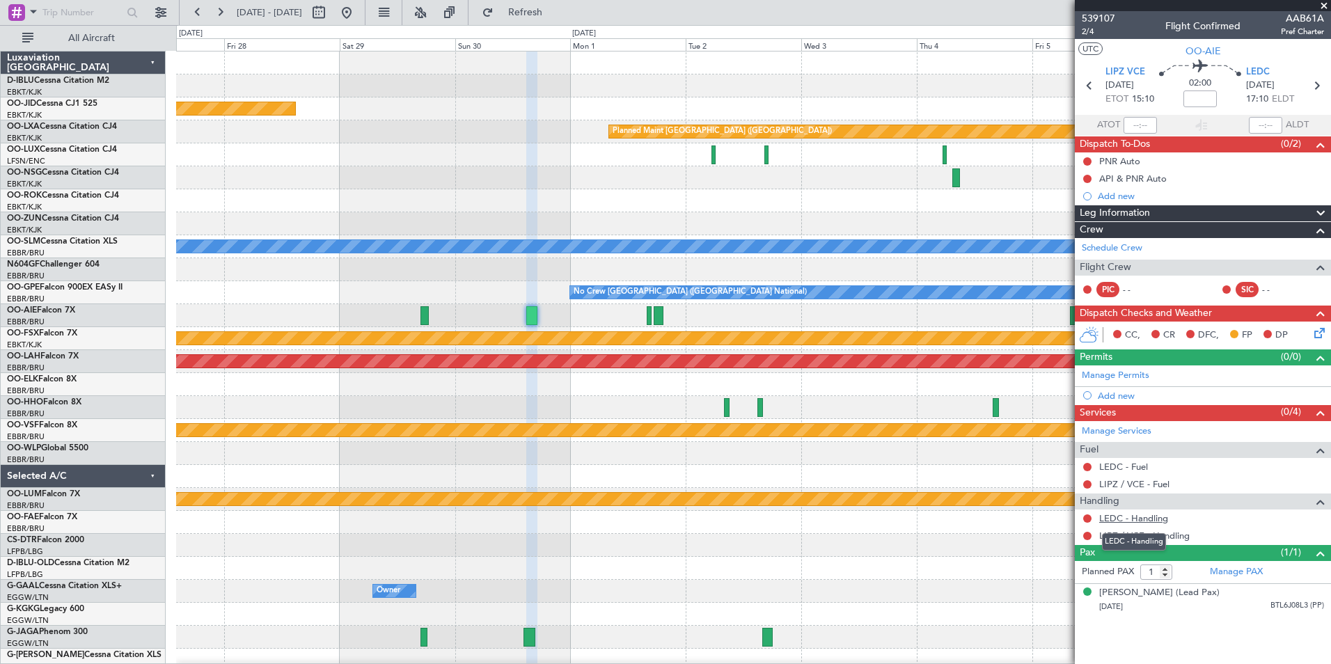
click at [1122, 519] on link "LEDC - Handling" at bounding box center [1133, 518] width 69 height 12
click at [1155, 534] on link "LIPZ / VCE - Handling" at bounding box center [1144, 536] width 90 height 12
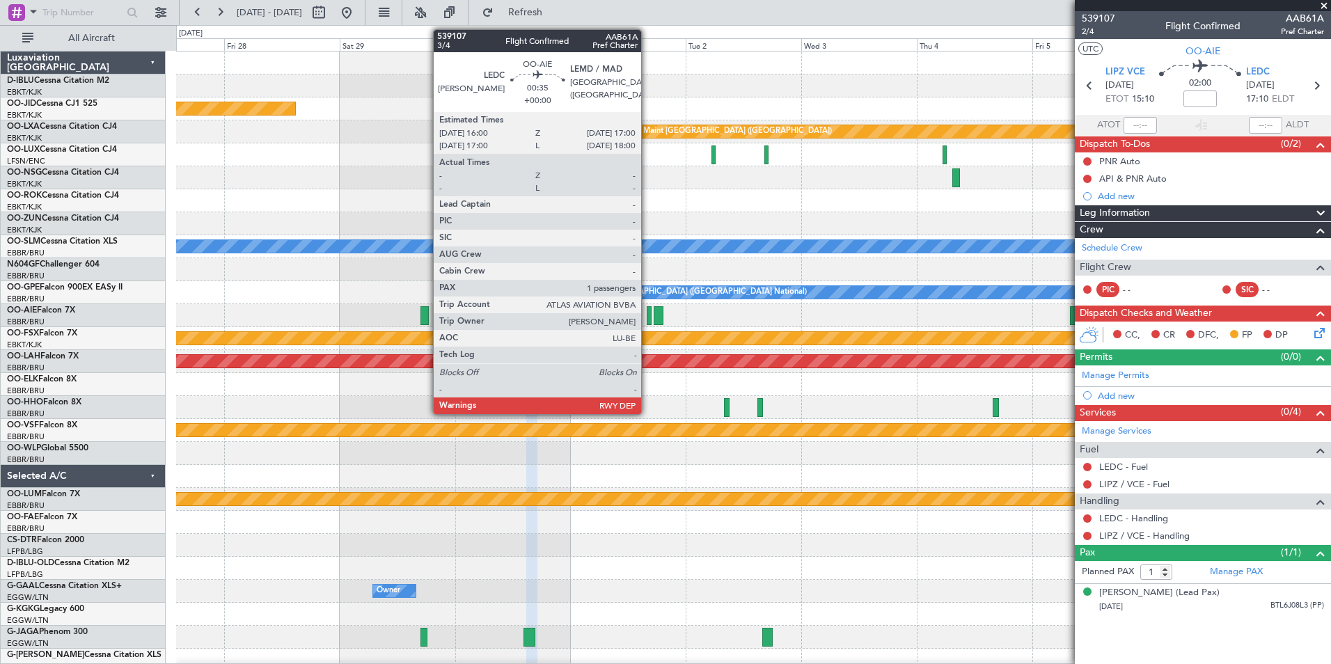
click at [647, 321] on div at bounding box center [649, 315] width 5 height 19
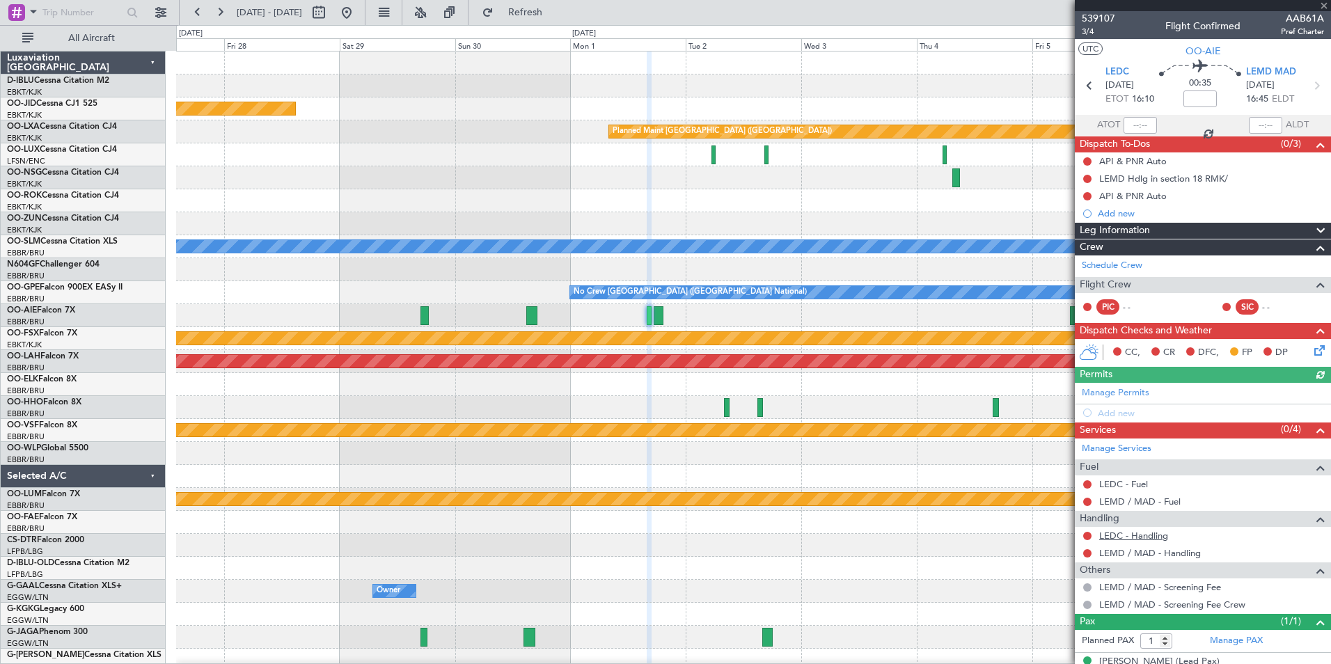
click at [1148, 534] on link "LEDC - Handling" at bounding box center [1133, 536] width 69 height 12
click at [1141, 557] on link "LEMD / MAD - Handling" at bounding box center [1150, 553] width 102 height 12
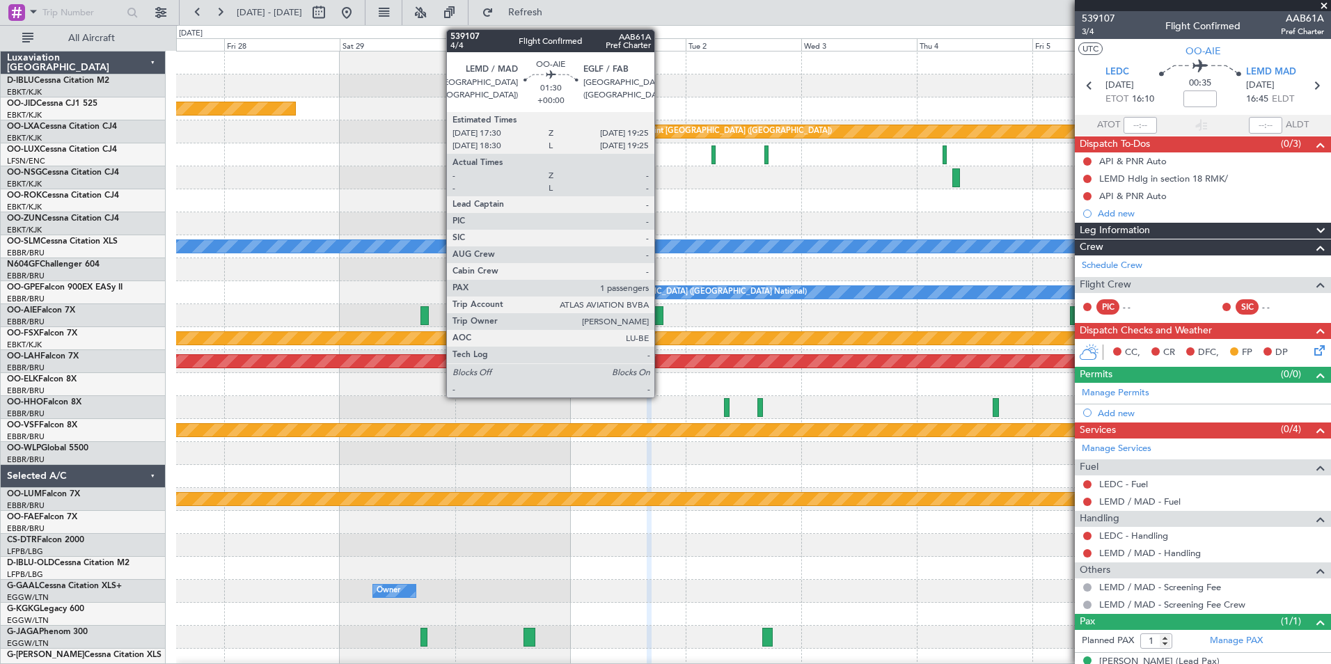
click at [660, 315] on div at bounding box center [658, 315] width 10 height 19
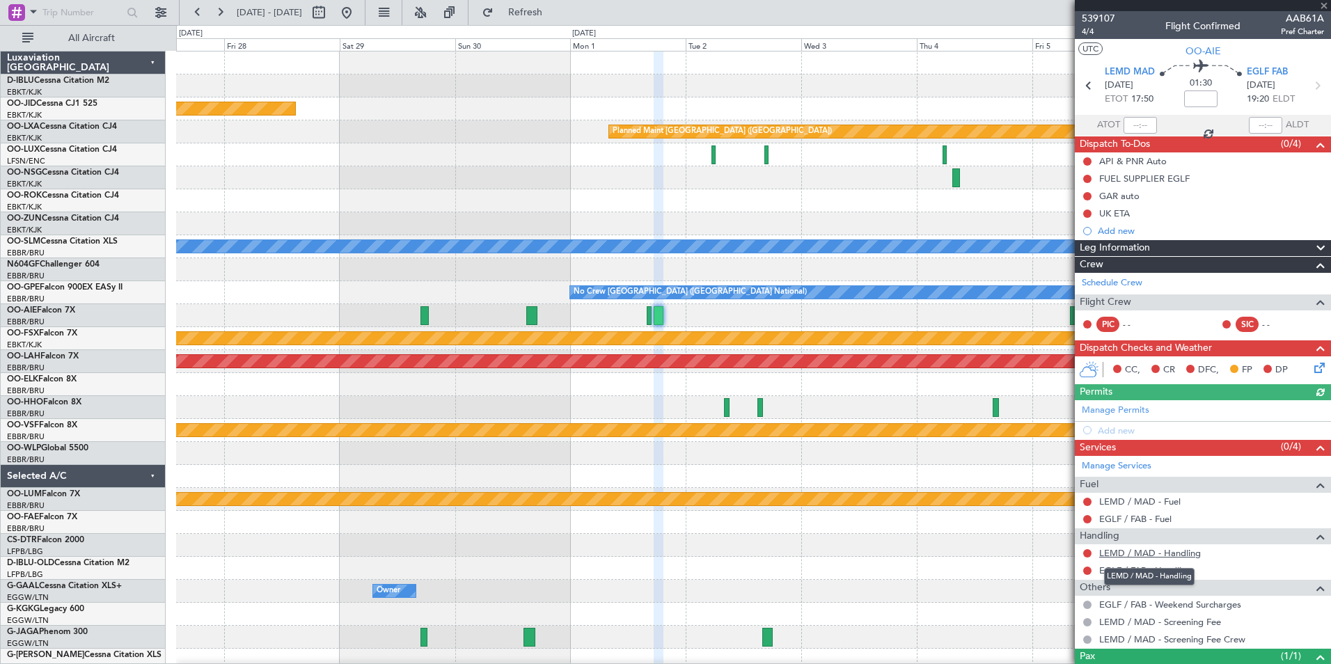
click at [1159, 553] on link "LEMD / MAD - Handling" at bounding box center [1150, 553] width 102 height 12
click at [1112, 564] on link "EGLF / FAB - Handling" at bounding box center [1145, 570] width 93 height 12
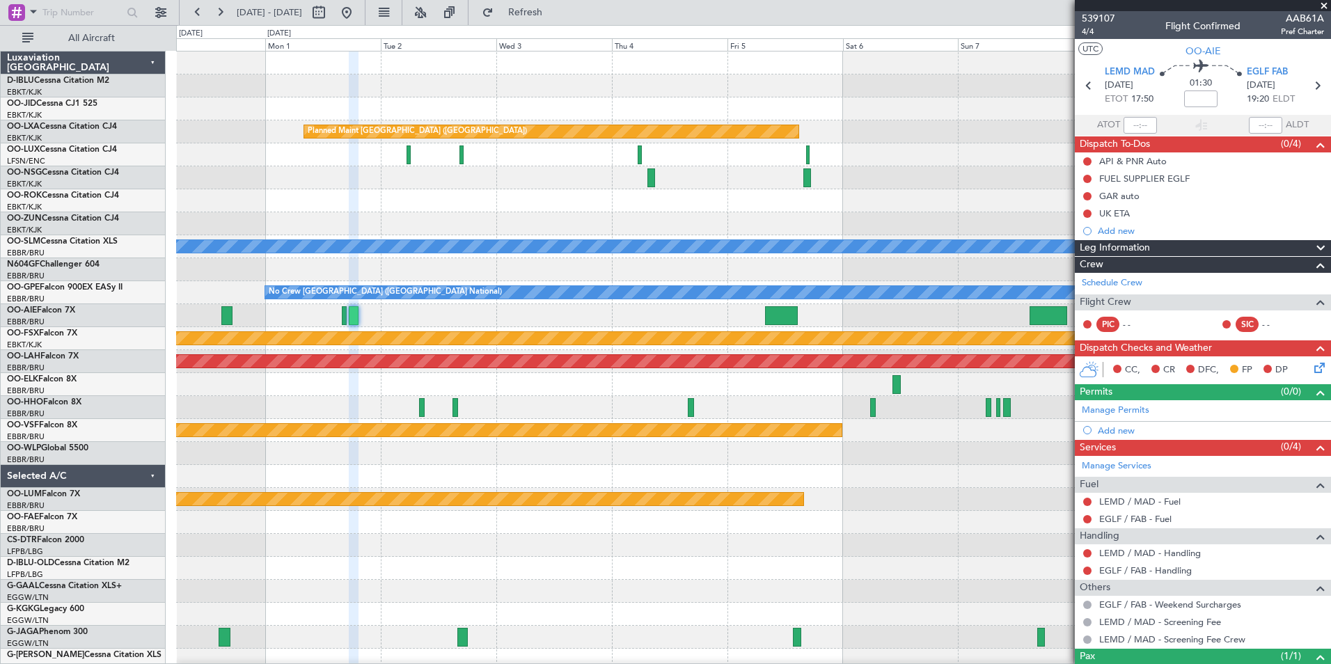
click at [376, 440] on div "Planned Maint Paris (Le Bourget) Planned Maint Paris (Le Bourget) A/C Unavailab…" at bounding box center [753, 487] width 1154 height 873
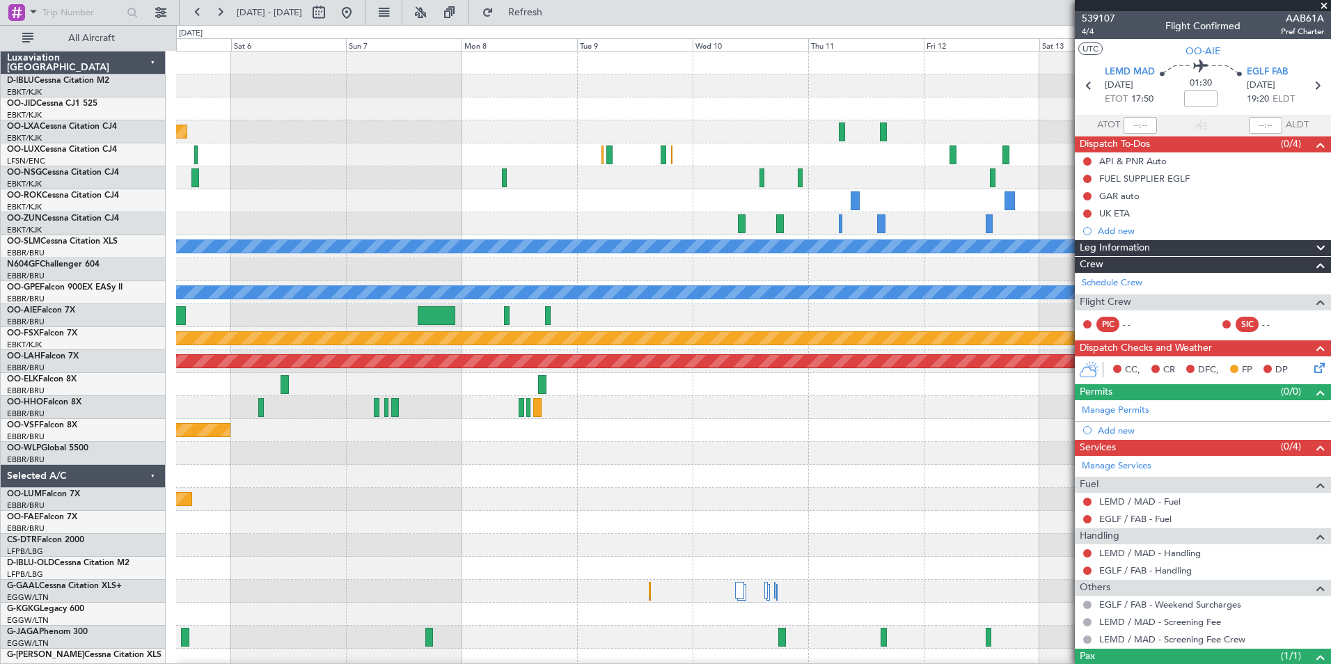
click at [481, 502] on div "Planned Maint Paris (Le Bourget) Planned Maint Zurich A/C Unavailable Monchengl…" at bounding box center [753, 487] width 1154 height 873
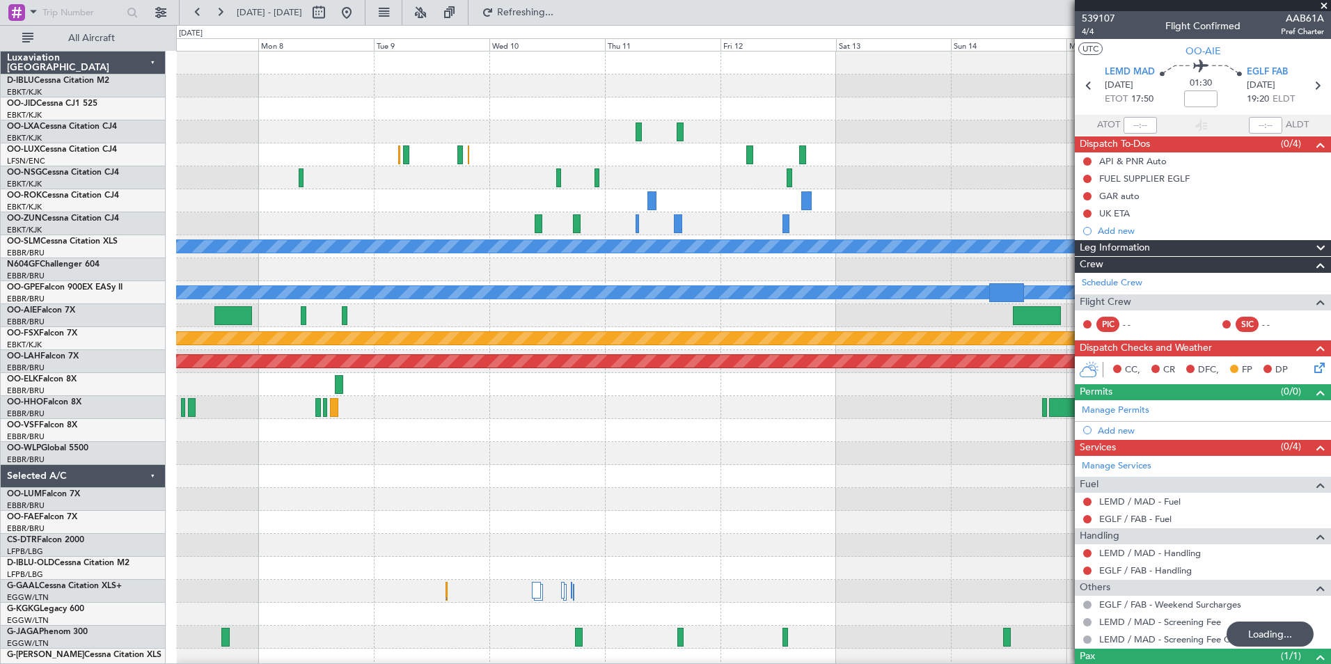
click at [614, 436] on div "Planned Maint Paris (Le Bourget) Planned Maint Zurich A/C Unavailable Monchengl…" at bounding box center [753, 487] width 1154 height 873
click at [1327, 7] on span at bounding box center [1324, 6] width 14 height 13
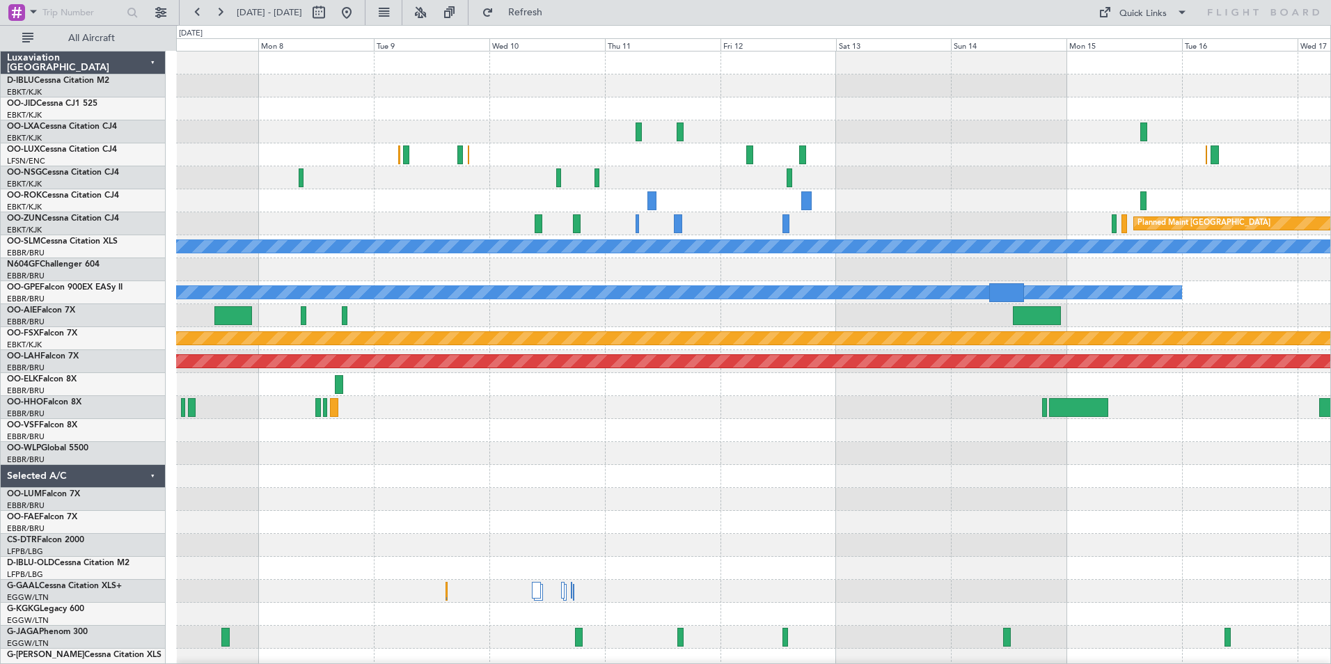
type input "0"
click at [1149, 22] on button "Quick Links" at bounding box center [1142, 12] width 103 height 22
click at [1158, 45] on button "Trip Builder" at bounding box center [1143, 45] width 104 height 33
click at [990, 338] on div "Planned Maint Paris (Le Bourget) Planned Maint Zurich A/C Unavailable Monchengl…" at bounding box center [753, 487] width 1154 height 873
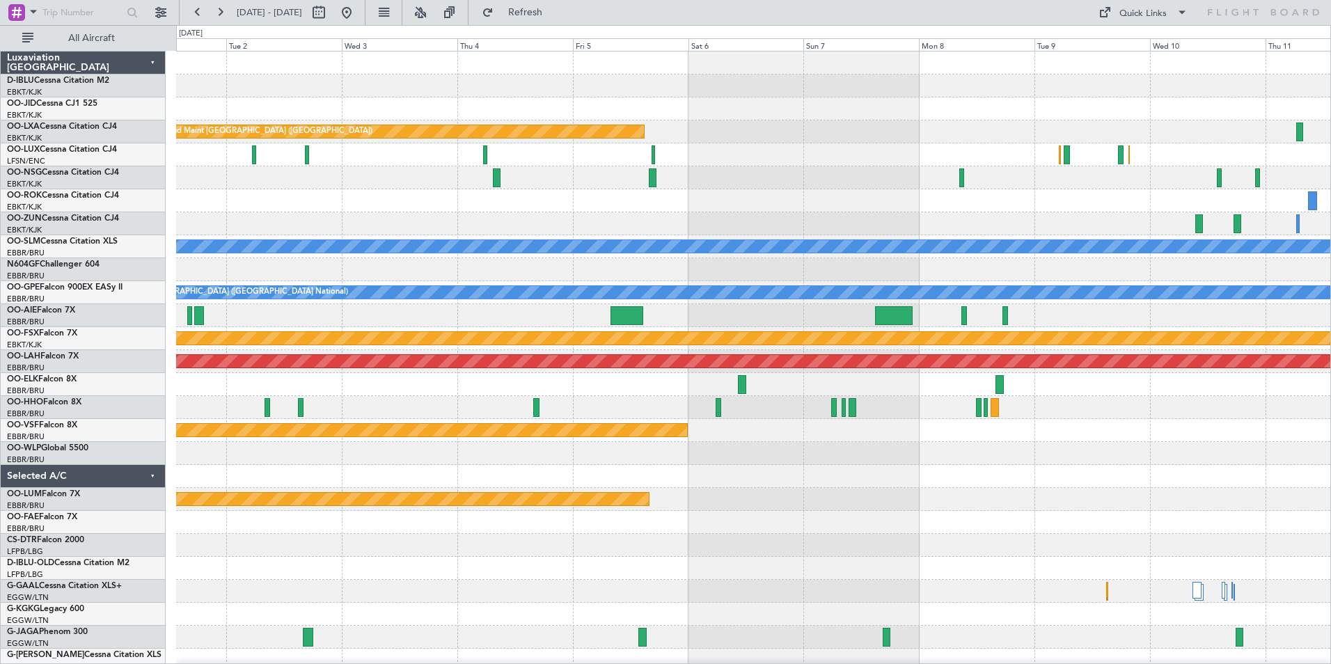
click at [848, 423] on div "Planned Maint Paris (Le Bourget) A/C Unavailable Monchengladbach No Crew Brusse…" at bounding box center [753, 487] width 1154 height 873
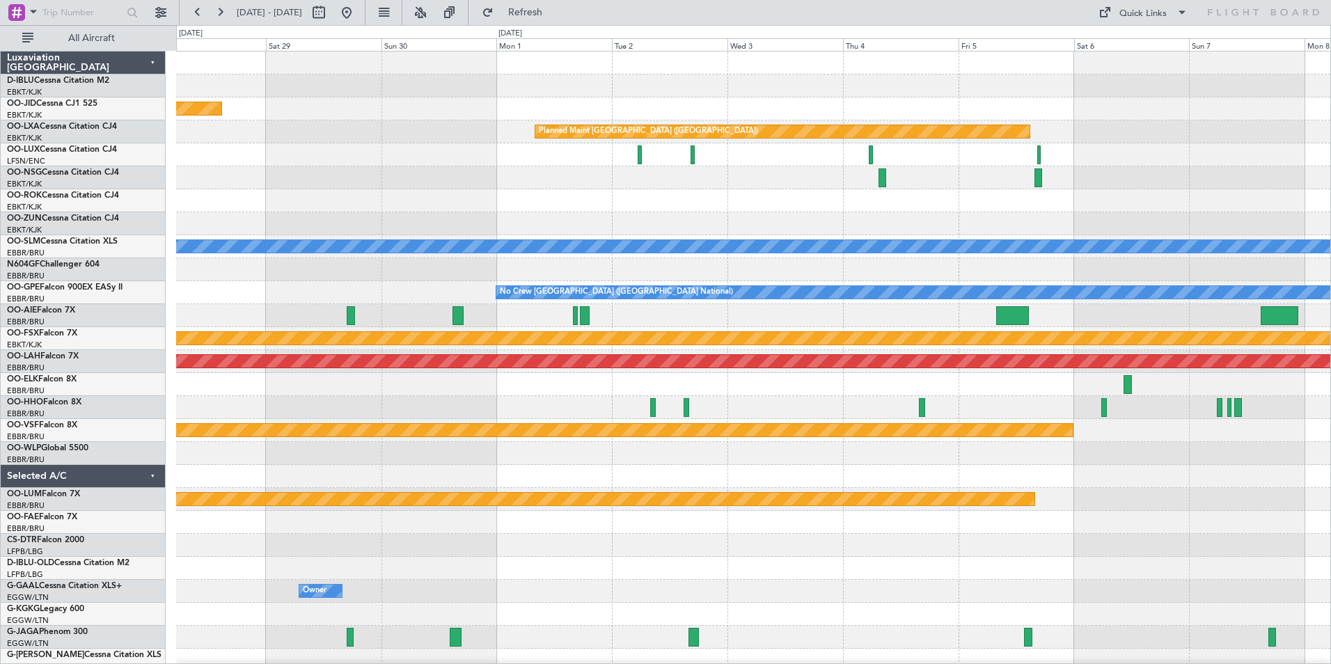
click at [210, 530] on div "Planned Maint Paris (Le Bourget) Planned Maint Paris (Le Bourget) Owner Kortrij…" at bounding box center [753, 487] width 1154 height 873
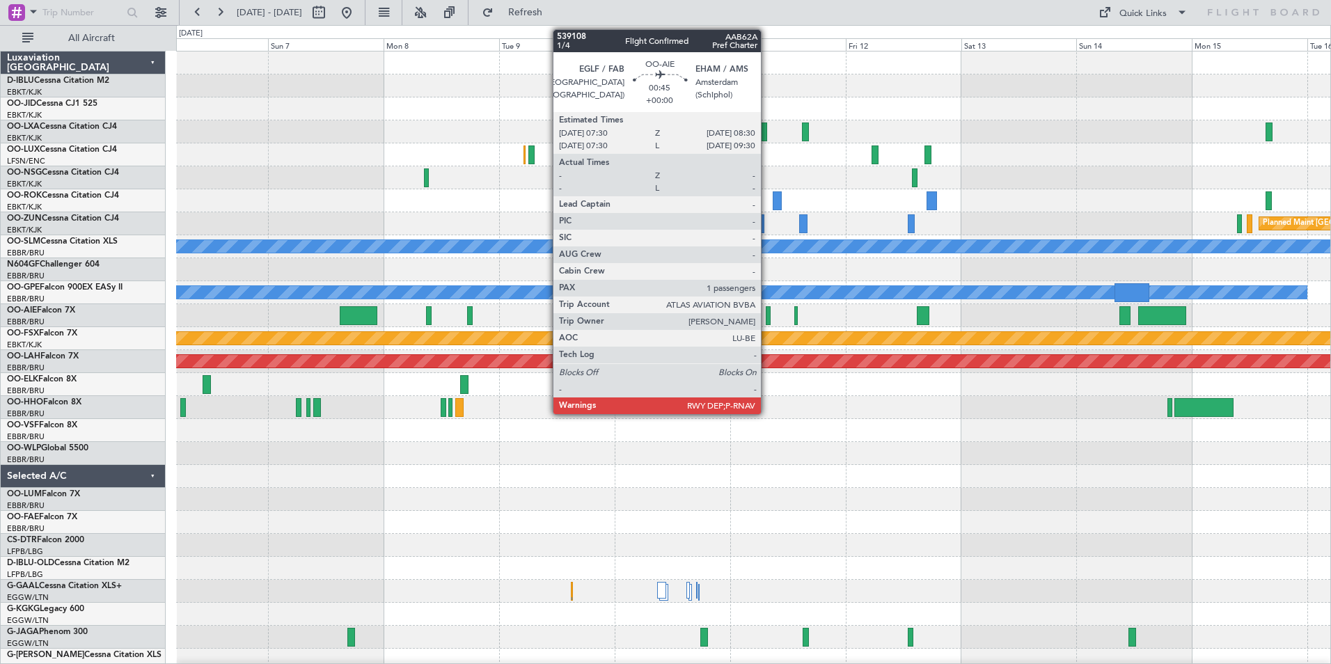
click at [767, 324] on div at bounding box center [768, 315] width 5 height 19
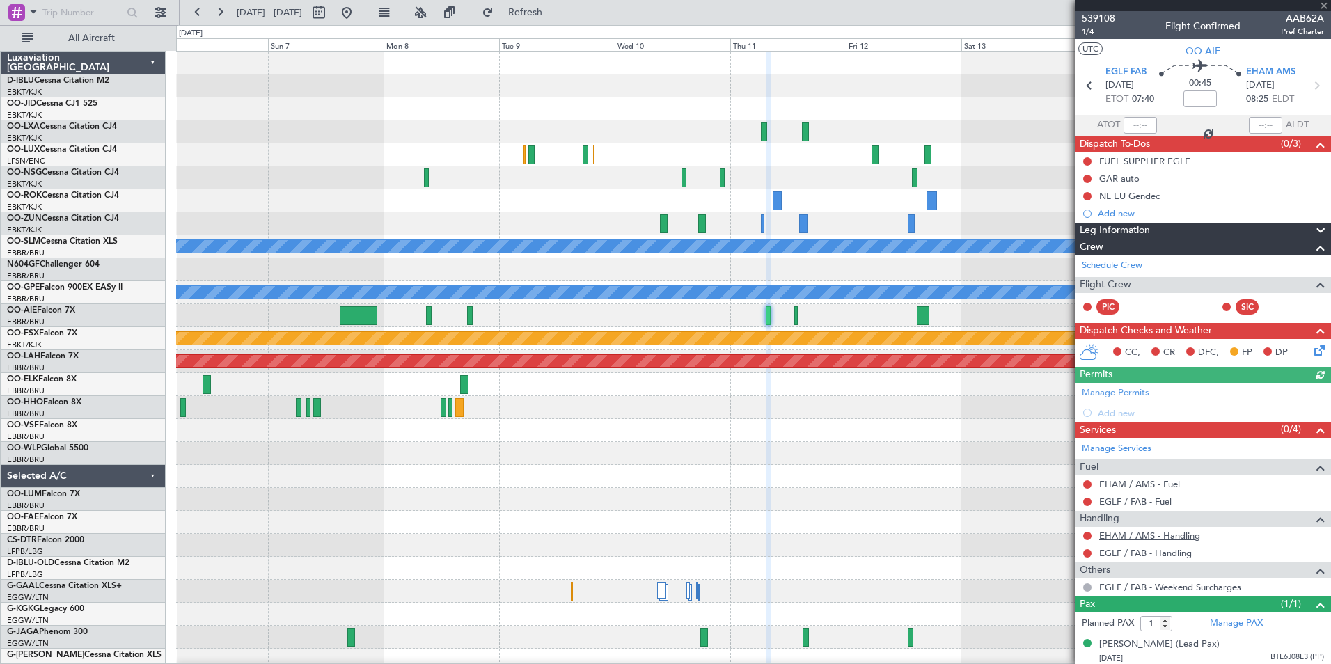
click at [1134, 531] on link "EHAM / AMS - Handling" at bounding box center [1149, 536] width 101 height 12
click at [1150, 553] on link "EGLF / FAB - Handling" at bounding box center [1145, 553] width 93 height 12
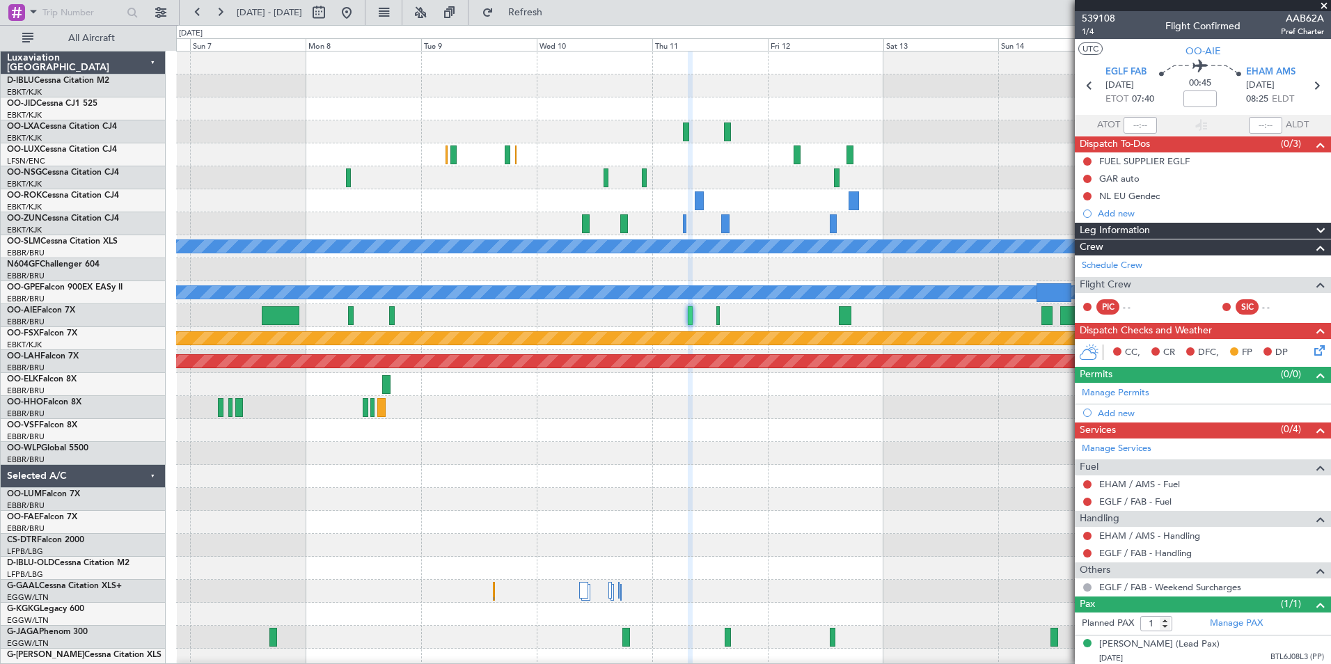
click at [814, 329] on div "Planned Maint Paris (Le Bourget) Planned Maint Zurich A/C Unavailable Monchengl…" at bounding box center [753, 487] width 1154 height 873
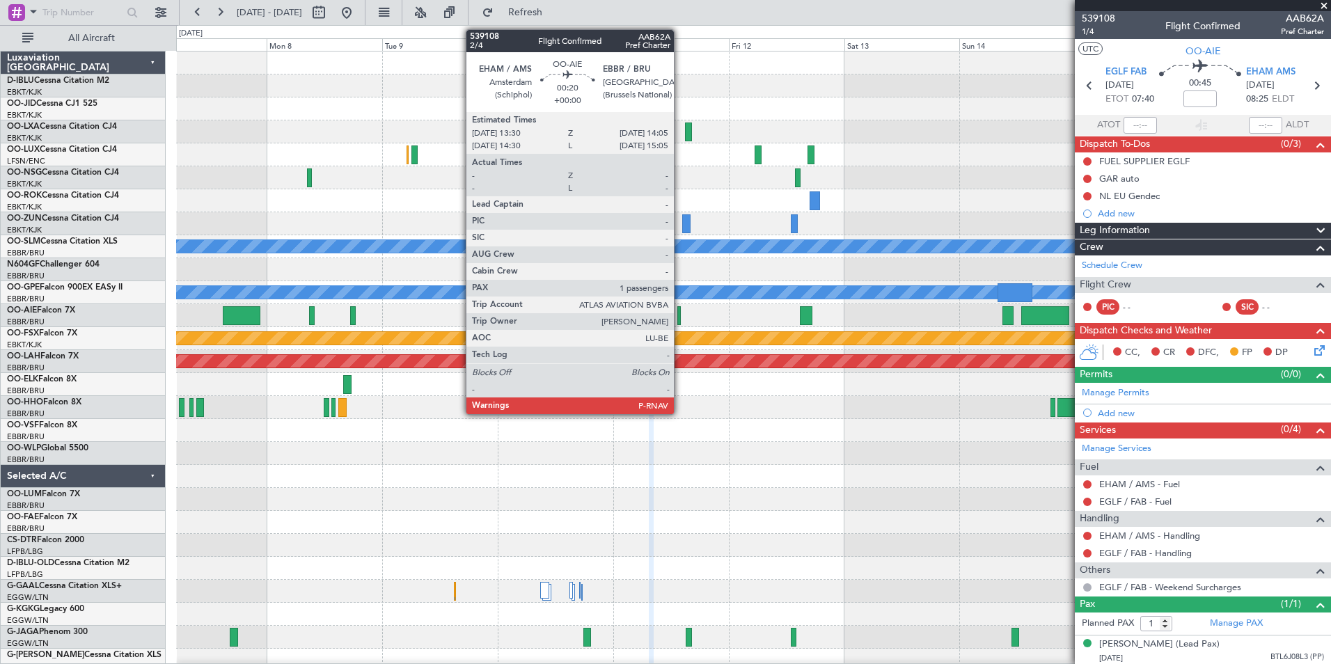
click at [679, 314] on div at bounding box center [678, 315] width 3 height 19
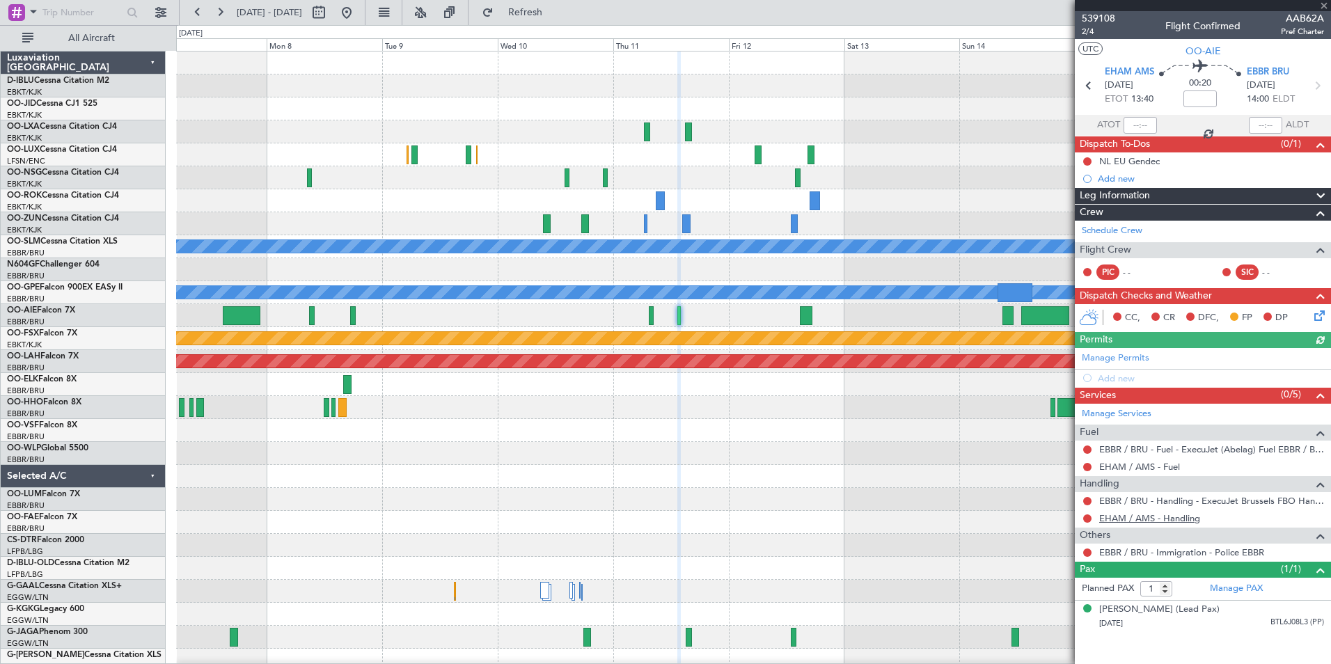
click at [1130, 516] on link "EHAM / AMS - Handling" at bounding box center [1149, 518] width 101 height 12
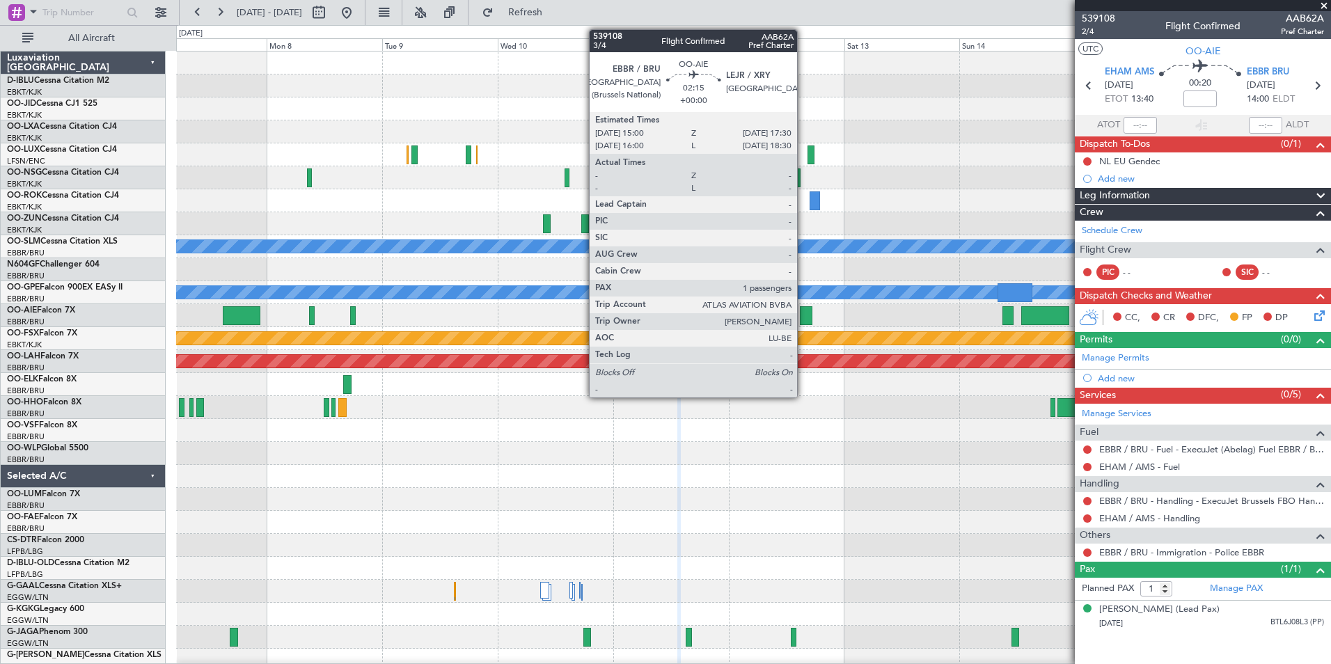
click at [803, 318] on div at bounding box center [806, 315] width 13 height 19
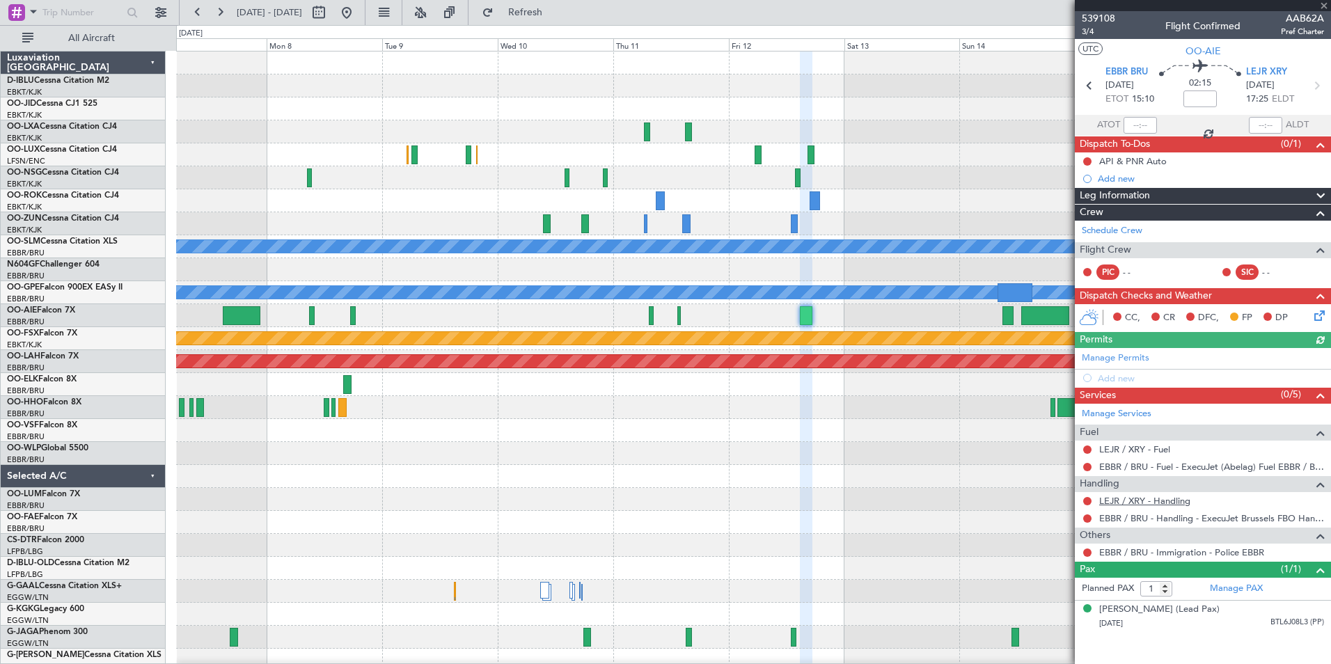
click at [1150, 501] on link "LEJR / XRY - Handling" at bounding box center [1144, 501] width 91 height 12
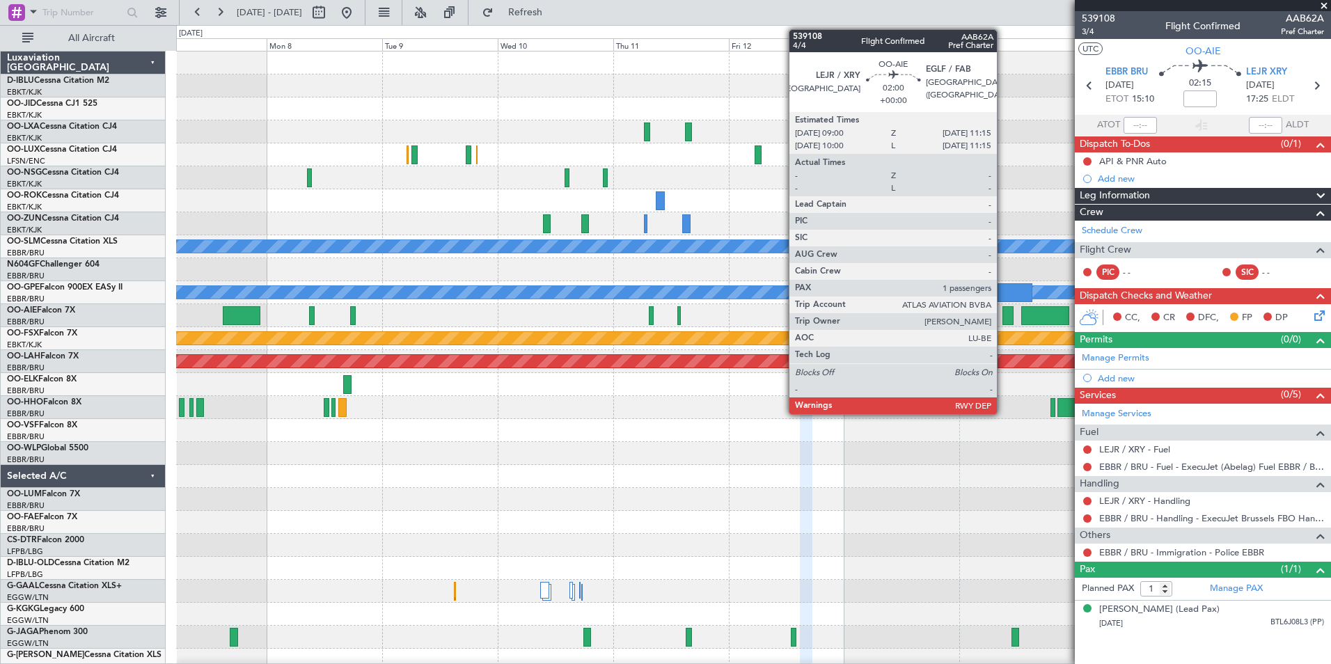
click at [1003, 322] on div at bounding box center [1007, 315] width 11 height 19
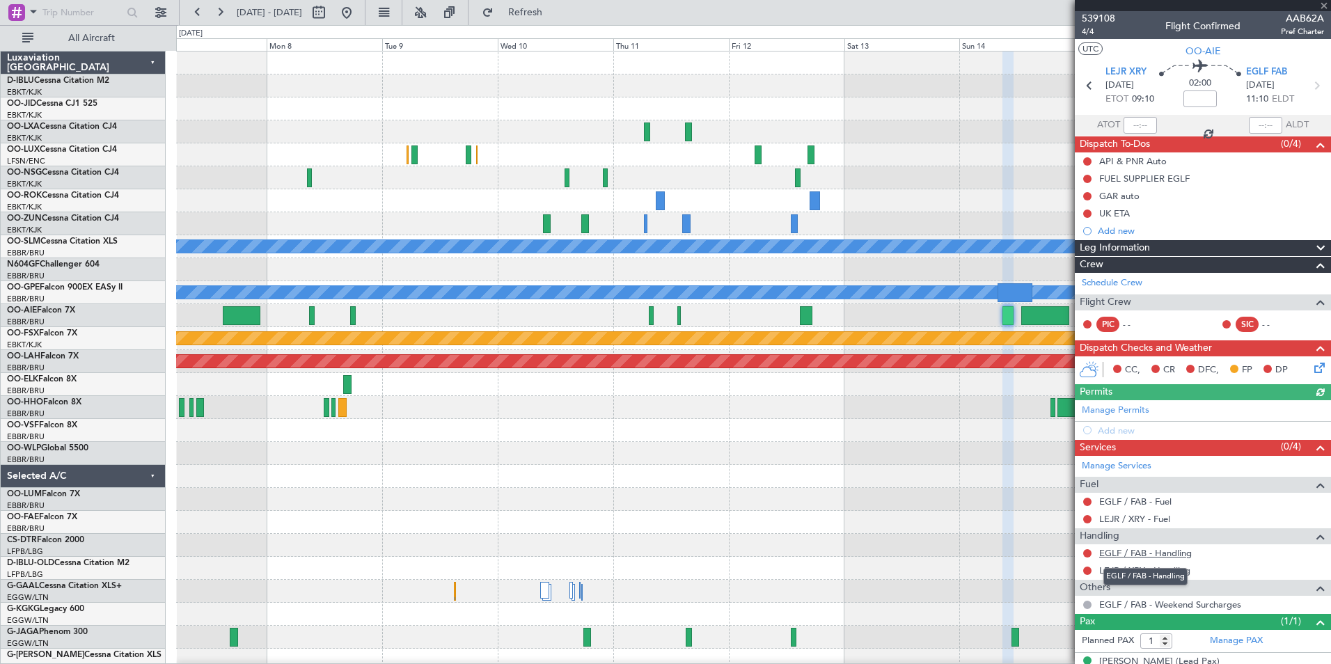
click at [1141, 556] on link "EGLF / FAB - Handling" at bounding box center [1145, 553] width 93 height 12
click at [1133, 572] on link "LEJR / XRY - Handling" at bounding box center [1144, 570] width 91 height 12
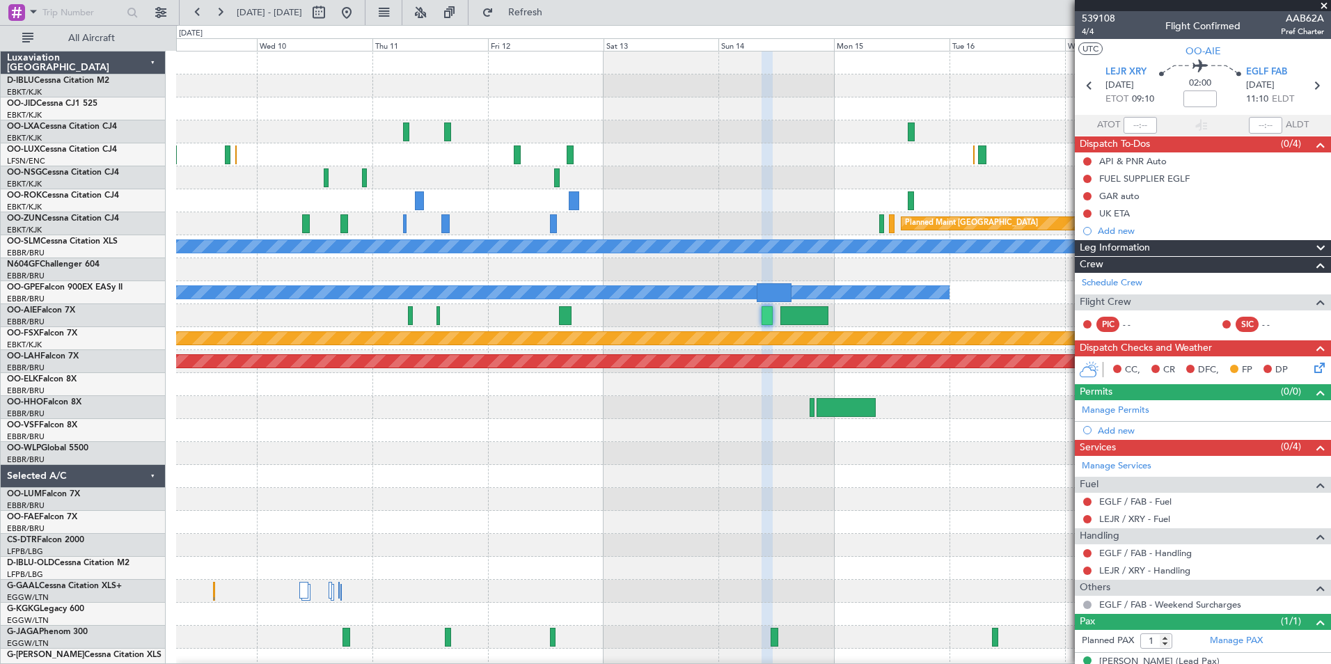
click at [711, 484] on div "Planned Maint Zurich A/C Unavailable Monchengladbach No Crew Brussels (Brussels…" at bounding box center [753, 487] width 1154 height 873
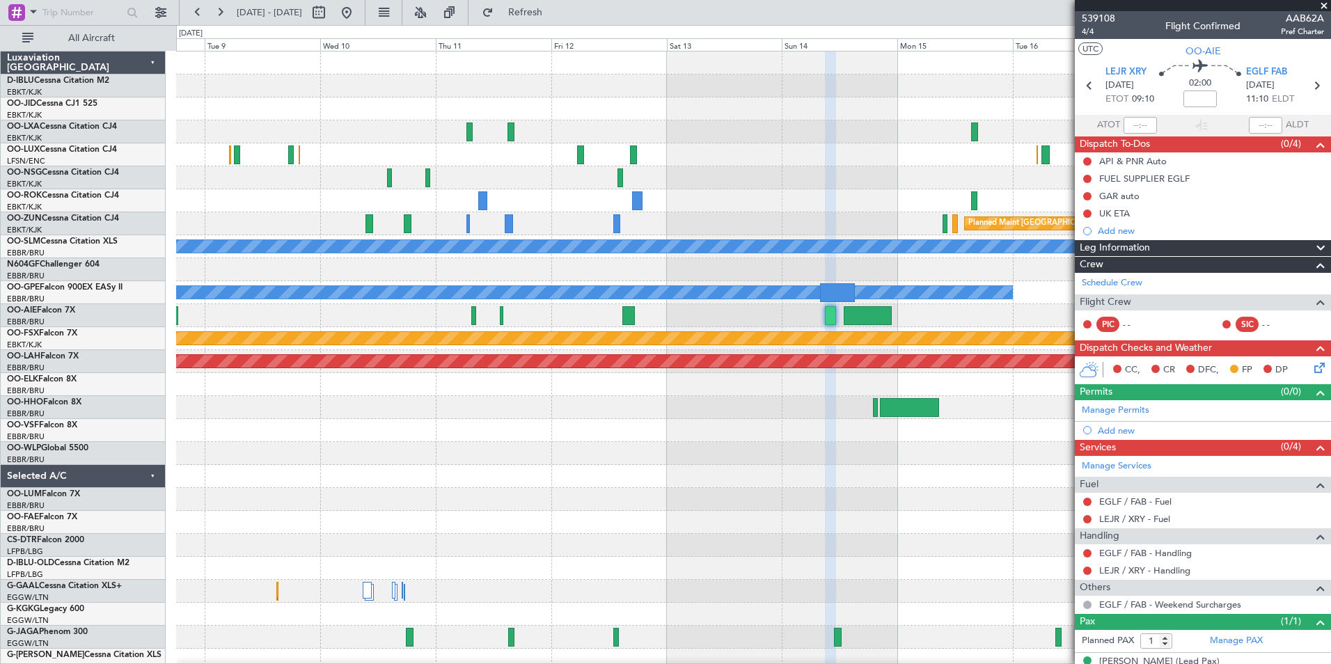
click at [750, 502] on div "Planned Maint Zurich A/C Unavailable Monchengladbach No Crew Brussels (Brussels…" at bounding box center [753, 487] width 1154 height 873
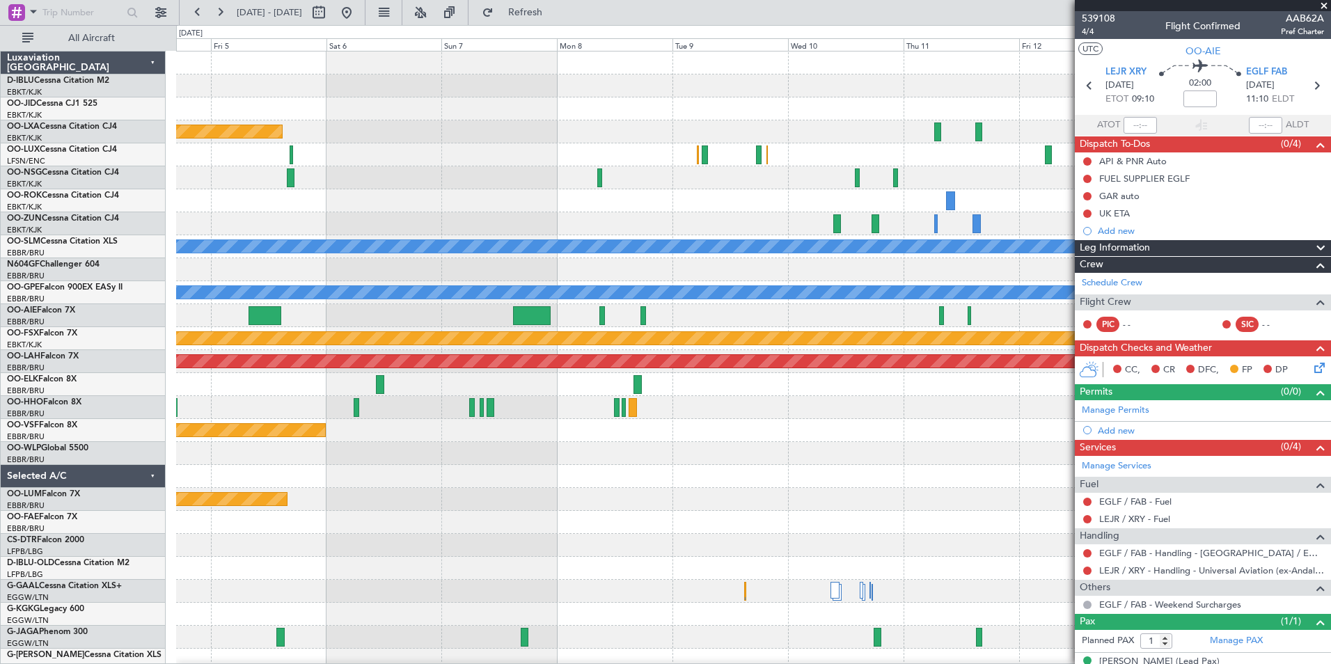
click at [1022, 454] on div "Planned Maint Paris (Le Bourget) Planned Maint Zurich A/C Unavailable Monchengl…" at bounding box center [753, 487] width 1154 height 873
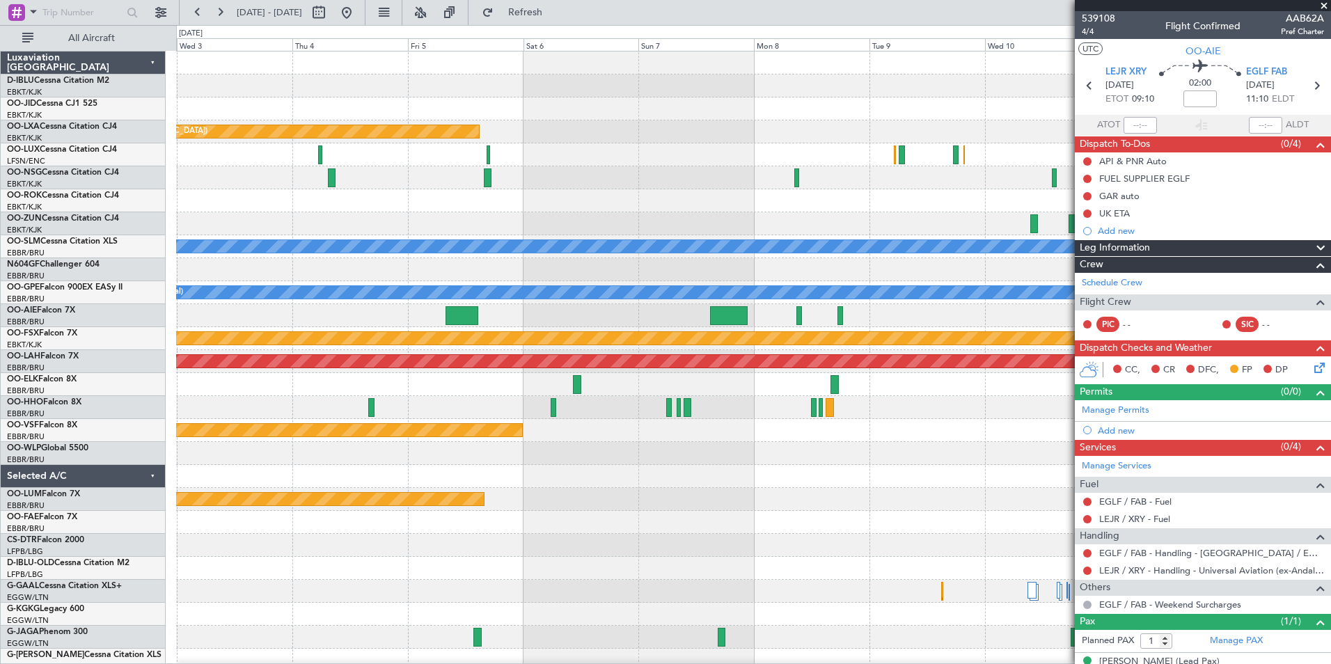
click at [1067, 492] on div "Planned Maint Paris (Le Bourget) A/C Unavailable Monchengladbach No Crew Brusse…" at bounding box center [753, 487] width 1154 height 873
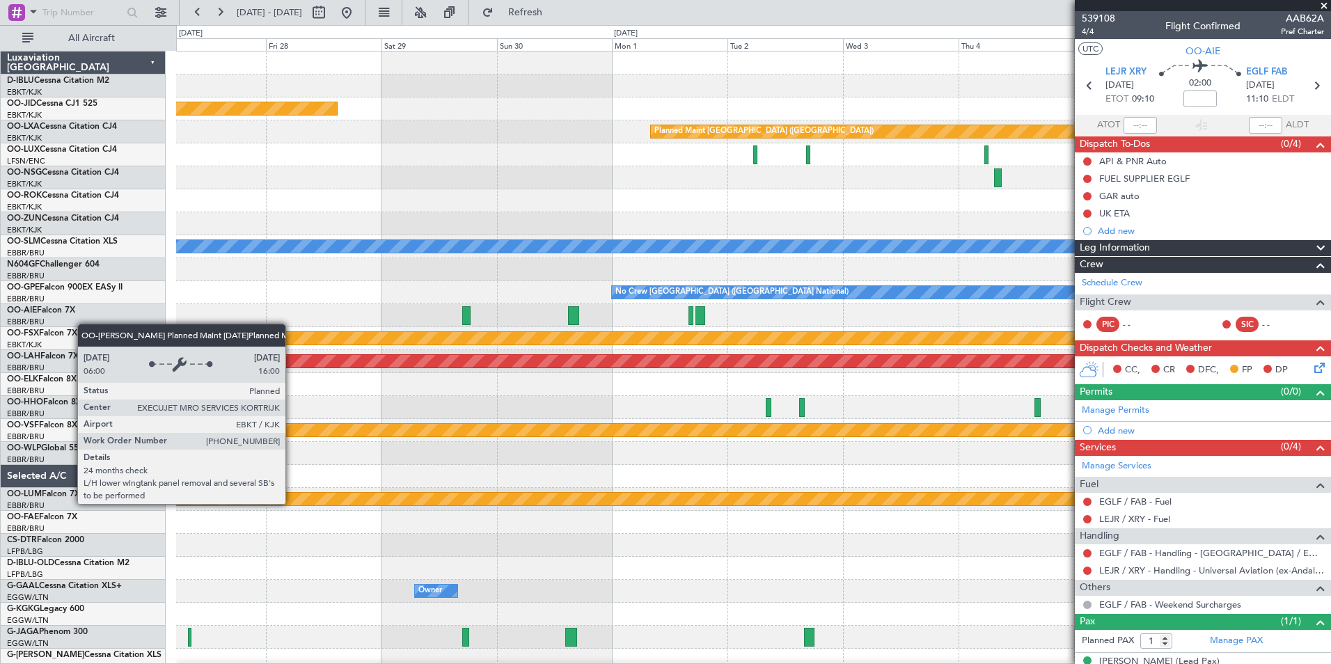
click at [921, 505] on div "Planned Maint Kortrijk-[GEOGRAPHIC_DATA]" at bounding box center [86, 499] width 2128 height 14
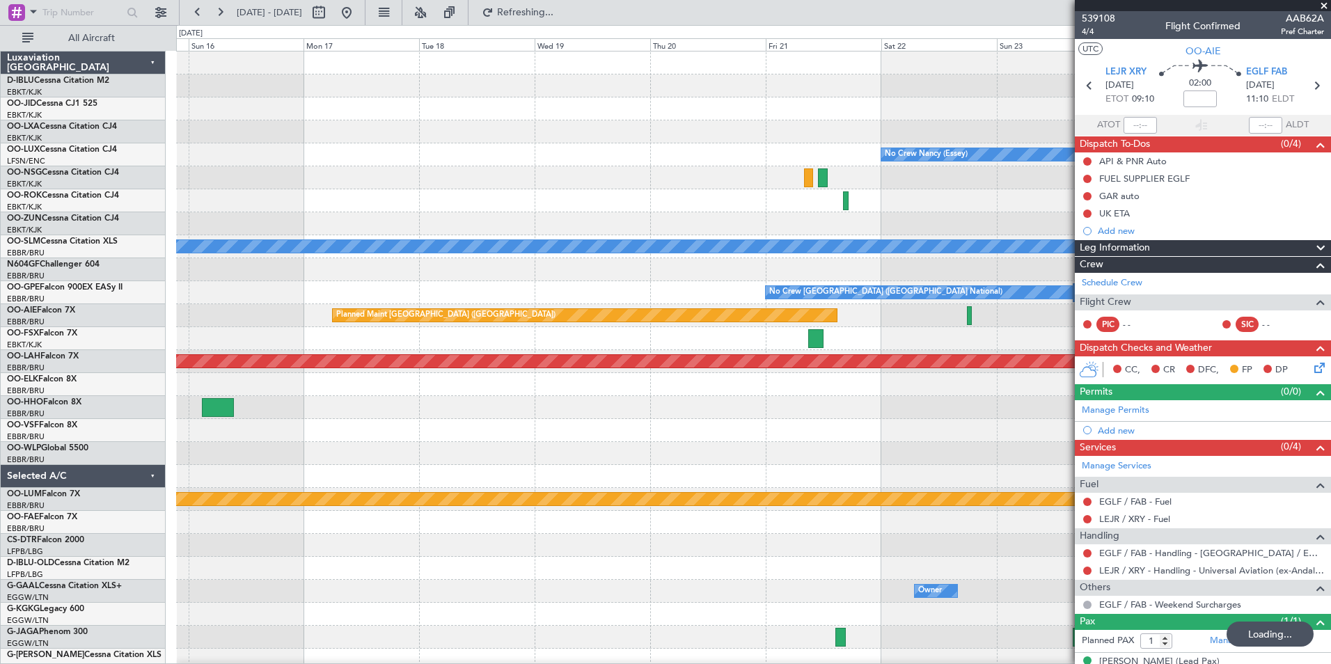
click at [960, 457] on div at bounding box center [753, 453] width 1154 height 23
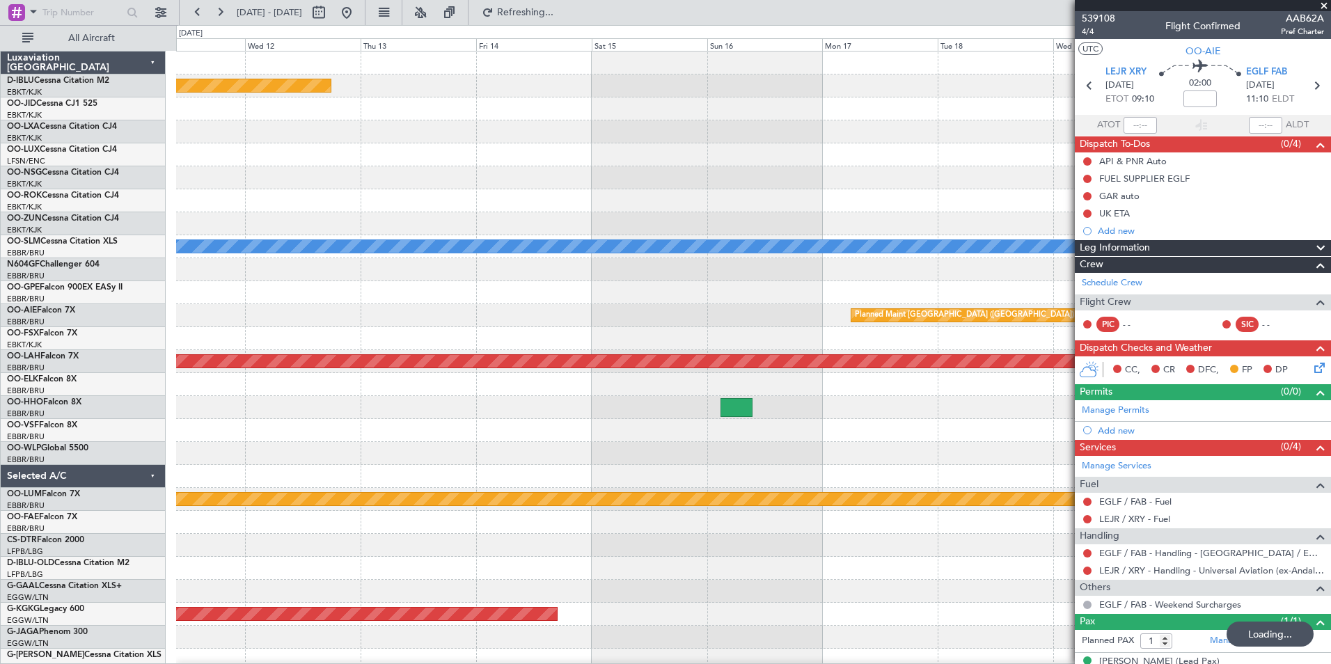
click at [962, 459] on div "Planned Maint Paris (Le Bourget) No Crew Nancy (Essey) A/C Unavailable Moncheng…" at bounding box center [753, 487] width 1154 height 873
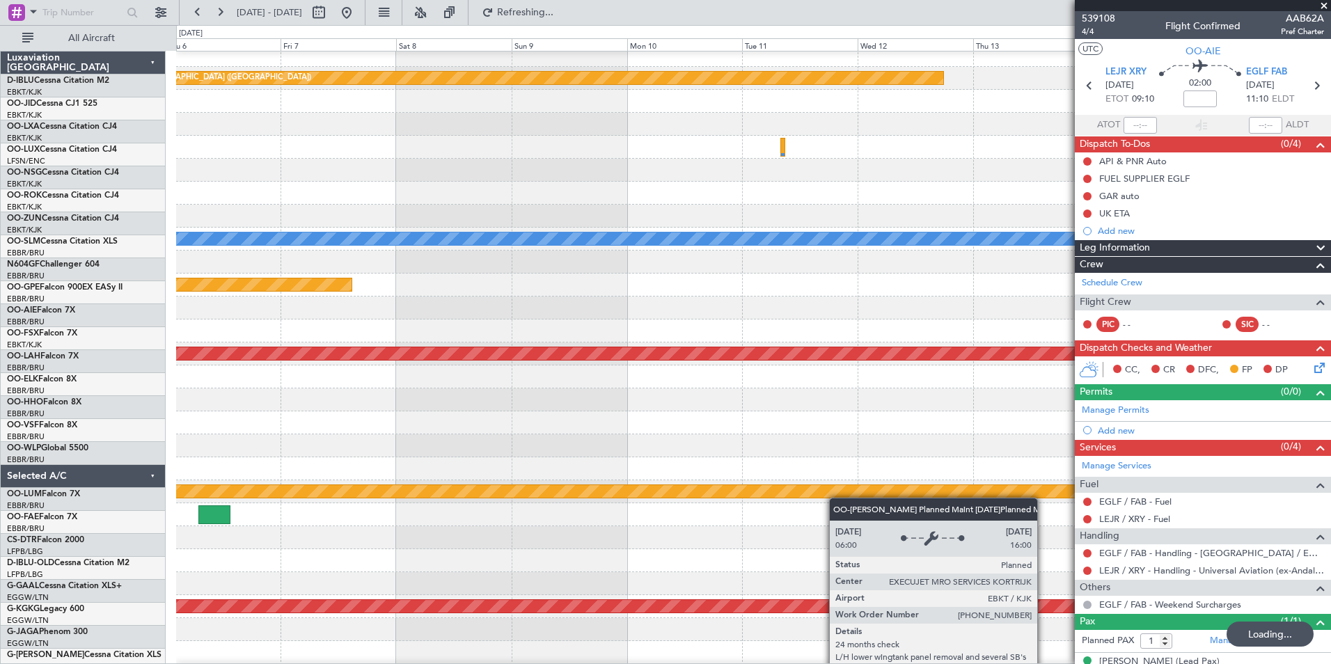
click at [995, 478] on div at bounding box center [753, 468] width 1154 height 23
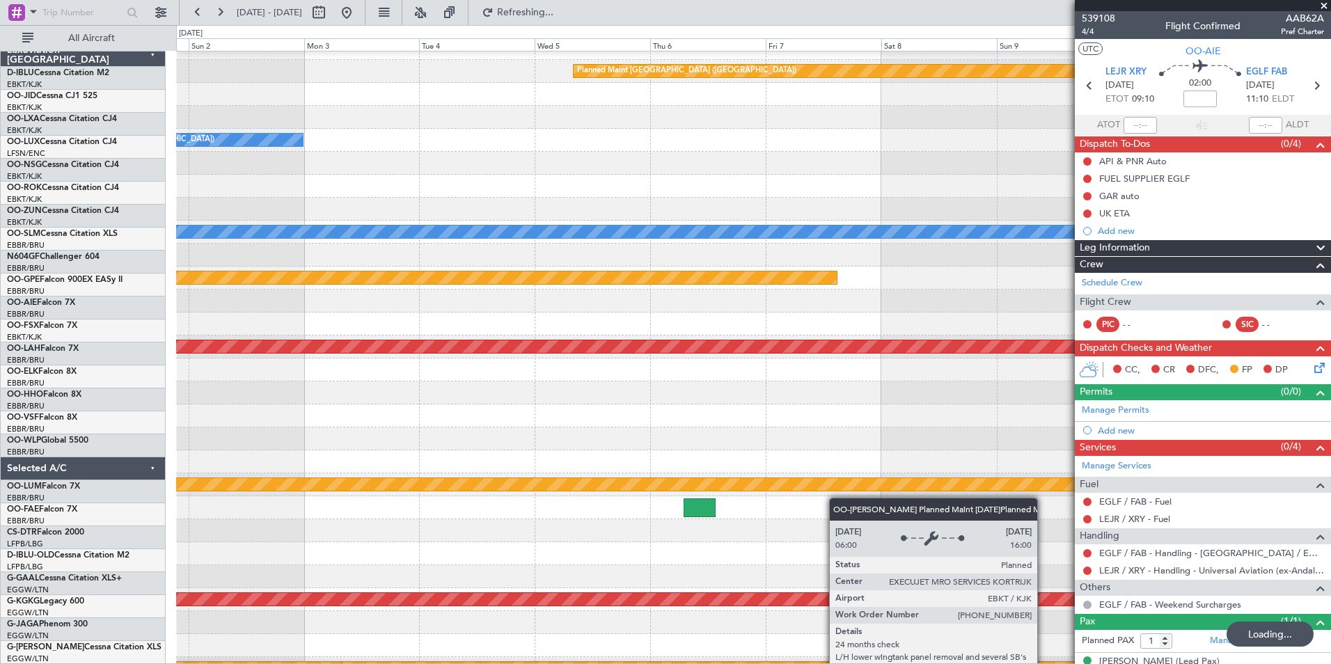
click at [851, 459] on div at bounding box center [753, 461] width 1154 height 23
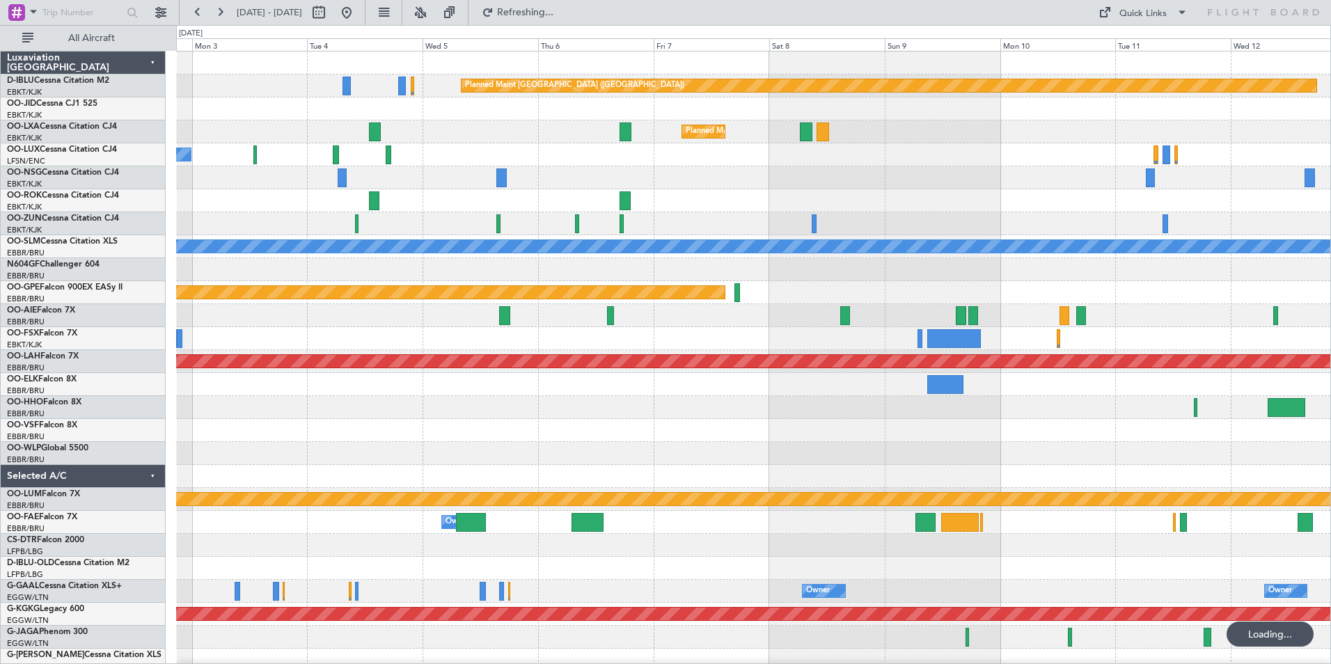
click at [240, 472] on div "Planned Maint Paris (Le Bourget) Planned Maint Kortrijk-Wevelgem No Crew Paris …" at bounding box center [753, 510] width 1154 height 919
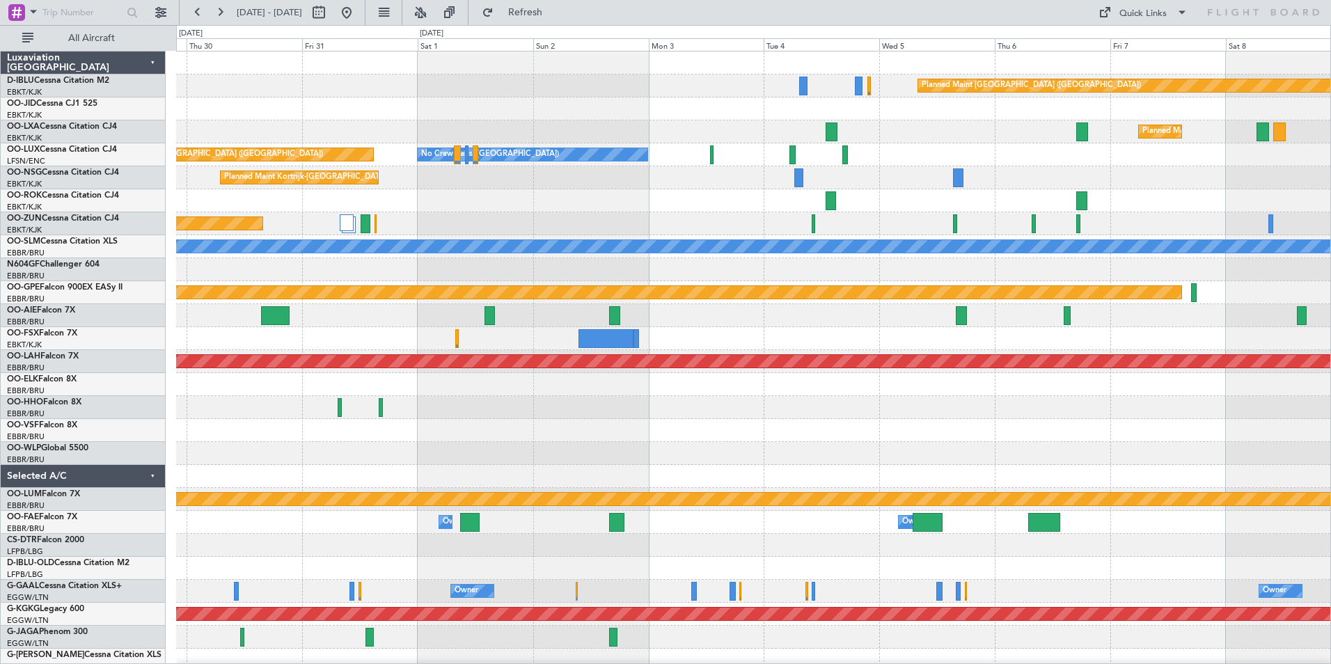
click at [791, 444] on div "Planned Maint Paris (Le Bourget) Planned Maint Kortrijk-Wevelgem Planned Maint …" at bounding box center [753, 510] width 1154 height 919
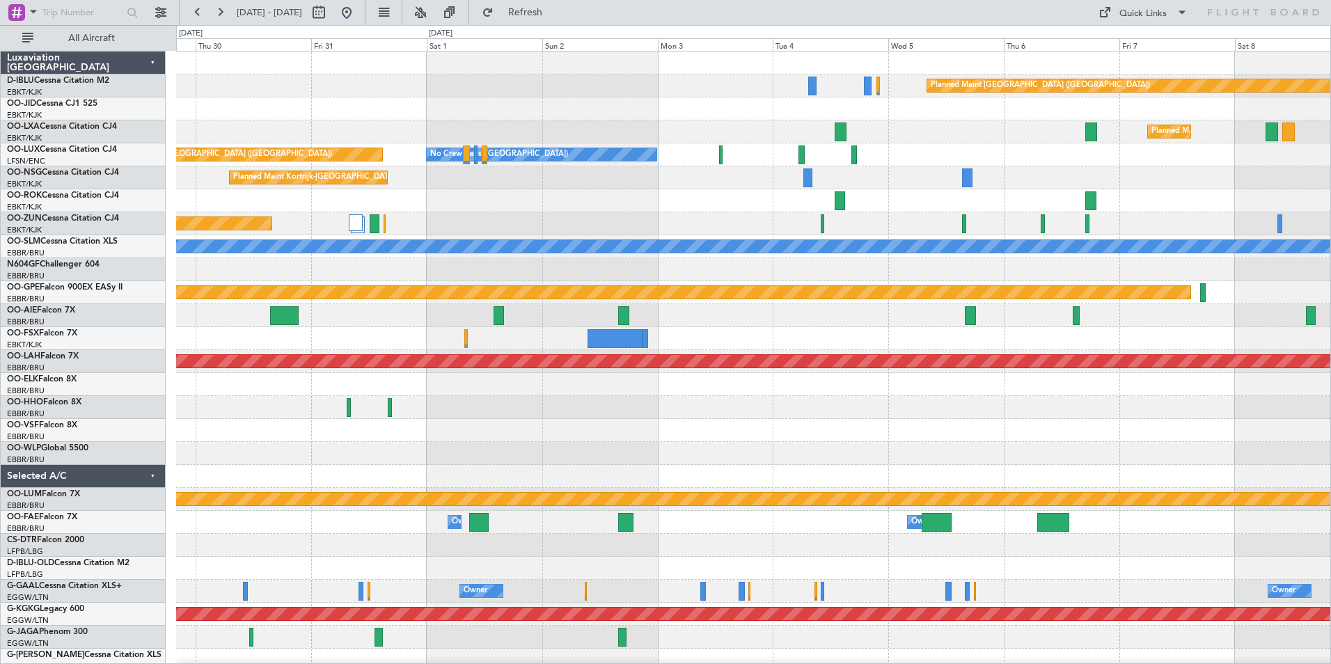
click at [1098, 417] on div at bounding box center [753, 407] width 1154 height 23
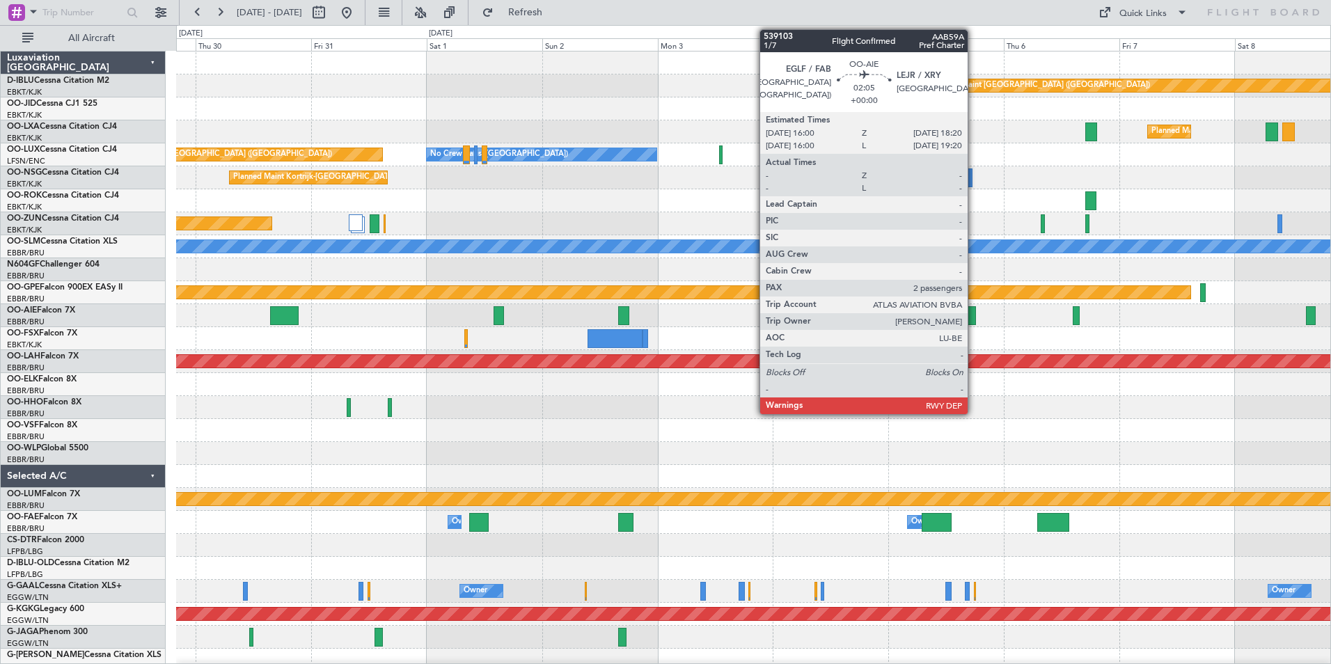
click at [974, 322] on div at bounding box center [971, 315] width 12 height 19
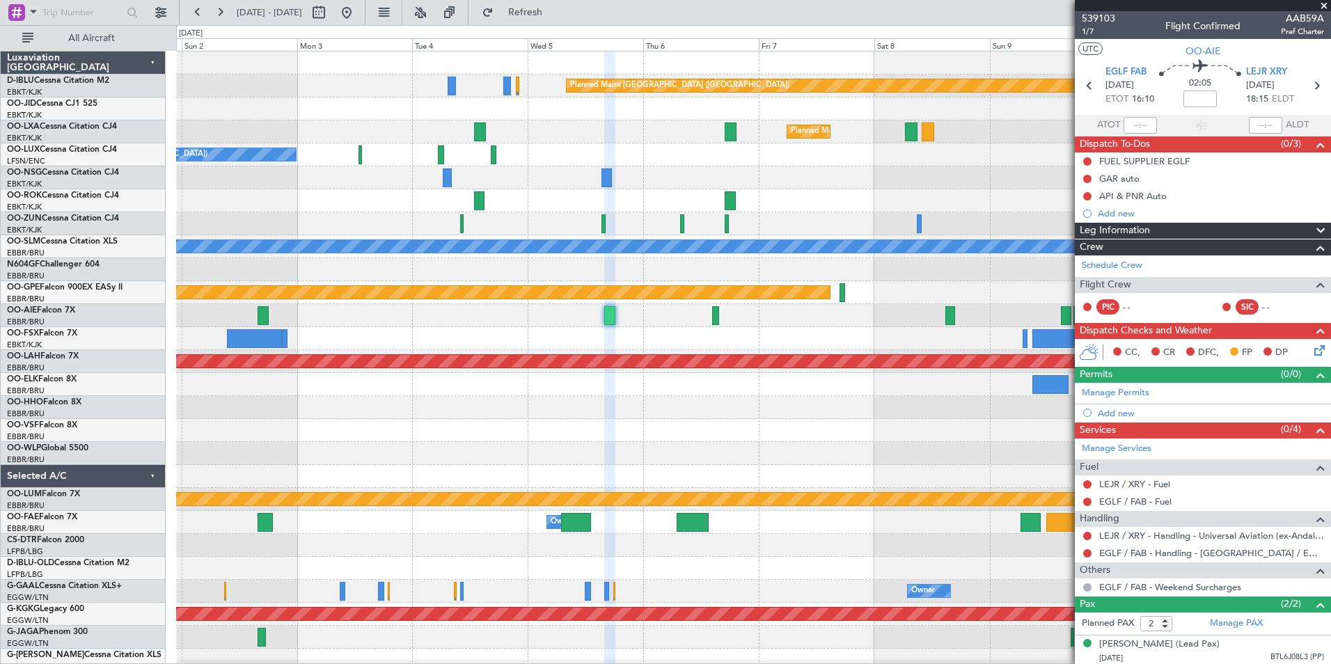
click at [558, 431] on div "Planned Maint Paris (Le Bourget) Planned Maint Kortrijk-Wevelgem No Crew Paris …" at bounding box center [753, 522] width 1154 height 942
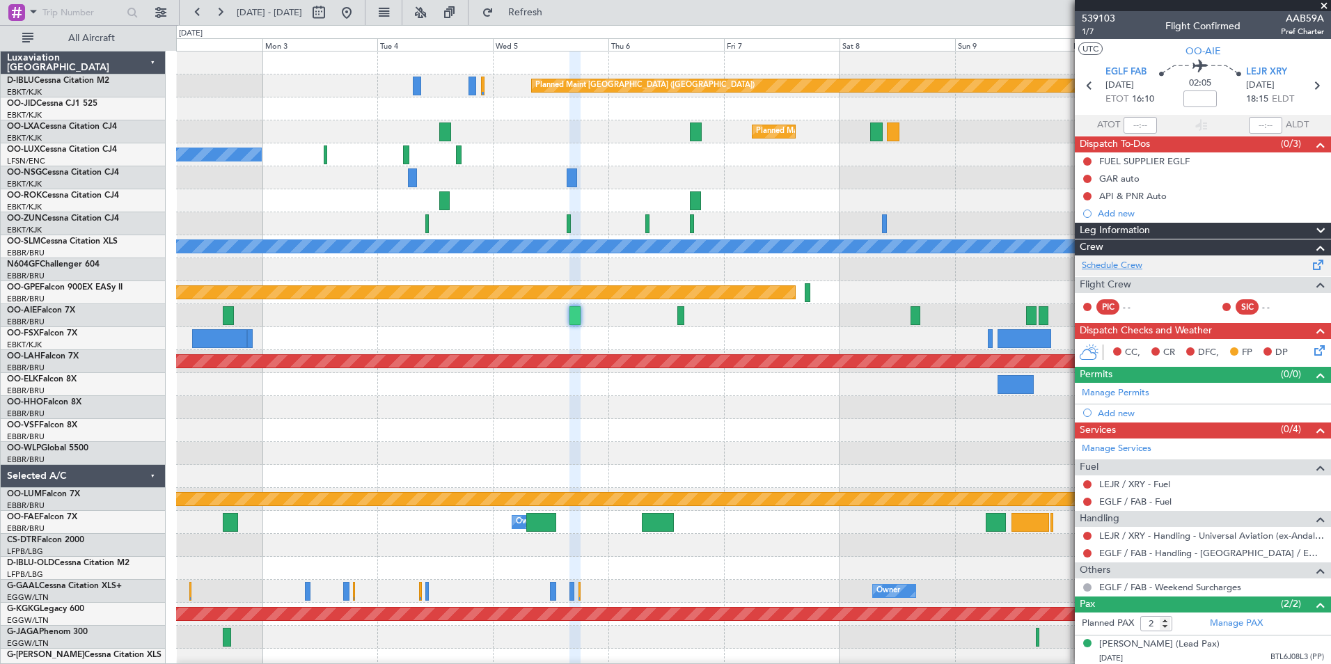
click at [1115, 263] on link "Schedule Crew" at bounding box center [1111, 266] width 61 height 14
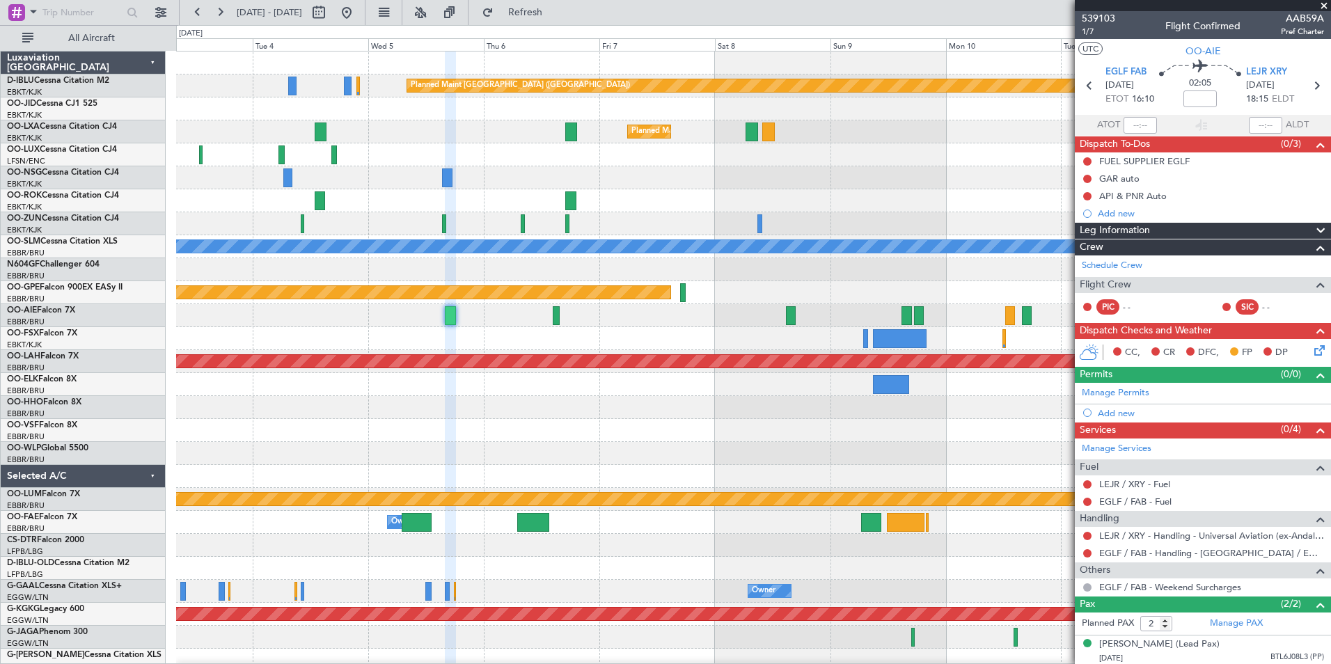
click at [740, 447] on div "Planned Maint Paris (Le Bourget) Planned Maint Kortrijk-Wevelgem No Crew Paris …" at bounding box center [753, 522] width 1154 height 942
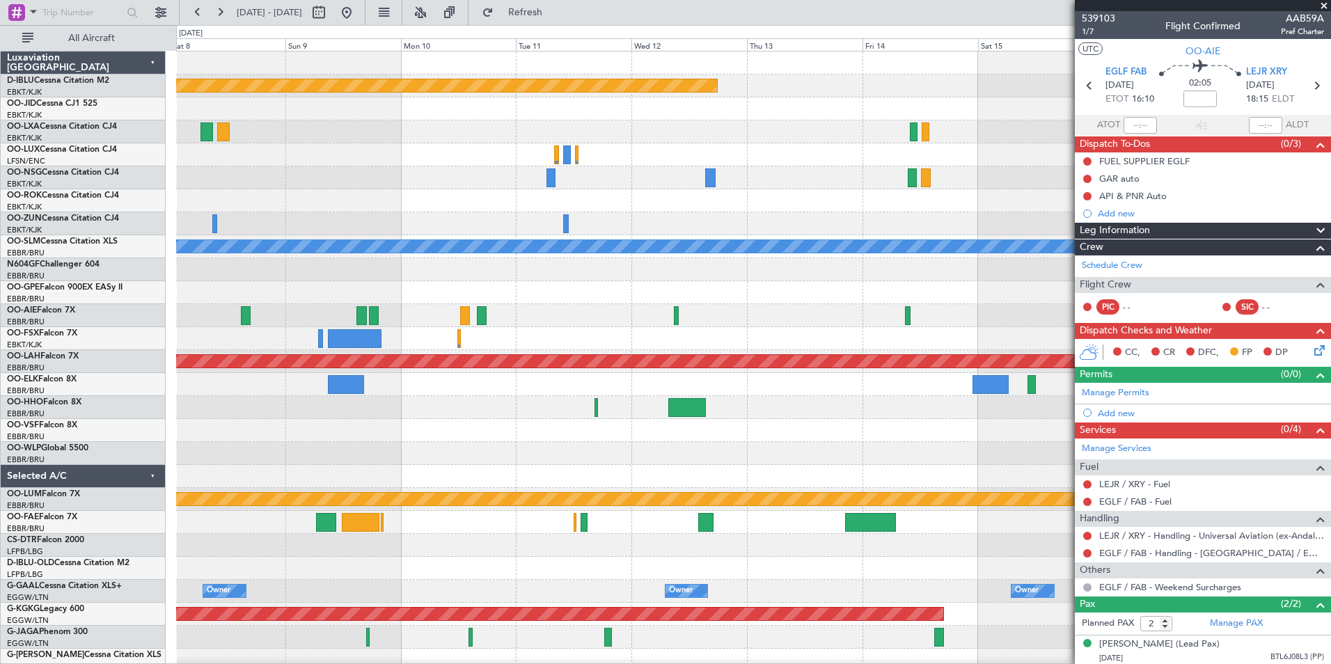
click at [286, 456] on div "Planned Maint Paris (Le Bourget) Planned Maint Kortrijk-Wevelgem No Crew Nancy …" at bounding box center [753, 522] width 1154 height 942
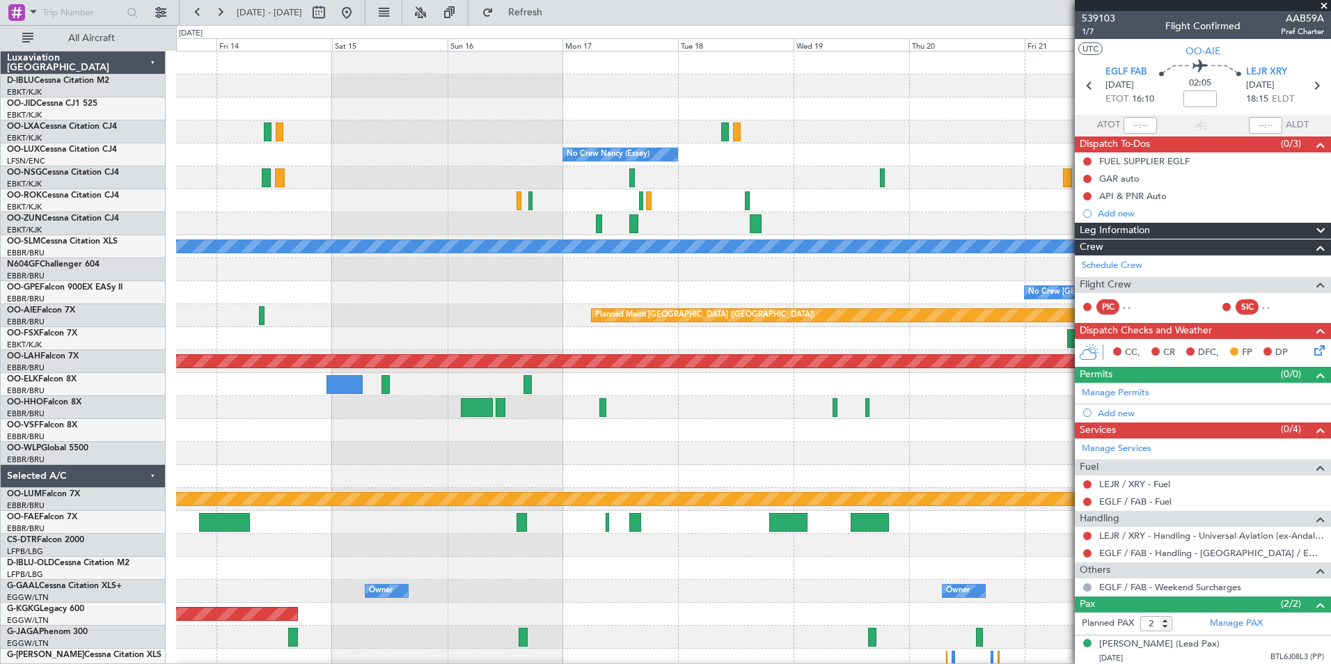
click at [0, 459] on html "02 Nov 2025 - 12 Nov 2025 Refresh Quick Links All Aircraft Planned Maint Paris …" at bounding box center [665, 332] width 1331 height 664
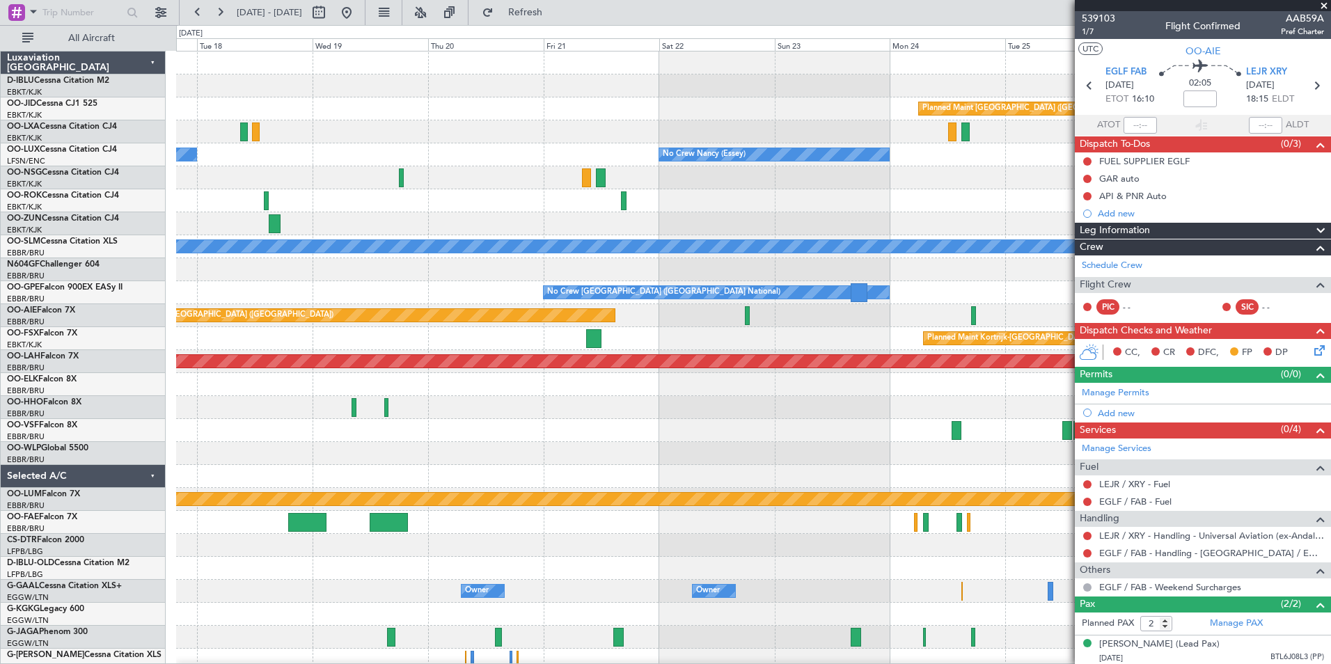
click at [0, 468] on html "02 Nov 2025 - 12 Nov 2025 Refresh Quick Links All Aircraft Planned Maint Paris …" at bounding box center [665, 332] width 1331 height 664
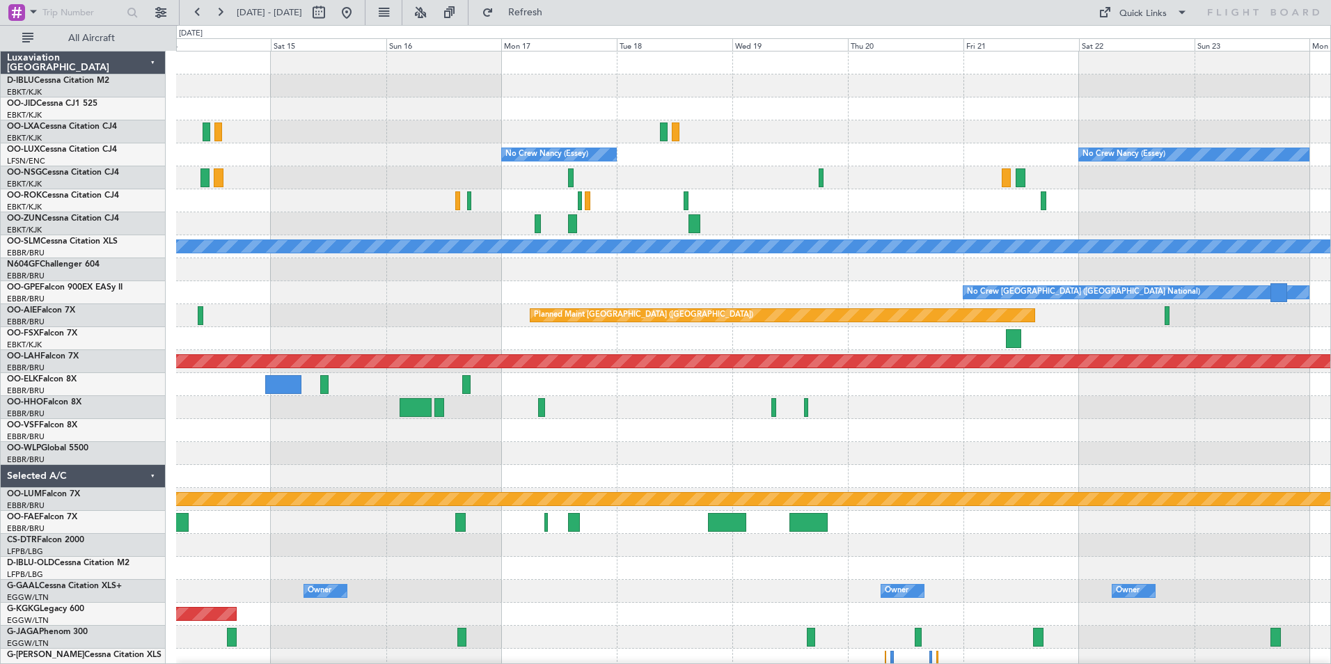
click at [1270, 443] on div "Planned Maint Paris (Le Bourget) Planned Maint Paris (Le Bourget) No Crew Nancy…" at bounding box center [753, 487] width 1154 height 873
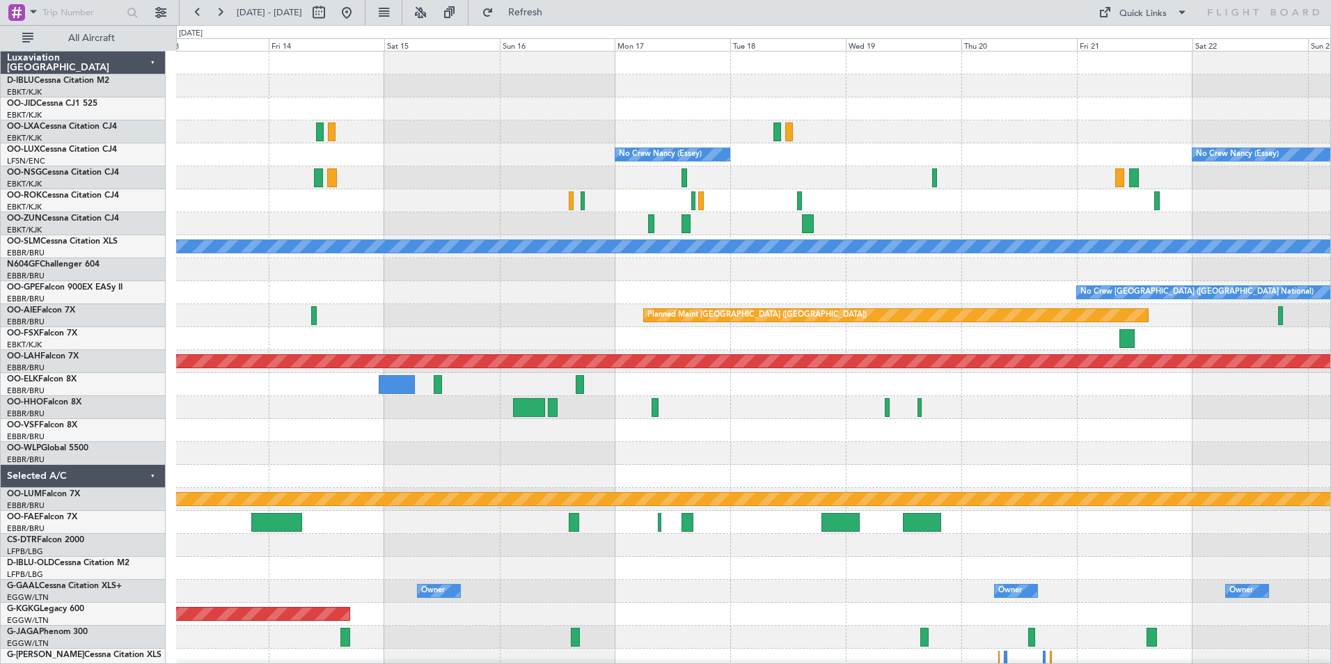
click at [974, 471] on div "Planned Maint Paris (Le Bourget) Planned Maint Paris (Le Bourget) No Crew Nancy…" at bounding box center [753, 487] width 1154 height 873
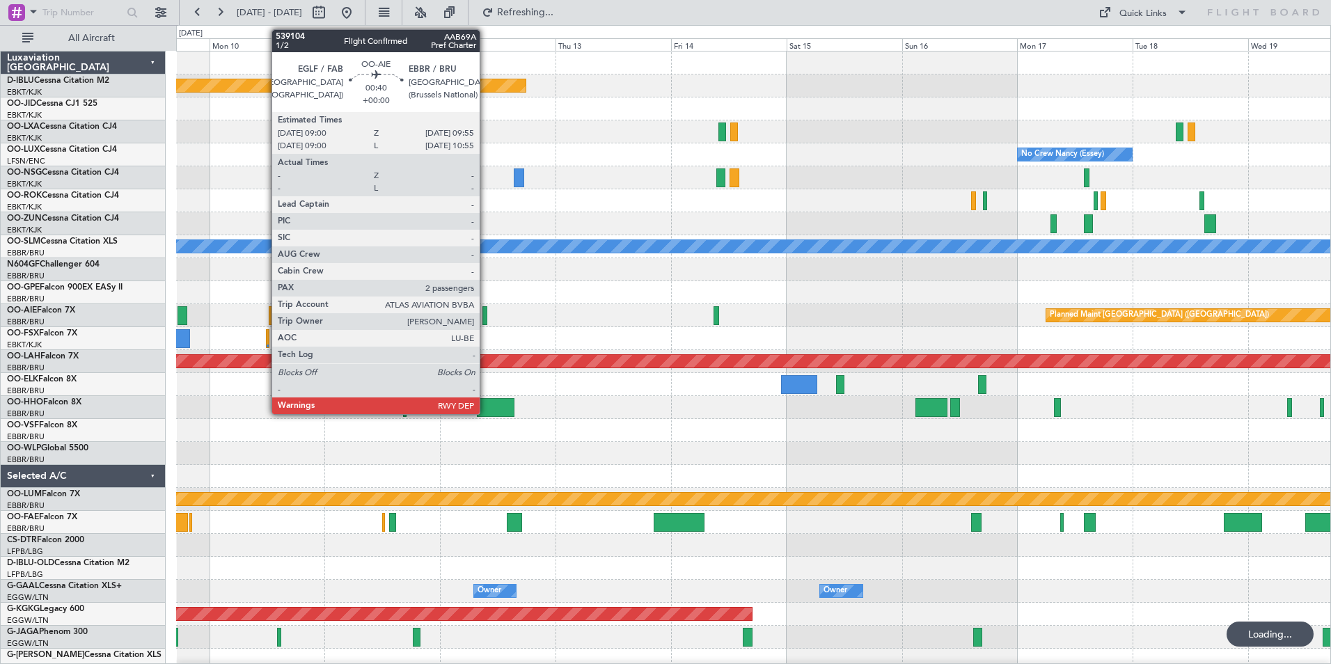
click at [486, 319] on div at bounding box center [484, 315] width 5 height 19
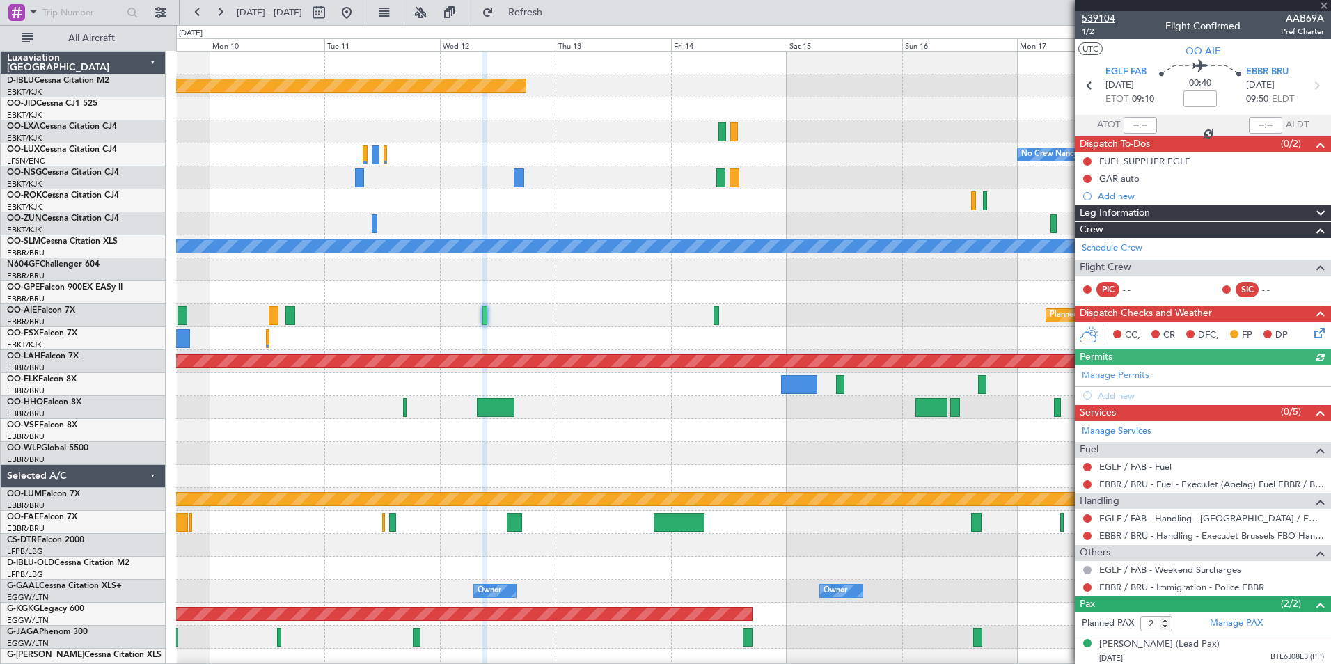
click at [1101, 17] on span "539104" at bounding box center [1097, 18] width 33 height 15
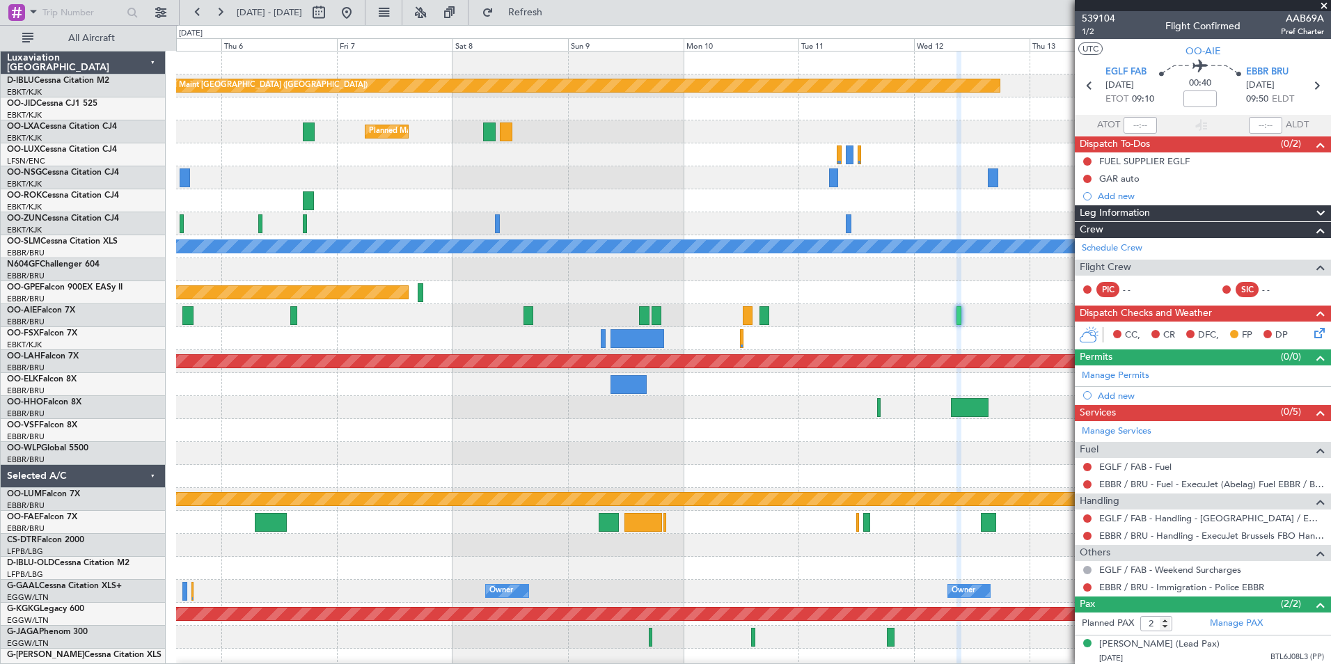
click at [1060, 325] on div "Planned Maint Paris (Le Bourget) Planned Maint Kortrijk-Wevelgem No Crew Nancy …" at bounding box center [753, 487] width 1154 height 873
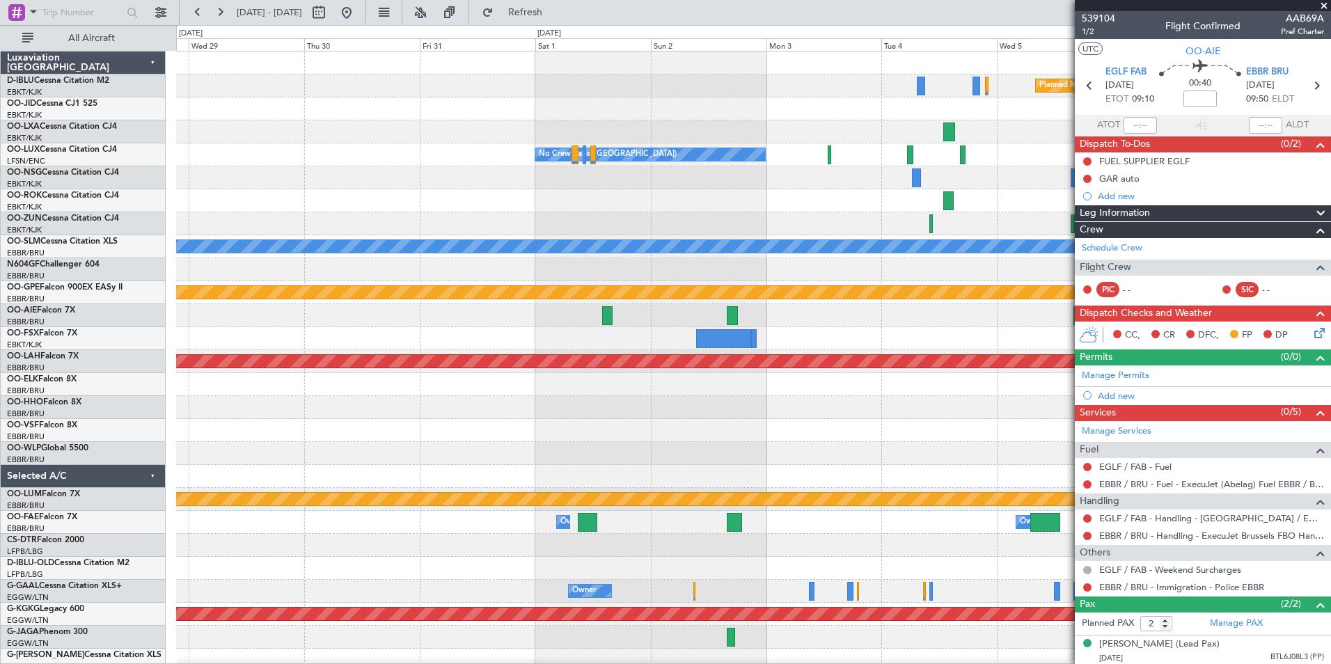
click at [1215, 526] on body "09 Nov 2025 - 19 Nov 2025 Refresh Quick Links All Aircraft Planned Maint Paris …" at bounding box center [665, 332] width 1331 height 664
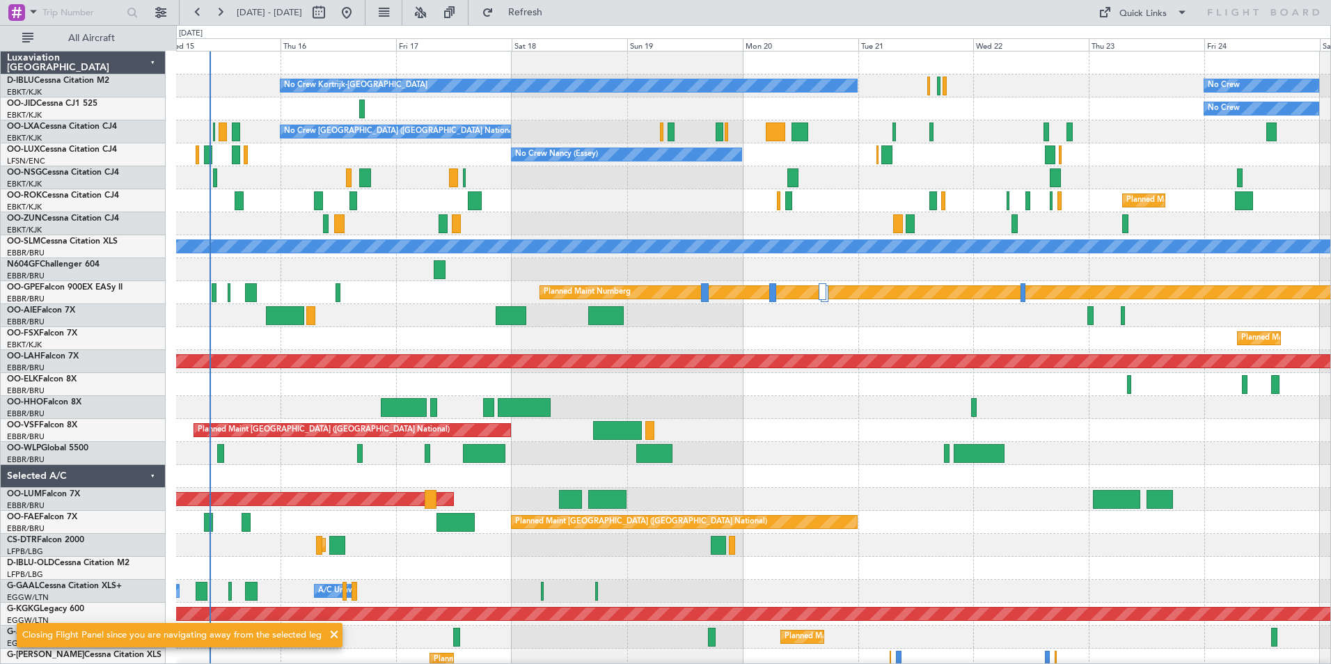
click at [734, 477] on div "No Crew Kortrijk-Wevelgem No Crew Owner Kortrijk-Wevelgem No Crew Planned Maint…" at bounding box center [753, 522] width 1154 height 942
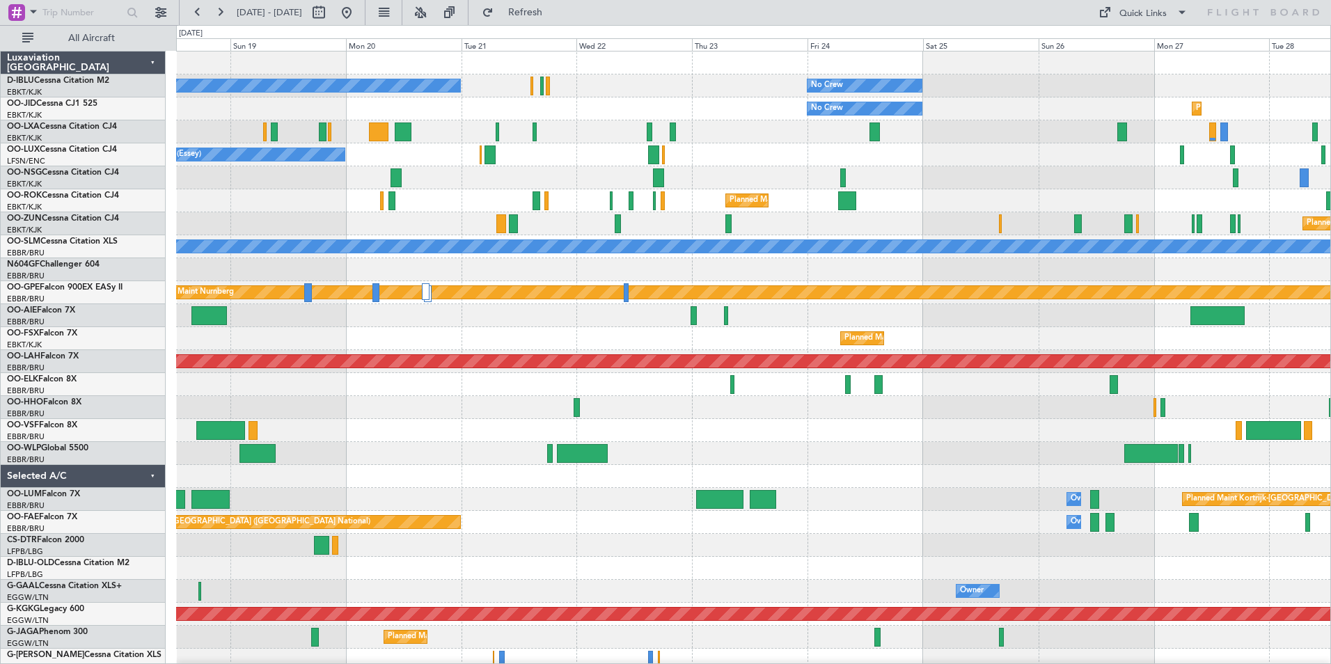
click at [402, 457] on div "No Crew Kortrijk-Wevelgem No Crew No Crew Planned Maint Kortrijk-Wevelgem No Cr…" at bounding box center [753, 533] width 1154 height 965
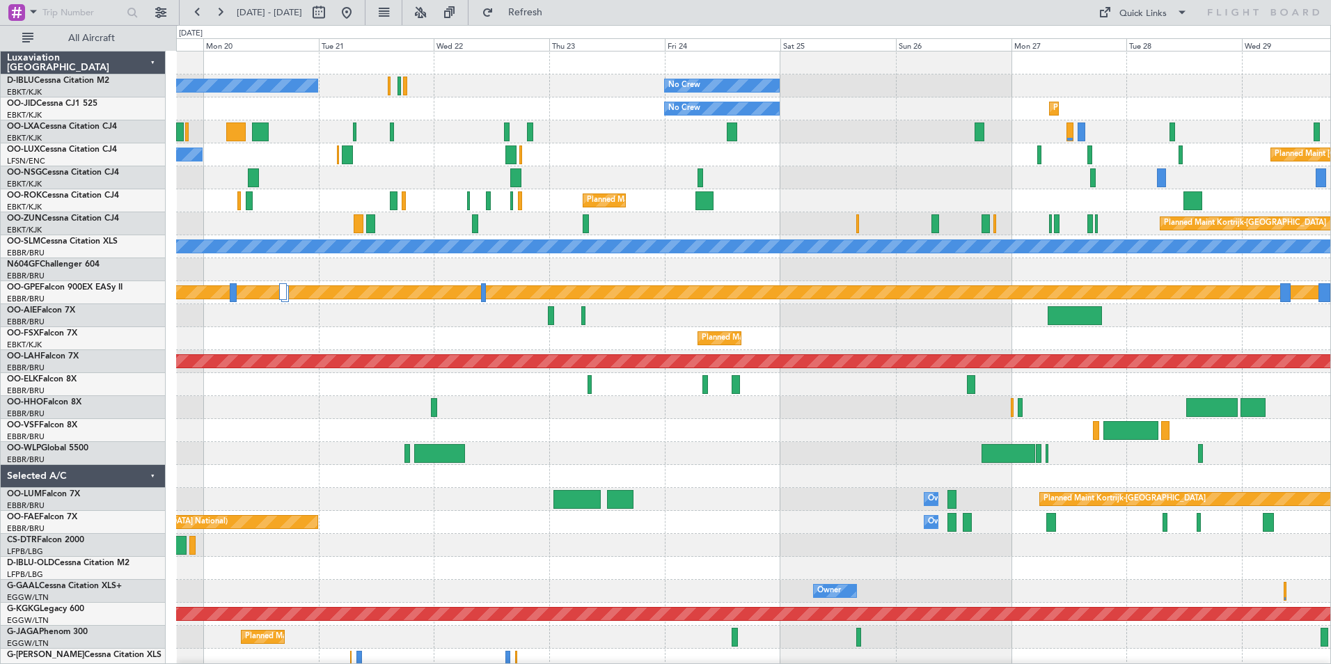
click at [710, 517] on div "No Crew Kortrijk-Wevelgem No Crew No Crew Planned Maint Kortrijk-Wevelgem No Cr…" at bounding box center [753, 510] width 1154 height 919
click at [1152, 19] on div "Quick Links" at bounding box center [1142, 14] width 47 height 14
click at [1152, 46] on button "Trip Builder" at bounding box center [1143, 45] width 104 height 33
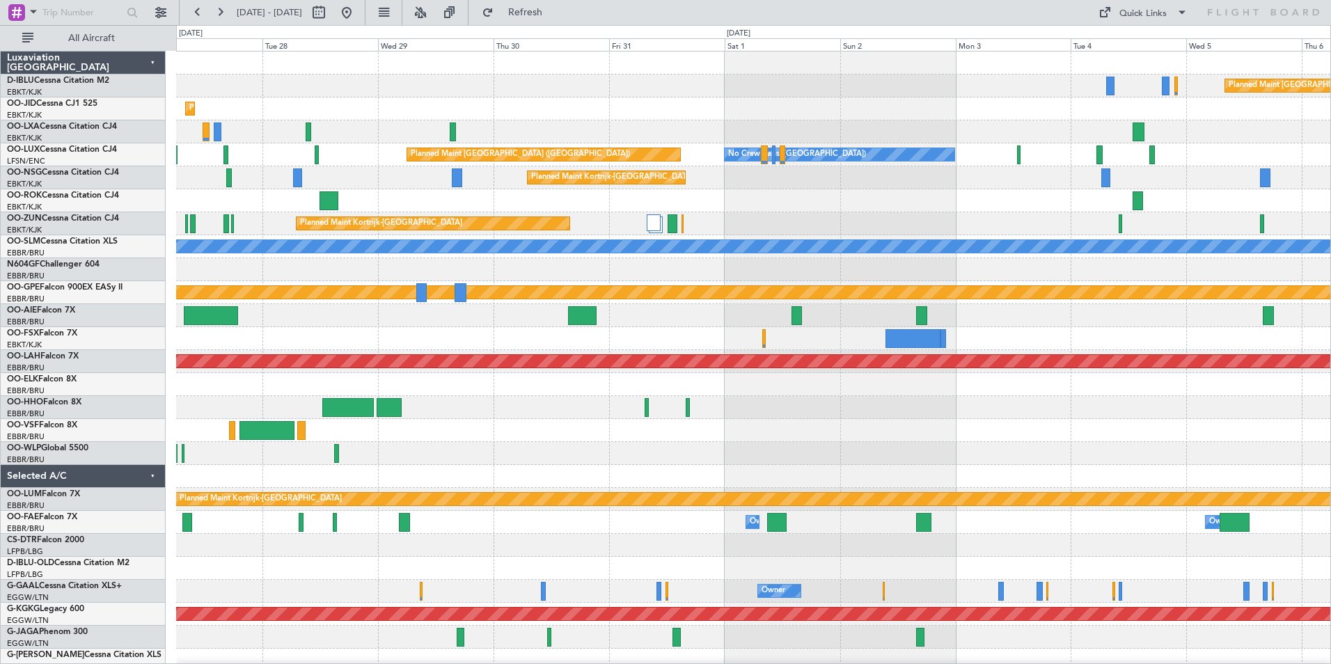
click at [122, 525] on div "Planned Maint Paris (Le Bourget) No Crew Planned Maint Kortrijk-Wevelgem No Cre…" at bounding box center [665, 344] width 1331 height 639
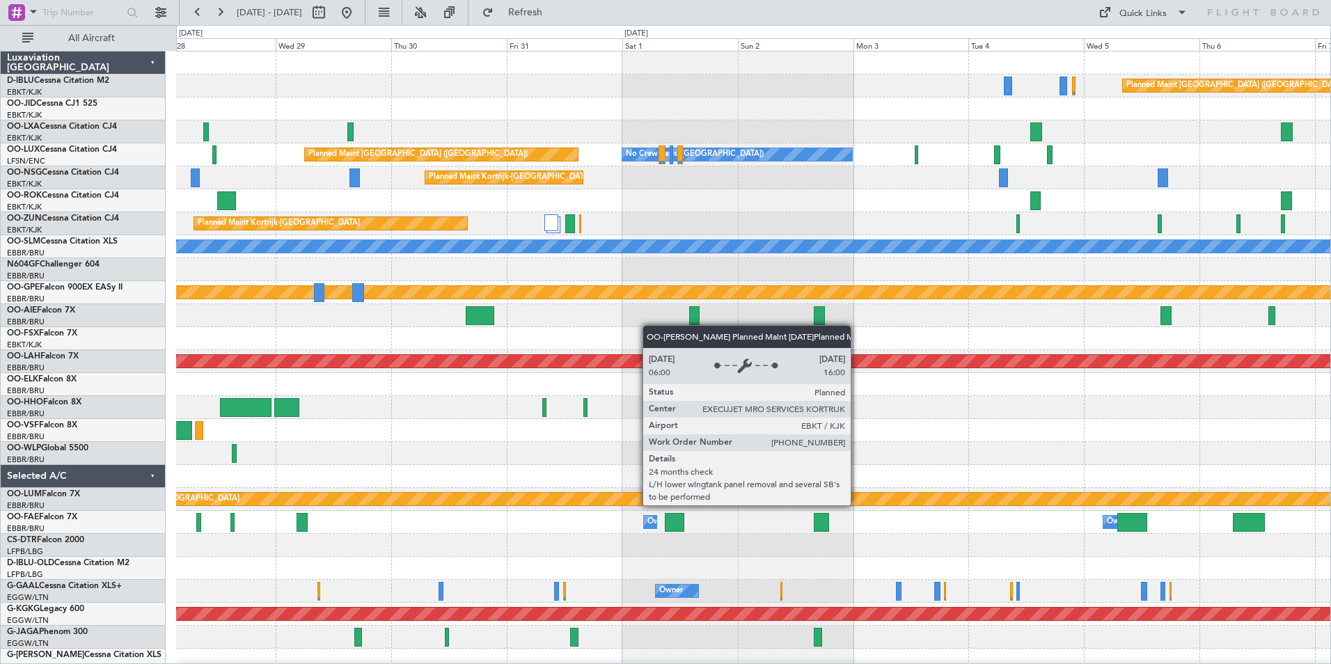
scroll to position [13, 0]
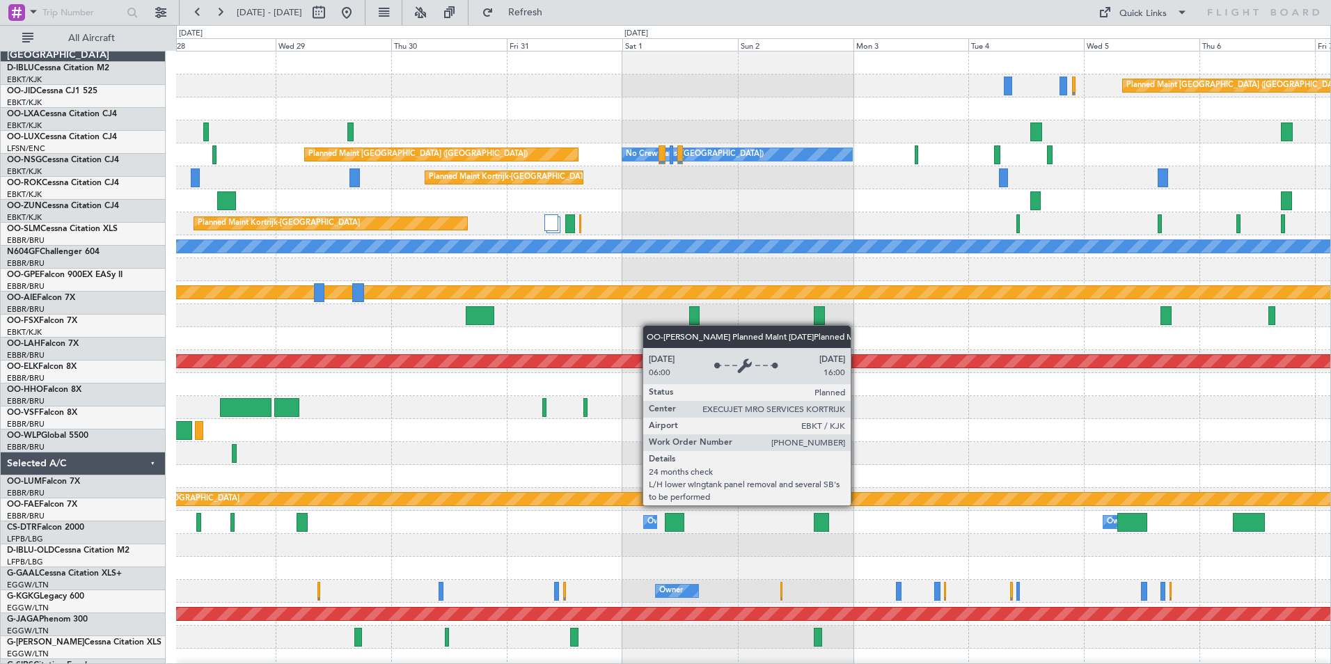
click at [0, 492] on html "19 Oct 2025 - 29 Oct 2025 Refresh Quick Links All Aircraft Planned Maint Paris …" at bounding box center [665, 332] width 1331 height 664
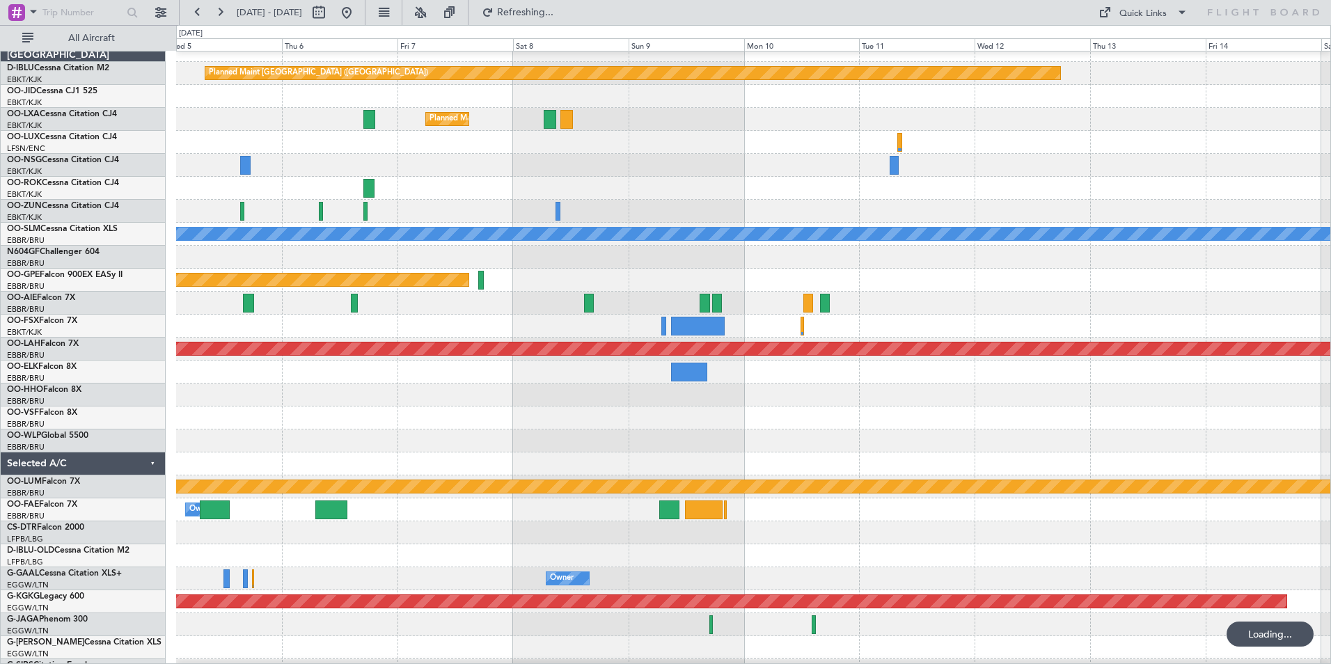
click at [672, 435] on div at bounding box center [753, 440] width 1154 height 23
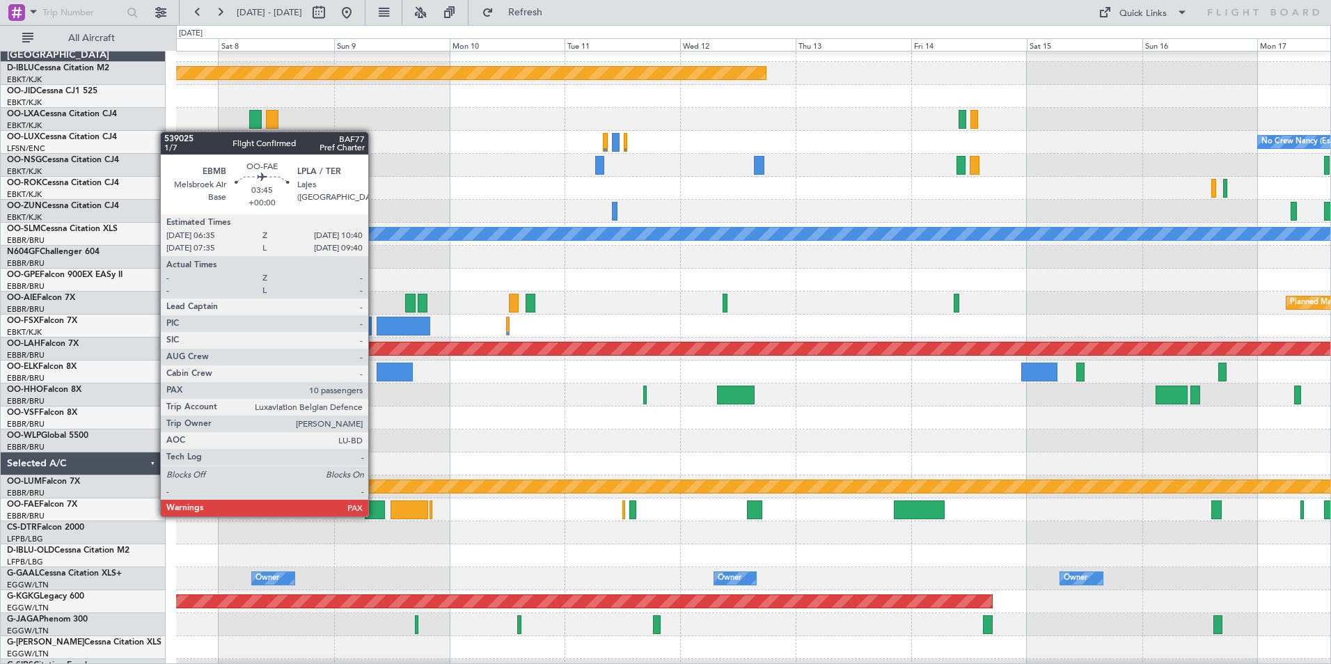
click at [374, 515] on div at bounding box center [375, 509] width 20 height 19
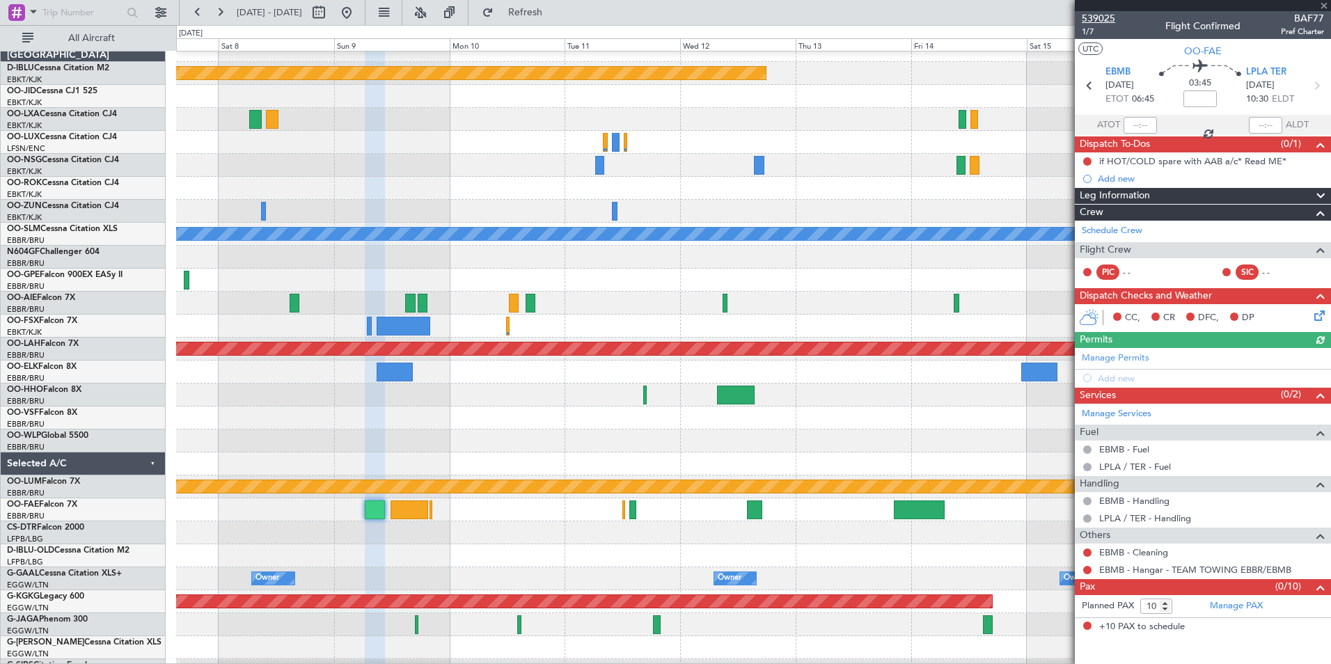
click at [1107, 19] on span "539025" at bounding box center [1097, 18] width 33 height 15
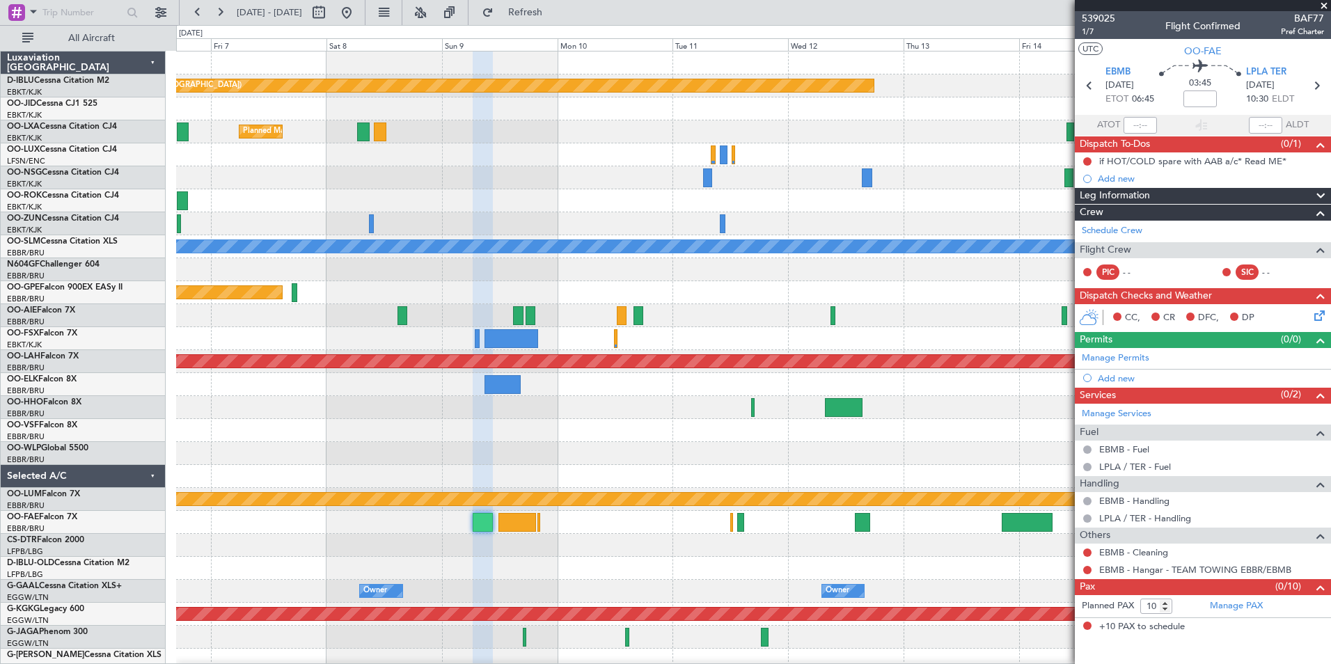
click at [1014, 452] on div "Planned Maint Paris (Le Bourget) Planned Maint Kortrijk-Wevelgem No Crew Nancy …" at bounding box center [753, 510] width 1154 height 919
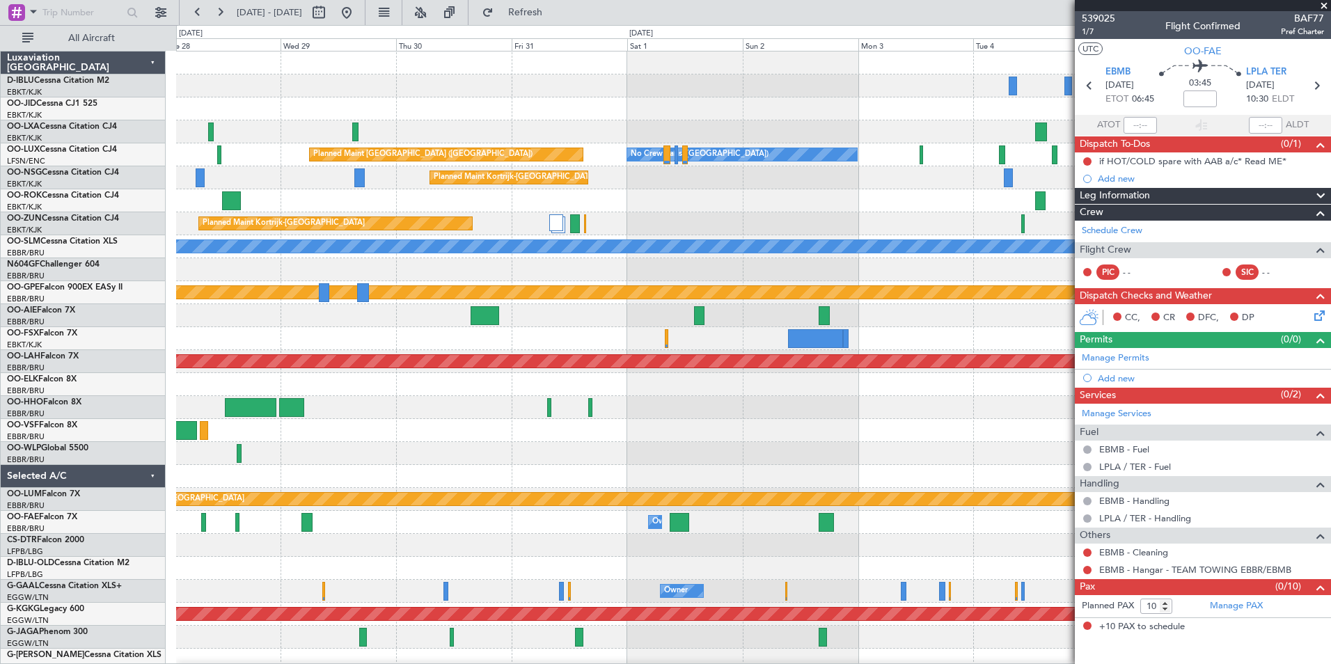
click at [1211, 429] on fb-app "04 Nov 2025 - 14 Nov 2025 Refresh Quick Links All Aircraft Planned Maint Paris …" at bounding box center [665, 336] width 1331 height 653
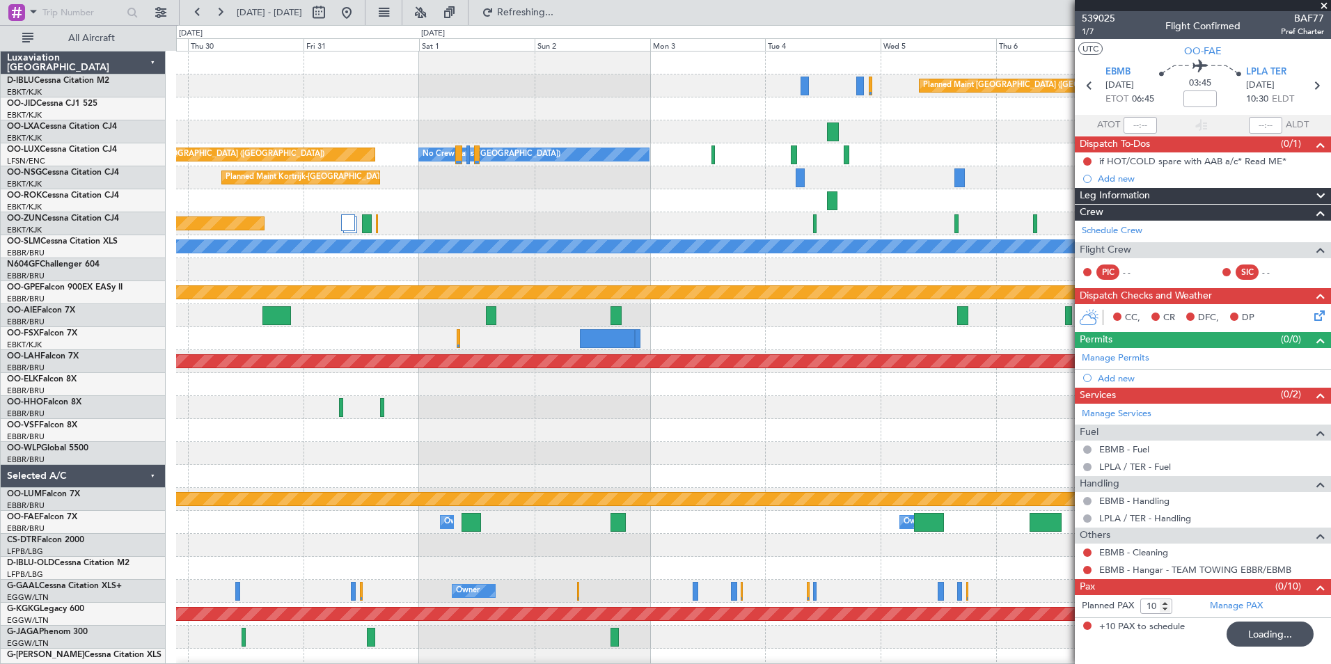
click at [492, 420] on div "Planned Maint Paris (Le Bourget) Planned Maint Kortrijk-Wevelgem Planned Maint …" at bounding box center [753, 510] width 1154 height 919
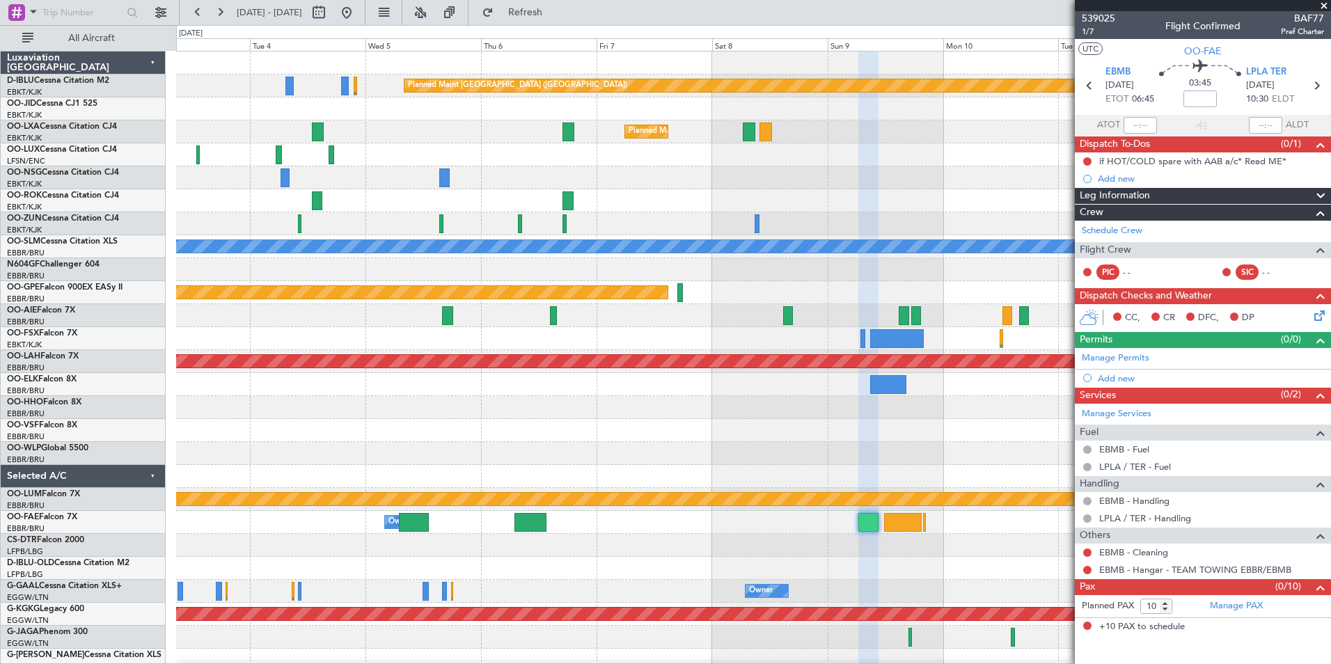
click at [256, 370] on div "Planned Maint Paris (Le Bourget) Planned Maint Kortrijk-Wevelgem No Crew Paris …" at bounding box center [753, 522] width 1154 height 942
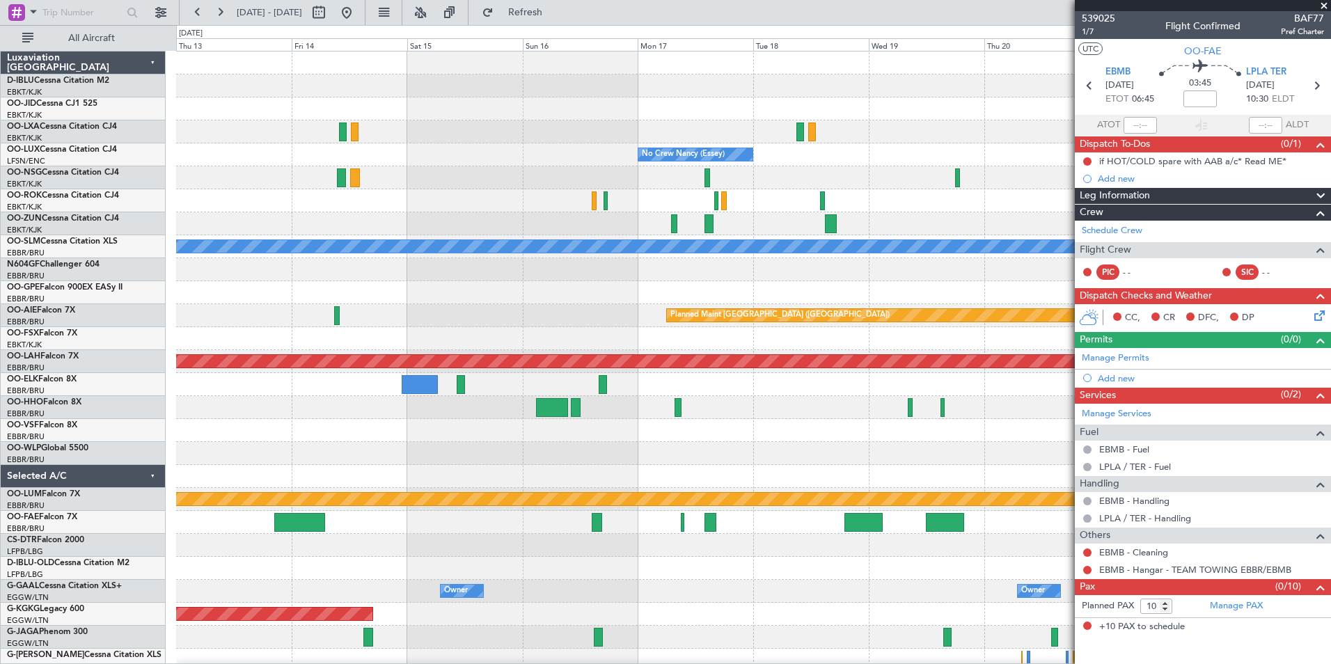
click at [95, 425] on div "Planned Maint Paris (Le Bourget) Planned Maint Paris (Le Bourget) No Crew Nancy…" at bounding box center [665, 344] width 1331 height 639
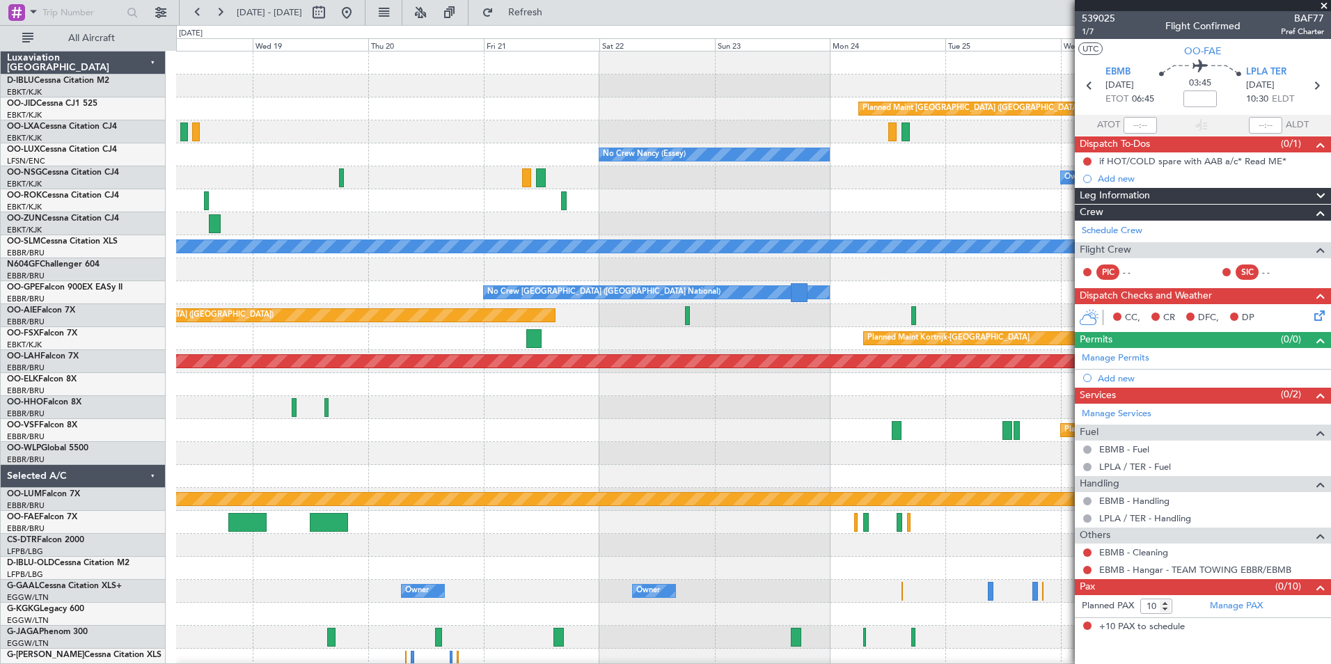
click at [0, 450] on html "03 Nov 2025 - 13 Nov 2025 Refresh Quick Links All Aircraft Planned Maint Paris …" at bounding box center [665, 332] width 1331 height 664
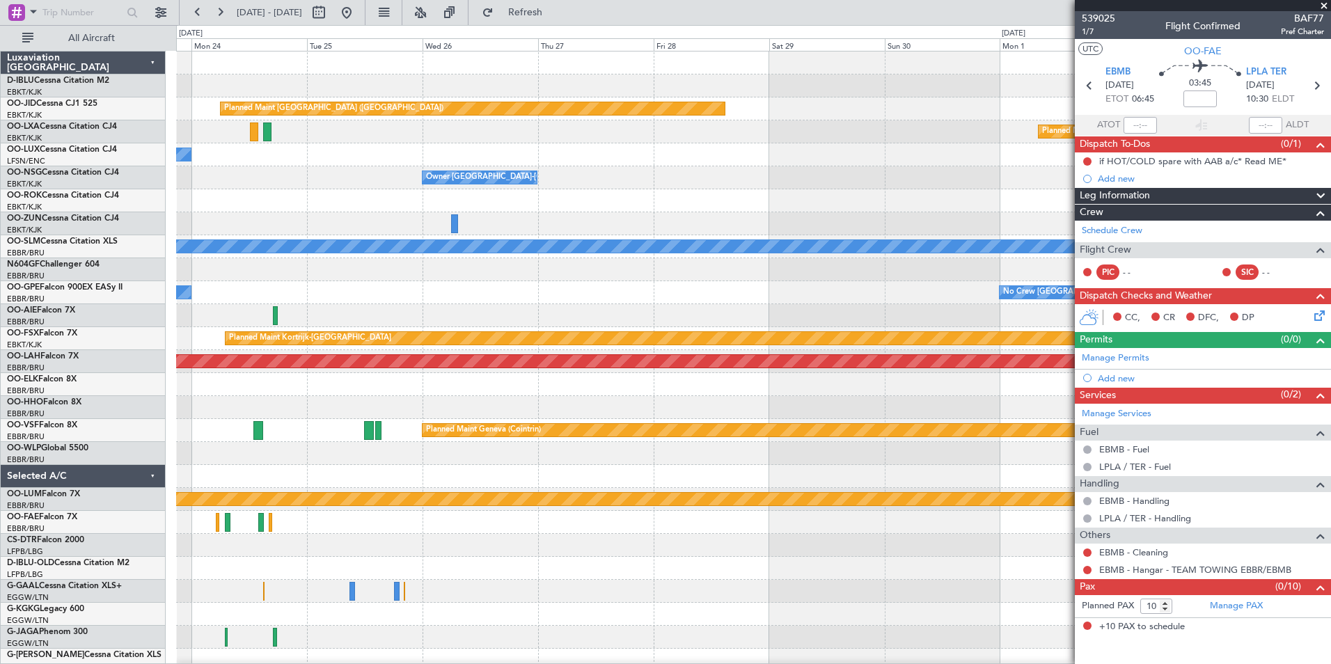
click at [189, 470] on div "Planned Maint Paris (Le Bourget) Planned Maint Paris (Le Bourget) No Crew Nancy…" at bounding box center [753, 510] width 1154 height 919
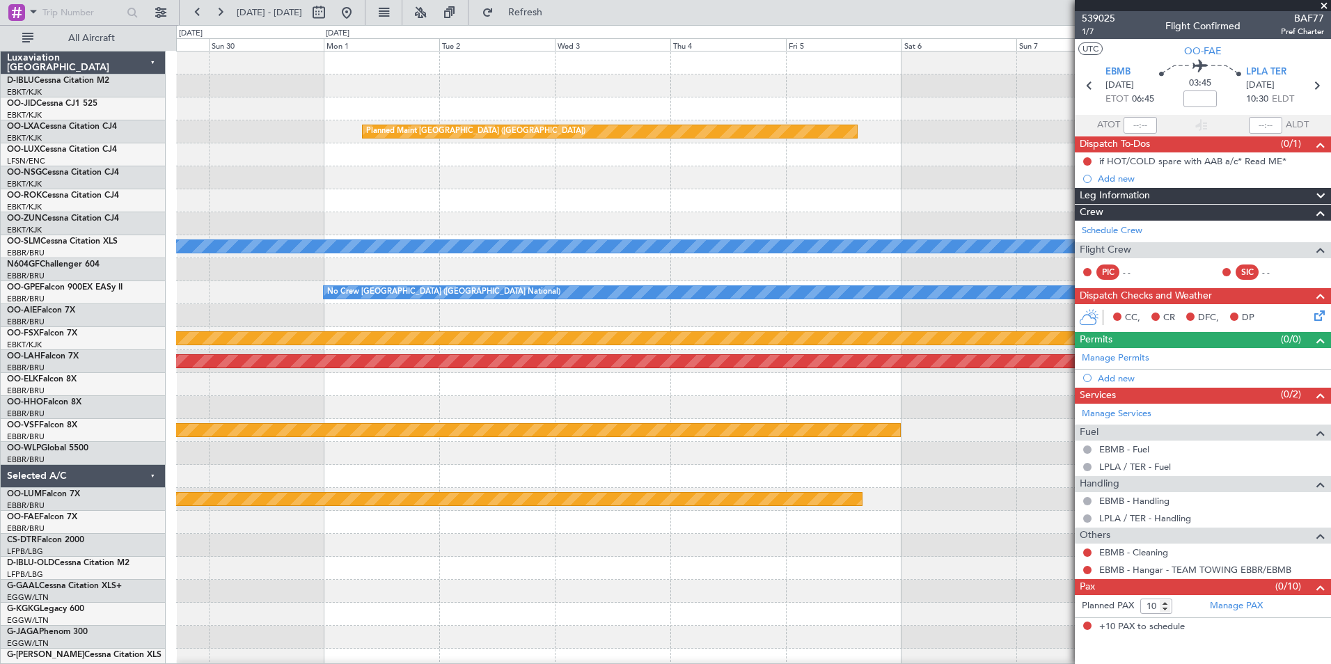
click at [179, 479] on div "Planned Maint Paris (Le Bourget) Planned Maint Paris (Le Bourget) A/C Unavailab…" at bounding box center [753, 510] width 1154 height 919
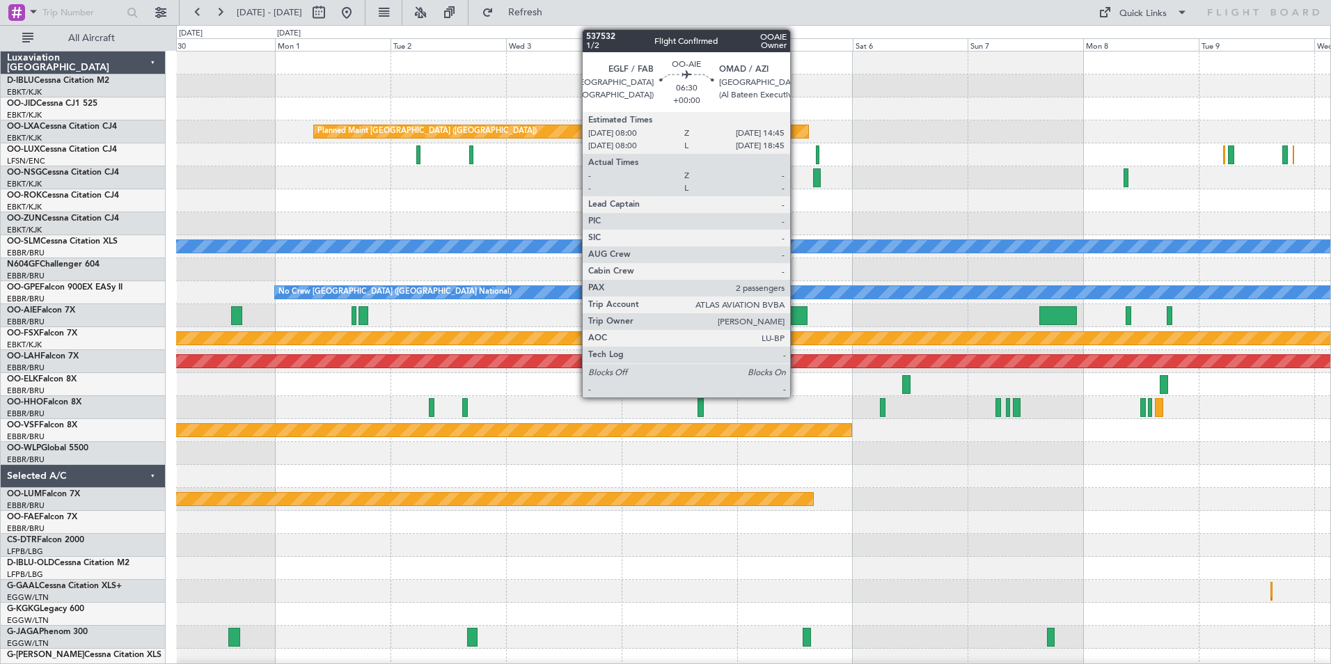
click at [796, 319] on div at bounding box center [791, 315] width 33 height 19
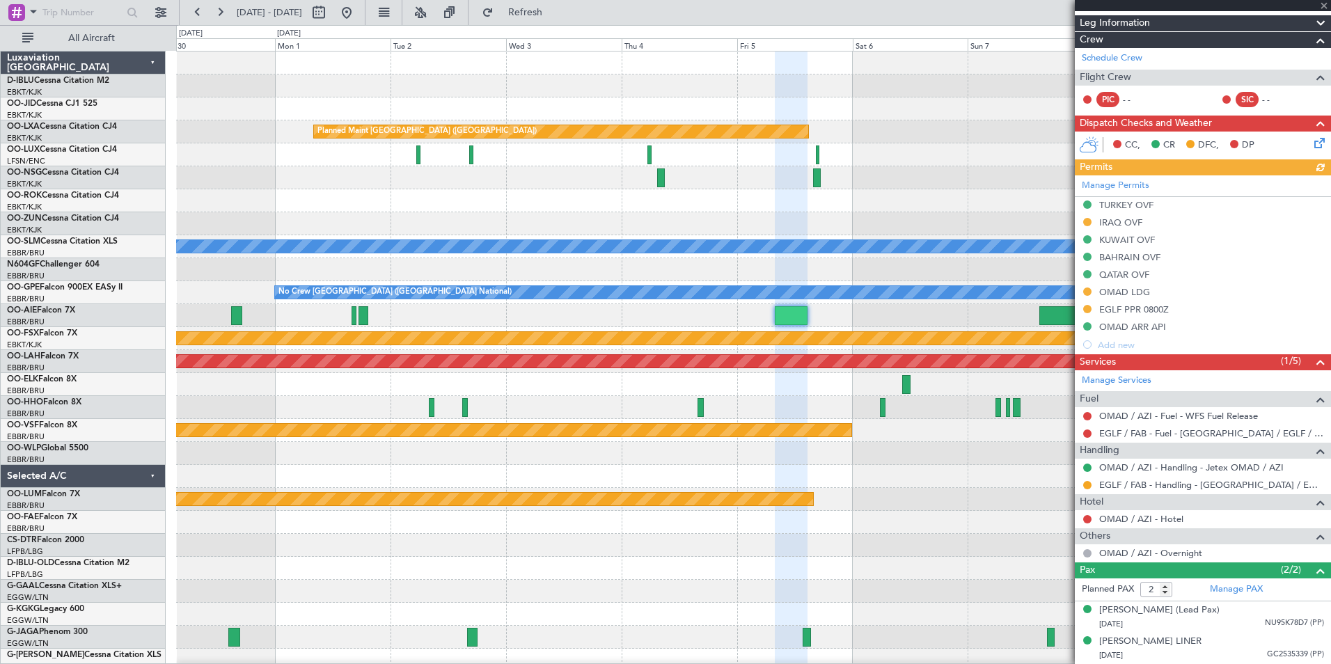
scroll to position [238, 0]
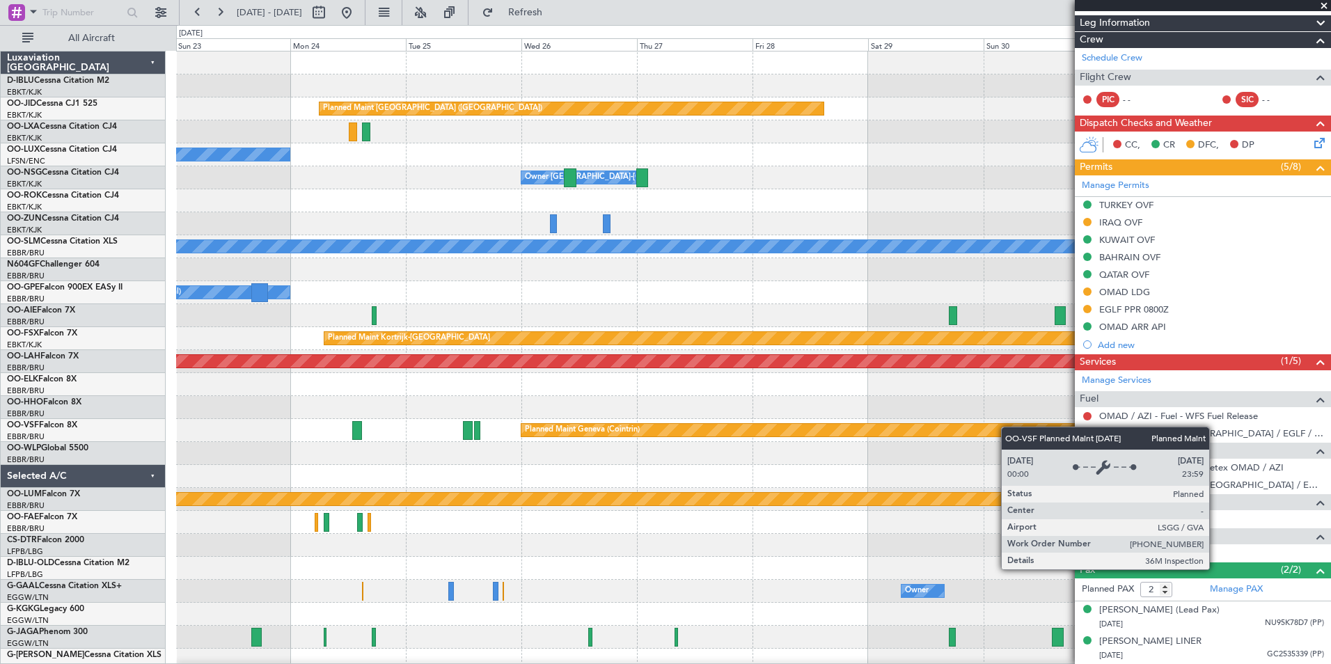
click at [1075, 440] on fb-app "30 Nov 2025 - 10 Dec 2025 Refresh Quick Links All Aircraft Planned Maint Paris …" at bounding box center [665, 336] width 1331 height 653
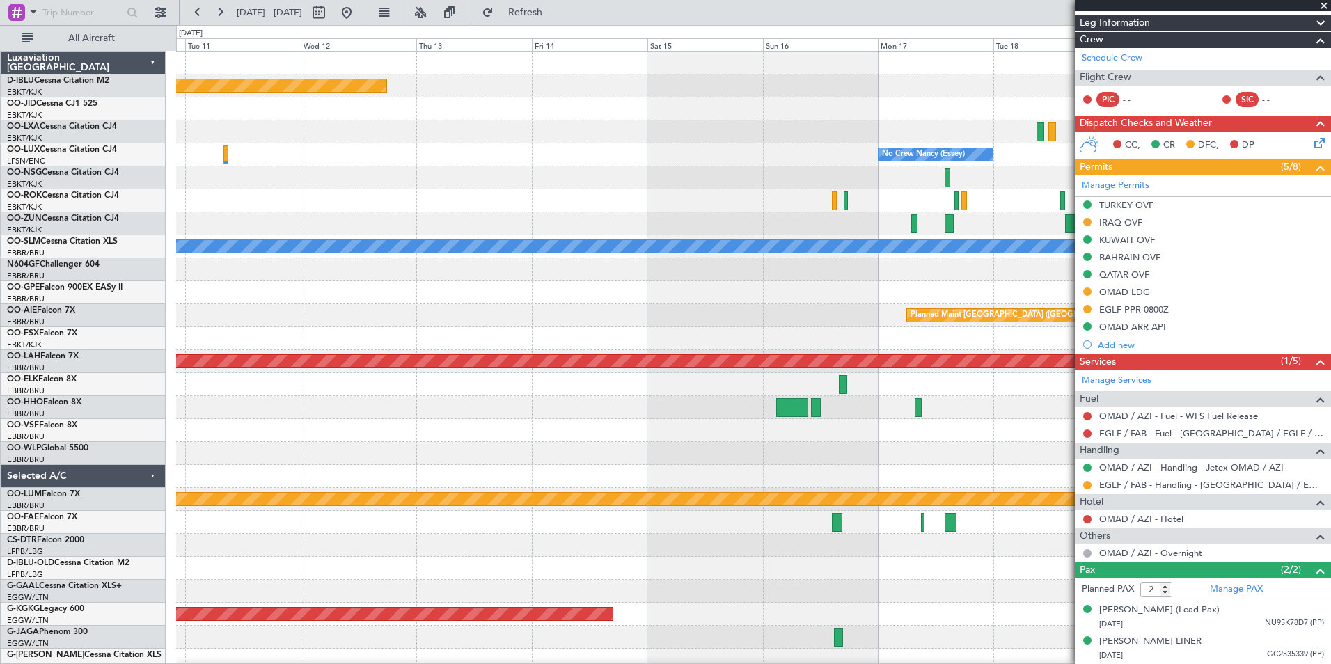
click at [1166, 490] on fb-app "22 Nov 2025 - 02 Dec 2025 Refresh Quick Links All Aircraft Planned Maint Paris …" at bounding box center [665, 336] width 1331 height 653
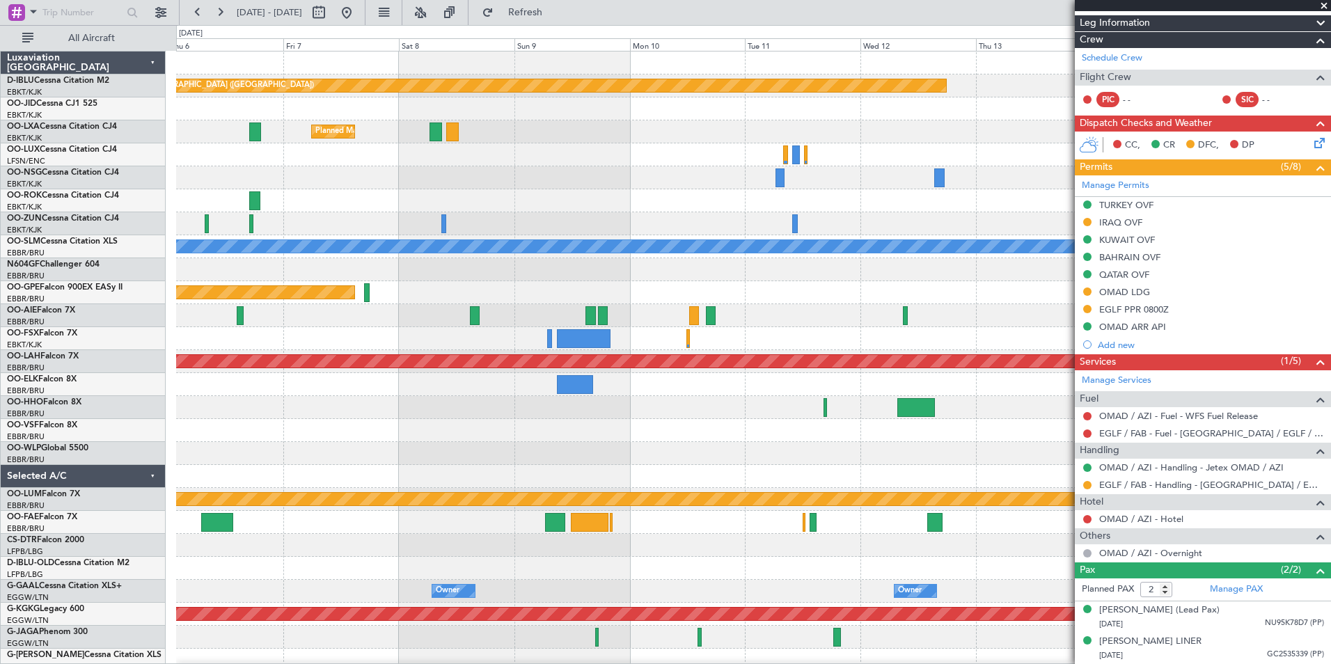
click at [1158, 445] on fb-app "10 Nov 2025 - 20 Nov 2025 Refresh Quick Links All Aircraft Planned Maint Paris …" at bounding box center [665, 336] width 1331 height 653
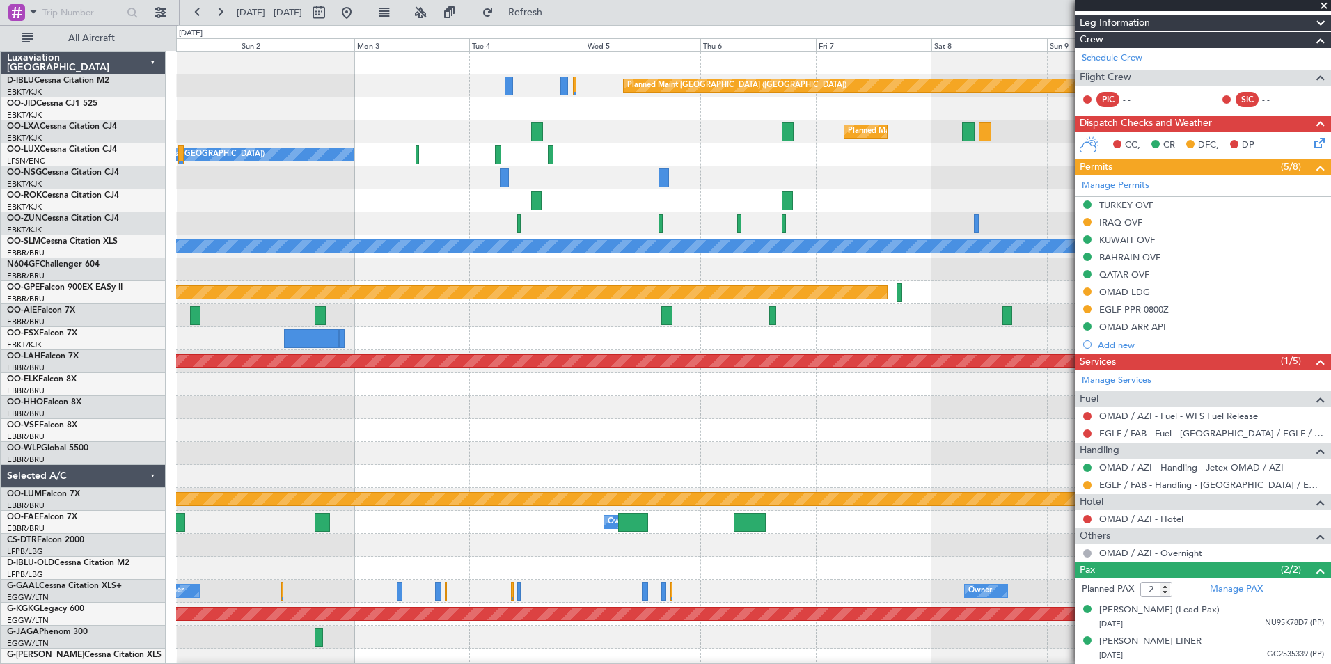
click at [1116, 496] on fb-app "10 Nov 2025 - 20 Nov 2025 Refresh Quick Links All Aircraft Planned Maint Paris …" at bounding box center [665, 336] width 1331 height 653
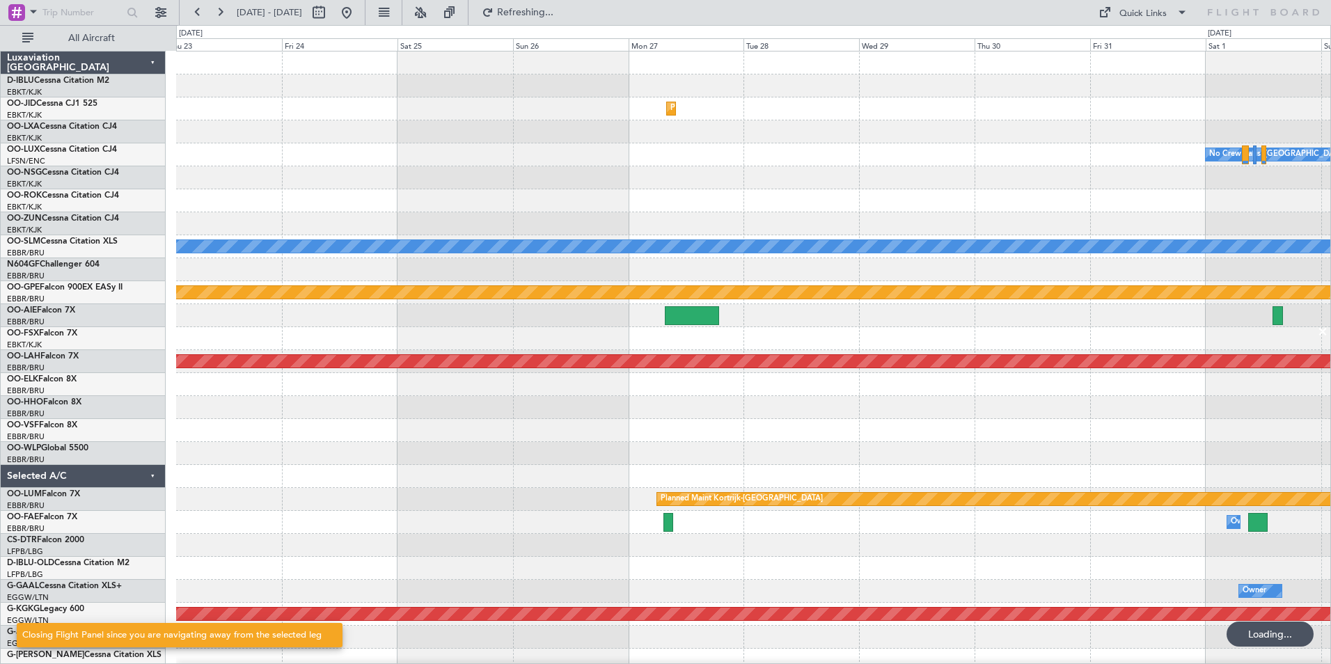
click at [990, 417] on div "No Crew Kortrijk-Wevelgem Planned Maint Kortrijk-Wevelgem No Crew Paris (Le Bou…" at bounding box center [753, 522] width 1154 height 942
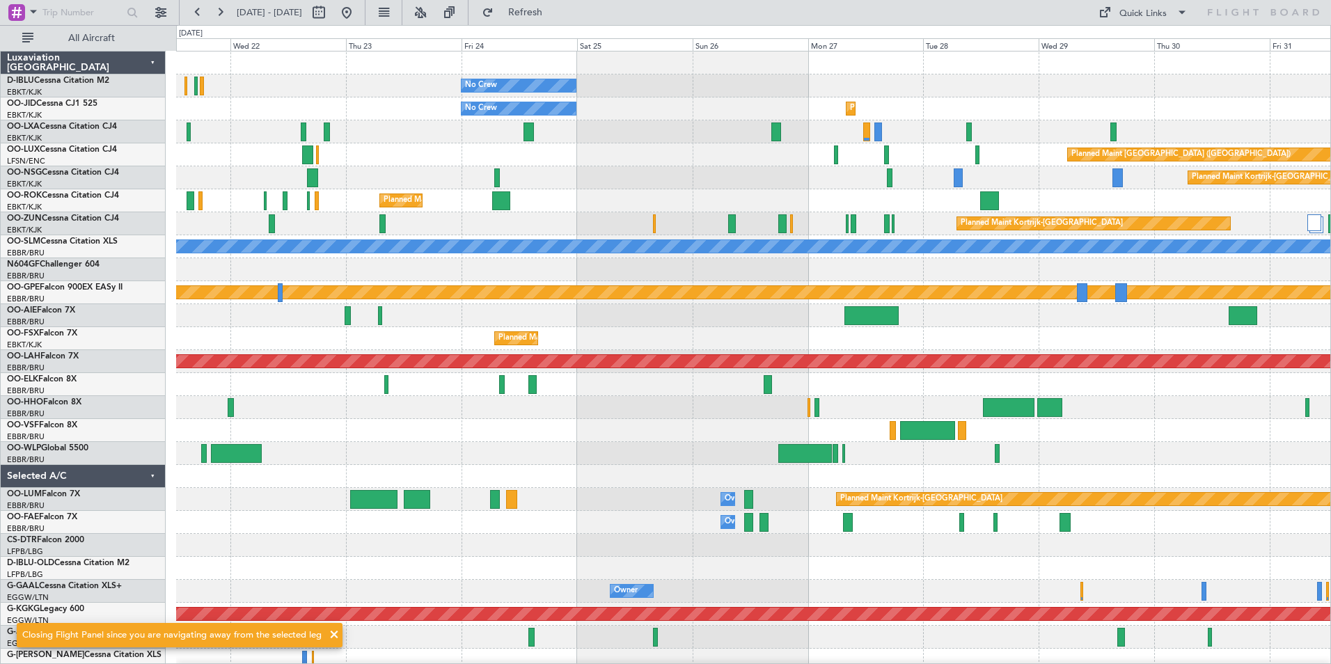
click at [1020, 348] on div "No Crew No Crew Kortrijk-Wevelgem Planned Maint Kortrijk-Wevelgem No Crew Plann…" at bounding box center [753, 487] width 1154 height 873
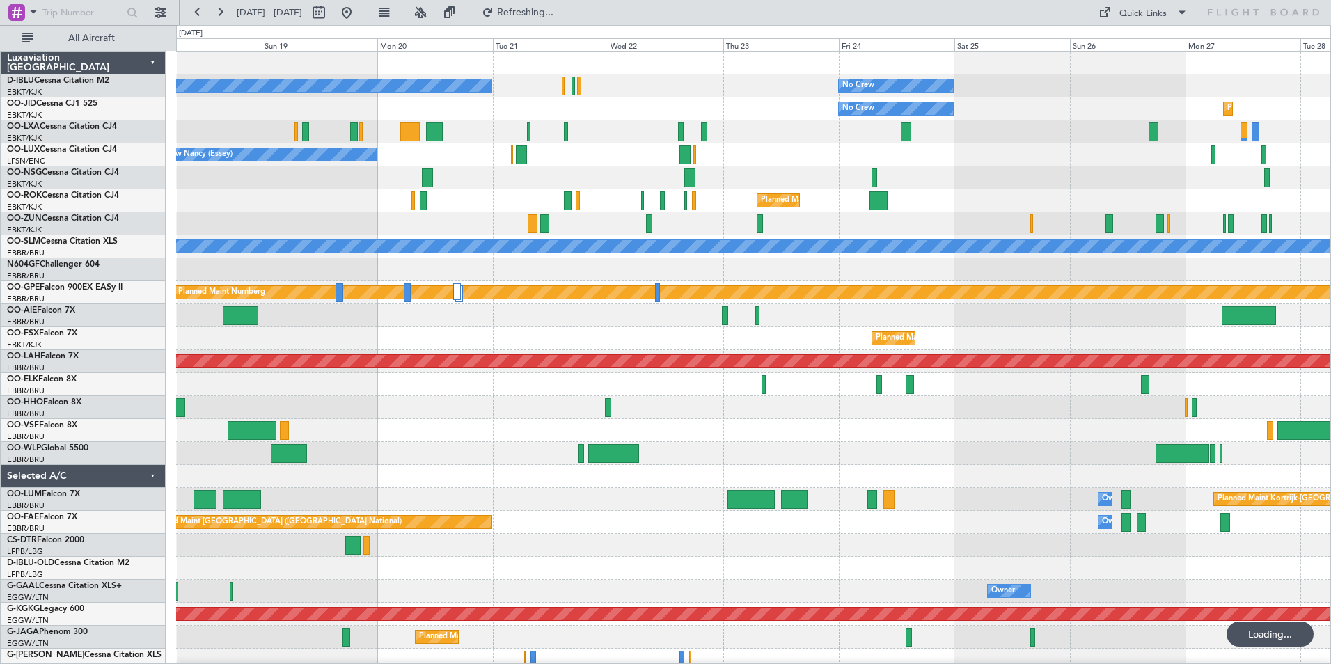
click at [1052, 347] on div "Planned Maint Kortrijk-[GEOGRAPHIC_DATA]" at bounding box center [753, 338] width 1154 height 23
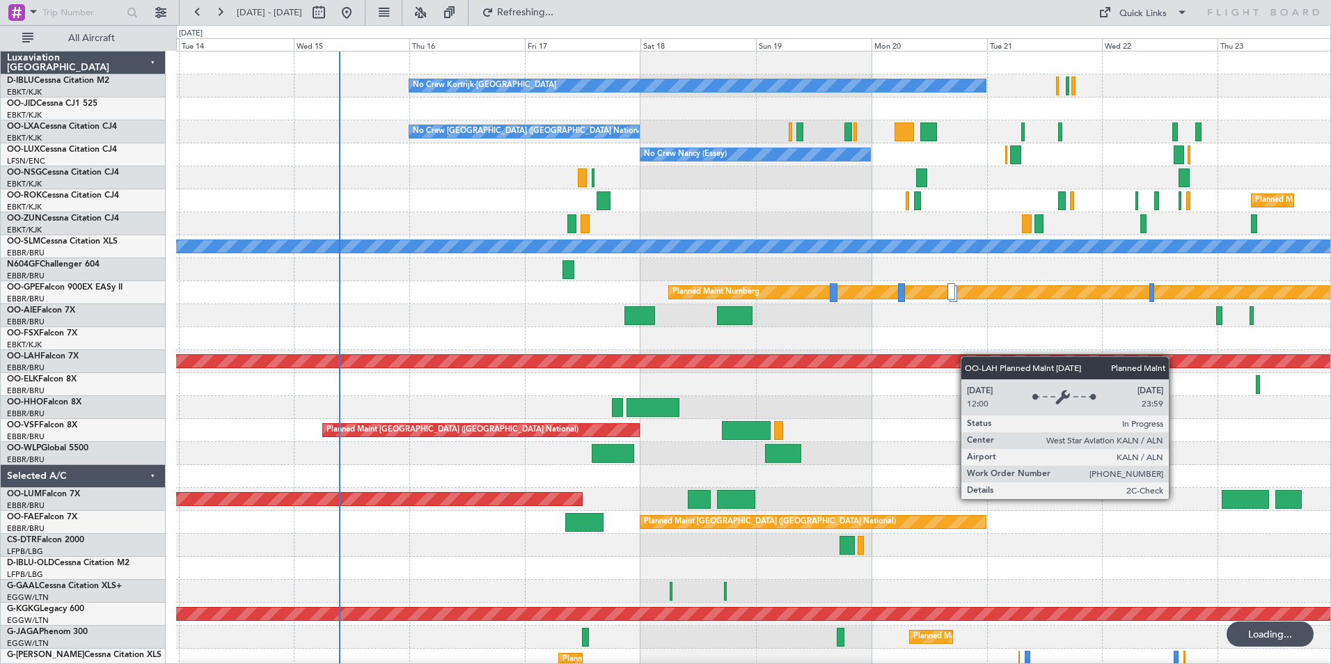
click at [1049, 362] on div "No Crew Kortrijk-Wevelgem No Crew Owner Kortrijk-Wevelgem No Crew No Crew Bruss…" at bounding box center [753, 487] width 1154 height 873
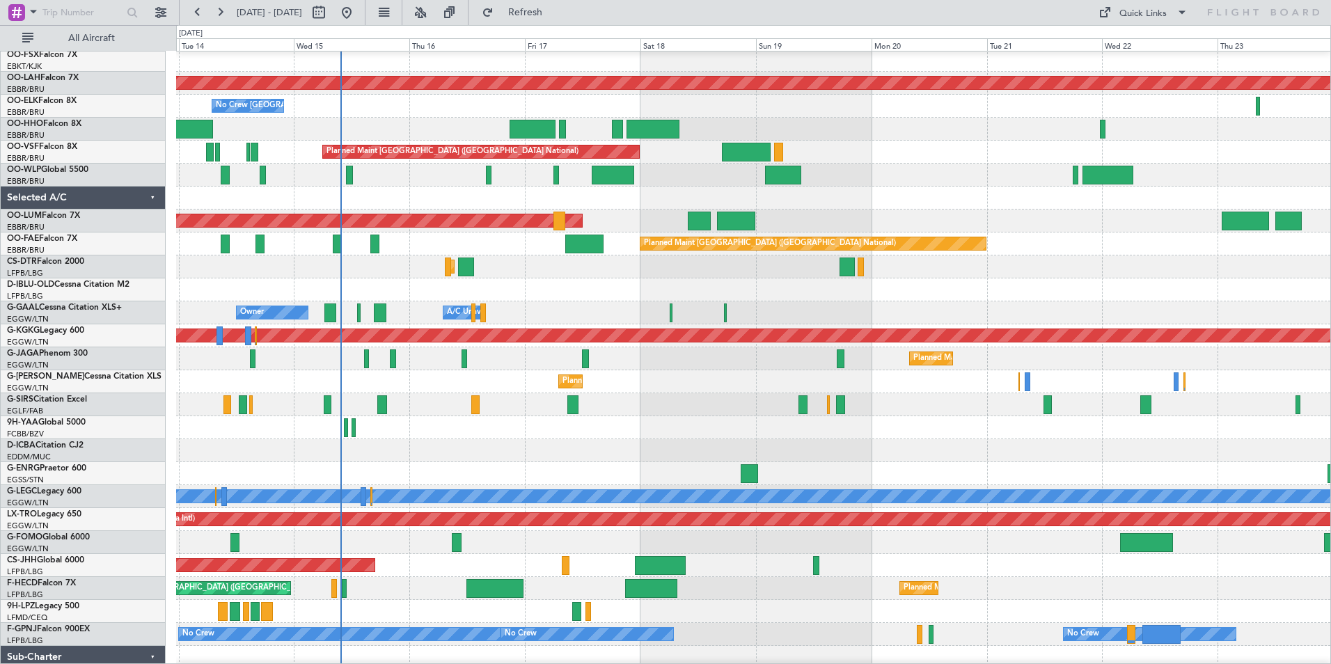
scroll to position [374, 0]
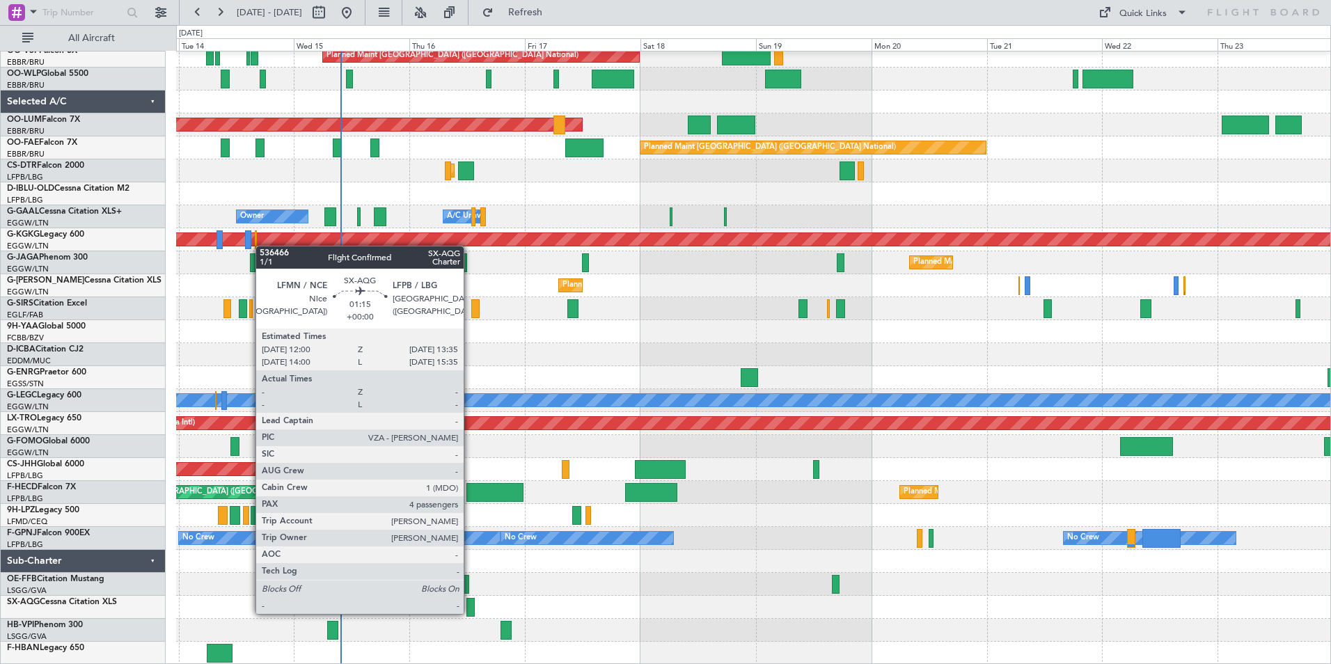
click at [470, 612] on div at bounding box center [470, 607] width 8 height 19
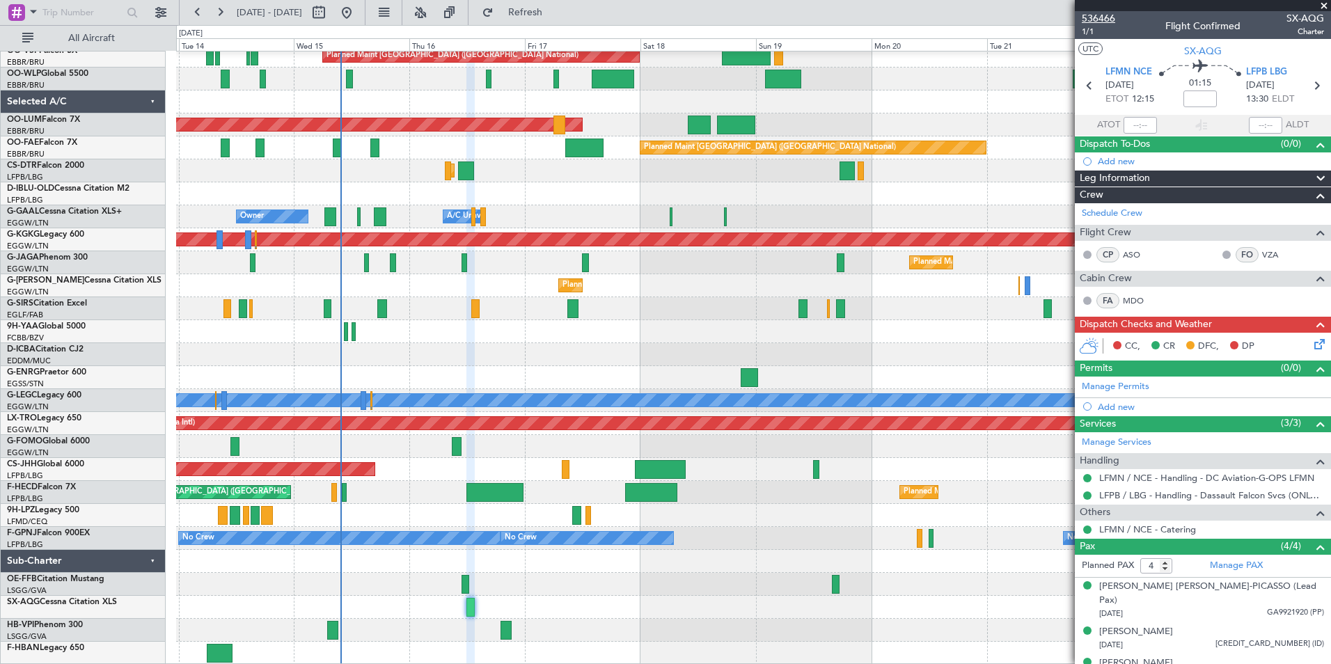
click at [1101, 13] on span "536466" at bounding box center [1097, 18] width 33 height 15
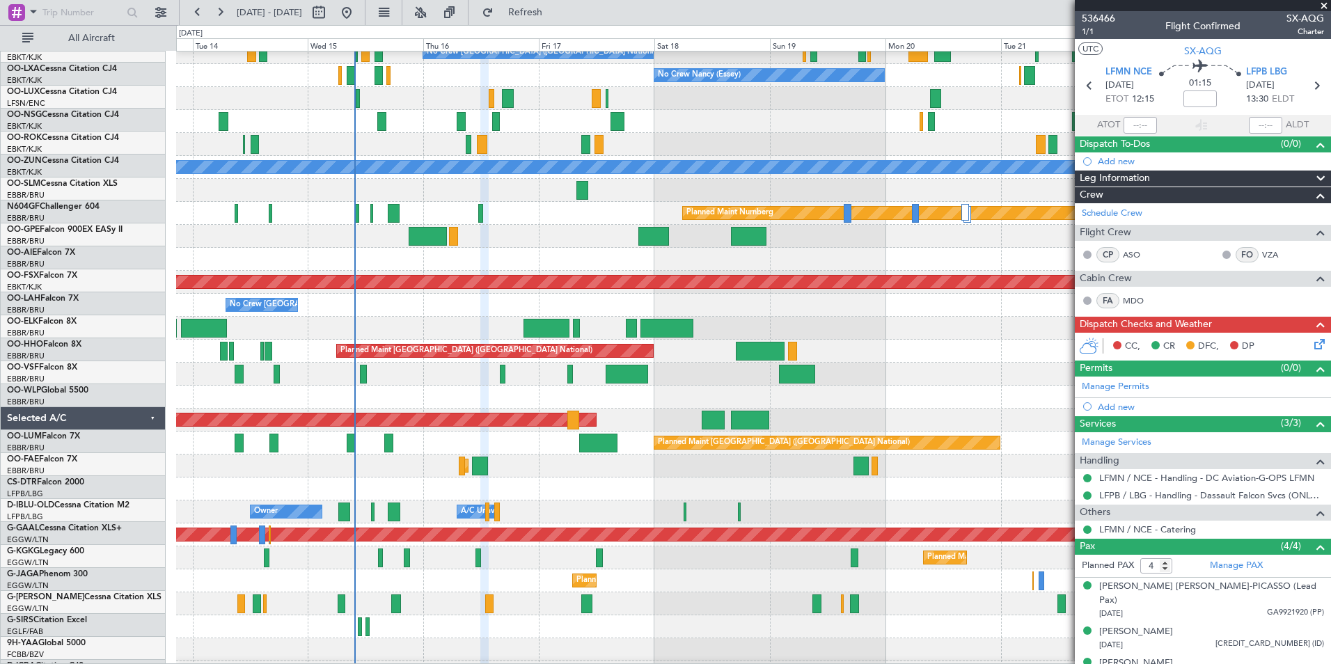
scroll to position [0, 0]
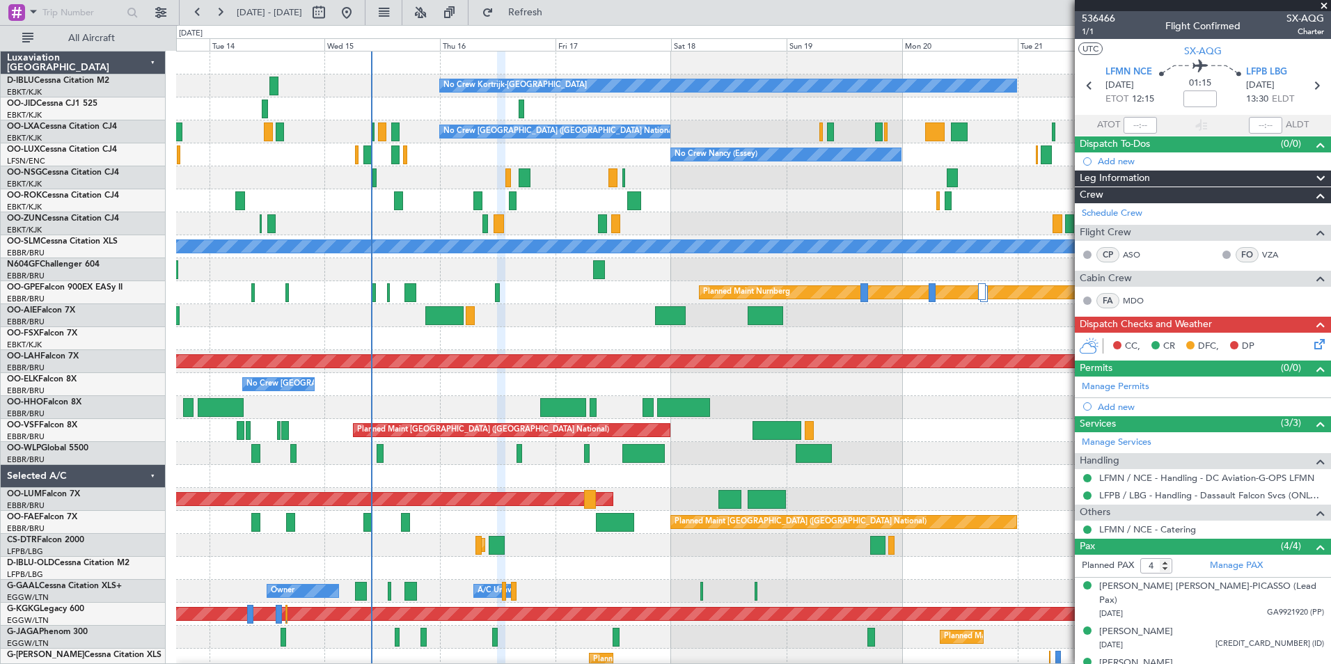
click at [454, 663] on html "13 Oct 2025 - 23 Oct 2025 Refresh Quick Links All Aircraft No Crew Kortrijk-Wev…" at bounding box center [665, 332] width 1331 height 664
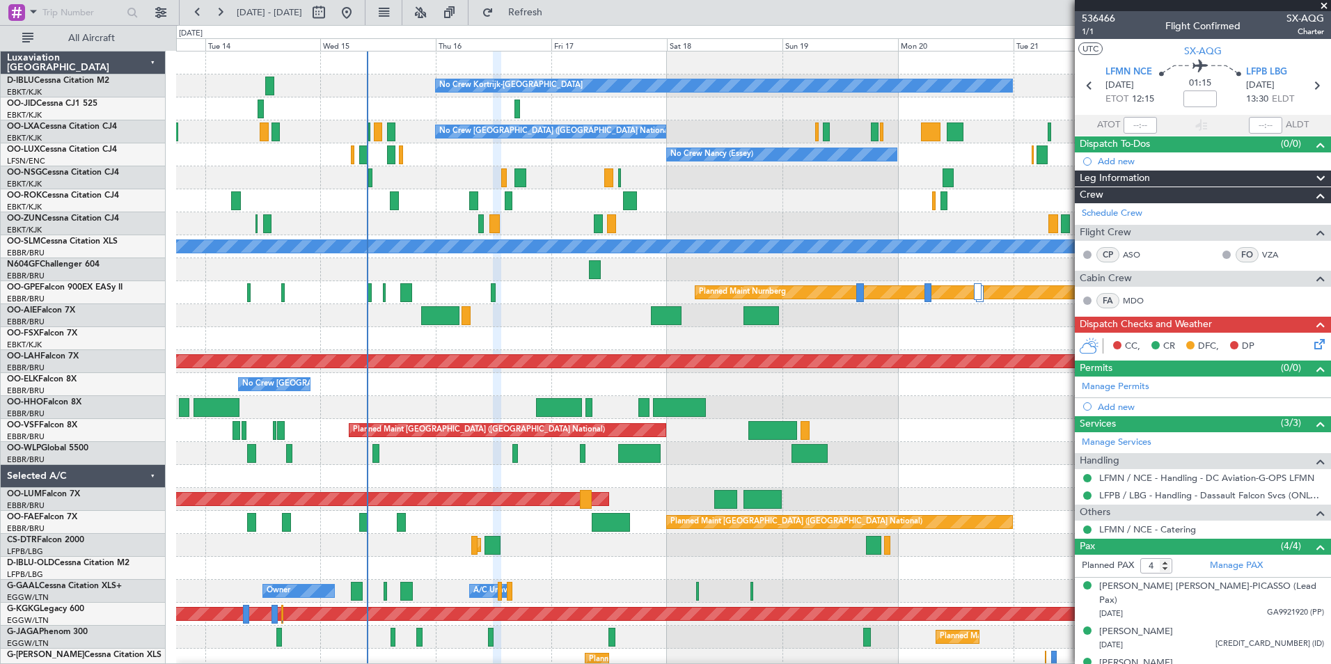
click at [445, 461] on div "No Crew Kortrijk-Wevelgem No Crew Owner Kortrijk-Wevelgem No Crew No Crew Bruss…" at bounding box center [753, 545] width 1154 height 988
